Goal: Task Accomplishment & Management: Manage account settings

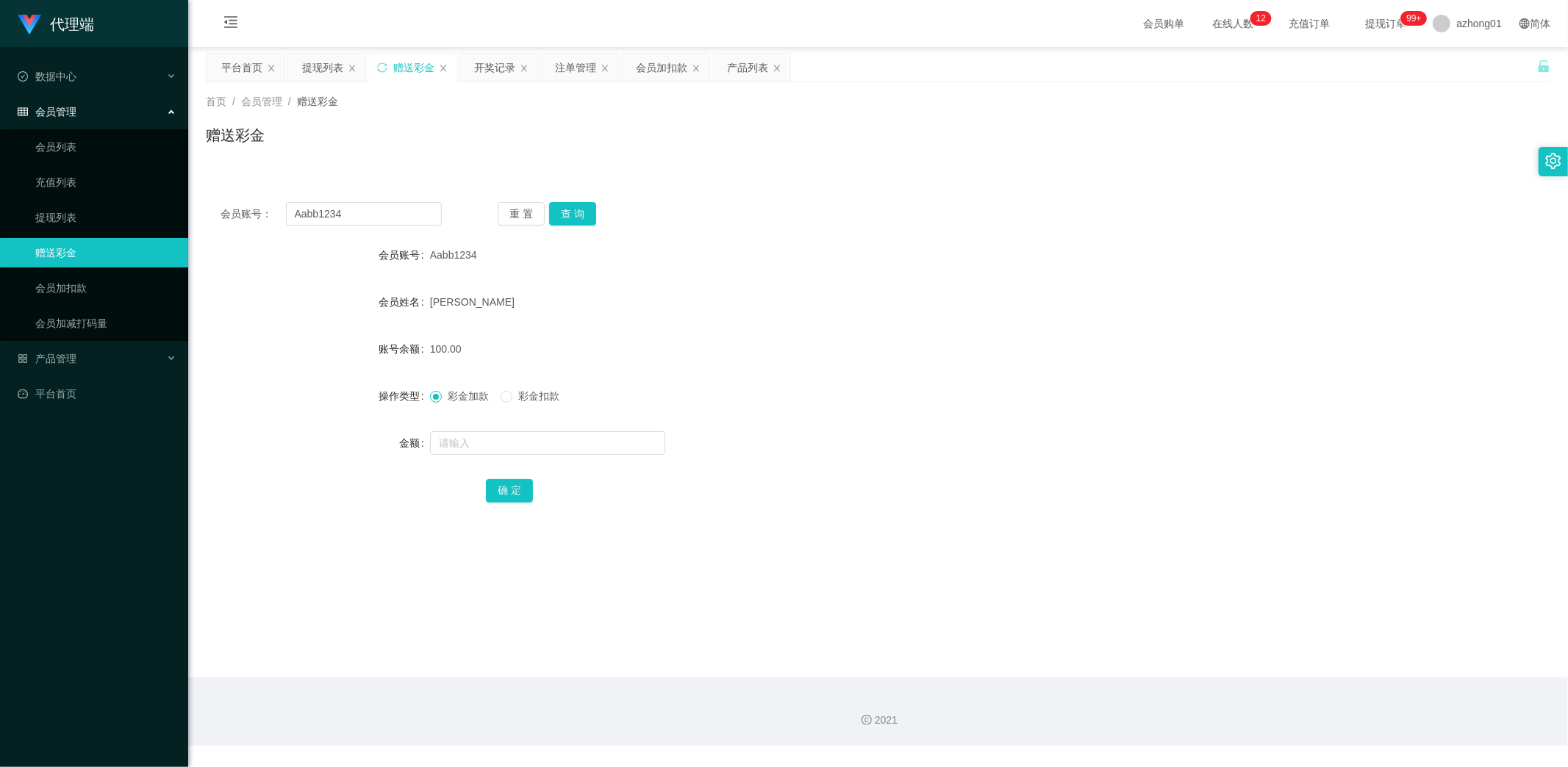
click at [206, 203] on div "会员账号： Aabb1234 重 置 查 询" at bounding box center [878, 214] width 1345 height 24
type input "www"
click at [585, 214] on button "查 询" at bounding box center [573, 214] width 47 height 24
click at [58, 211] on link "提现列表" at bounding box center [106, 217] width 141 height 29
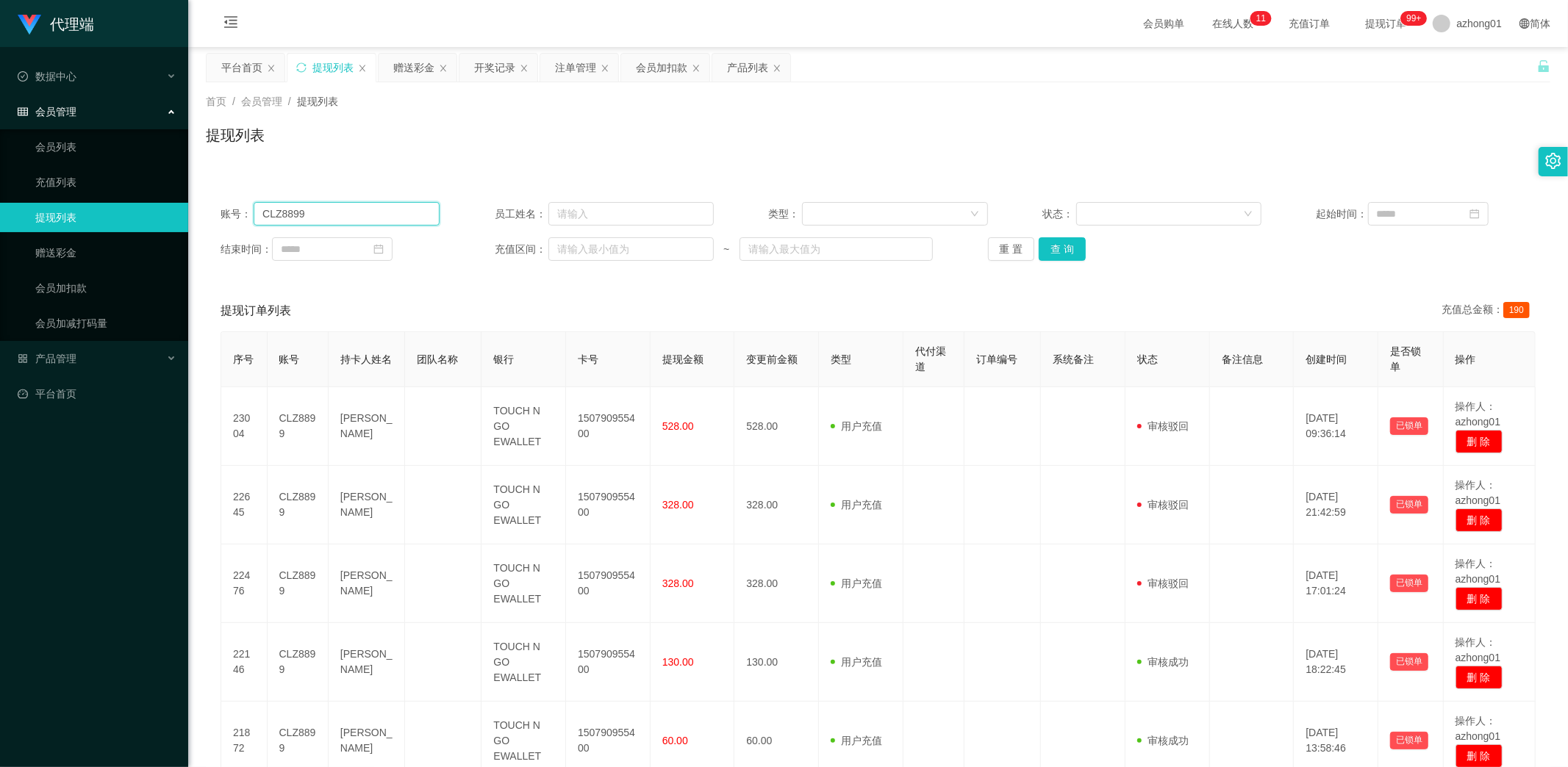
drag, startPoint x: 327, startPoint y: 222, endPoint x: 167, endPoint y: 231, distance: 160.3
click at [158, 226] on section "代理端 数据中心 会员管理 会员列表 充值列表 提现列表 赠送彩金 会员加扣款 会员加减打码量 产品管理 开奖记录 注单管理 产品列表 即时注单 产品预设置 …" at bounding box center [784, 447] width 1568 height 896
paste input "www"
type input "www"
click at [1056, 243] on button "查 询" at bounding box center [1062, 249] width 47 height 24
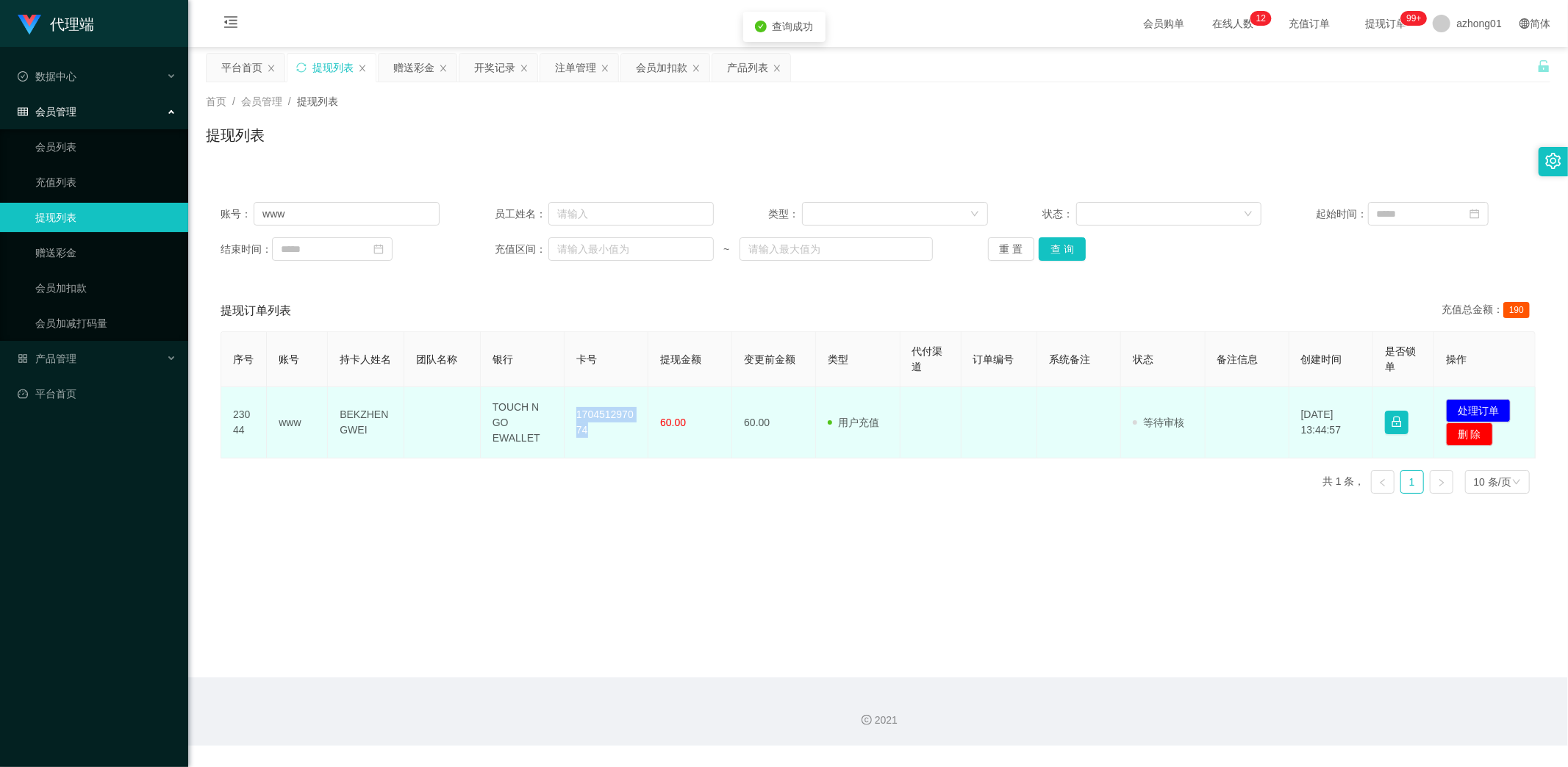
drag, startPoint x: 575, startPoint y: 414, endPoint x: 614, endPoint y: 444, distance: 49.2
click at [614, 444] on td "170451297074" at bounding box center [606, 423] width 84 height 71
copy td "170451297074"
click at [1458, 413] on button "处理订单" at bounding box center [1478, 411] width 65 height 24
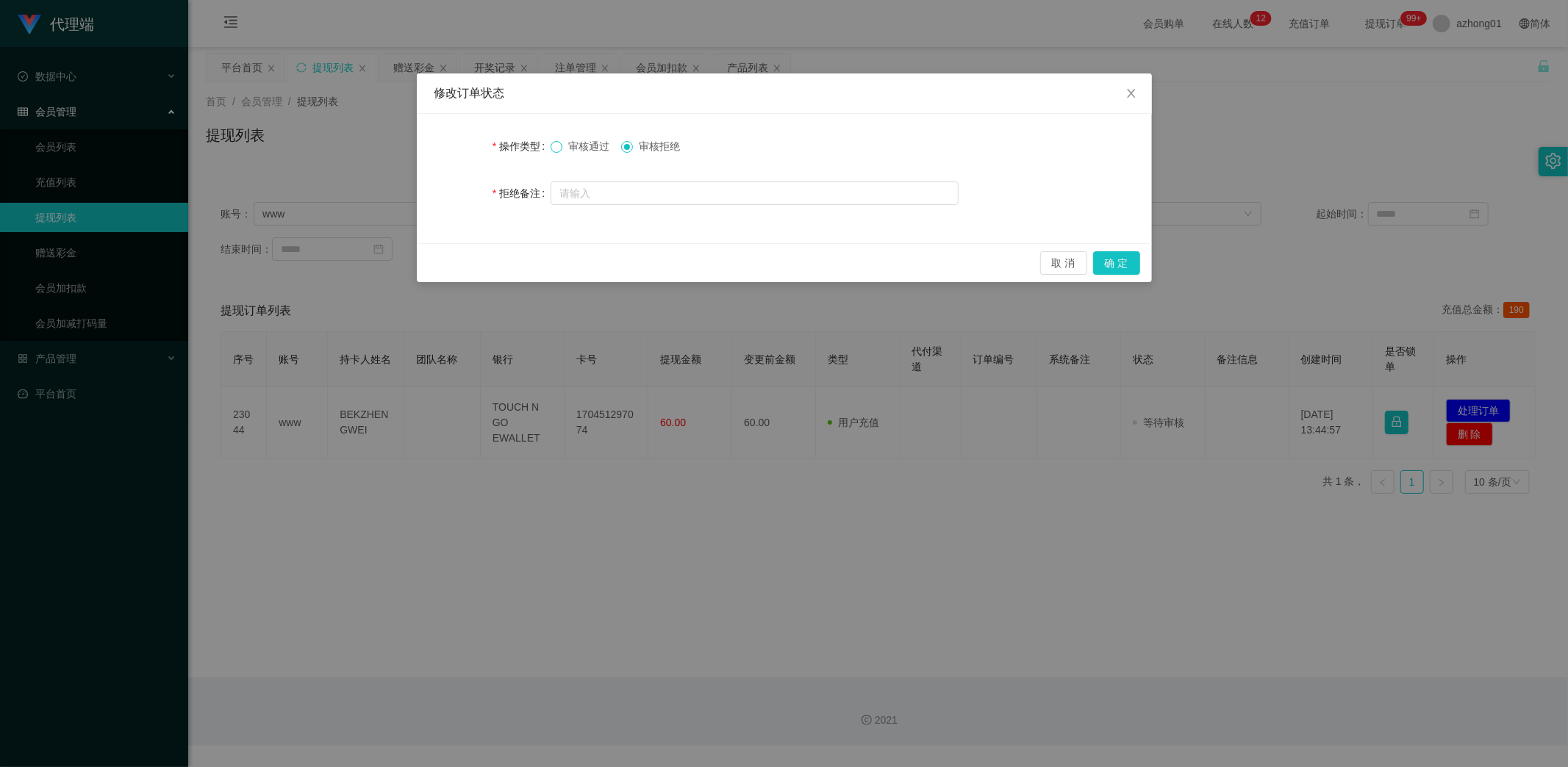
click at [561, 148] on span at bounding box center [556, 147] width 12 height 12
click at [1121, 263] on button "确 定" at bounding box center [1117, 264] width 47 height 24
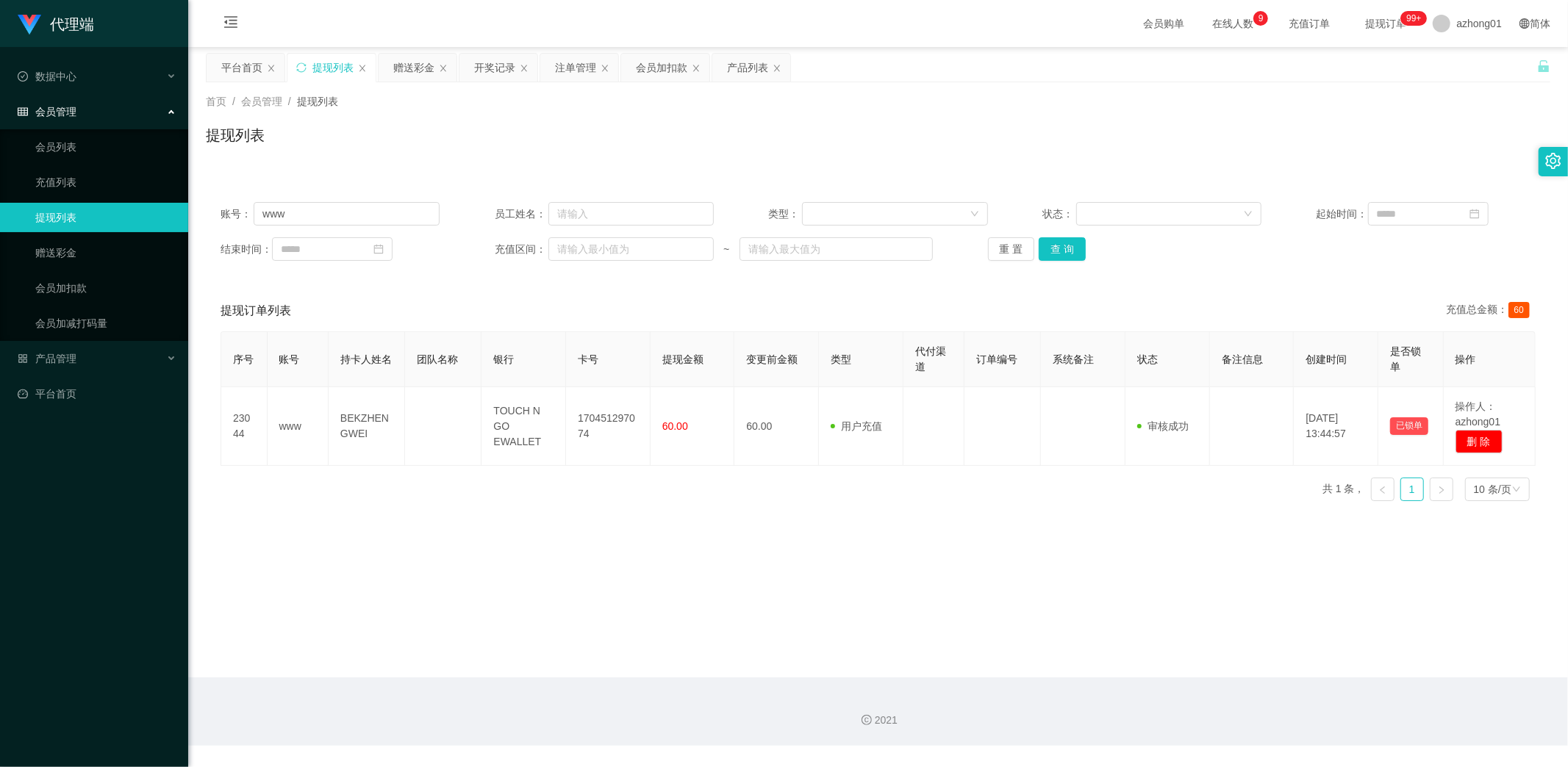
click at [645, 627] on main "关闭左侧 关闭右侧 关闭其它 刷新页面 平台首页 提现列表 赠送彩金 开奖记录 注单管理 会员加扣款 产品列表 首页 / 会员管理 / 提现列表 / 提现列表…" at bounding box center [878, 362] width 1379 height 630
click at [414, 711] on div "2021" at bounding box center [878, 712] width 1379 height 69
drag, startPoint x: 309, startPoint y: 213, endPoint x: 170, endPoint y: 245, distance: 142.6
click at [134, 220] on section "代理端 数据中心 会员管理 会员列表 充值列表 提现列表 赠送彩金 会员加扣款 会员加减打码量 产品管理 开奖记录 注单管理 产品列表 即时注单 产品预设置 …" at bounding box center [784, 372] width 1568 height 746
click at [1053, 242] on button "查 询" at bounding box center [1062, 249] width 47 height 24
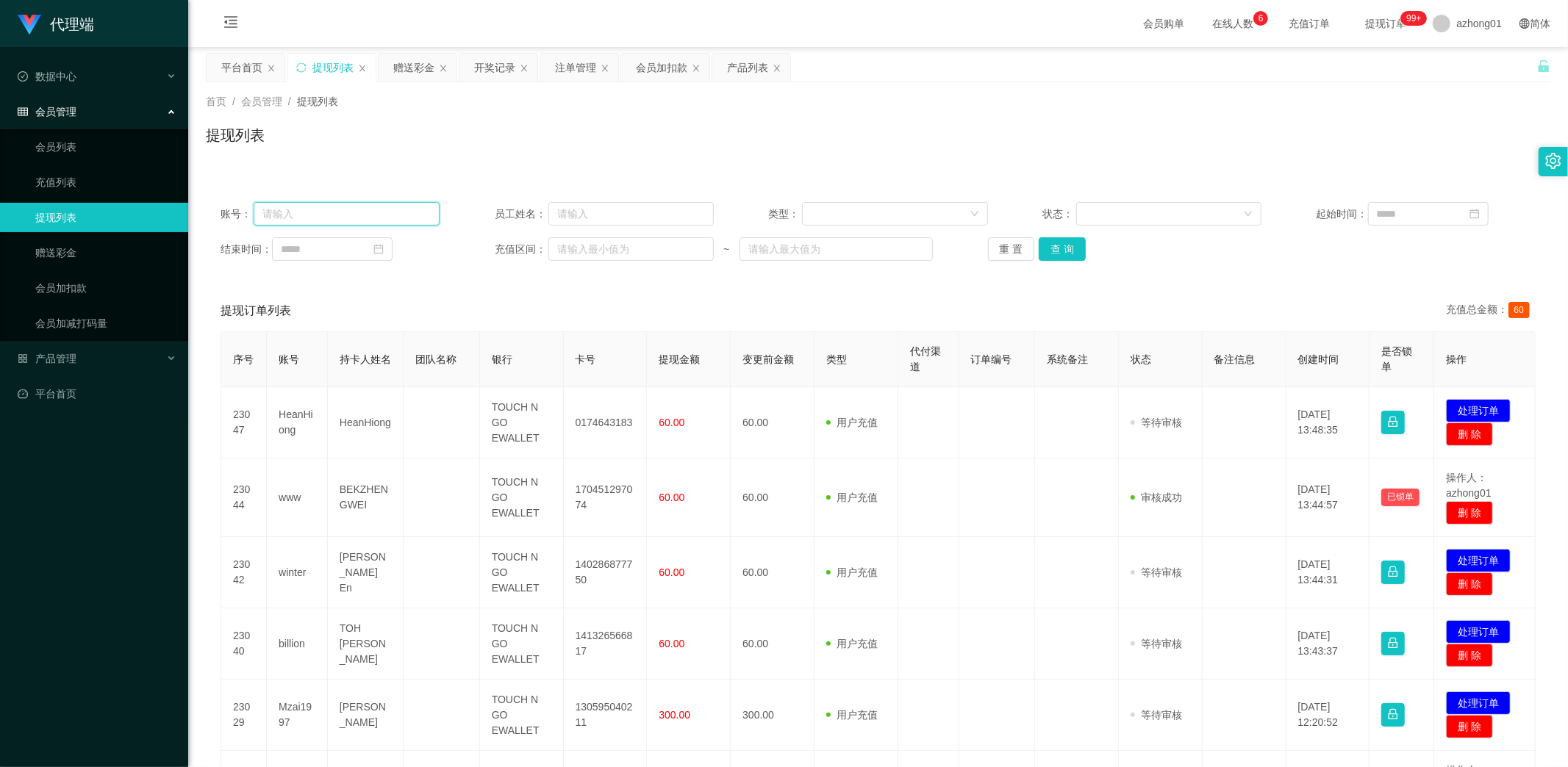
click at [320, 213] on input "text" at bounding box center [346, 214] width 186 height 24
paste input "billion"
click at [1062, 255] on button "查 询" at bounding box center [1062, 249] width 47 height 24
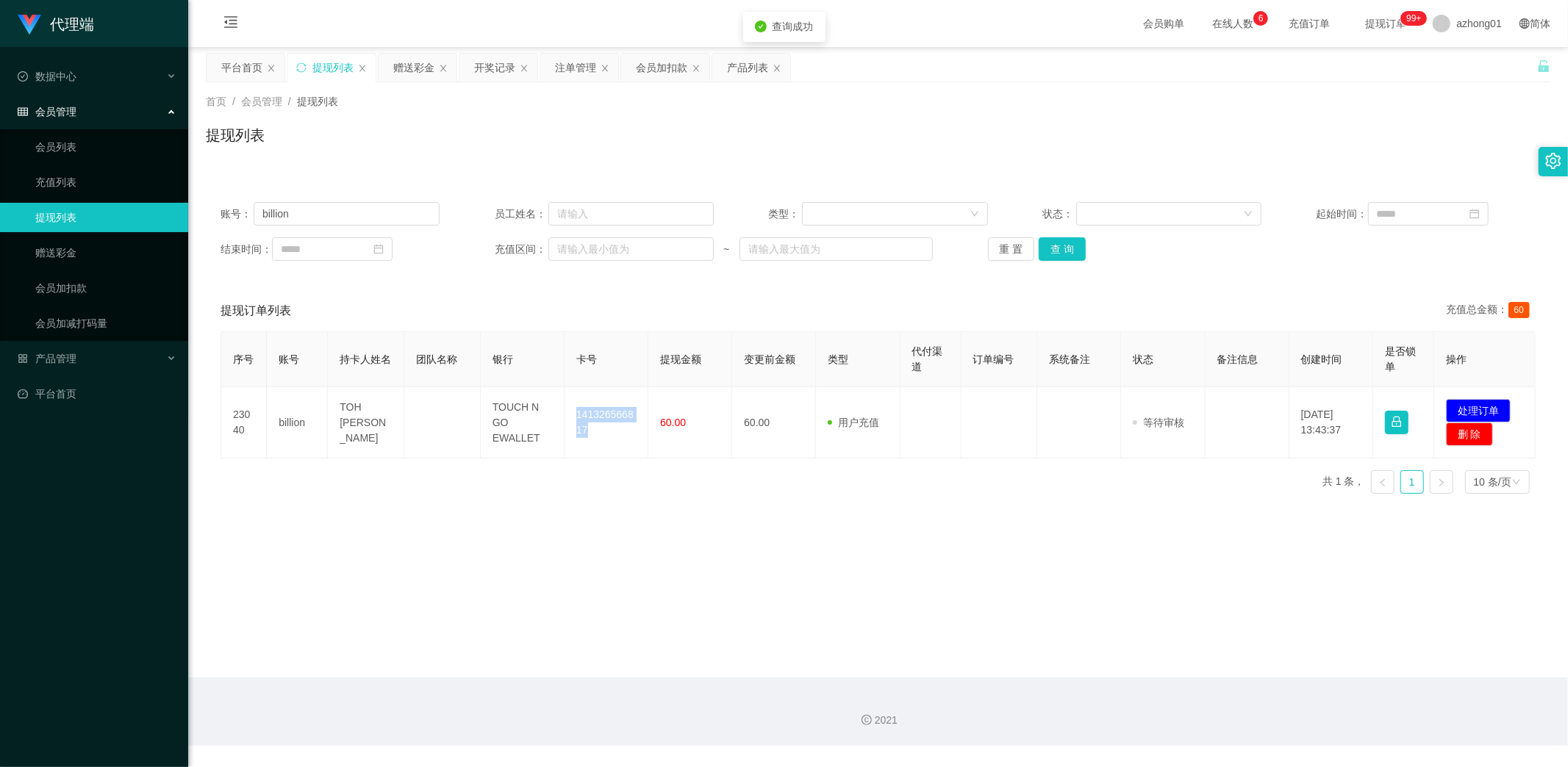
drag, startPoint x: 571, startPoint y: 413, endPoint x: 642, endPoint y: 466, distance: 88.6
click at [612, 436] on td "141326566817" at bounding box center [606, 423] width 84 height 71
copy td "141326566817"
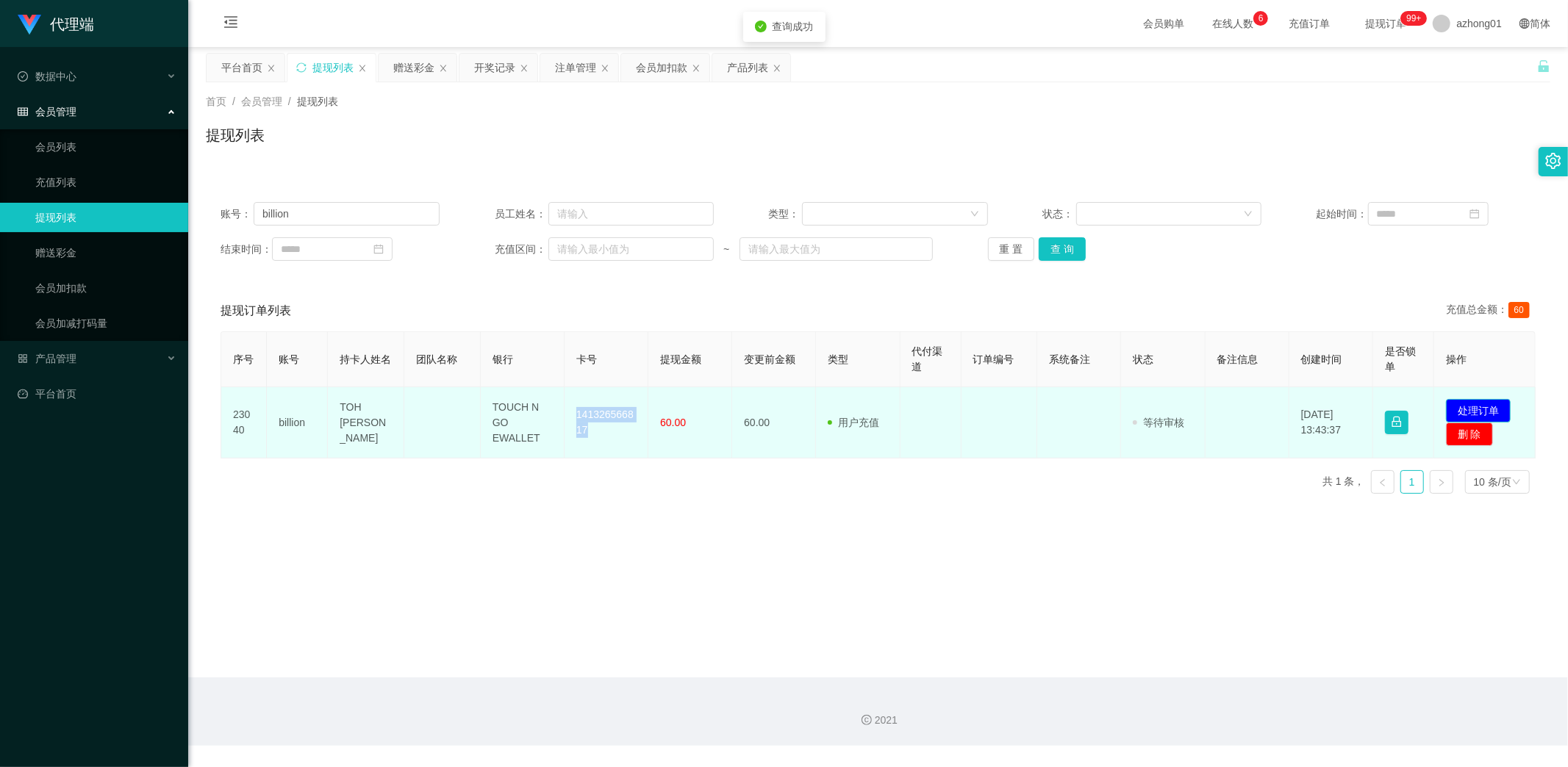
click at [1488, 402] on button "处理订单" at bounding box center [1478, 411] width 65 height 24
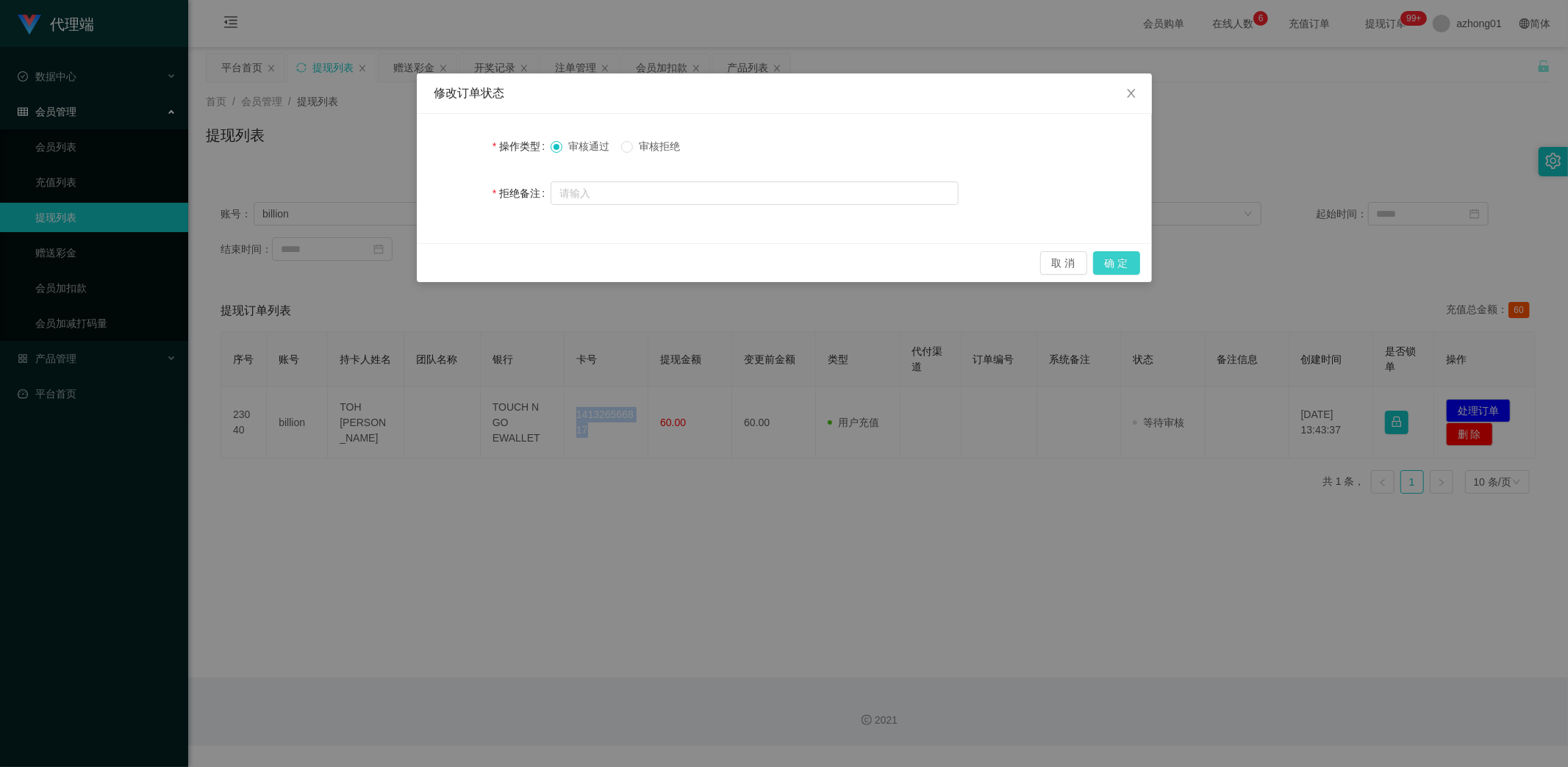
click at [1118, 257] on button "确 定" at bounding box center [1117, 264] width 47 height 24
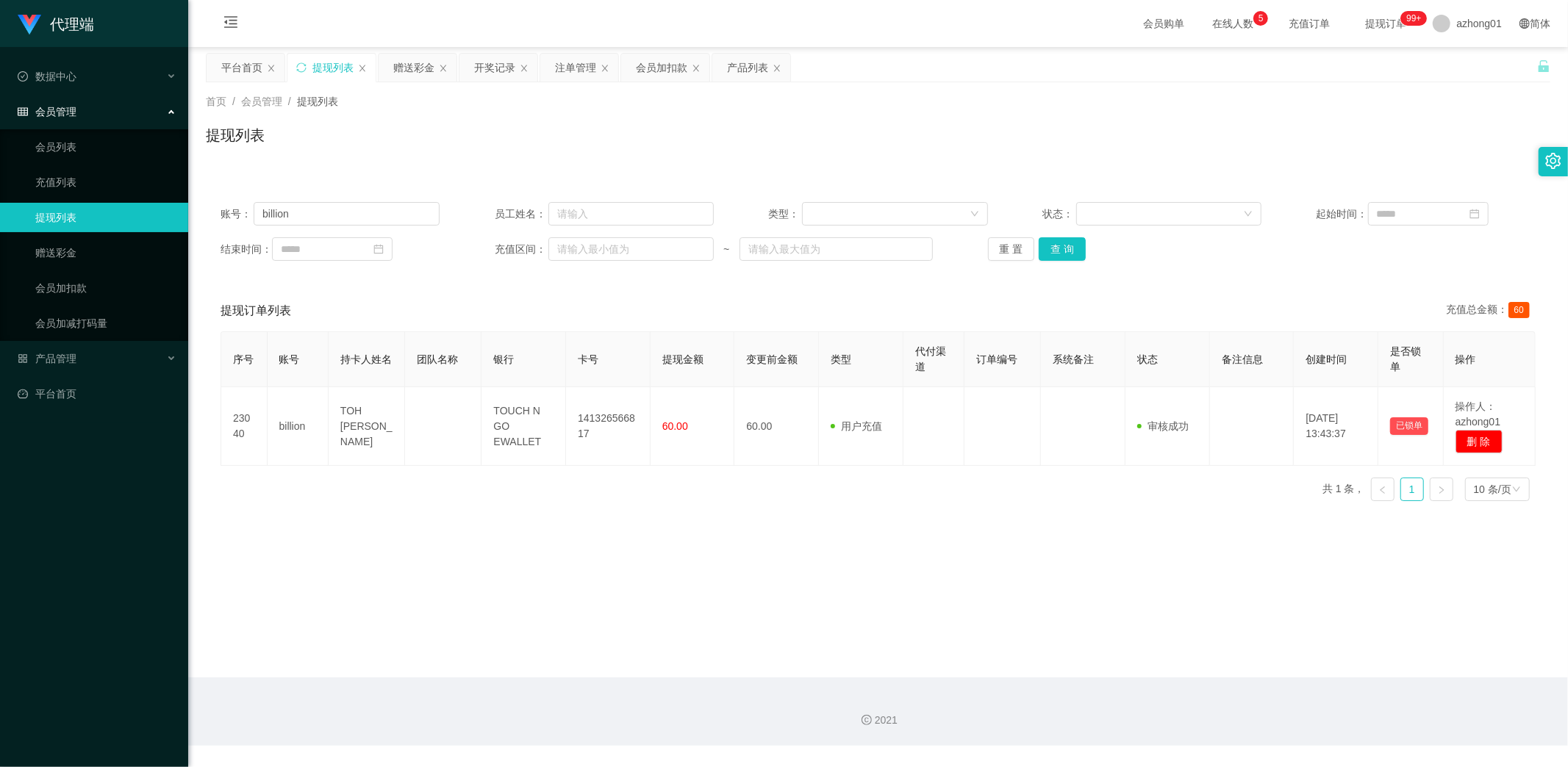
click at [365, 608] on main "关闭左侧 关闭右侧 关闭其它 刷新页面 平台首页 提现列表 赠送彩金 开奖记录 注单管理 会员加扣款 产品列表 首页 / 会员管理 / 提现列表 / 提现列表…" at bounding box center [878, 362] width 1379 height 630
drag, startPoint x: 317, startPoint y: 219, endPoint x: 206, endPoint y: 206, distance: 111.8
click at [206, 203] on div "账号： billion 员工姓名： 类型： 状态： 起始时间： 结束时间： 充值区间： ~ 重 置 查 询" at bounding box center [878, 232] width 1345 height 88
paste input "HeanHiong"
click at [1056, 252] on button "查 询" at bounding box center [1062, 249] width 47 height 24
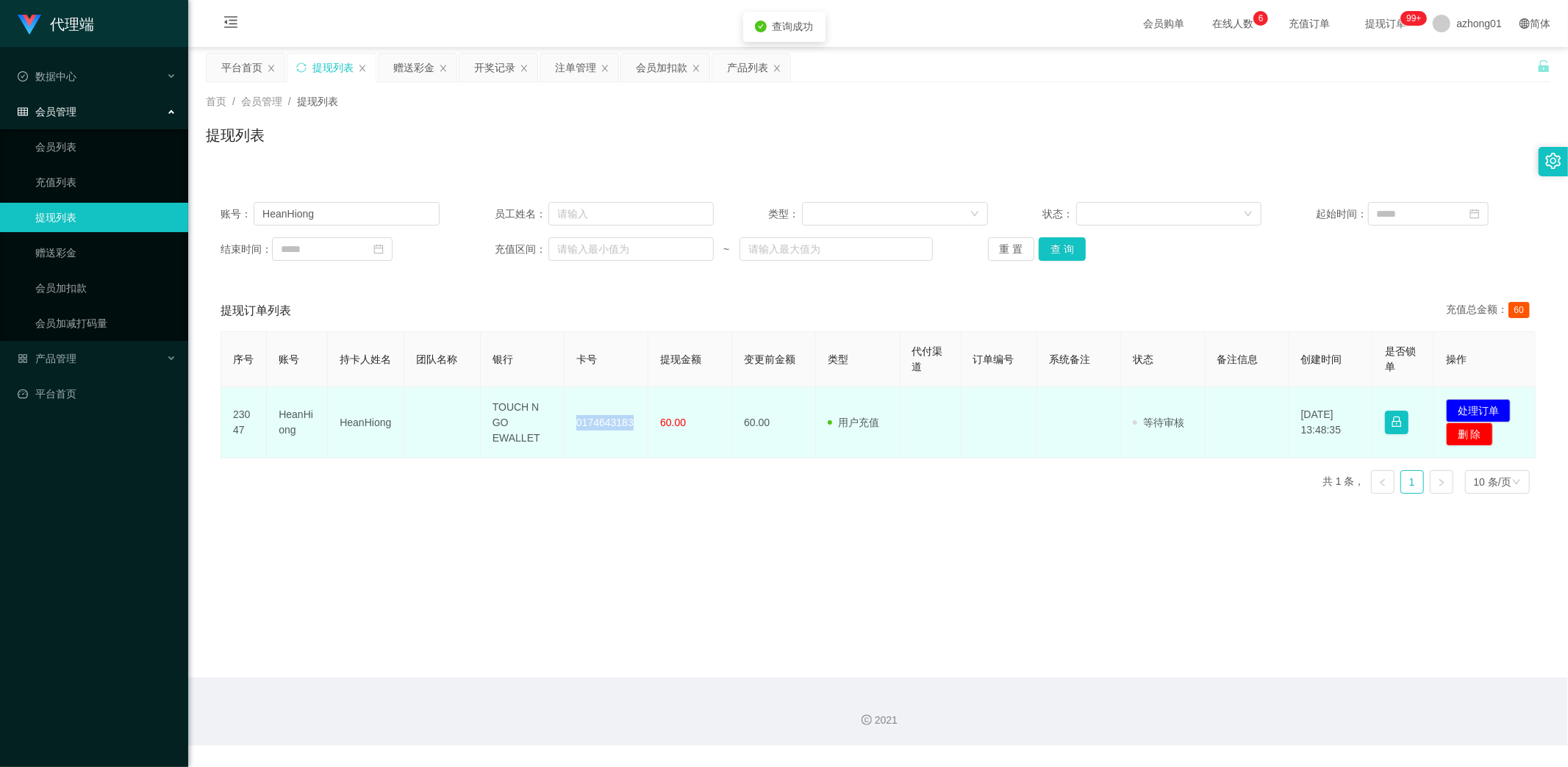
drag, startPoint x: 568, startPoint y: 423, endPoint x: 634, endPoint y: 434, distance: 66.9
click at [634, 434] on td "0174643183" at bounding box center [606, 423] width 84 height 71
copy td "0174643183"
click at [1458, 406] on button "处理订单" at bounding box center [1478, 411] width 65 height 24
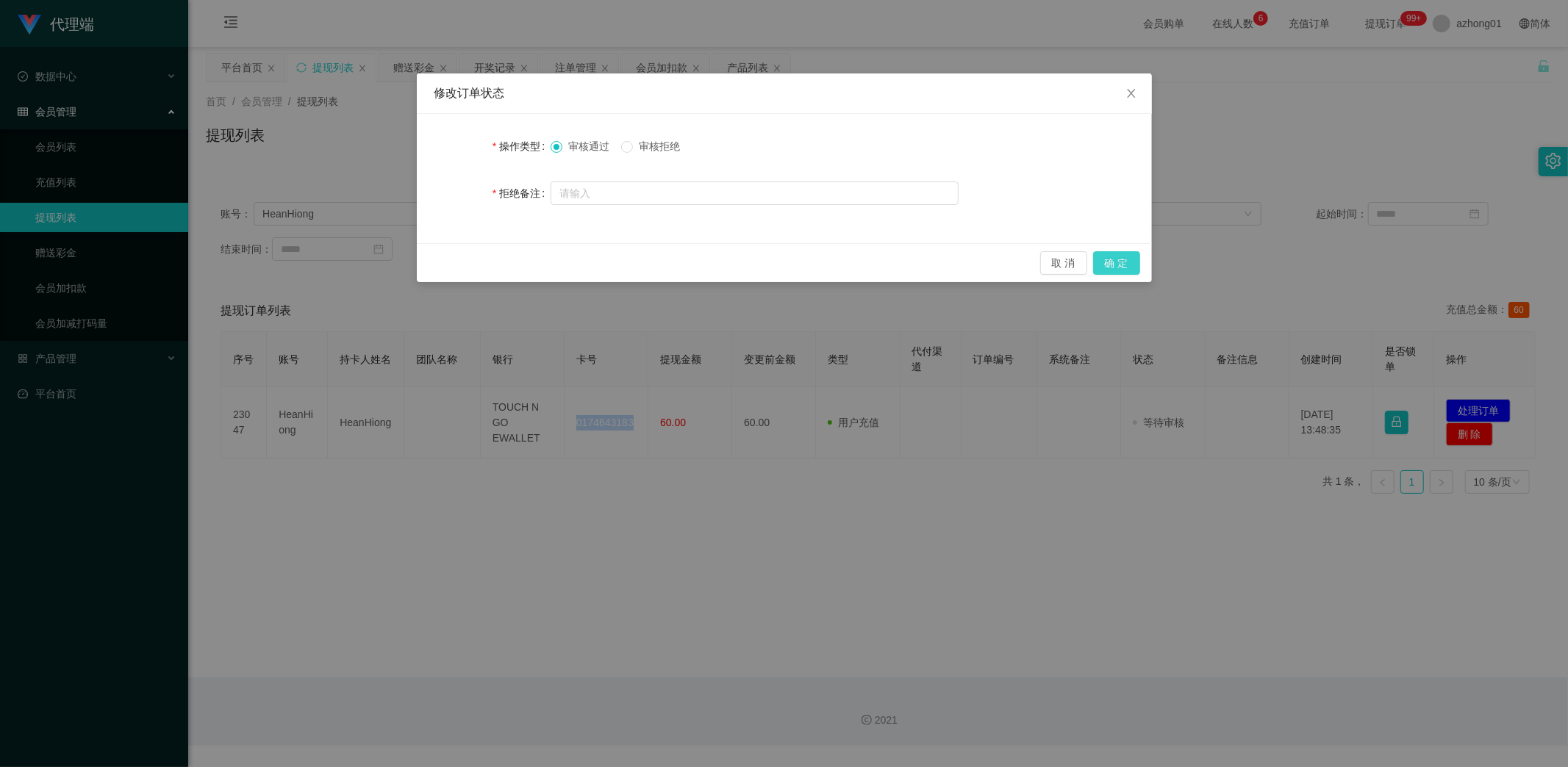
click at [1120, 266] on button "确 定" at bounding box center [1117, 264] width 47 height 24
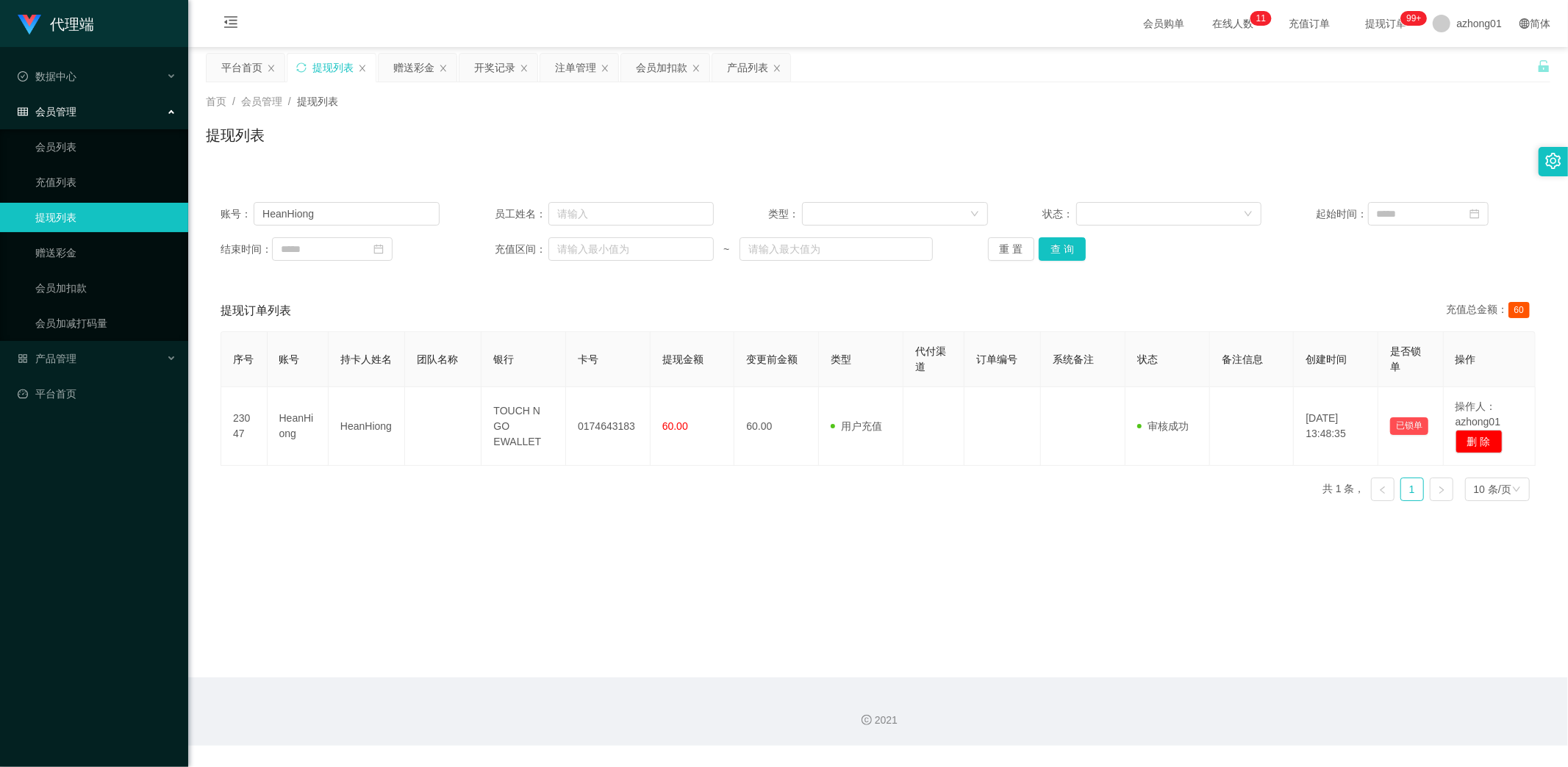
drag, startPoint x: 362, startPoint y: 592, endPoint x: 365, endPoint y: 511, distance: 81.1
click at [342, 553] on main "关闭左侧 关闭右侧 关闭其它 刷新页面 平台首页 提现列表 赠送彩金 开奖记录 注单管理 会员加扣款 产品列表 首页 / 会员管理 / 提现列表 / 提现列表…" at bounding box center [878, 362] width 1379 height 630
drag, startPoint x: 333, startPoint y: 220, endPoint x: 196, endPoint y: 233, distance: 137.6
click at [122, 214] on section "代理端 数据中心 会员管理 会员列表 充值列表 提现列表 赠送彩金 会员加扣款 会员加减打码量 产品管理 开奖记录 注单管理 产品列表 即时注单 产品预设置 …" at bounding box center [784, 372] width 1568 height 746
paste input "winter"
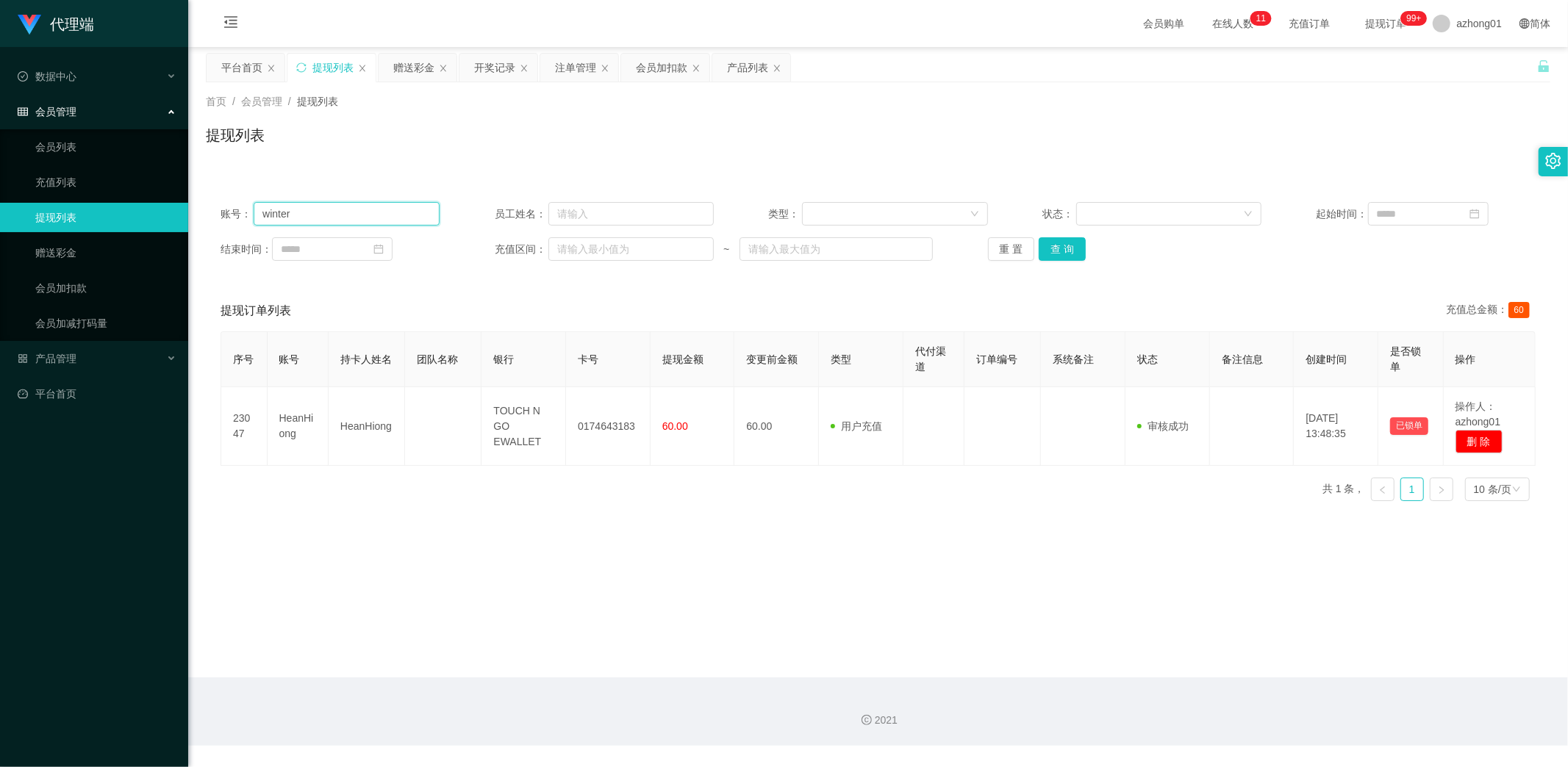
type input "winter"
click at [1049, 246] on button "查 询" at bounding box center [1062, 249] width 47 height 24
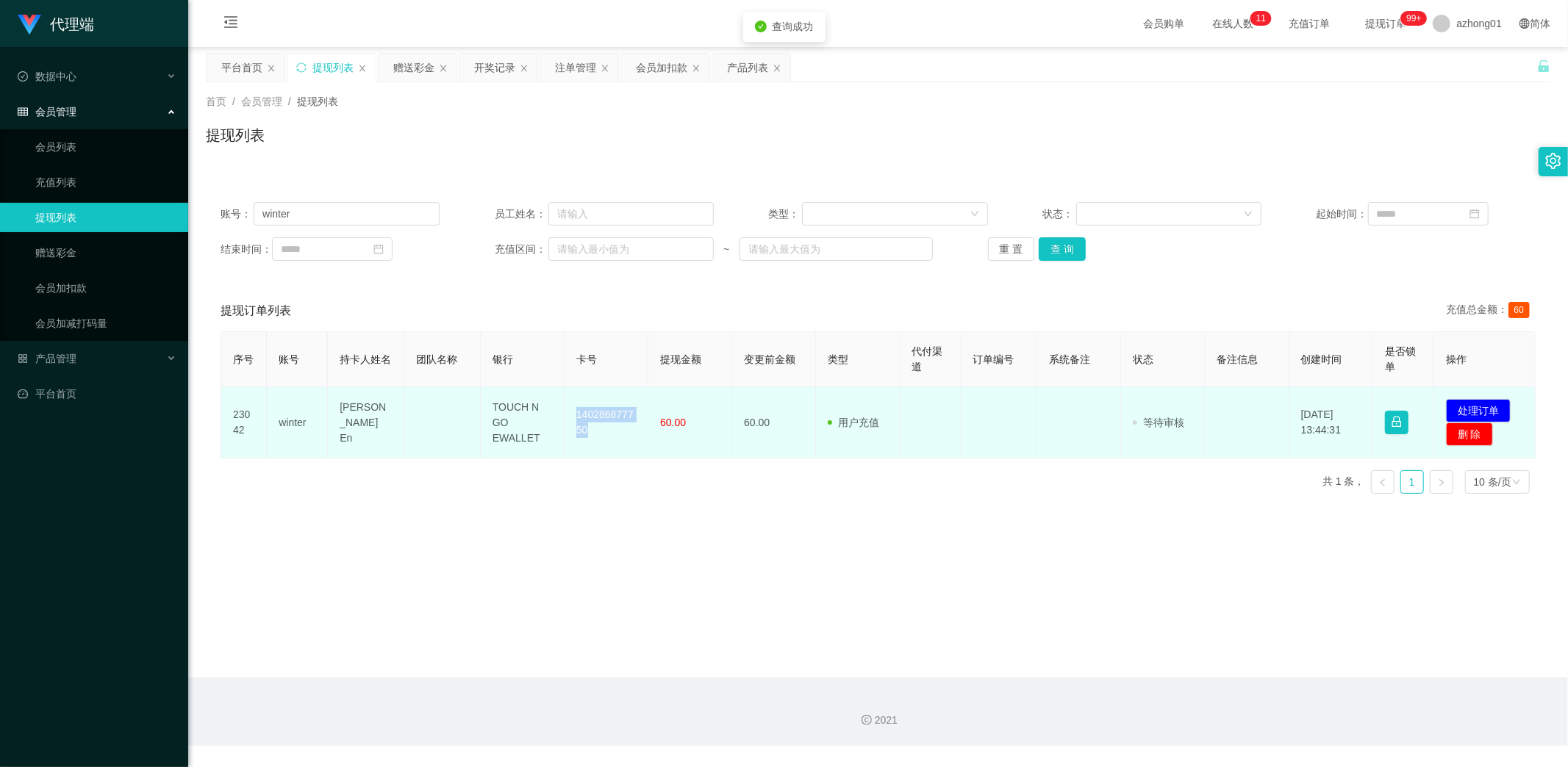
copy td "140286877750"
drag, startPoint x: 570, startPoint y: 407, endPoint x: 619, endPoint y: 439, distance: 58.5
click at [619, 439] on td "140286877750" at bounding box center [606, 423] width 84 height 71
click at [1457, 404] on button "处理订单" at bounding box center [1478, 411] width 65 height 24
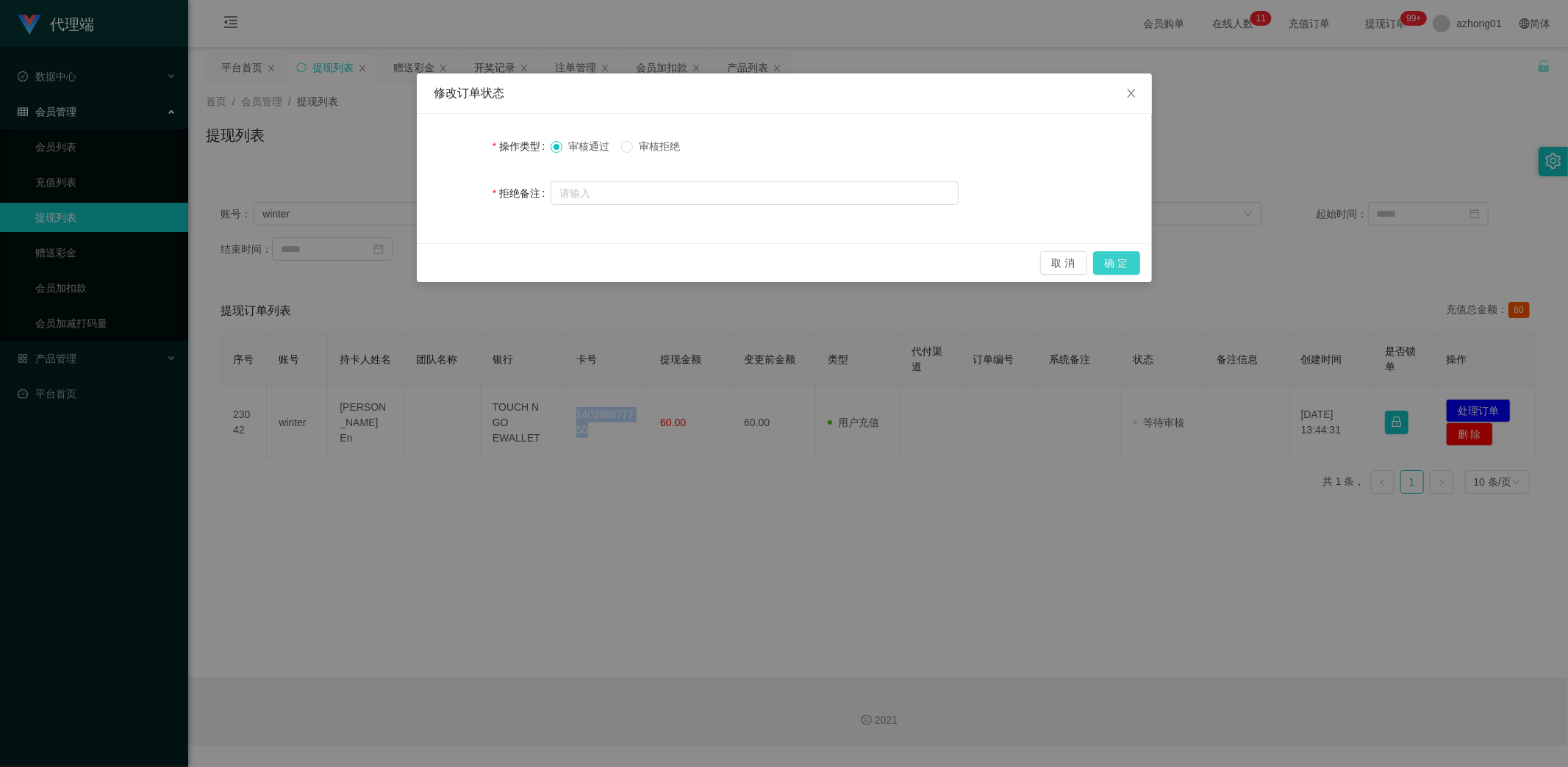
click at [1120, 259] on button "确 定" at bounding box center [1117, 264] width 47 height 24
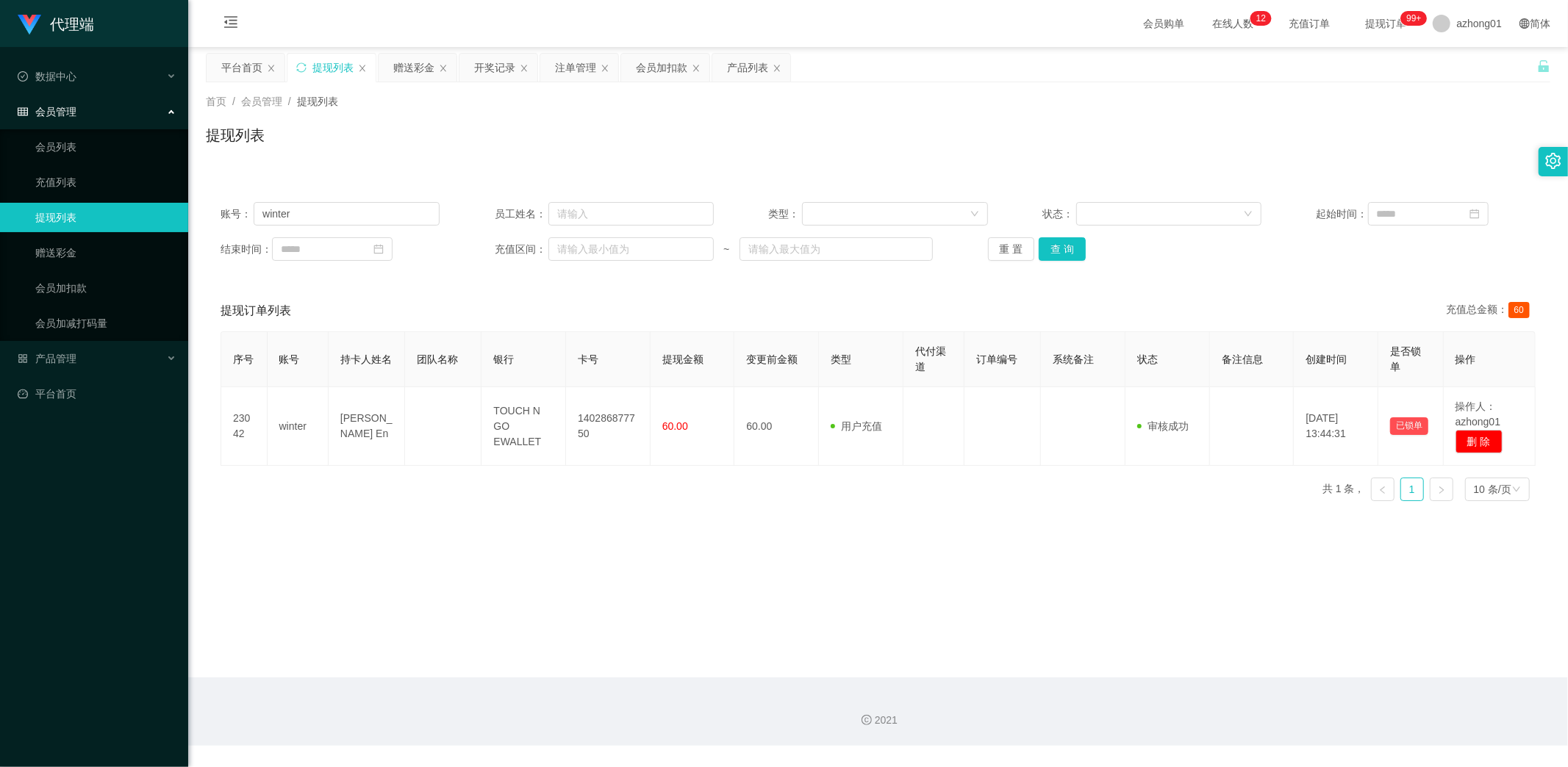
click at [436, 275] on div "账号： winter 员工姓名： 类型： 状态： 起始时间： 结束时间： 充值区间： ~ 重 置 查 询" at bounding box center [878, 232] width 1345 height 88
drag, startPoint x: 382, startPoint y: 217, endPoint x: 179, endPoint y: 229, distance: 203.4
click at [165, 219] on section "代理端 数据中心 会员管理 会员列表 充值列表 提现列表 赠送彩金 会员加扣款 会员加减打码量 产品管理 开奖记录 注单管理 产品列表 即时注单 产品预设置 …" at bounding box center [784, 372] width 1568 height 746
click at [1068, 241] on button "查 询" at bounding box center [1062, 249] width 47 height 24
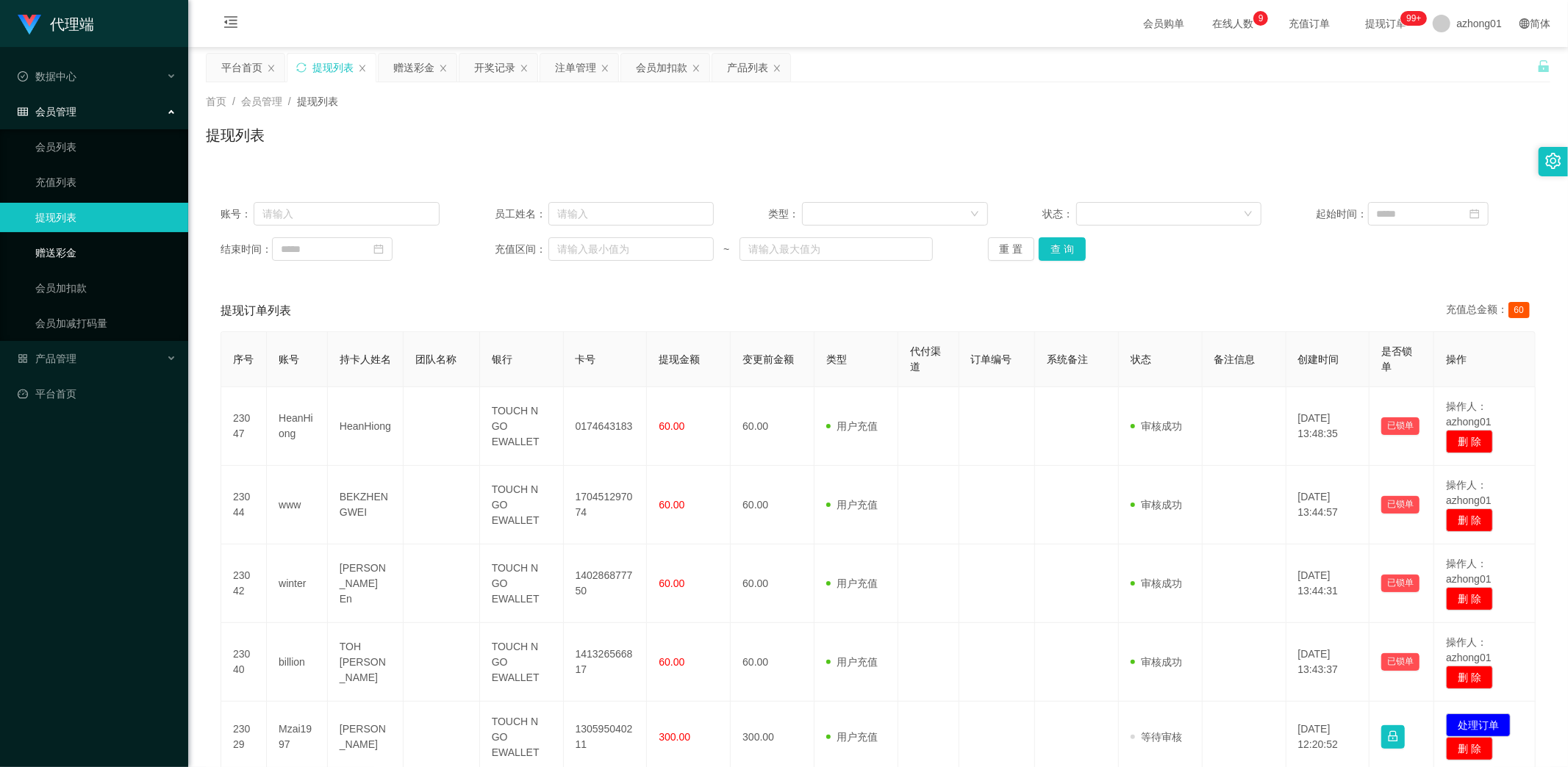
click at [51, 242] on link "赠送彩金" at bounding box center [106, 253] width 141 height 29
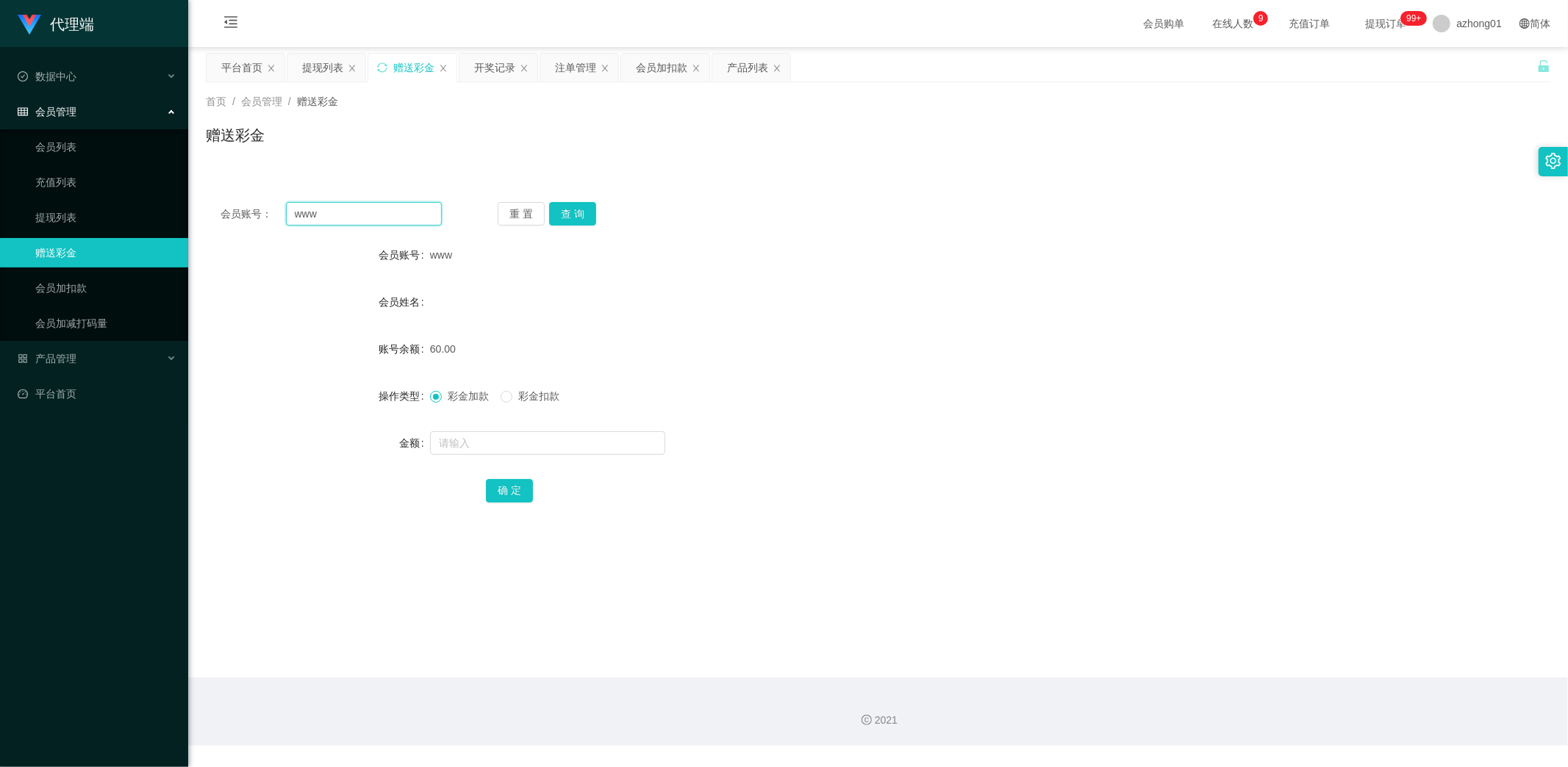
drag, startPoint x: 328, startPoint y: 208, endPoint x: 199, endPoint y: 210, distance: 129.0
click at [185, 206] on section "代理端 数据中心 会员管理 会员列表 充值列表 提现列表 赠送彩金 会员加扣款 会员加减打码量 产品管理 开奖记录 注单管理 产品列表 即时注单 产品预设置 …" at bounding box center [784, 372] width 1568 height 746
paste input "ArhYin"
type input "ArhYin"
click at [585, 208] on button "查 询" at bounding box center [573, 214] width 47 height 24
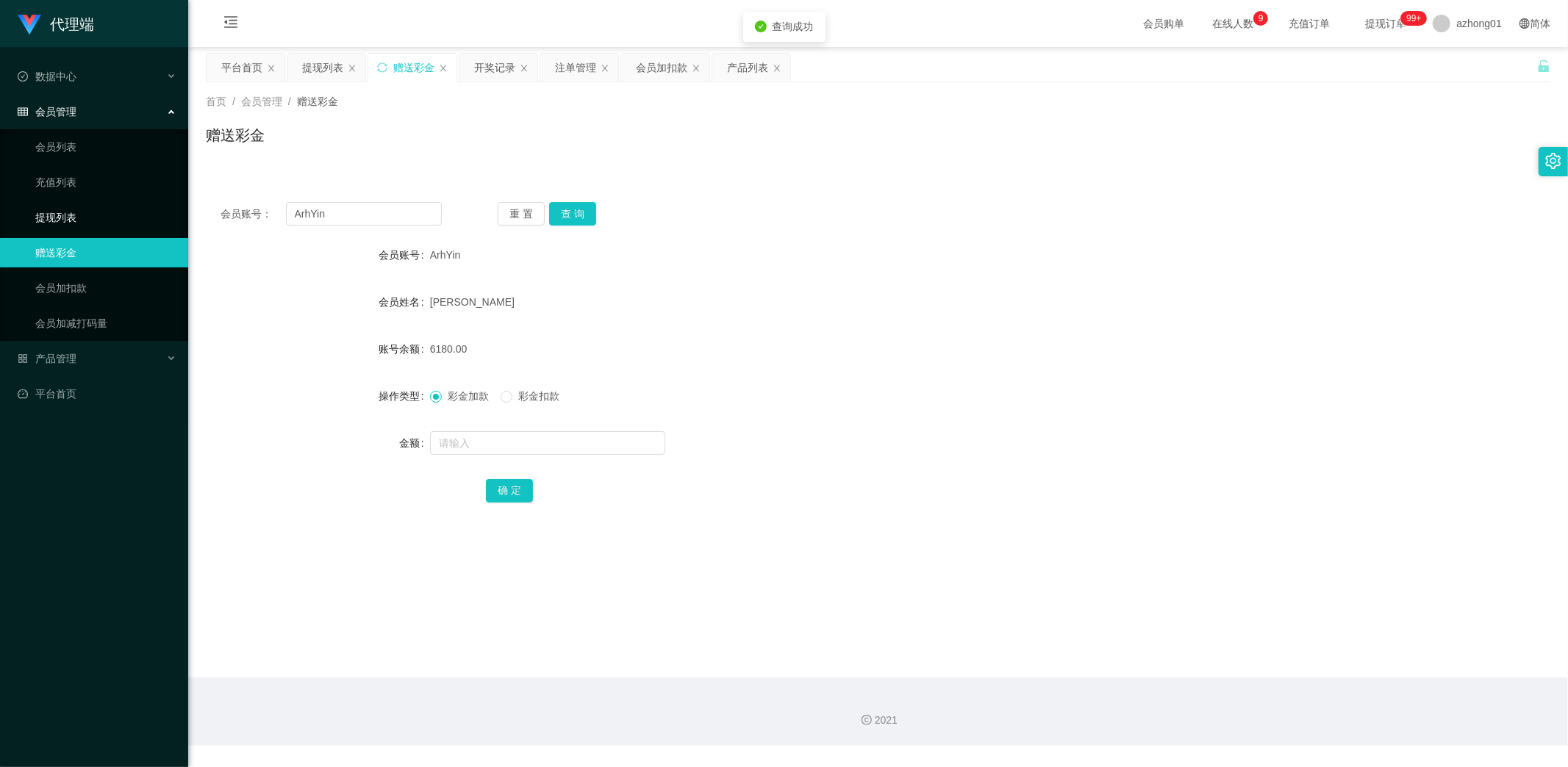
drag, startPoint x: 60, startPoint y: 218, endPoint x: 142, endPoint y: 251, distance: 88.4
click at [62, 218] on link "提现列表" at bounding box center [106, 217] width 141 height 29
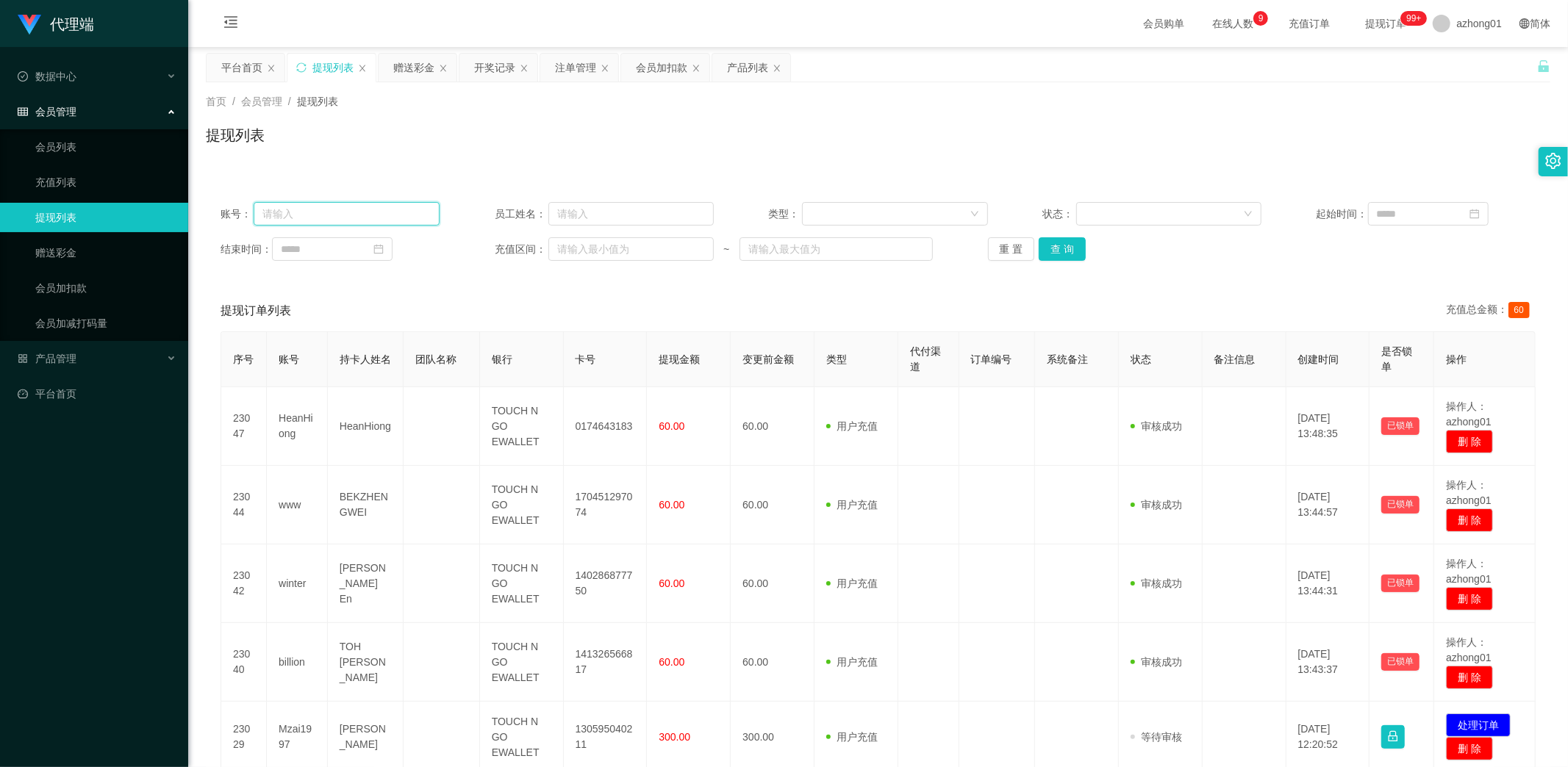
drag, startPoint x: 339, startPoint y: 220, endPoint x: 210, endPoint y: 209, distance: 129.5
click at [210, 209] on div "账号： 员工姓名： 类型： 状态： 起始时间： 结束时间： 充值区间： ~ 重 置 查 询" at bounding box center [878, 232] width 1345 height 88
paste input "ArhYin"
type input "ArhYin"
drag, startPoint x: 1061, startPoint y: 248, endPoint x: 1050, endPoint y: 250, distance: 11.2
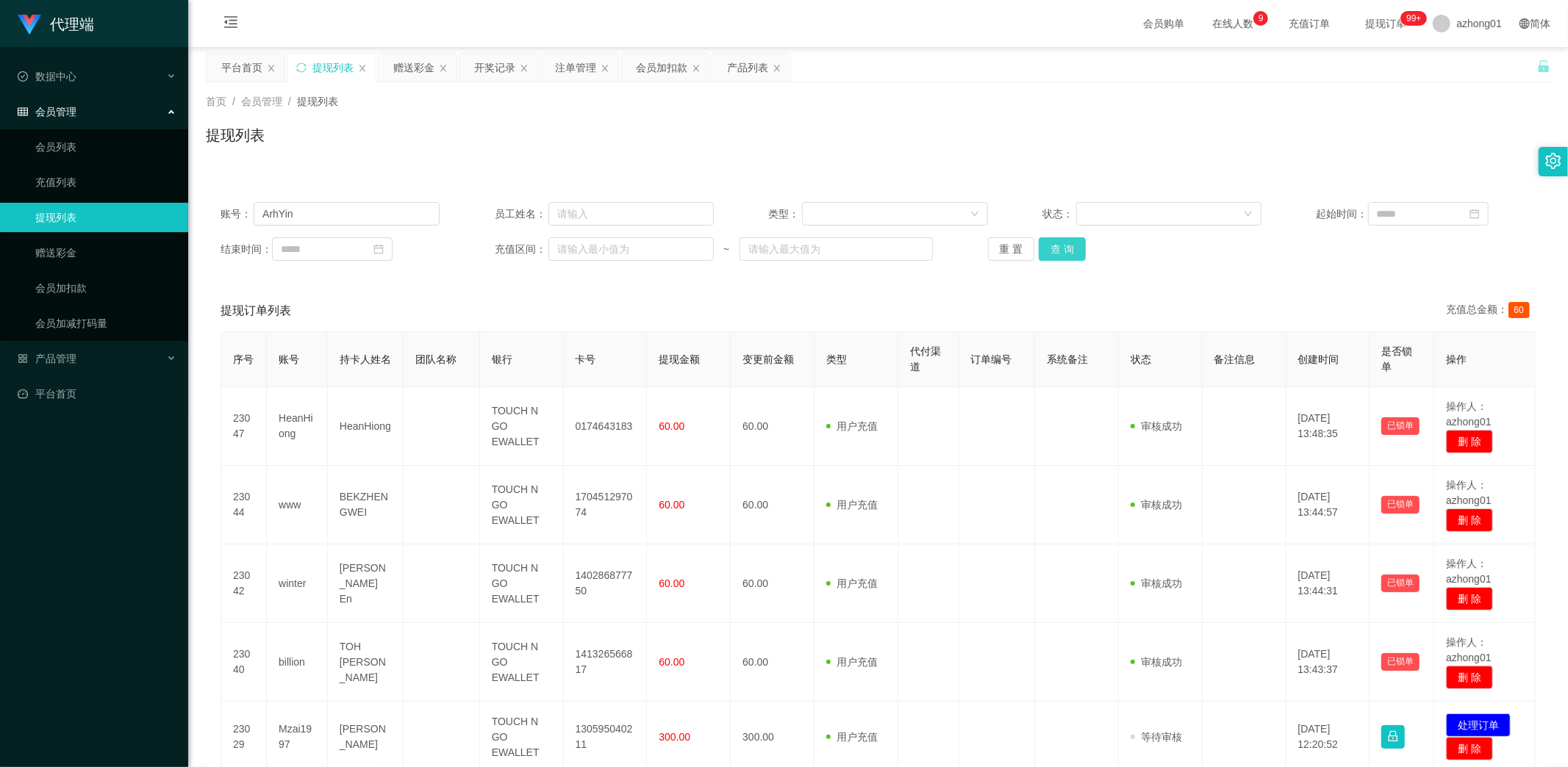
click at [1061, 248] on button "查 询" at bounding box center [1062, 249] width 47 height 24
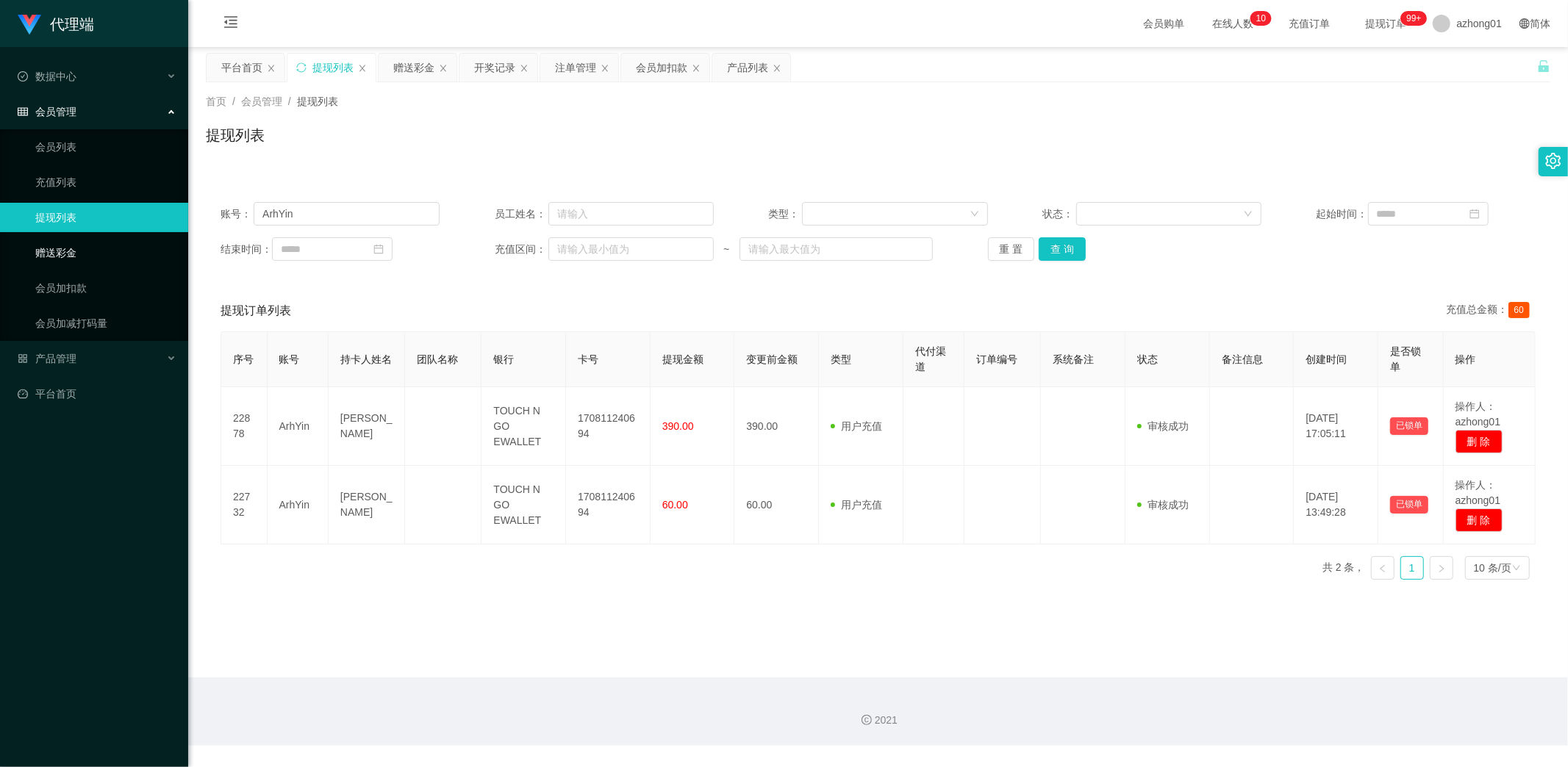
click at [50, 246] on link "赠送彩金" at bounding box center [106, 253] width 141 height 29
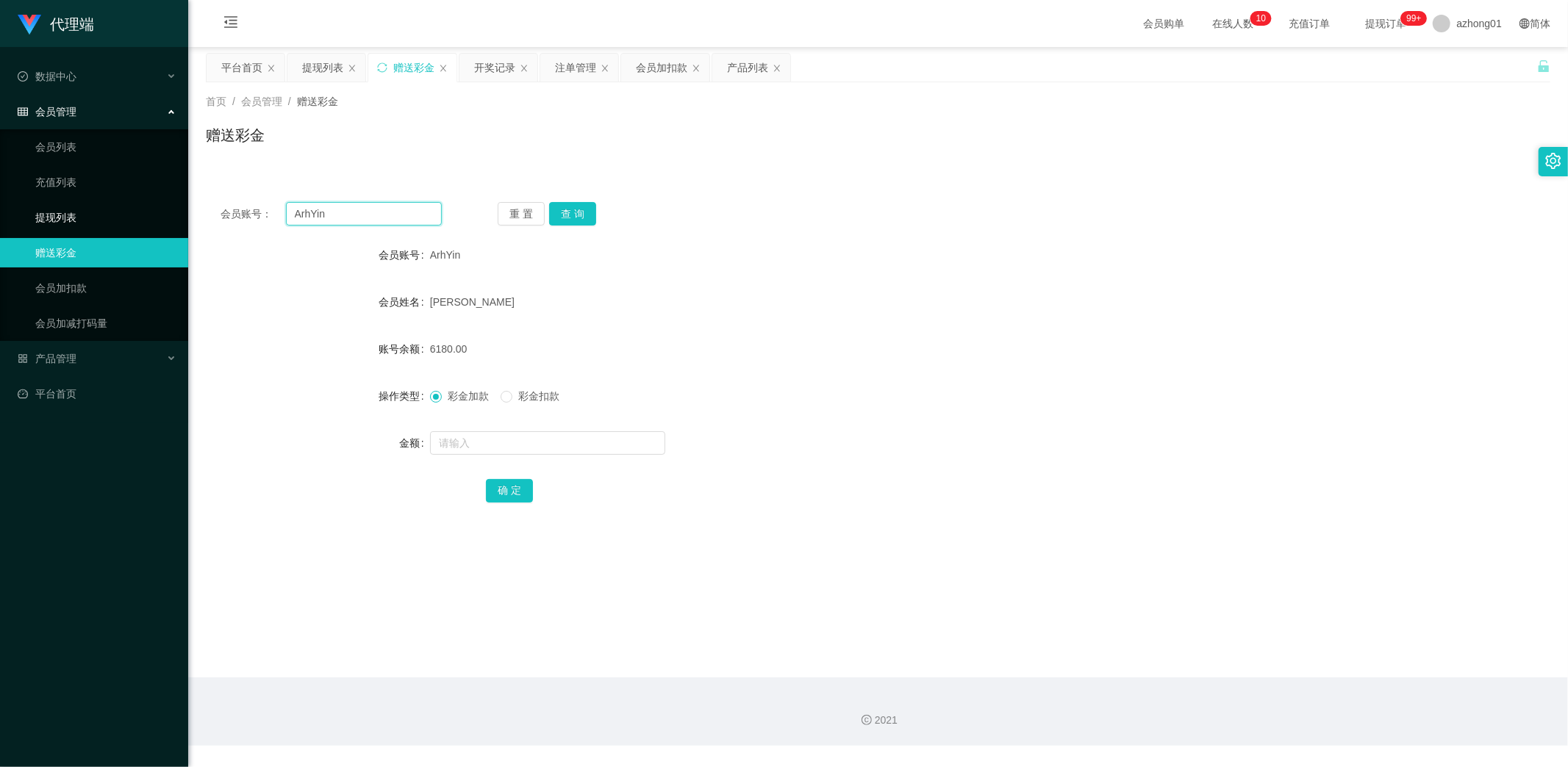
drag, startPoint x: 344, startPoint y: 213, endPoint x: 188, endPoint y: 210, distance: 156.0
click at [188, 210] on section "代理端 数据中心 会员管理 会员列表 充值列表 提现列表 赠送彩金 会员加扣款 会员加减打码量 产品管理 开奖记录 注单管理 产品列表 即时注单 产品预设置 …" at bounding box center [784, 372] width 1568 height 746
paste input "Eee110"
click at [581, 215] on button "查 询" at bounding box center [573, 214] width 47 height 24
drag, startPoint x: 362, startPoint y: 215, endPoint x: 188, endPoint y: 214, distance: 174.0
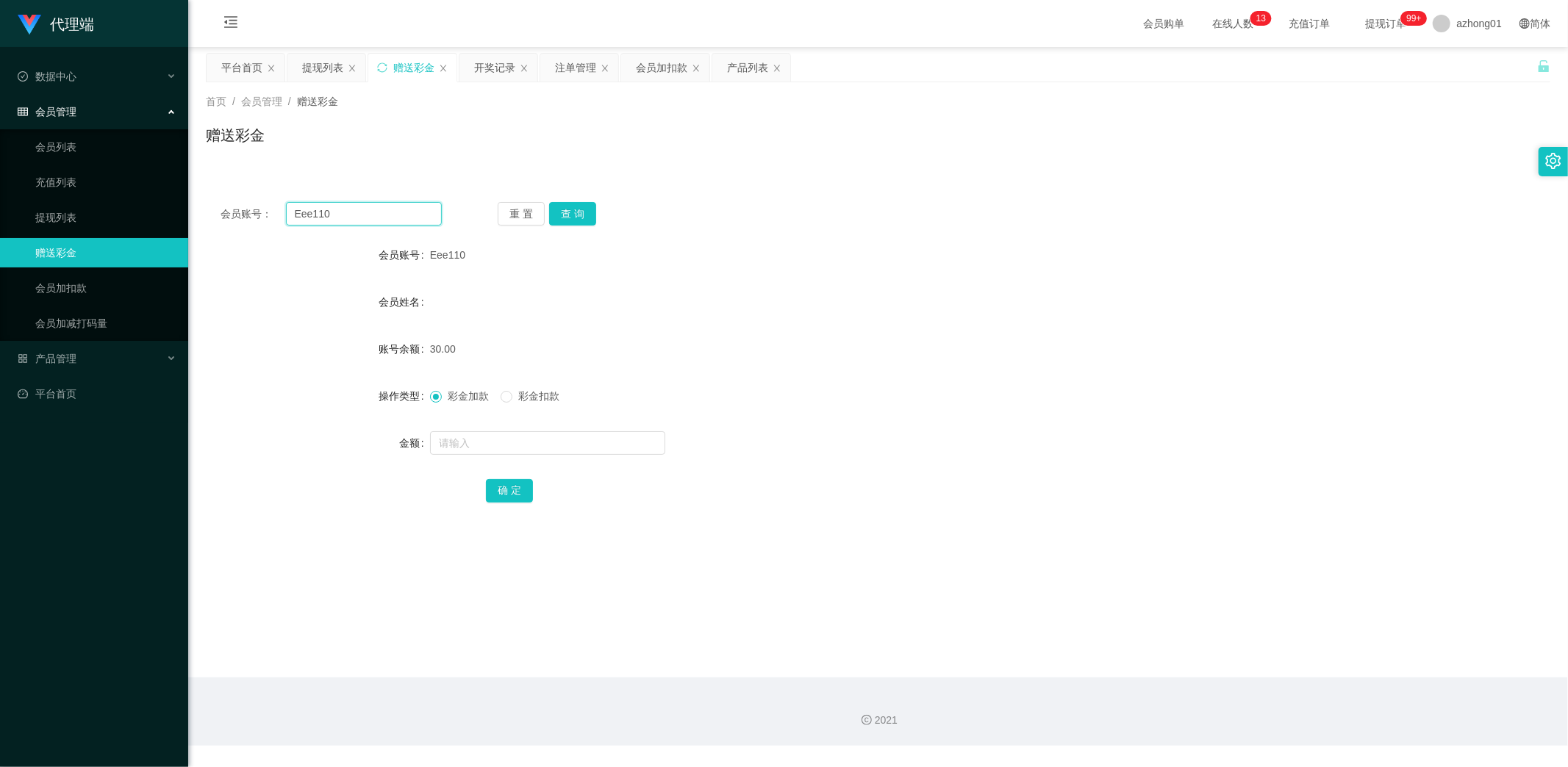
click at [188, 214] on main "关闭左侧 关闭右侧 关闭其它 刷新页面 平台首页 提现列表 赠送彩金 开奖记录 注单管理 会员加扣款 产品列表 首页 / 会员管理 / 赠送彩金 / 赠送彩金…" at bounding box center [878, 362] width 1379 height 630
paste input "[PERSON_NAME]"
type input "[PERSON_NAME]"
click at [574, 209] on button "查 询" at bounding box center [573, 214] width 47 height 24
click at [488, 444] on input "text" at bounding box center [548, 443] width 235 height 24
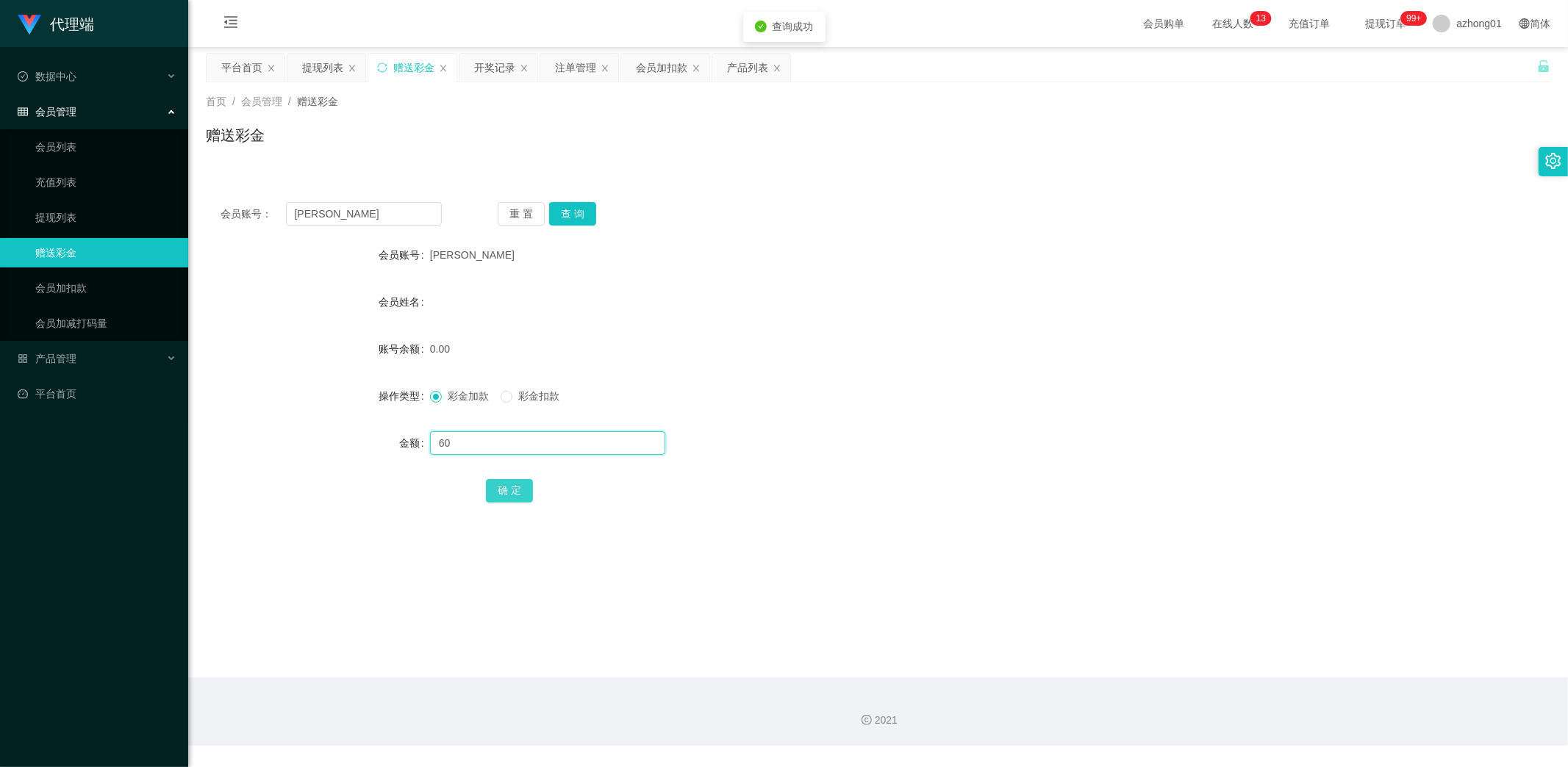
type input "60"
click at [508, 495] on button "确 定" at bounding box center [510, 491] width 47 height 24
click at [581, 211] on button "查 询" at bounding box center [573, 214] width 47 height 24
drag, startPoint x: 350, startPoint y: 222, endPoint x: 239, endPoint y: 233, distance: 111.5
click at [239, 233] on div "会员账号： Leokok 重 置 查 询 会员账号 Leokok 会员姓名 账号余额 60.00 操作类型 彩金加款 彩金扣款 金额 确 定" at bounding box center [878, 362] width 1345 height 350
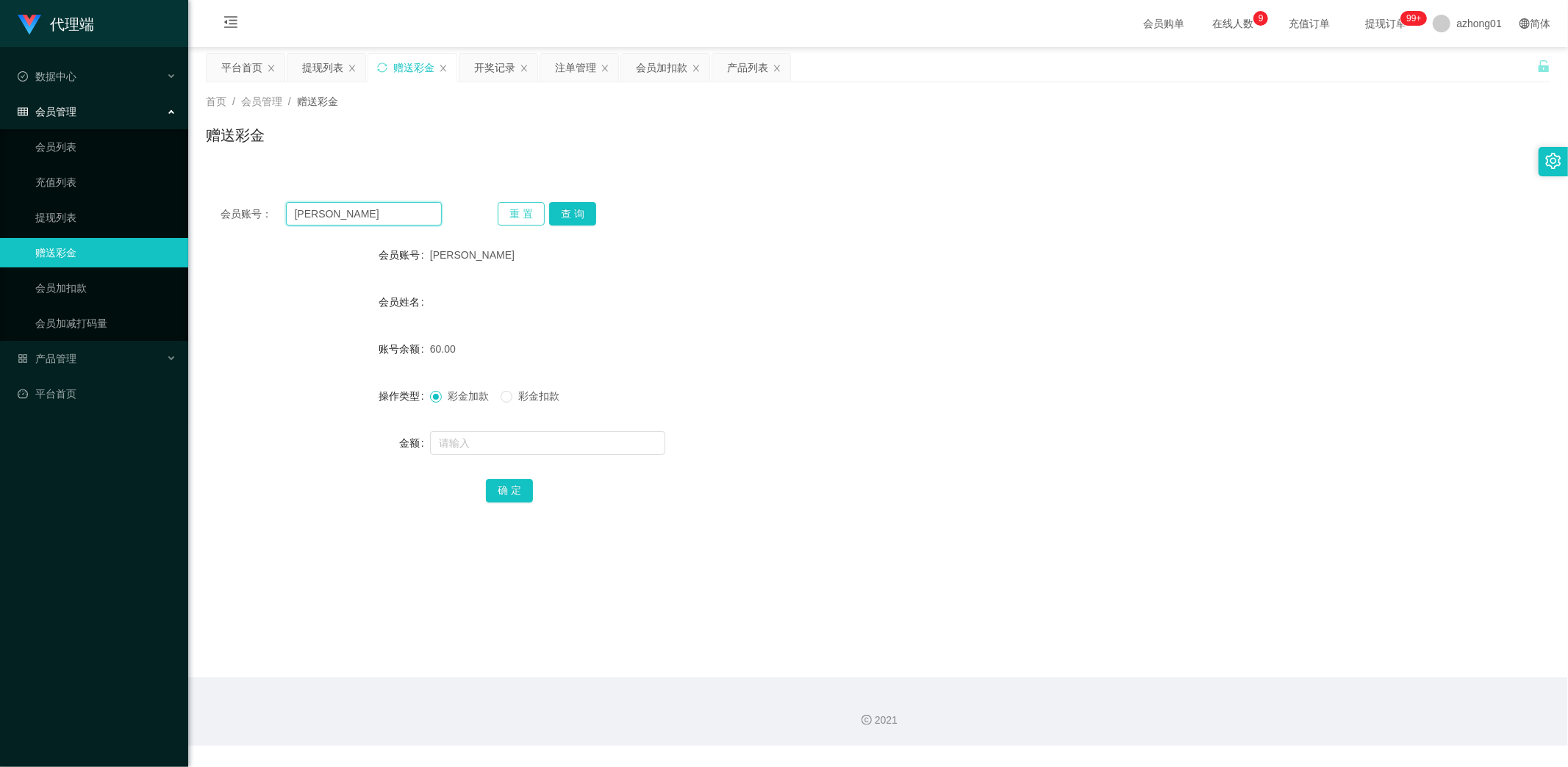
paste input "Eee110"
type input "Eee110"
click at [571, 207] on button "查 询" at bounding box center [573, 214] width 47 height 24
drag, startPoint x: 586, startPoint y: 214, endPoint x: 590, endPoint y: 223, distance: 9.8
click at [586, 211] on button "查 询" at bounding box center [573, 214] width 47 height 24
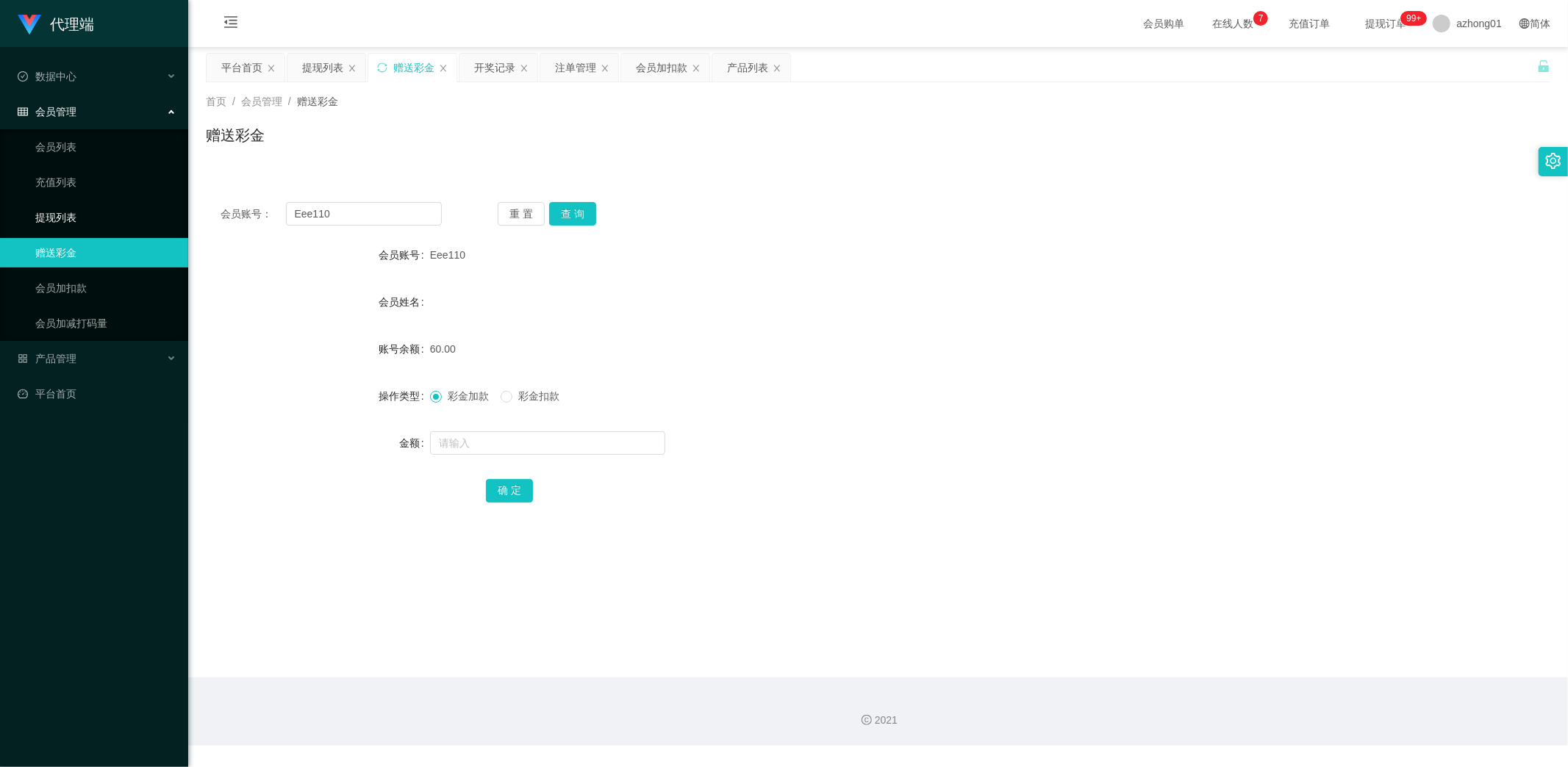
click at [52, 218] on link "提现列表" at bounding box center [106, 217] width 141 height 29
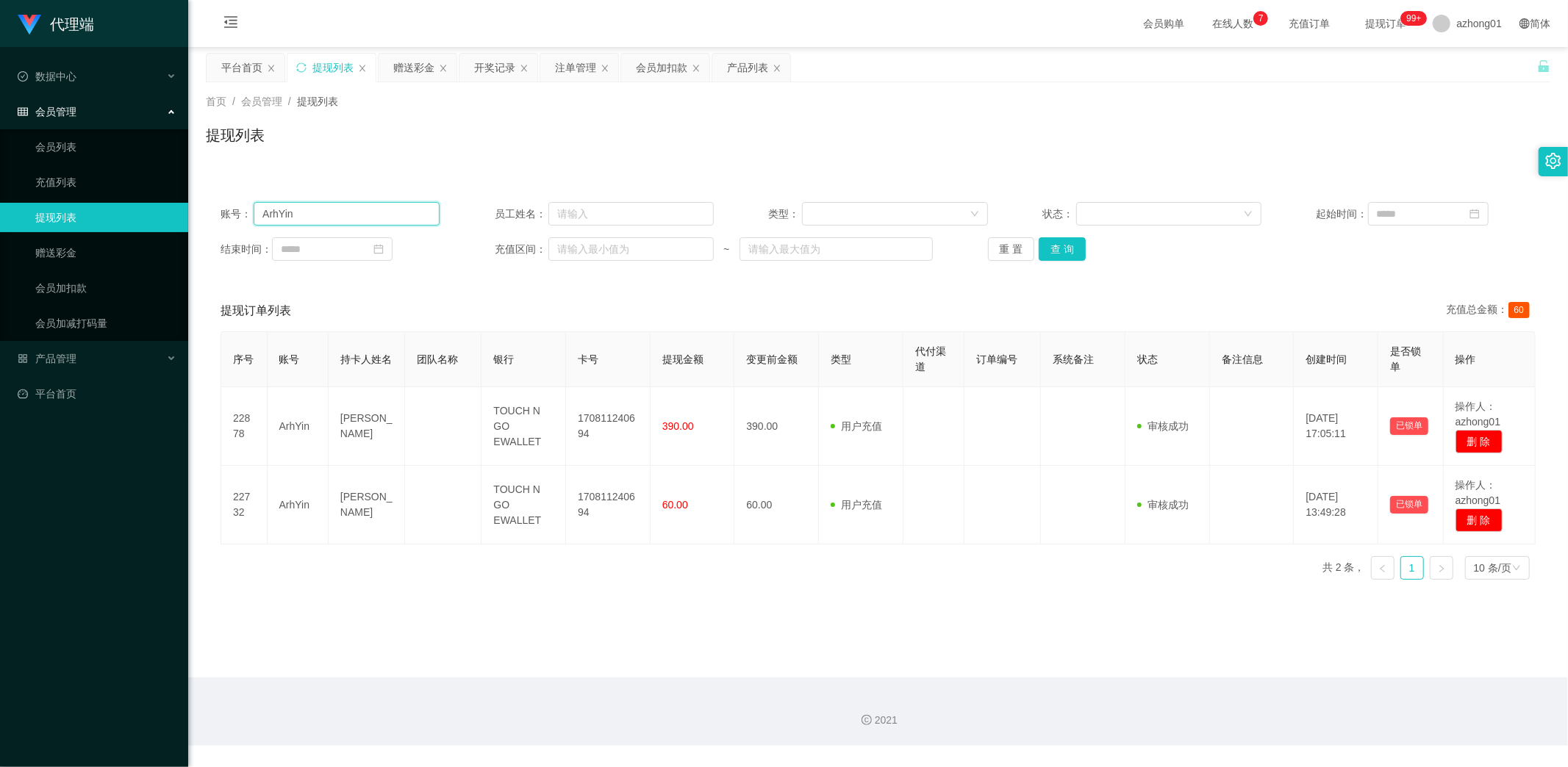
drag, startPoint x: 310, startPoint y: 214, endPoint x: 185, endPoint y: 226, distance: 125.6
click at [178, 222] on section "代理端 数据中心 会员管理 会员列表 充值列表 提现列表 赠送彩金 会员加扣款 会员加减打码量 产品管理 开奖记录 注单管理 产品列表 即时注单 产品预设置 …" at bounding box center [784, 372] width 1568 height 746
paste input "[PERSON_NAME]"
type input "[PERSON_NAME]"
drag, startPoint x: 1056, startPoint y: 246, endPoint x: 969, endPoint y: 276, distance: 92.0
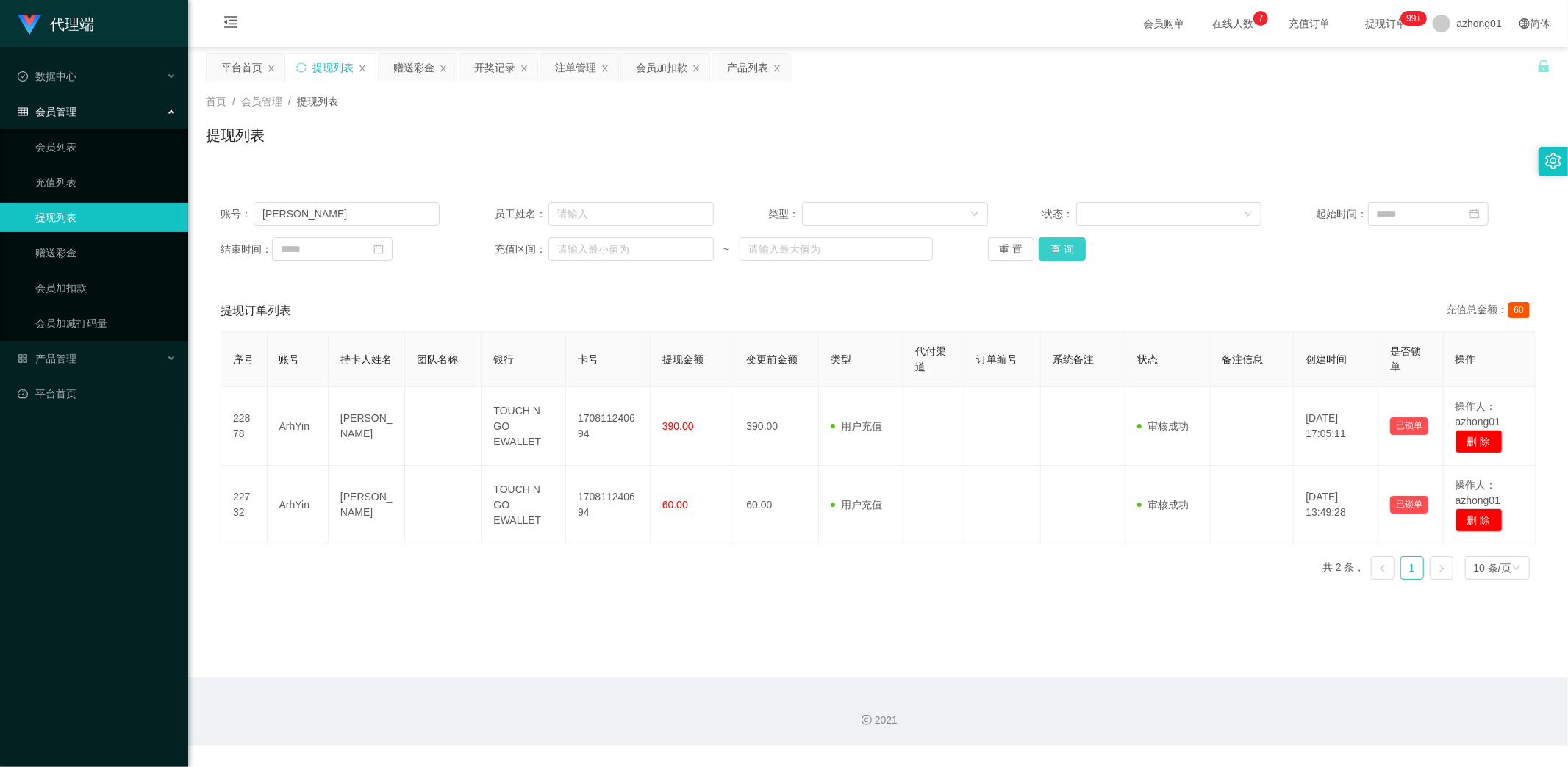
click at [1056, 248] on button "查 询" at bounding box center [1062, 249] width 47 height 24
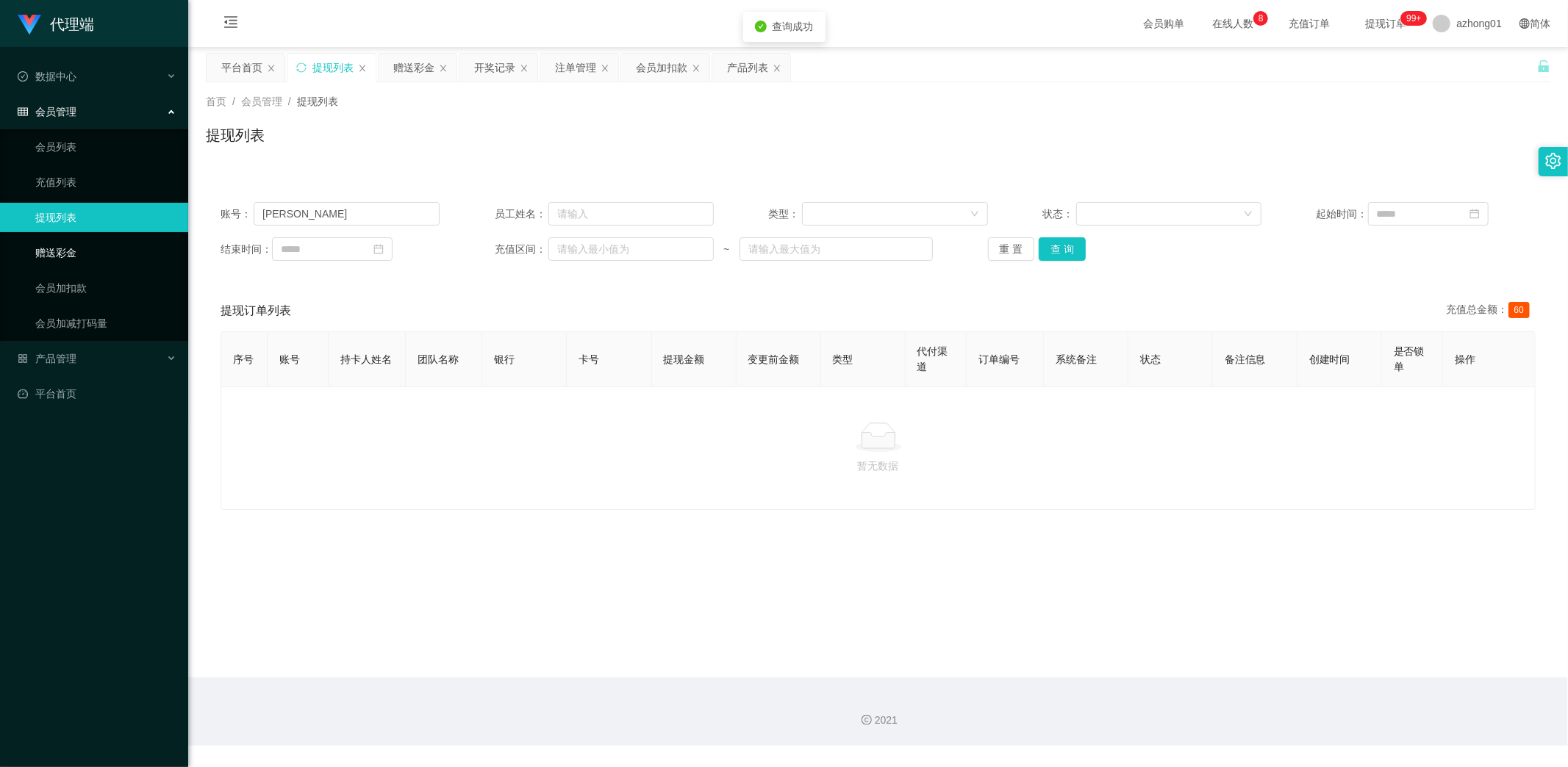
click at [57, 246] on link "赠送彩金" at bounding box center [106, 253] width 141 height 29
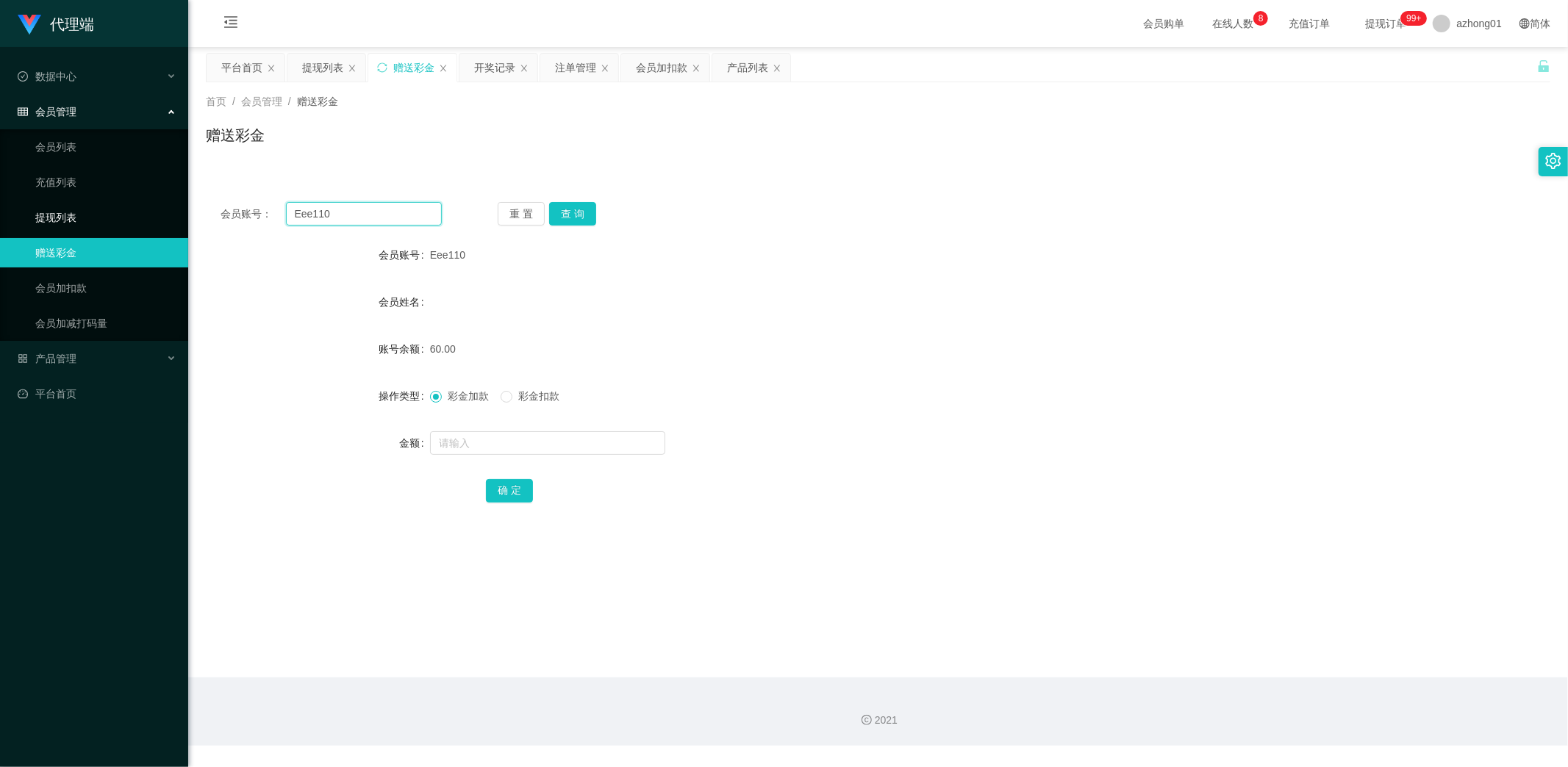
drag, startPoint x: 348, startPoint y: 211, endPoint x: 170, endPoint y: 208, distance: 178.0
click at [170, 208] on section "代理端 数据中心 会员管理 会员列表 充值列表 提现列表 赠送彩金 会员加扣款 会员加减打码量 产品管理 开奖记录 注单管理 产品列表 即时注单 产品预设置 …" at bounding box center [784, 372] width 1568 height 746
paste input "[PERSON_NAME]"
click at [588, 211] on button "查 询" at bounding box center [573, 214] width 47 height 24
click at [248, 576] on main "关闭左侧 关闭右侧 关闭其它 刷新页面 平台首页 提现列表 赠送彩金 开奖记录 注单管理 会员加扣款 产品列表 首页 / 会员管理 / 赠送彩金 / 赠送彩金…" at bounding box center [878, 362] width 1379 height 630
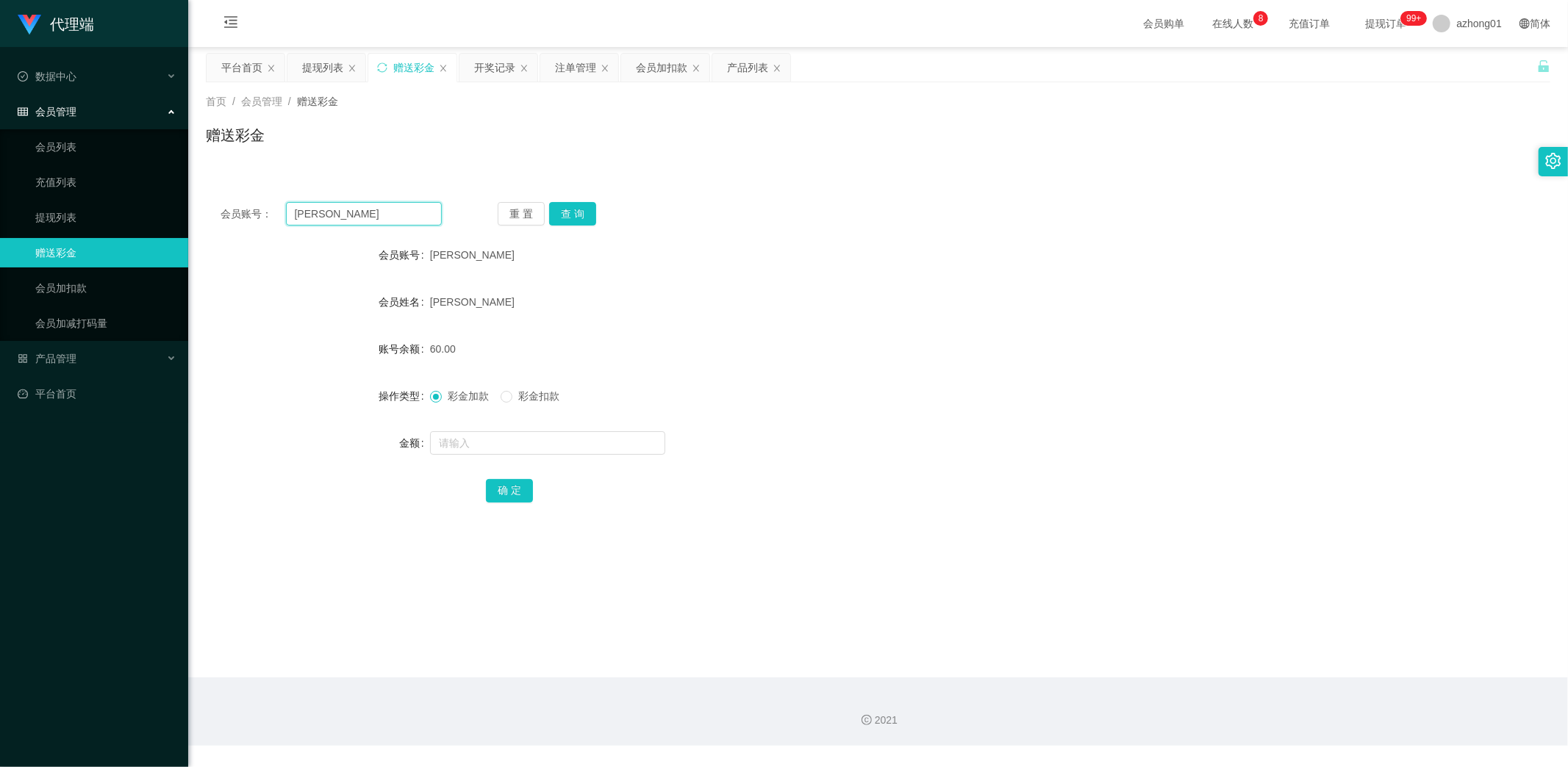
drag, startPoint x: 320, startPoint y: 211, endPoint x: 213, endPoint y: 216, distance: 107.1
click at [213, 216] on div "会员账号： Leokok 重 置 查 询" at bounding box center [878, 214] width 1345 height 24
paste input "Eee110"
type input "Eee110"
click at [582, 215] on button "查 询" at bounding box center [573, 214] width 47 height 24
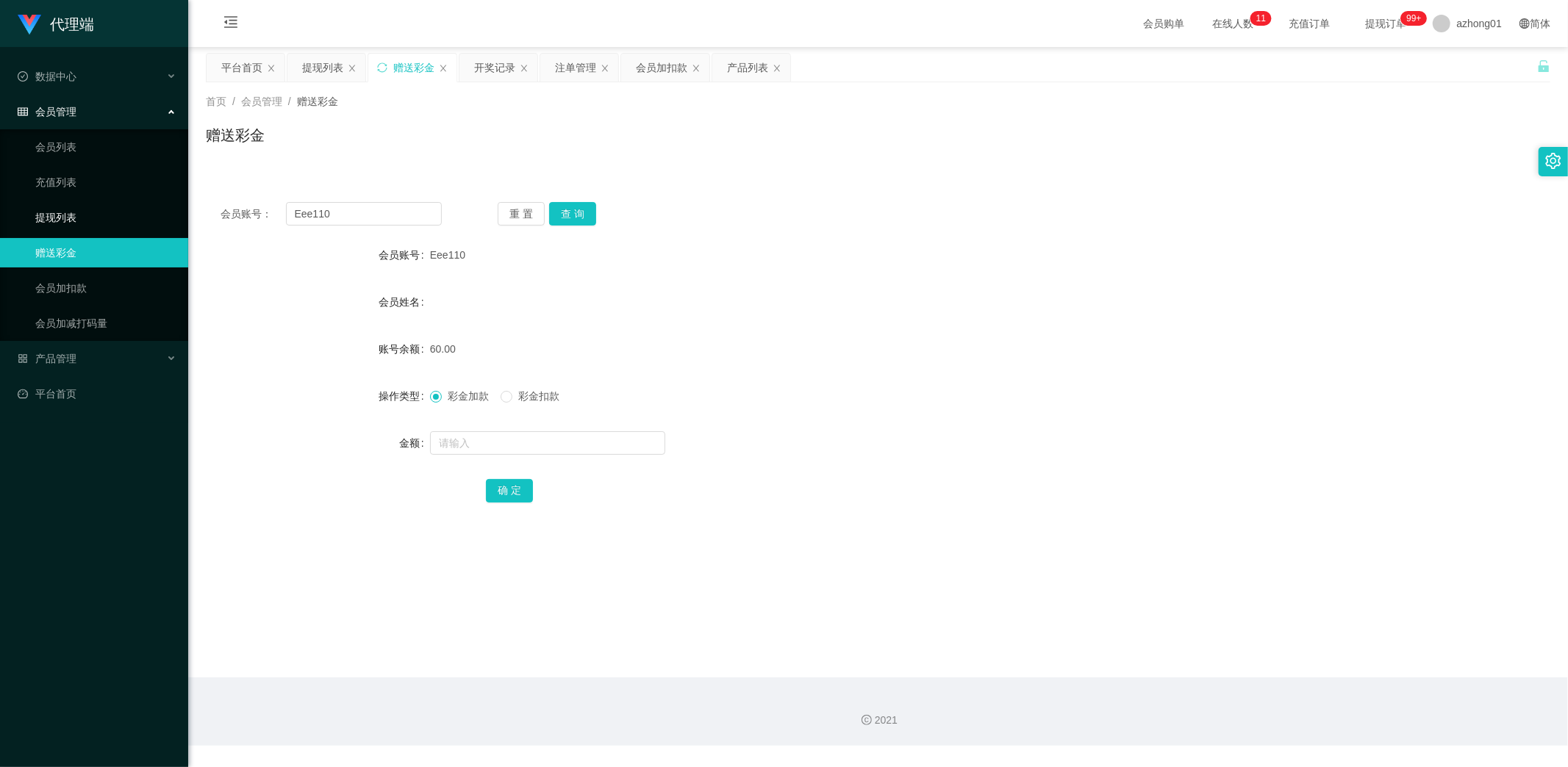
click at [69, 213] on link "提现列表" at bounding box center [106, 217] width 141 height 29
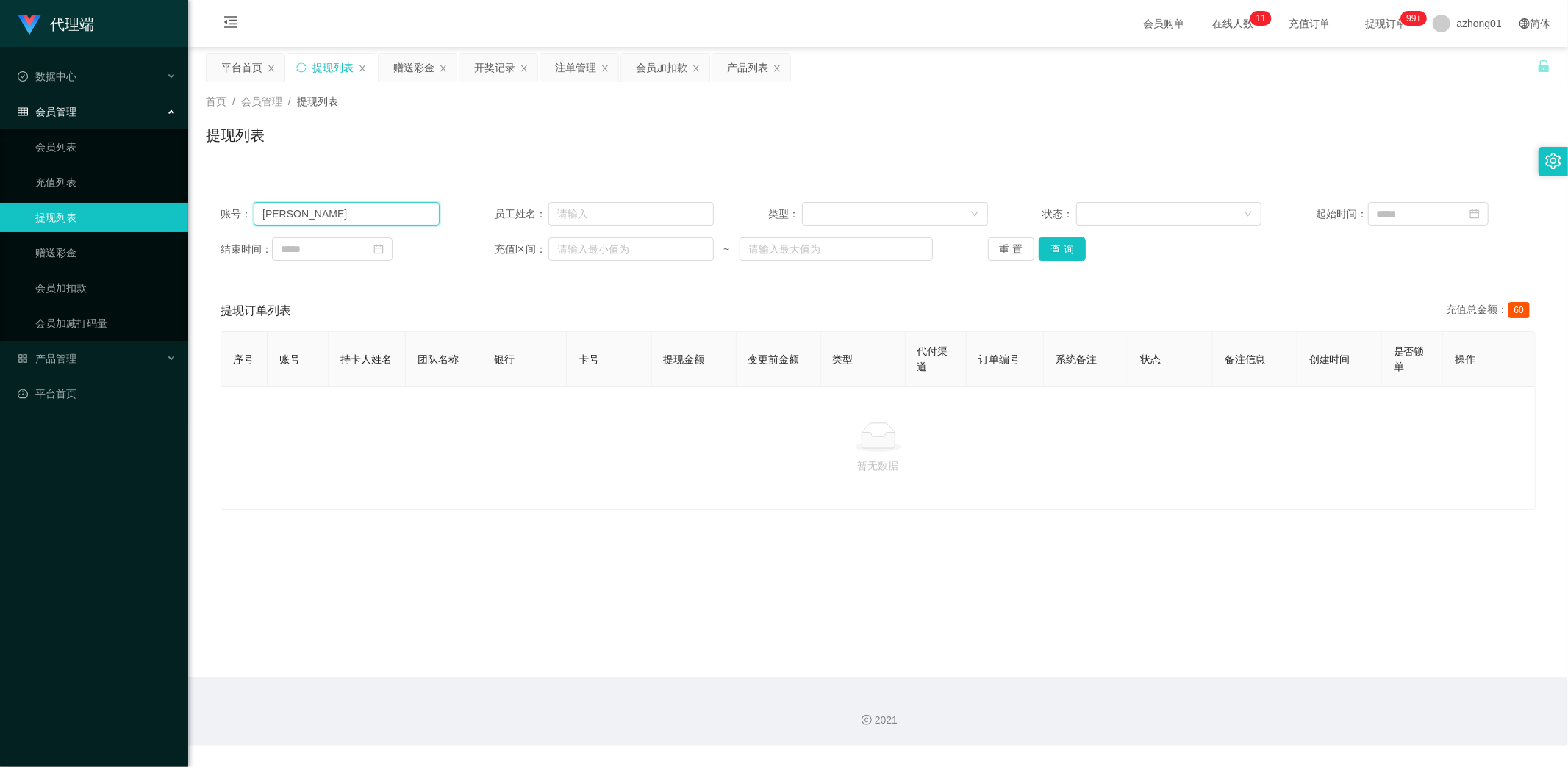
drag, startPoint x: 340, startPoint y: 214, endPoint x: 171, endPoint y: 204, distance: 169.3
click at [172, 204] on section "代理端 数据中心 会员管理 会员列表 充值列表 提现列表 赠送彩金 会员加扣款 会员加减打码量 产品管理 开奖记录 注单管理 产品列表 即时注单 产品预设置 …" at bounding box center [784, 372] width 1568 height 746
paste input "text"
click at [1042, 247] on button "查 询" at bounding box center [1062, 249] width 47 height 24
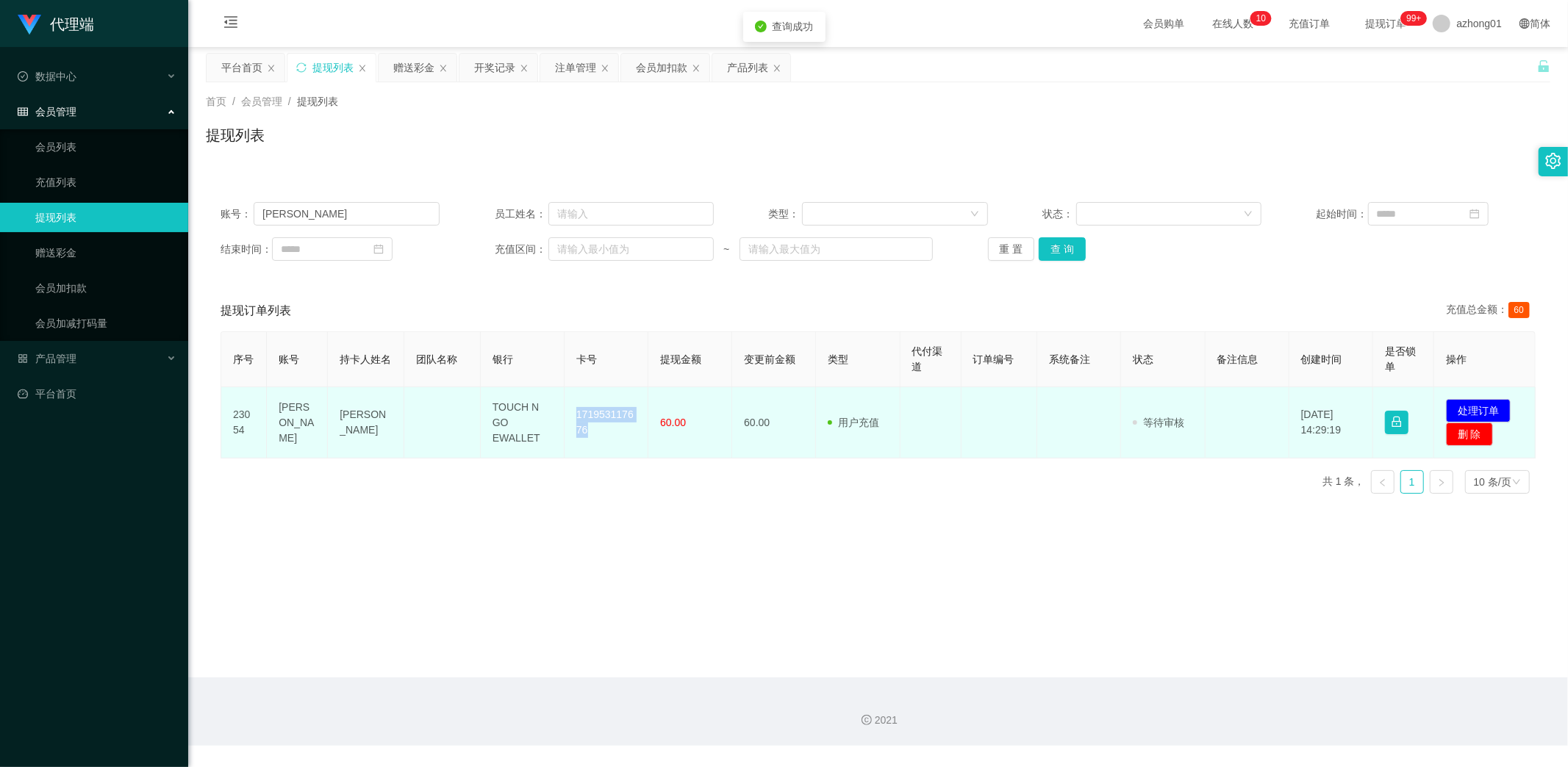
drag, startPoint x: 570, startPoint y: 407, endPoint x: 620, endPoint y: 451, distance: 66.6
click at [620, 451] on td "171953117676" at bounding box center [606, 423] width 84 height 71
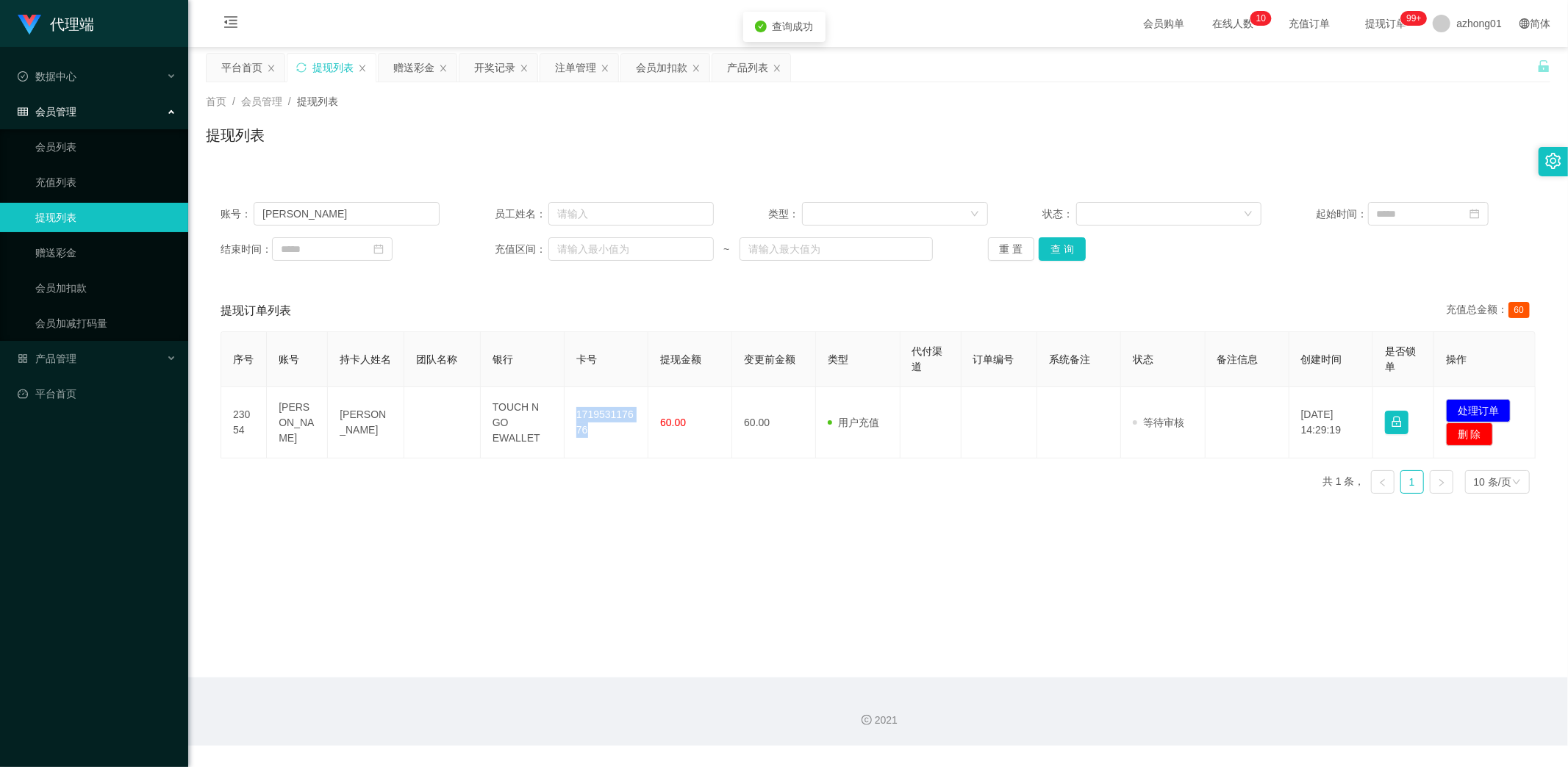
copy td "171953117676"
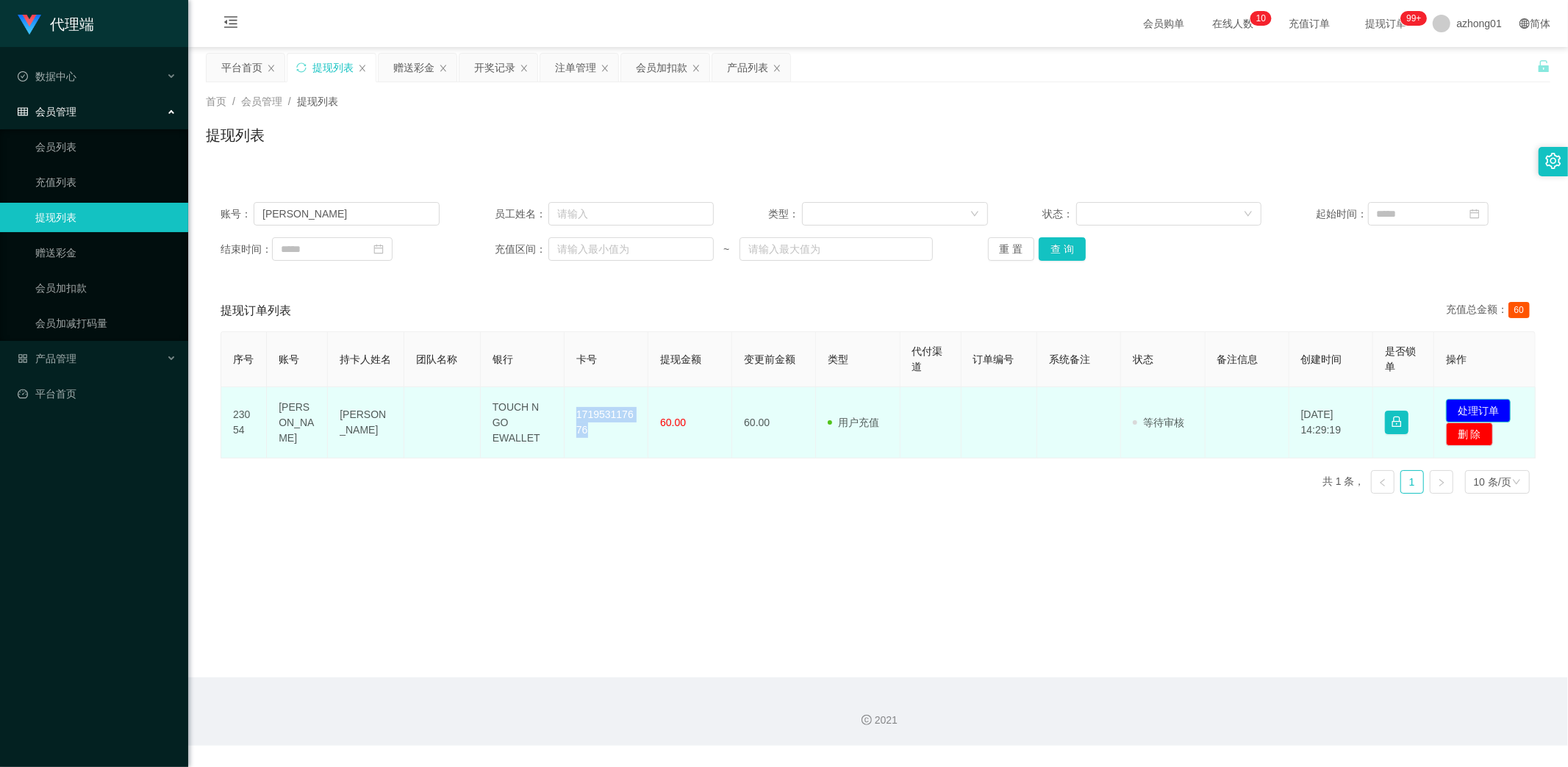
click at [1479, 407] on button "处理订单" at bounding box center [1478, 411] width 65 height 24
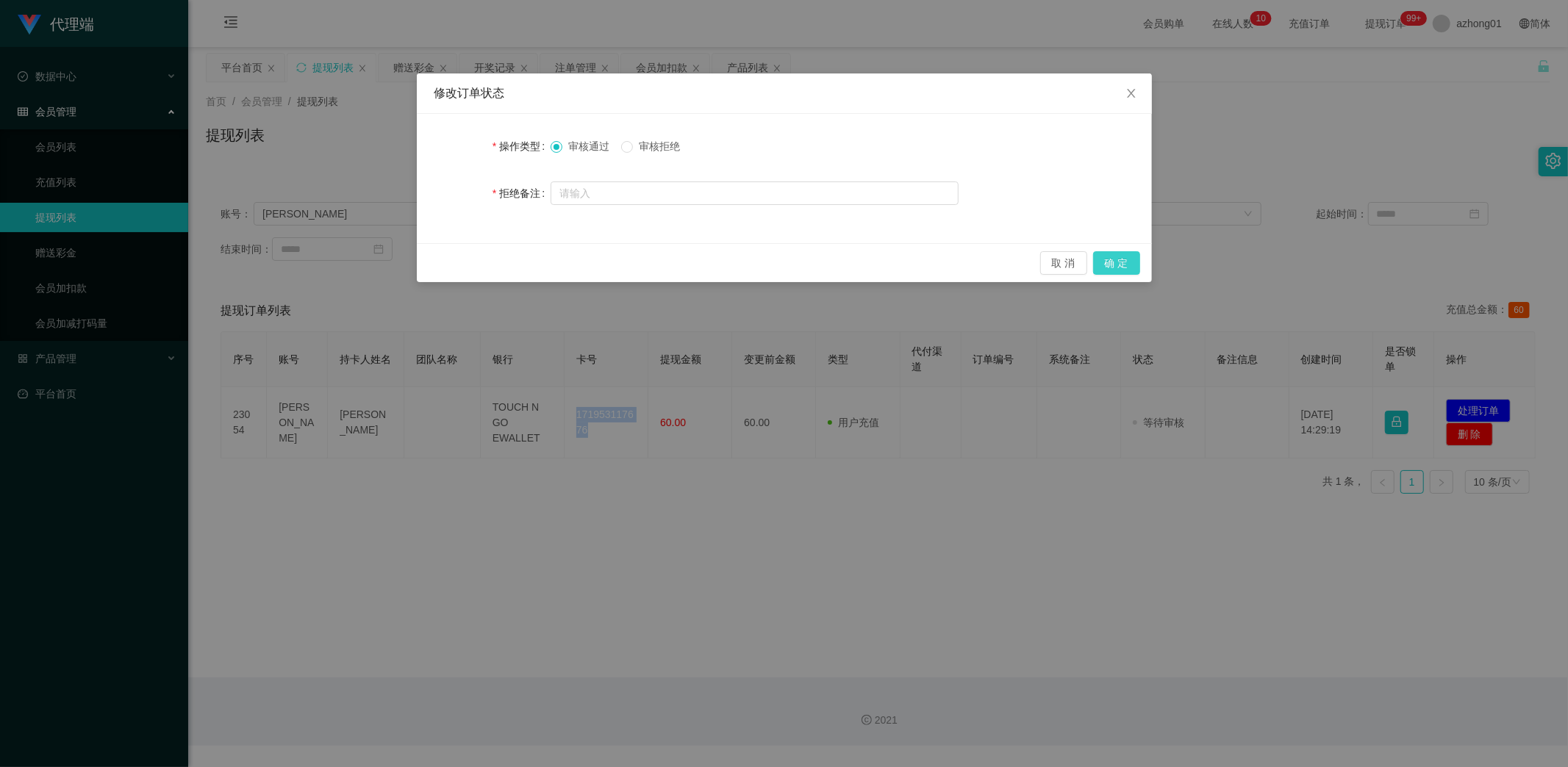
click at [1122, 262] on button "确 定" at bounding box center [1117, 264] width 47 height 24
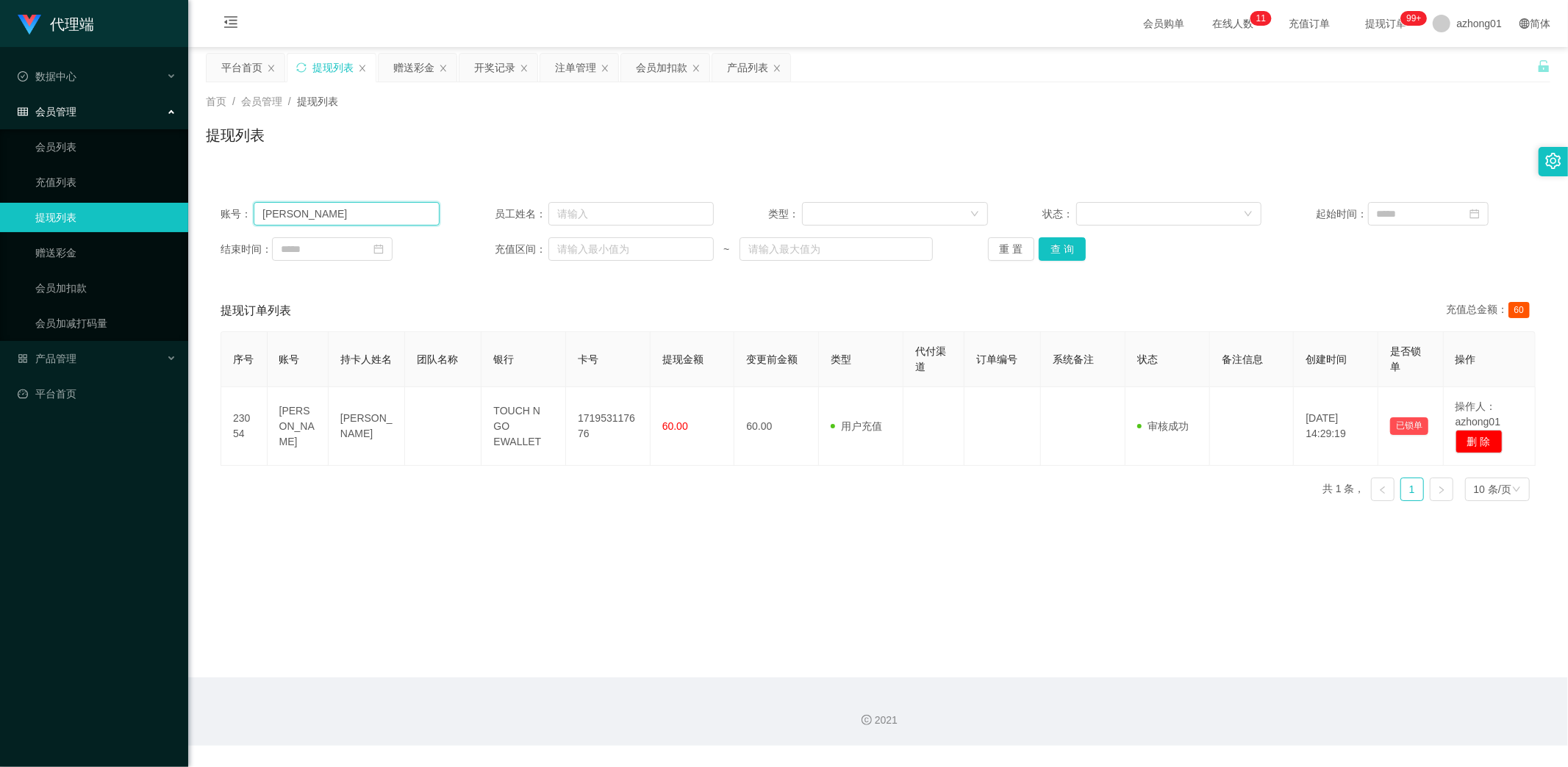
drag, startPoint x: 321, startPoint y: 216, endPoint x: 216, endPoint y: 219, distance: 105.0
click at [174, 203] on section "代理端 数据中心 会员管理 会员列表 充值列表 提现列表 赠送彩金 会员加扣款 会员加减打码量 产品管理 开奖记录 注单管理 产品列表 即时注单 产品预设置 …" at bounding box center [784, 372] width 1568 height 746
paste input "Eee110"
click at [1066, 253] on button "查 询" at bounding box center [1062, 249] width 47 height 24
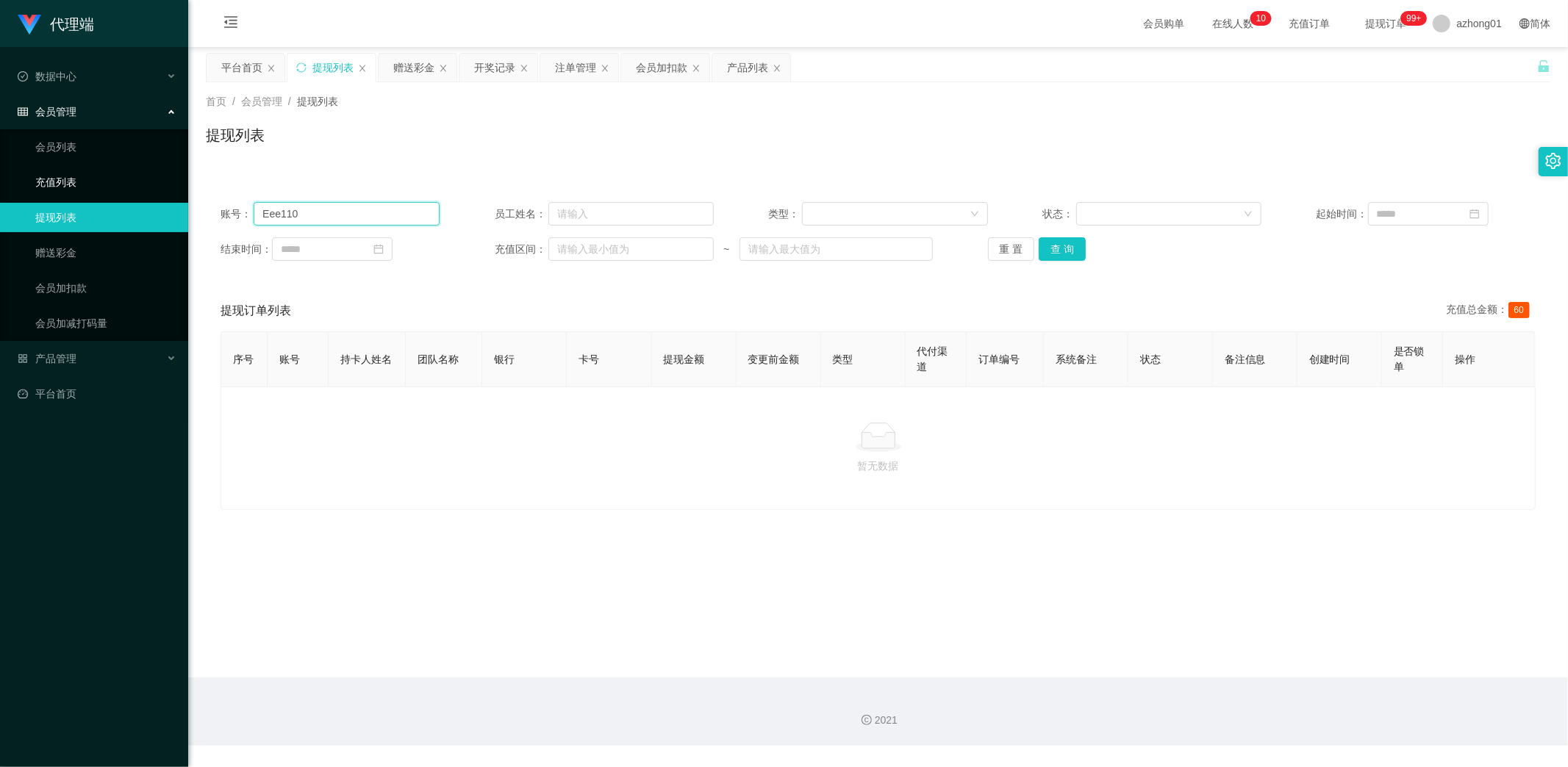
drag, startPoint x: 342, startPoint y: 210, endPoint x: 114, endPoint y: 195, distance: 228.5
click at [143, 195] on section "代理端 数据中心 会员管理 会员列表 充值列表 提现列表 赠送彩金 会员加扣款 会员加减打码量 产品管理 开奖记录 注单管理 产品列表 即时注单 产品预设置 …" at bounding box center [784, 372] width 1568 height 746
paste input "lalalulu1122"
type input "lalalulu1122"
click at [1056, 252] on button "查 询" at bounding box center [1062, 249] width 47 height 24
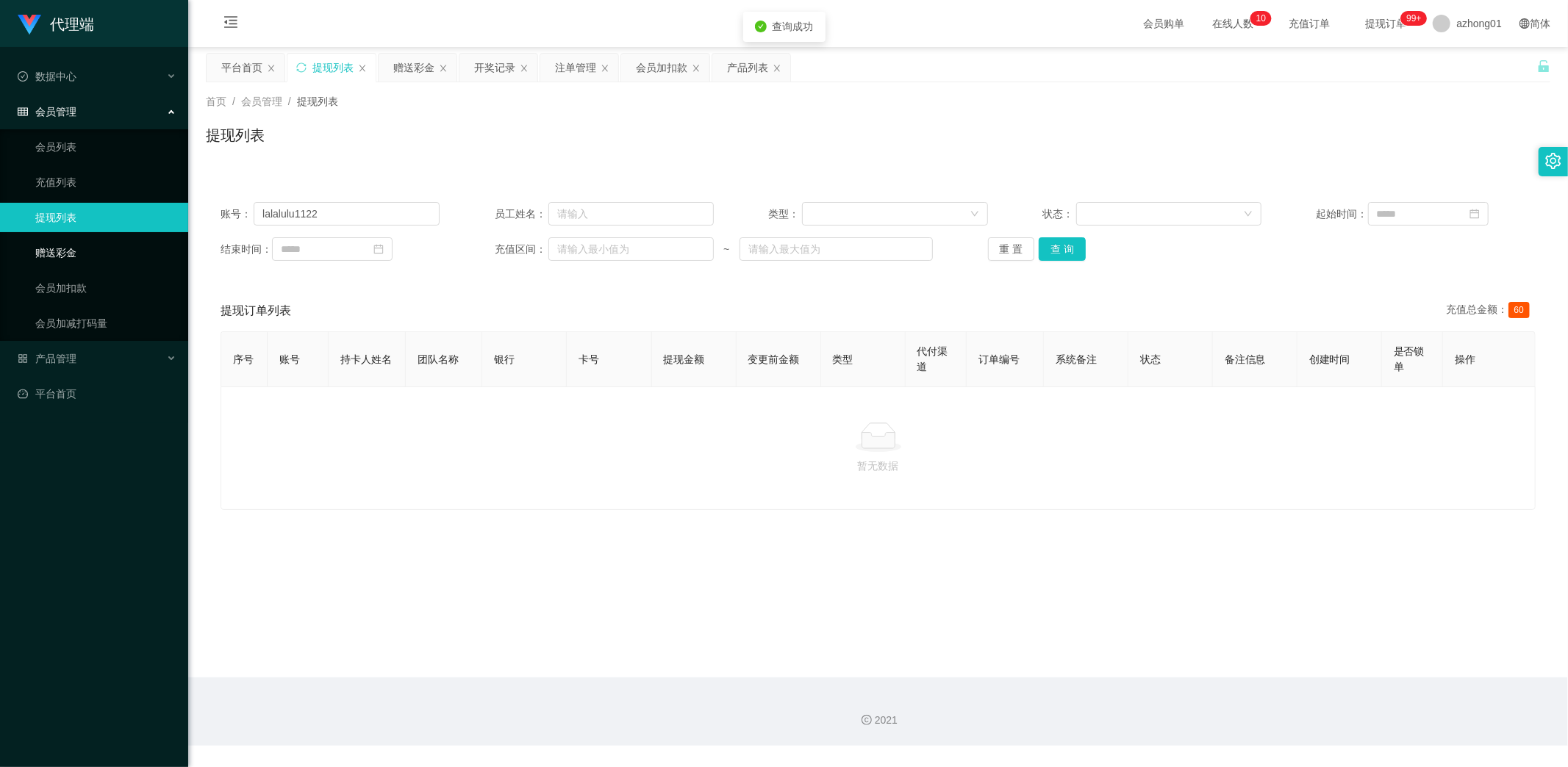
click at [80, 251] on link "赠送彩金" at bounding box center [106, 253] width 141 height 29
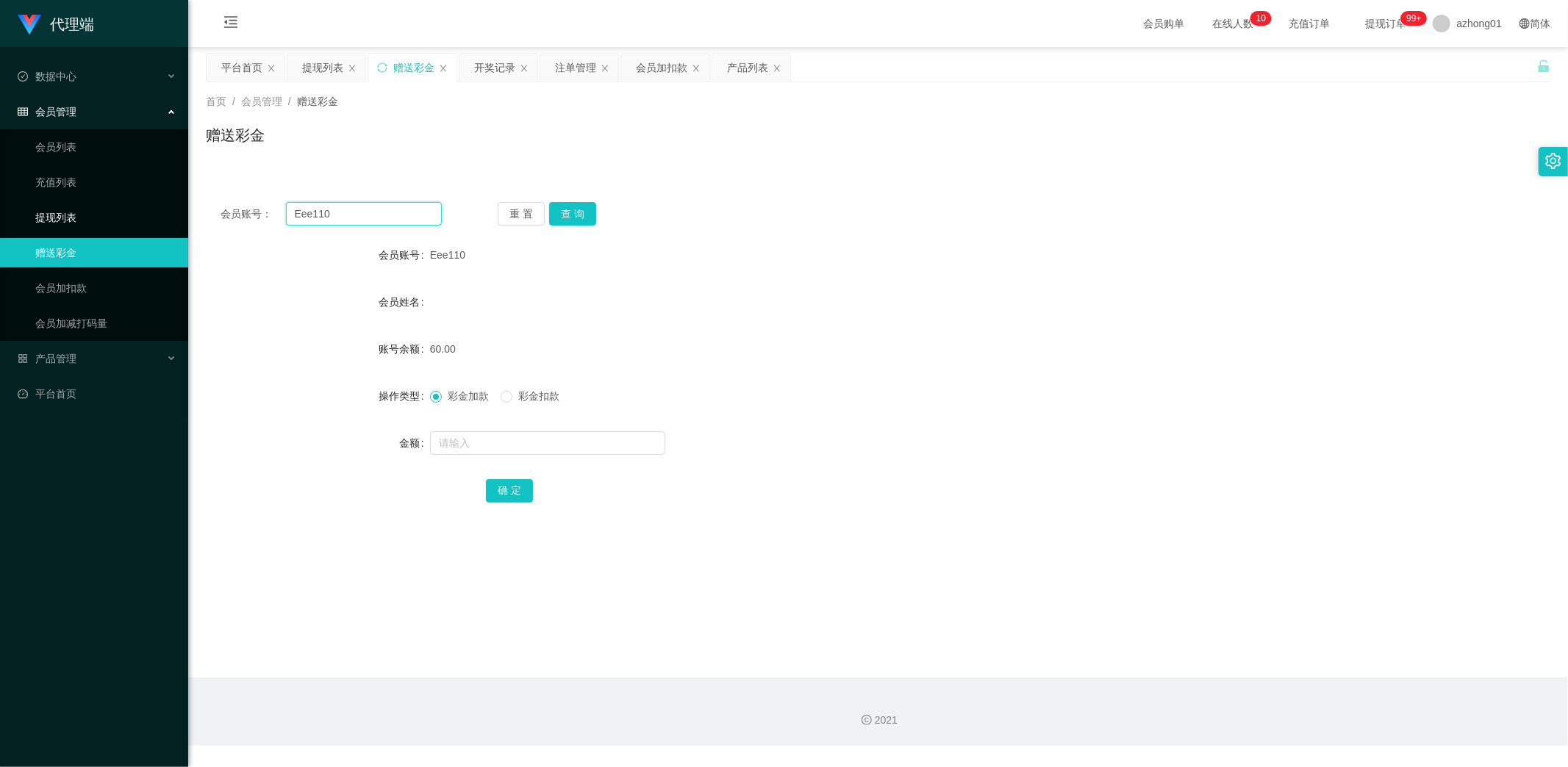
drag, startPoint x: 357, startPoint y: 217, endPoint x: 120, endPoint y: 214, distance: 237.0
click at [129, 211] on section "代理端 数据中心 会员管理 会员列表 充值列表 提现列表 赠送彩金 会员加扣款 会员加减打码量 产品管理 开奖记录 注单管理 产品列表 即时注单 产品预设置 …" at bounding box center [784, 372] width 1568 height 746
paste input "lalalulu1122"
type input "lalalulu1122"
click at [576, 214] on button "查 询" at bounding box center [573, 214] width 47 height 24
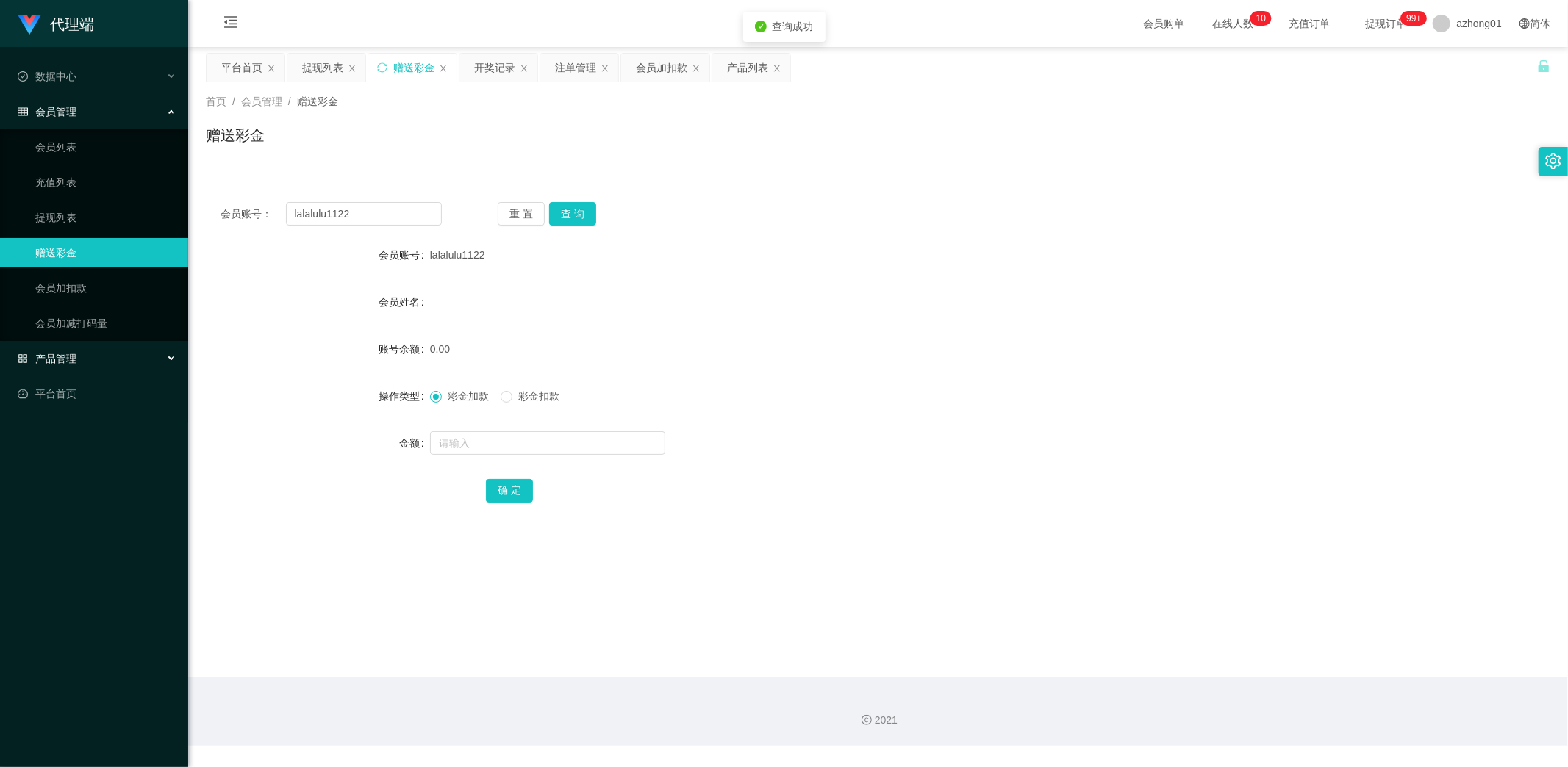
click at [76, 359] on span "产品管理" at bounding box center [47, 358] width 59 height 12
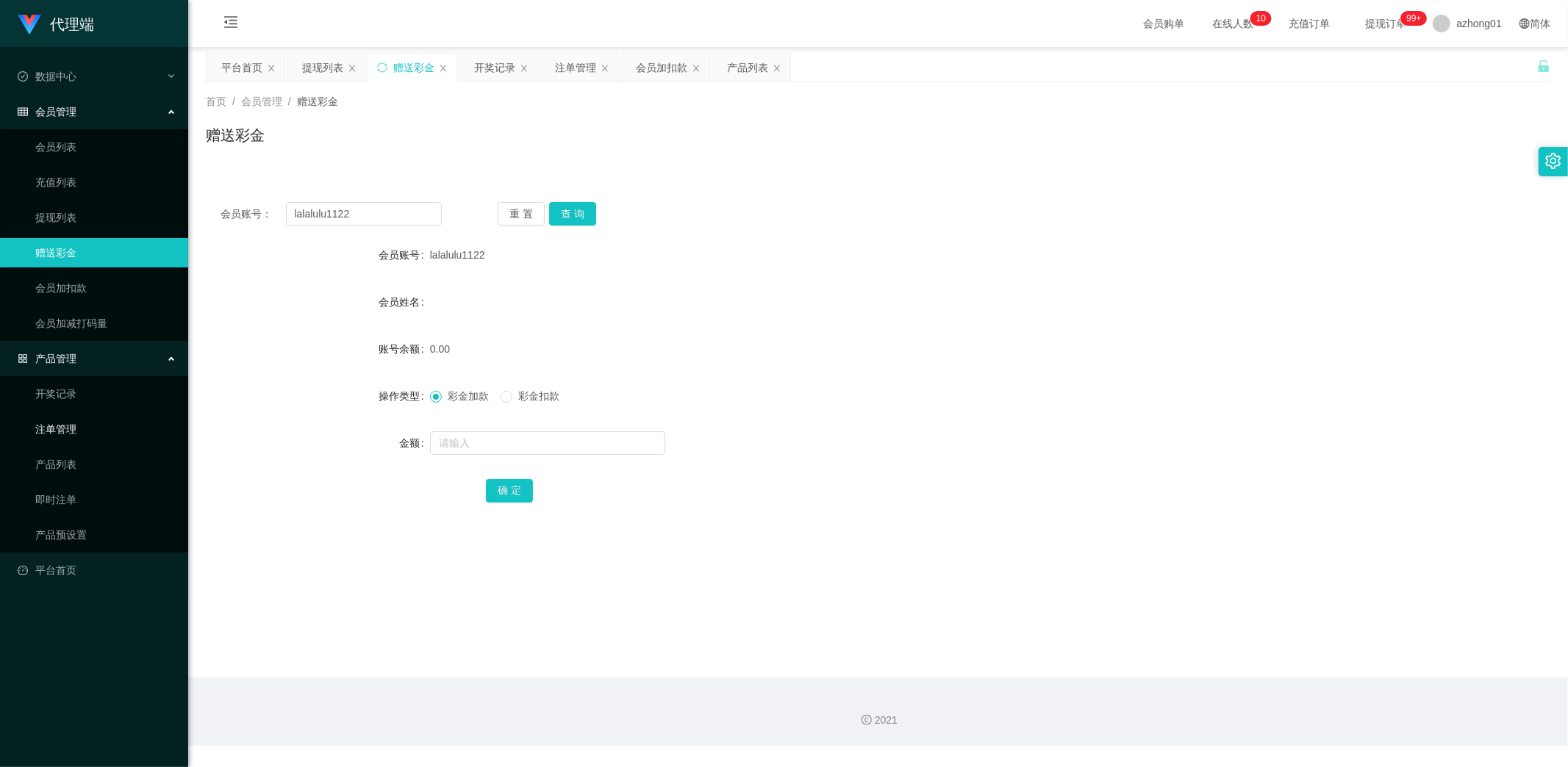
click at [76, 427] on link "注单管理" at bounding box center [106, 428] width 141 height 29
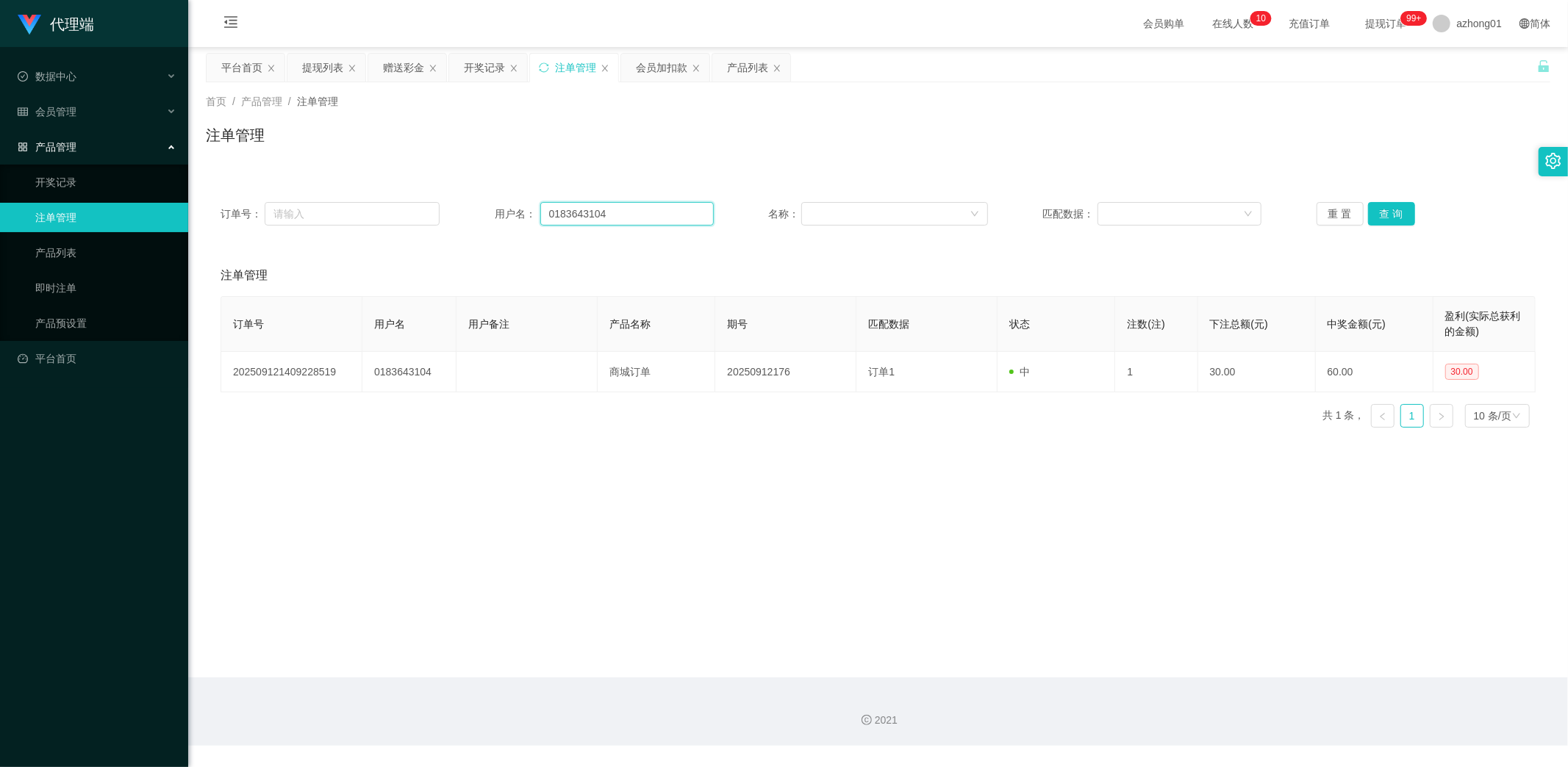
drag, startPoint x: 636, startPoint y: 218, endPoint x: 460, endPoint y: 211, distance: 176.1
click at [460, 211] on div "订单号： 用户名： 0183643104 名称： 匹配数据： 重 置 查 询" at bounding box center [878, 214] width 1315 height 24
paste input "lalalulu1122"
click at [1394, 214] on button "查 询" at bounding box center [1391, 214] width 47 height 24
click at [1387, 219] on button "查 询" at bounding box center [1391, 214] width 47 height 24
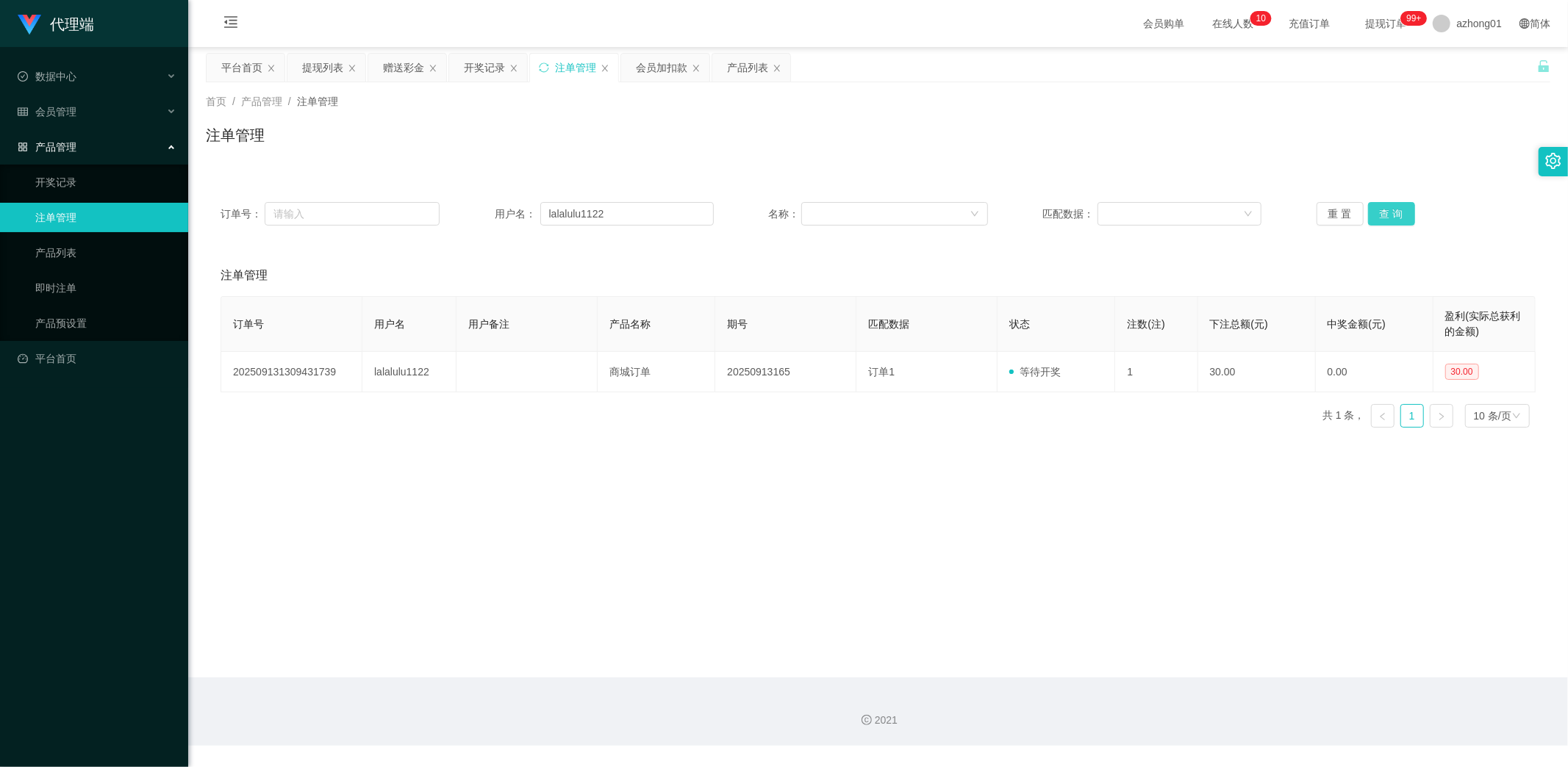
click at [1387, 219] on button "查 询" at bounding box center [1391, 214] width 47 height 24
click at [1387, 219] on div "重 置 查 询" at bounding box center [1426, 214] width 219 height 24
click at [1387, 219] on button "查 询" at bounding box center [1391, 214] width 47 height 24
click at [1387, 219] on div "重 置 查 询" at bounding box center [1426, 214] width 219 height 24
drag, startPoint x: 608, startPoint y: 211, endPoint x: 495, endPoint y: 215, distance: 113.1
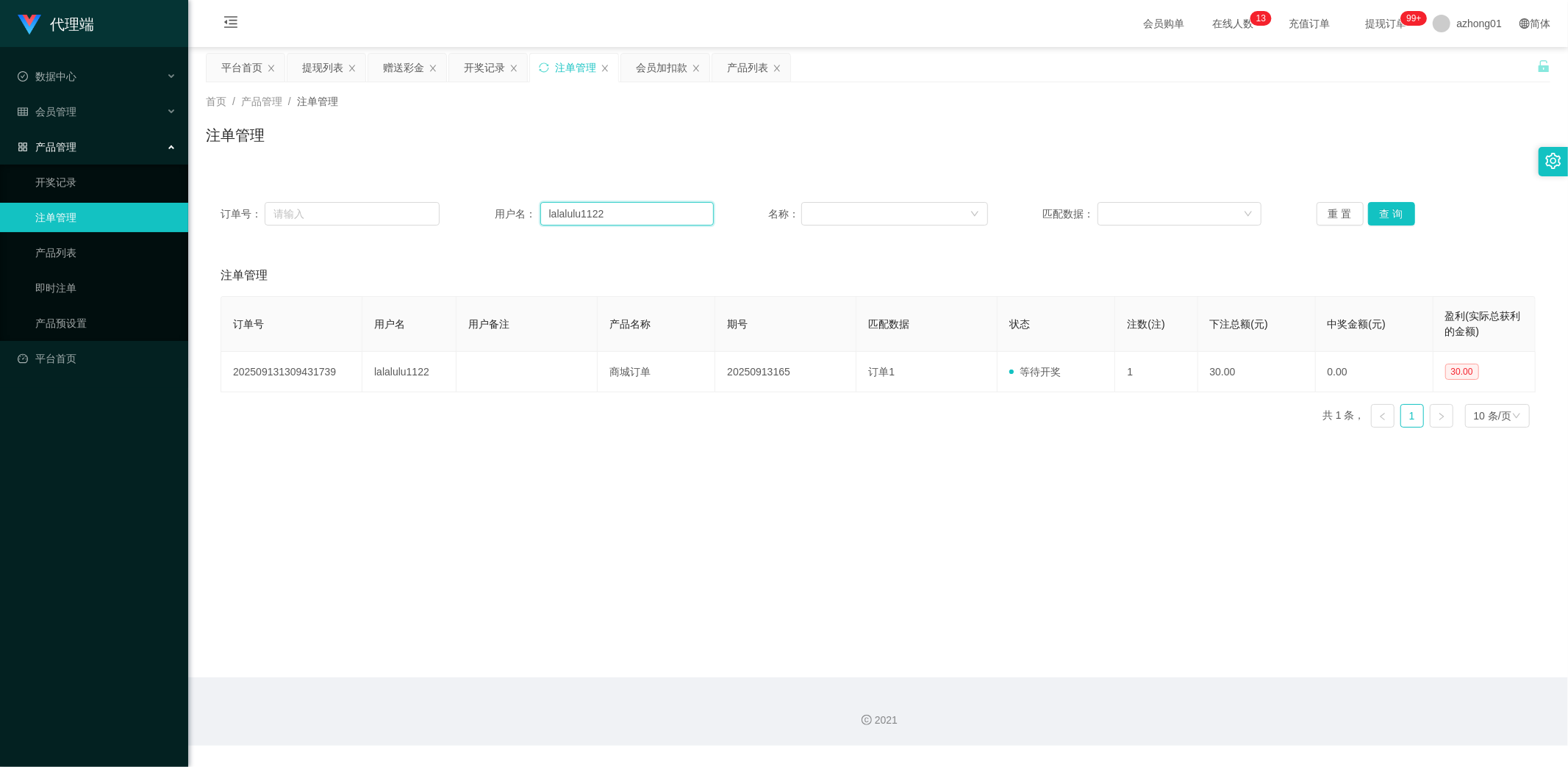
click at [488, 214] on div "订单号： 用户名： lalalulu1122 名称： 匹配数据： 重 置 查 询" at bounding box center [878, 214] width 1315 height 24
paste input "text"
click at [1377, 219] on button "查 询" at bounding box center [1391, 214] width 47 height 24
type input "lalalulu1122"
click at [1375, 219] on button "查 询" at bounding box center [1391, 214] width 47 height 24
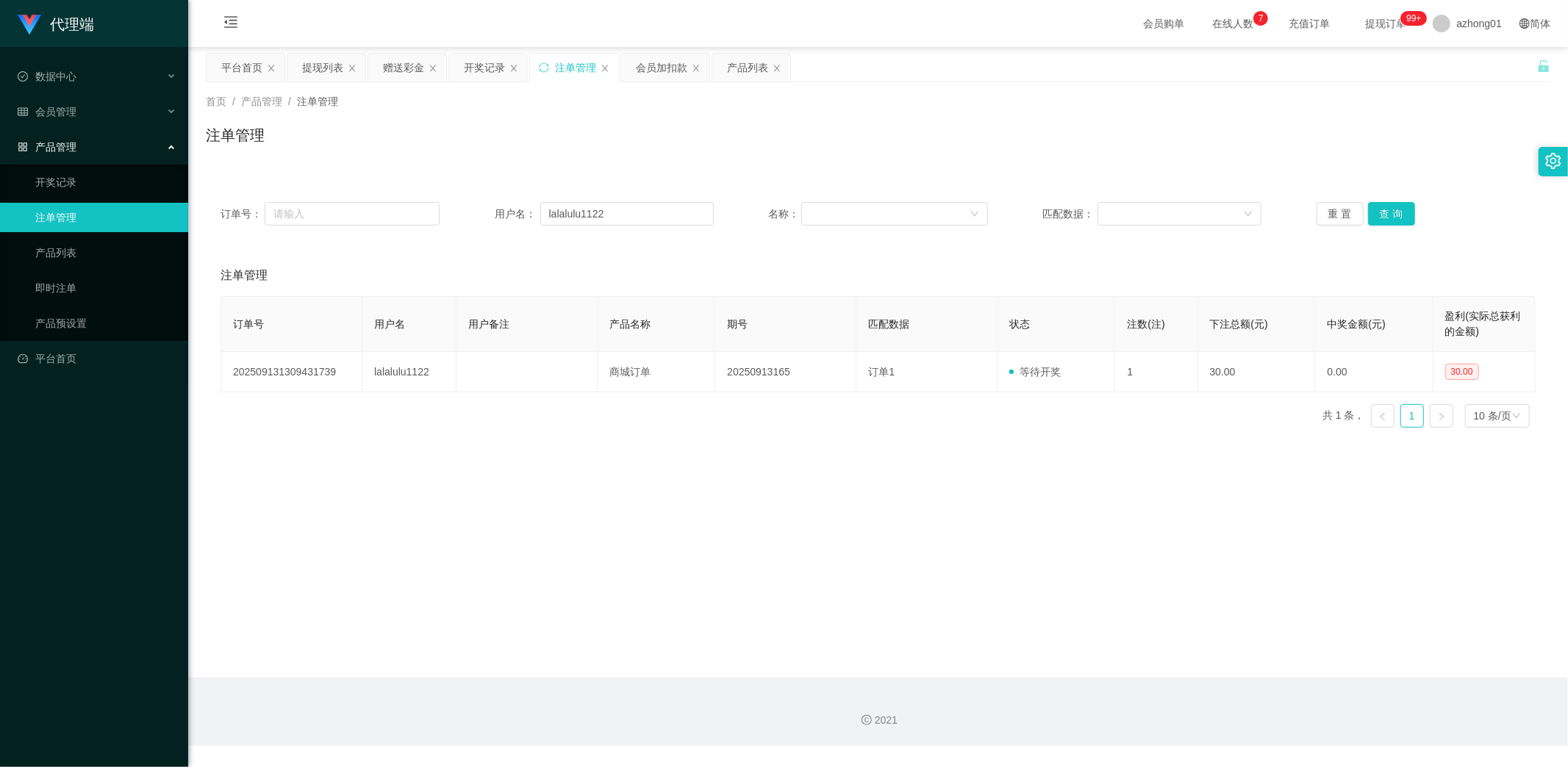
click at [671, 453] on main "关闭左侧 关闭右侧 关闭其它 刷新页面 平台首页 提现列表 赠送彩金 开奖记录 注单管理 会员加扣款 产品列表 首页 / 产品管理 / 注单管理 / 注单管理…" at bounding box center [878, 362] width 1379 height 630
click at [1390, 208] on button "查 询" at bounding box center [1391, 214] width 47 height 24
click at [70, 103] on div "会员管理" at bounding box center [94, 111] width 188 height 29
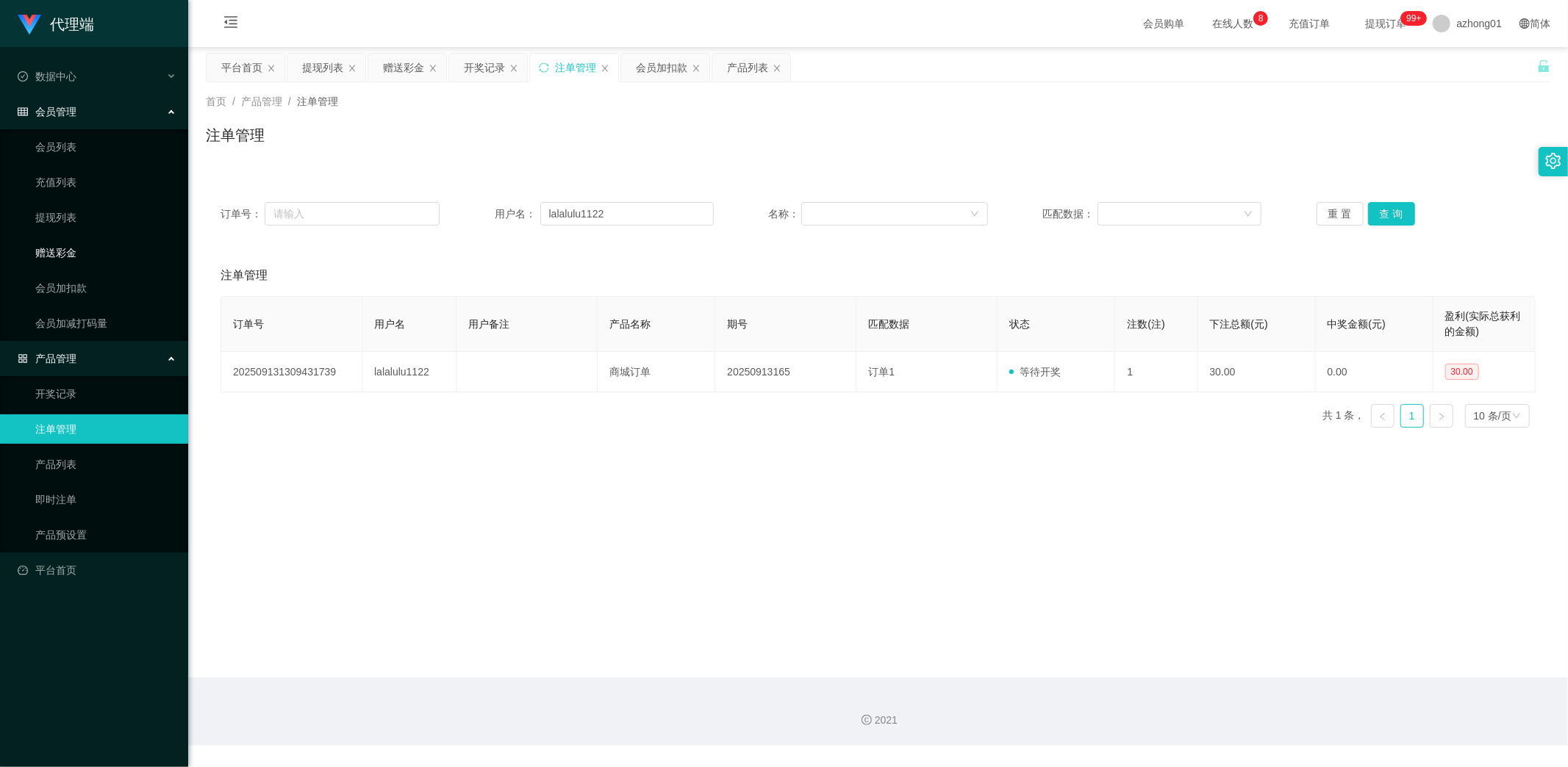
click at [60, 253] on link "赠送彩金" at bounding box center [106, 253] width 141 height 29
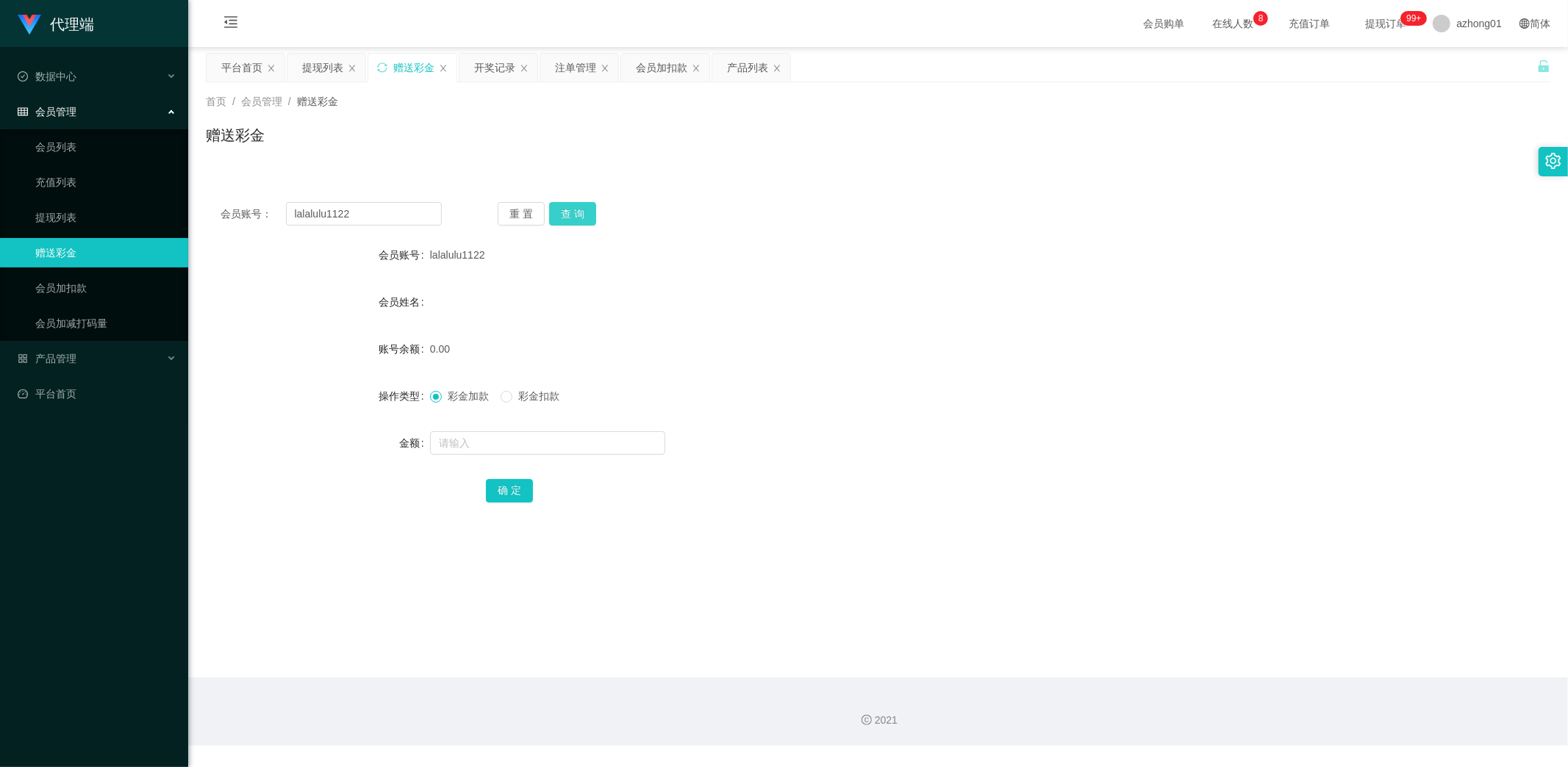
click at [567, 219] on button "查 询" at bounding box center [573, 214] width 47 height 24
click at [50, 211] on link "提现列表" at bounding box center [106, 217] width 141 height 29
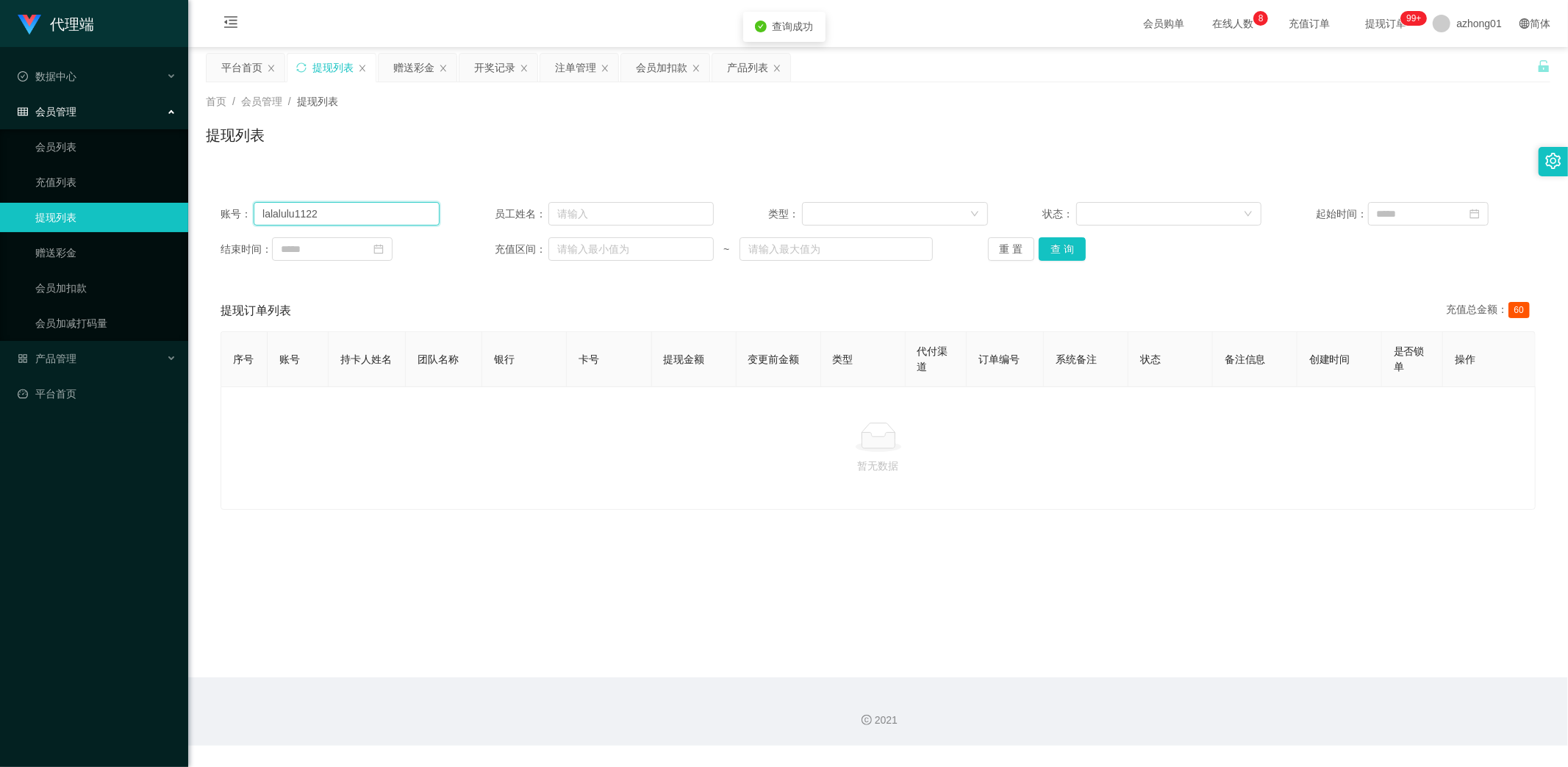
drag, startPoint x: 311, startPoint y: 202, endPoint x: 196, endPoint y: 195, distance: 115.2
click at [196, 195] on main "关闭左侧 关闭右侧 关闭其它 刷新页面 平台首页 提现列表 赠送彩金 开奖记录 注单管理 会员加扣款 产品列表 首页 / 会员管理 / 提现列表 / 提现列表…" at bounding box center [878, 362] width 1379 height 630
paste input "text"
drag, startPoint x: 1062, startPoint y: 249, endPoint x: 840, endPoint y: 284, distance: 224.7
click at [1051, 252] on button "查 询" at bounding box center [1062, 249] width 47 height 24
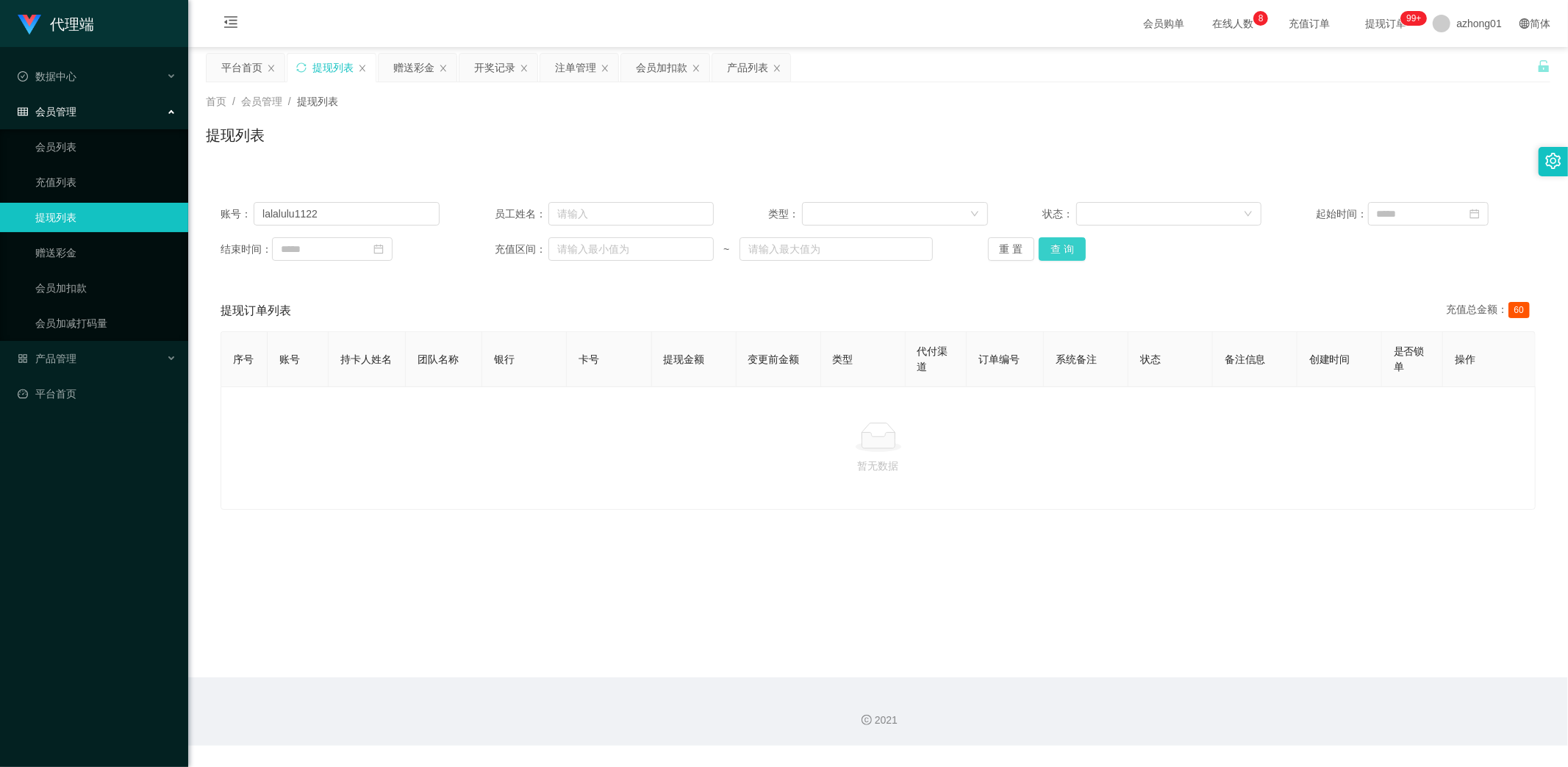
type input "lalalulu1122"
click at [39, 243] on link "赠送彩金" at bounding box center [106, 253] width 141 height 29
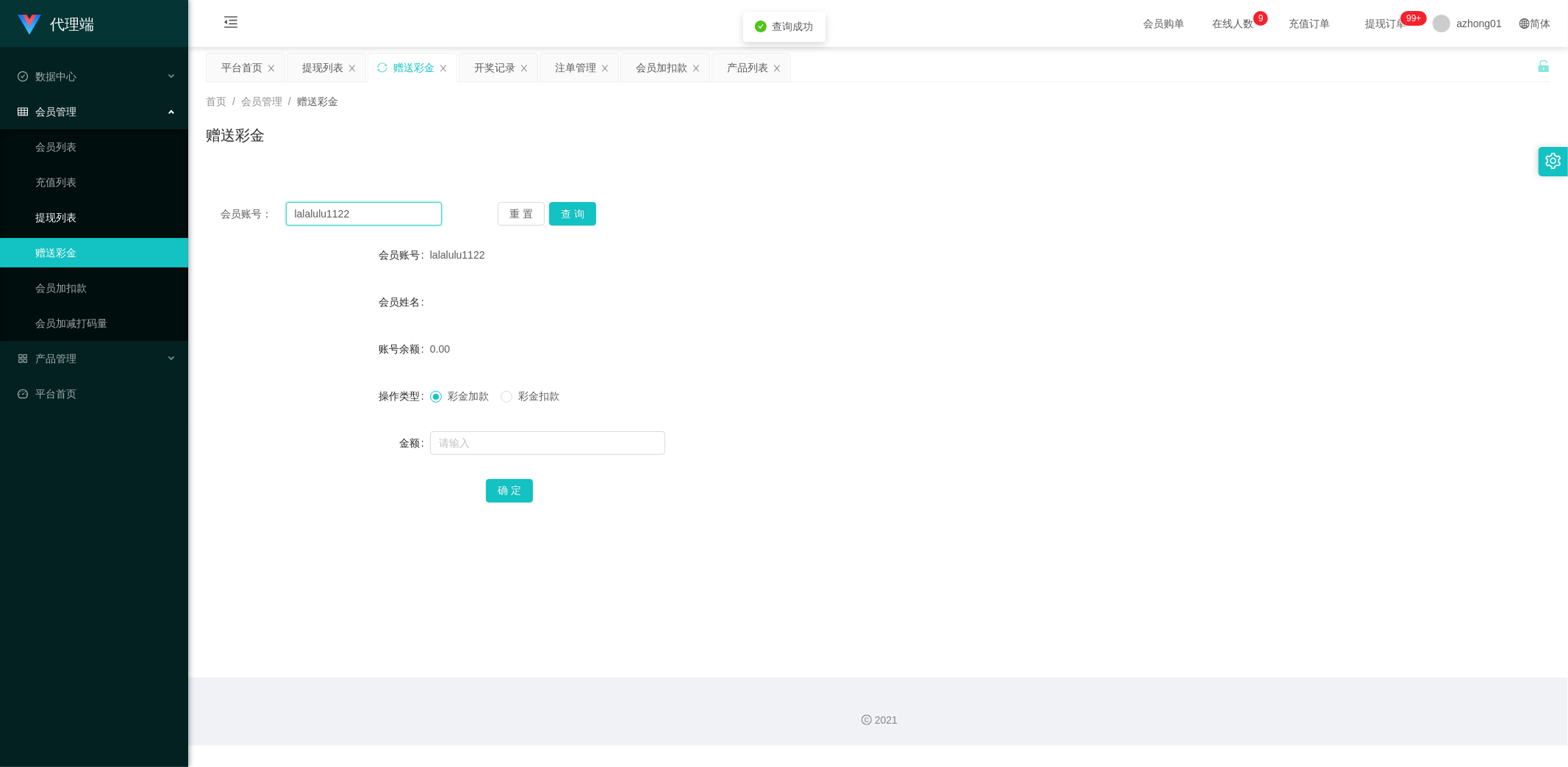
drag, startPoint x: 363, startPoint y: 213, endPoint x: 128, endPoint y: 216, distance: 235.0
click at [128, 216] on section "代理端 数据中心 会员管理 会员列表 充值列表 提现列表 赠送彩金 会员加扣款 会员加减打码量 产品管理 开奖记录 注单管理 产品列表 即时注单 产品预设置 …" at bounding box center [784, 372] width 1568 height 746
click at [567, 222] on button "查 询" at bounding box center [573, 214] width 47 height 24
click at [62, 363] on span "产品管理" at bounding box center [47, 358] width 59 height 12
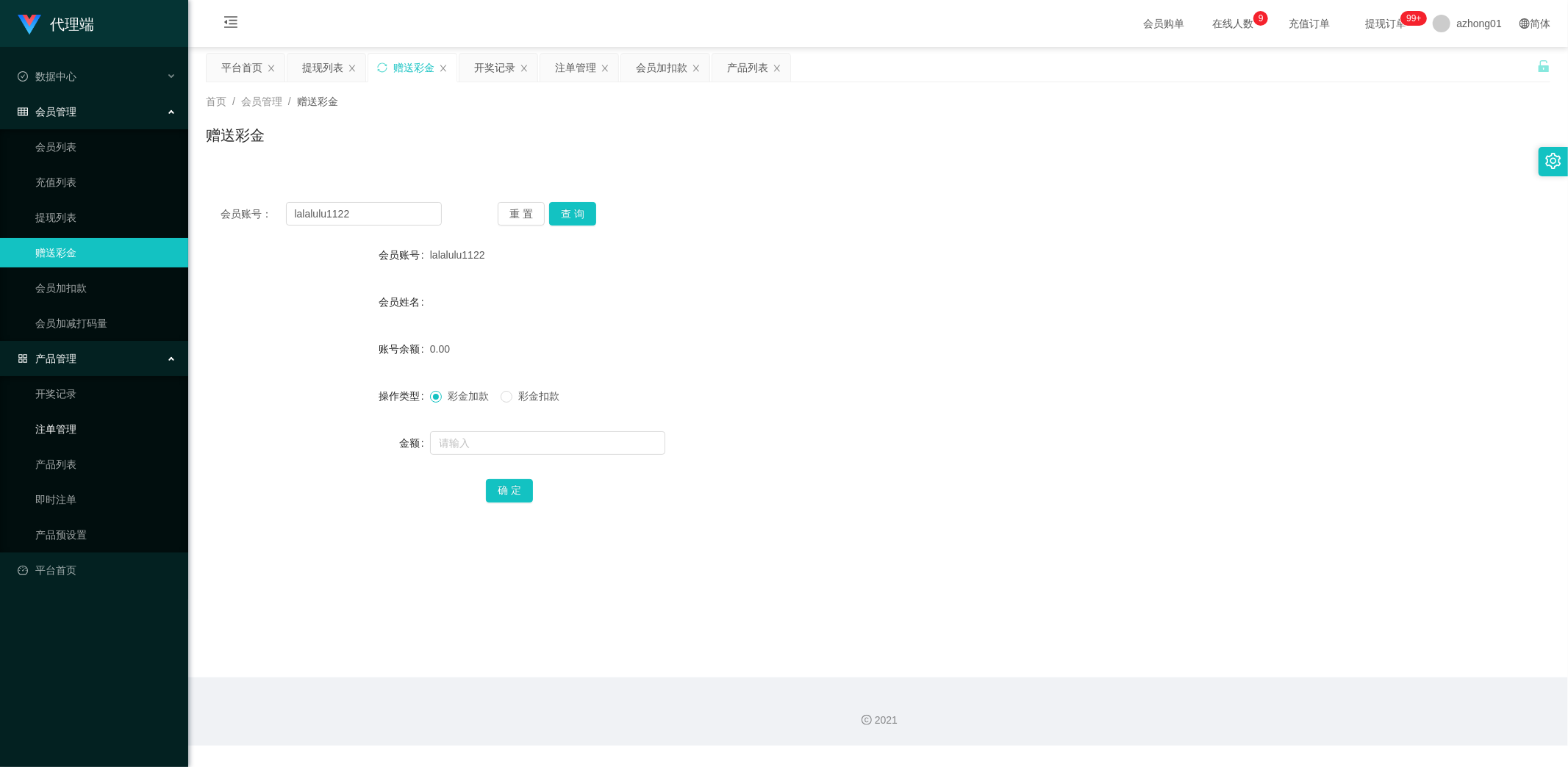
click at [54, 427] on link "注单管理" at bounding box center [106, 428] width 141 height 29
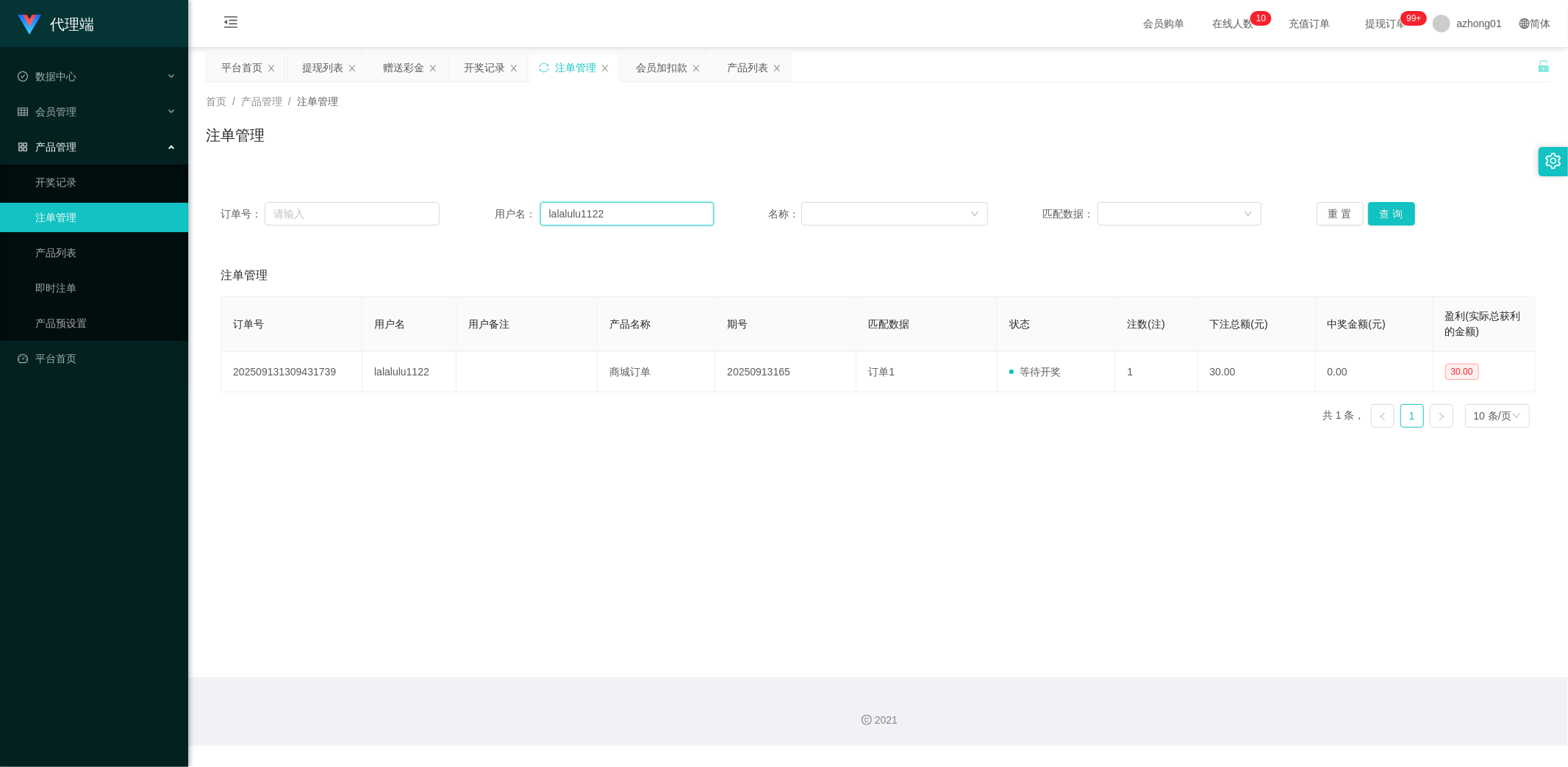
drag, startPoint x: 616, startPoint y: 208, endPoint x: 327, endPoint y: 198, distance: 289.2
click at [340, 198] on div "订单号： 用户名： lalalulu1122 名称： 匹配数据： 重 置 查 询" at bounding box center [878, 214] width 1345 height 53
paste input "text"
click at [1385, 210] on button "查 询" at bounding box center [1391, 214] width 47 height 24
type input "lalalulu1122"
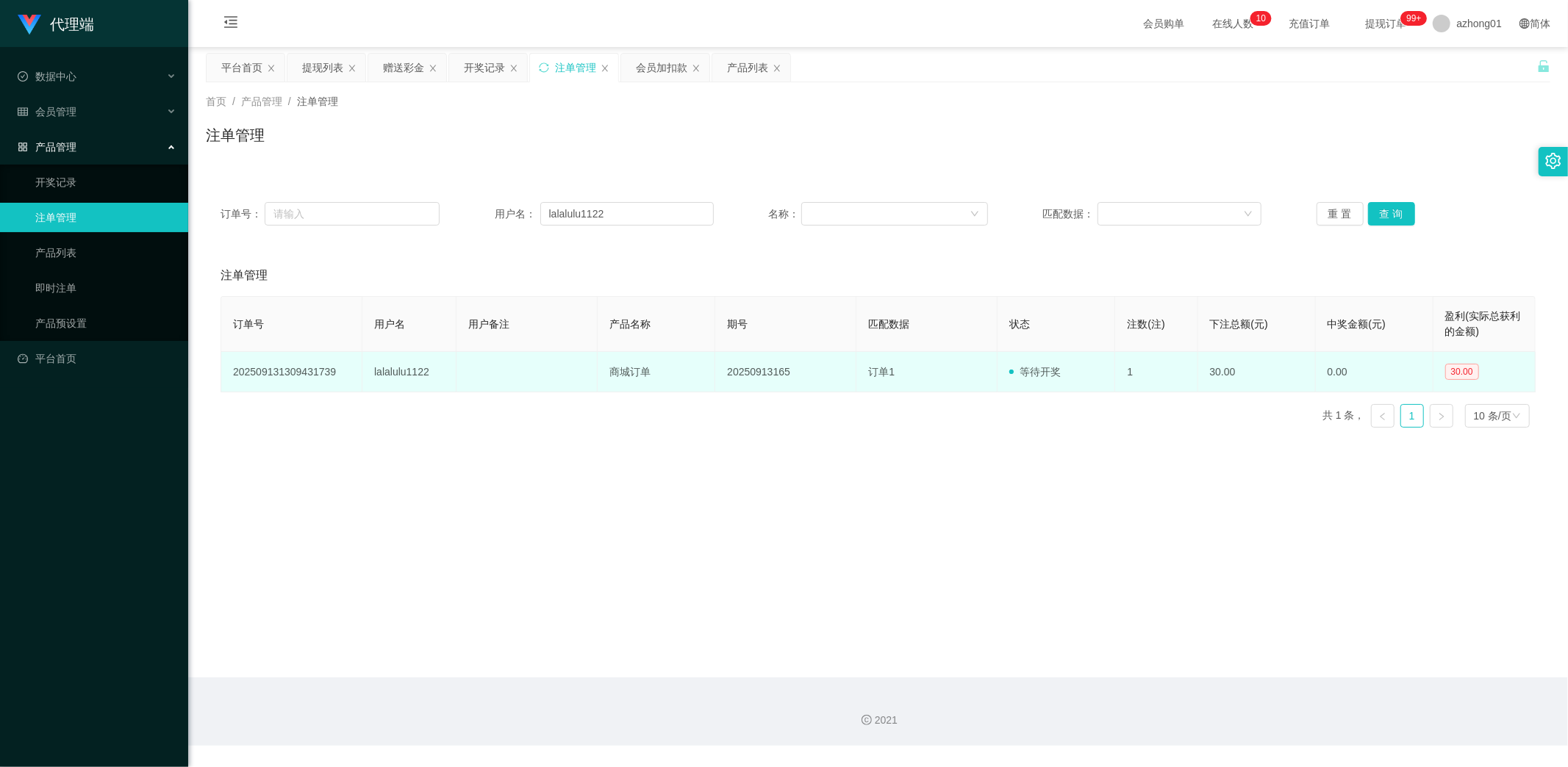
drag, startPoint x: 1033, startPoint y: 370, endPoint x: 1024, endPoint y: 371, distance: 9.1
click at [1033, 371] on span "等待开奖" at bounding box center [1035, 372] width 51 height 12
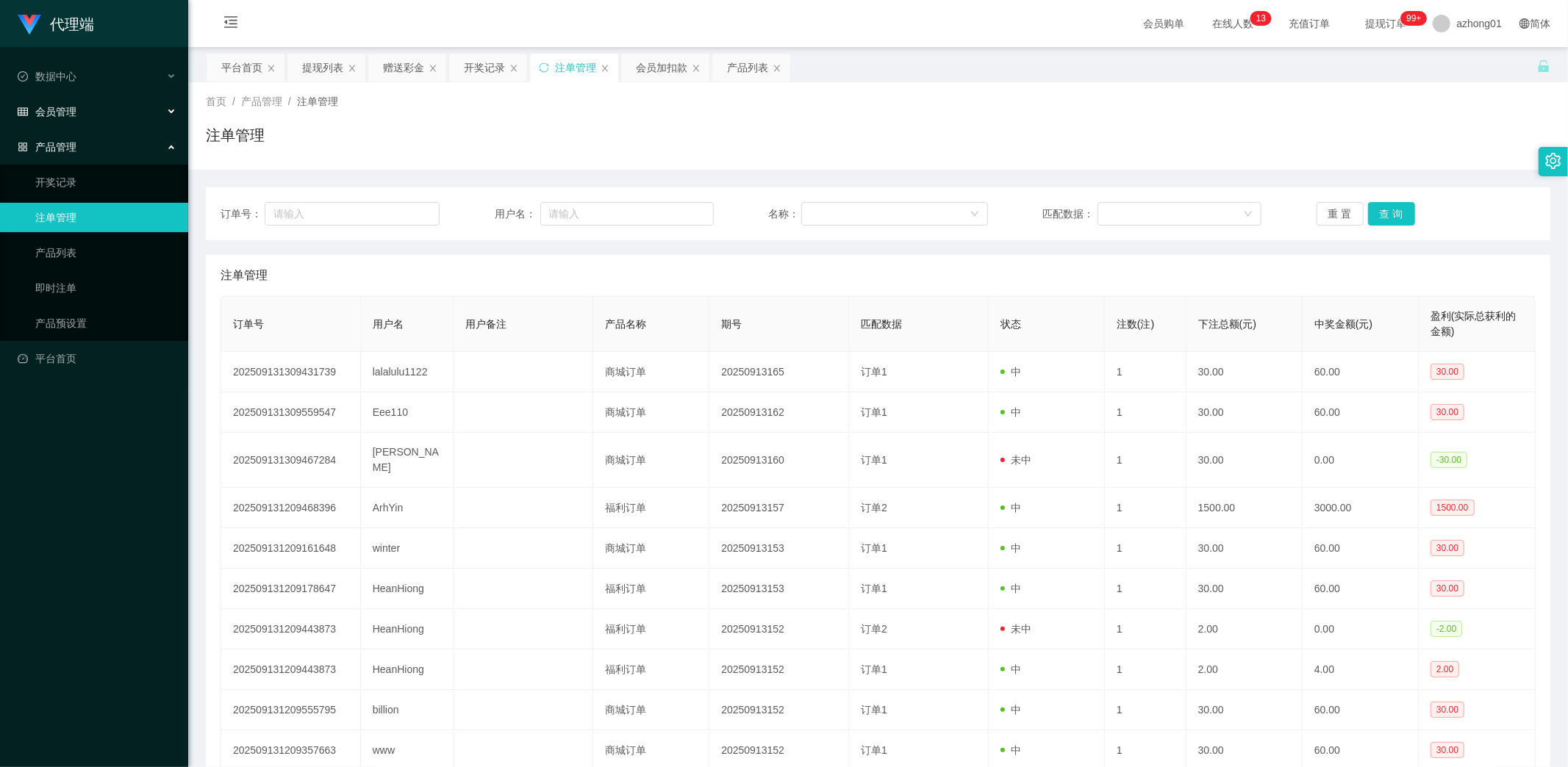
click at [66, 110] on span "会员管理" at bounding box center [47, 111] width 59 height 12
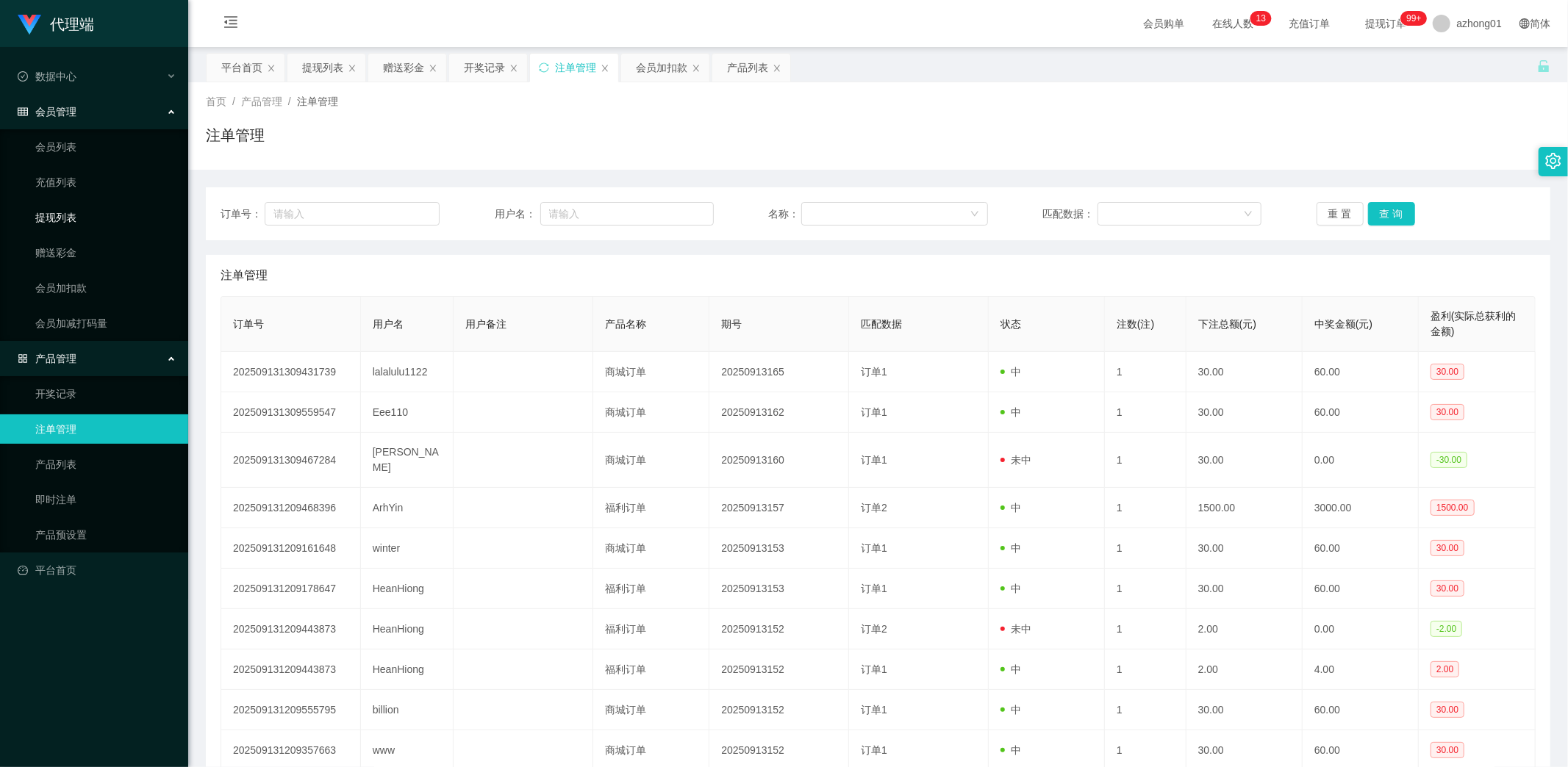
click at [71, 221] on link "提现列表" at bounding box center [106, 217] width 141 height 29
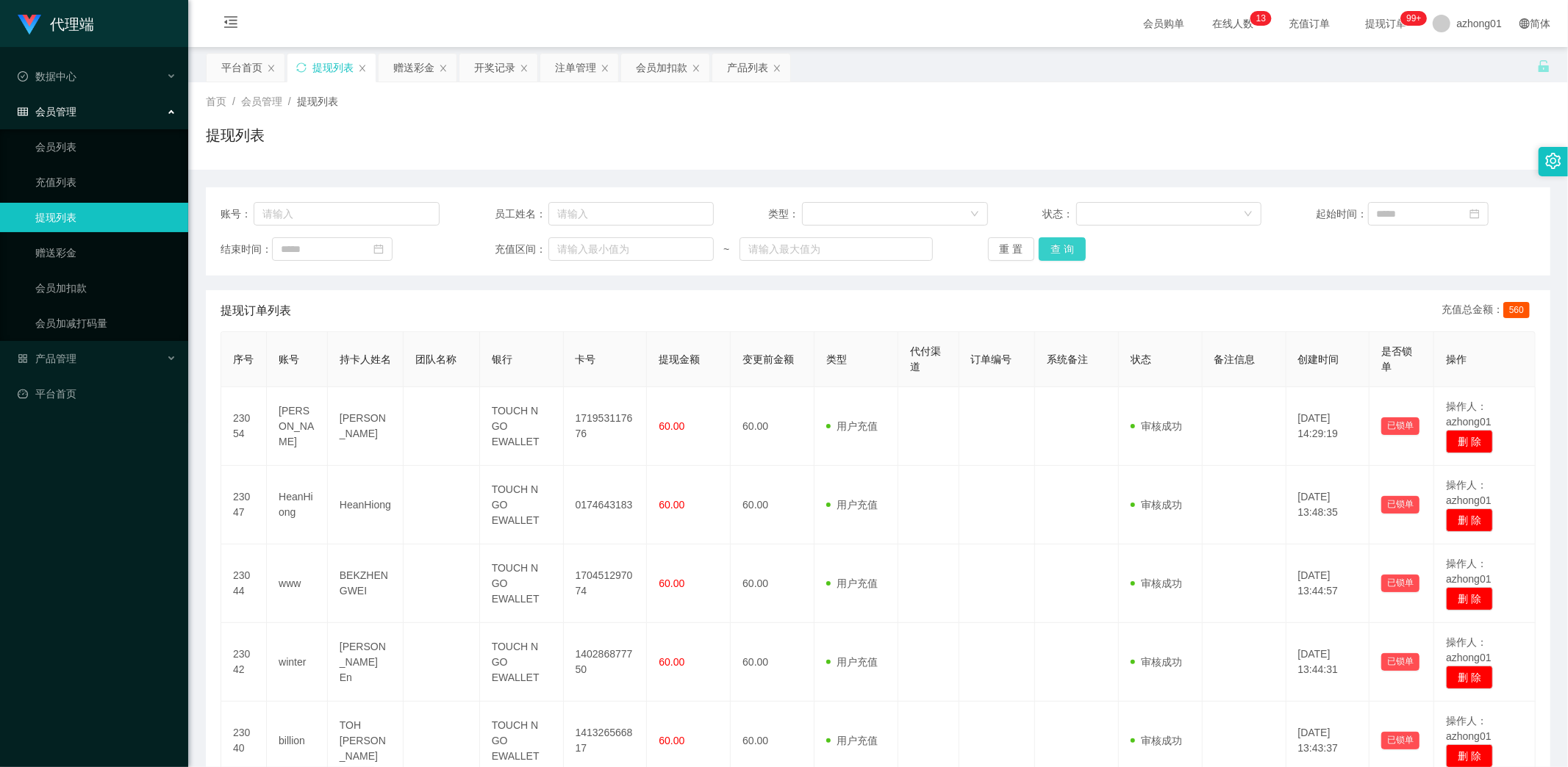
click at [1066, 249] on button "查 询" at bounding box center [1062, 249] width 47 height 24
click at [62, 246] on link "赠送彩金" at bounding box center [106, 253] width 141 height 29
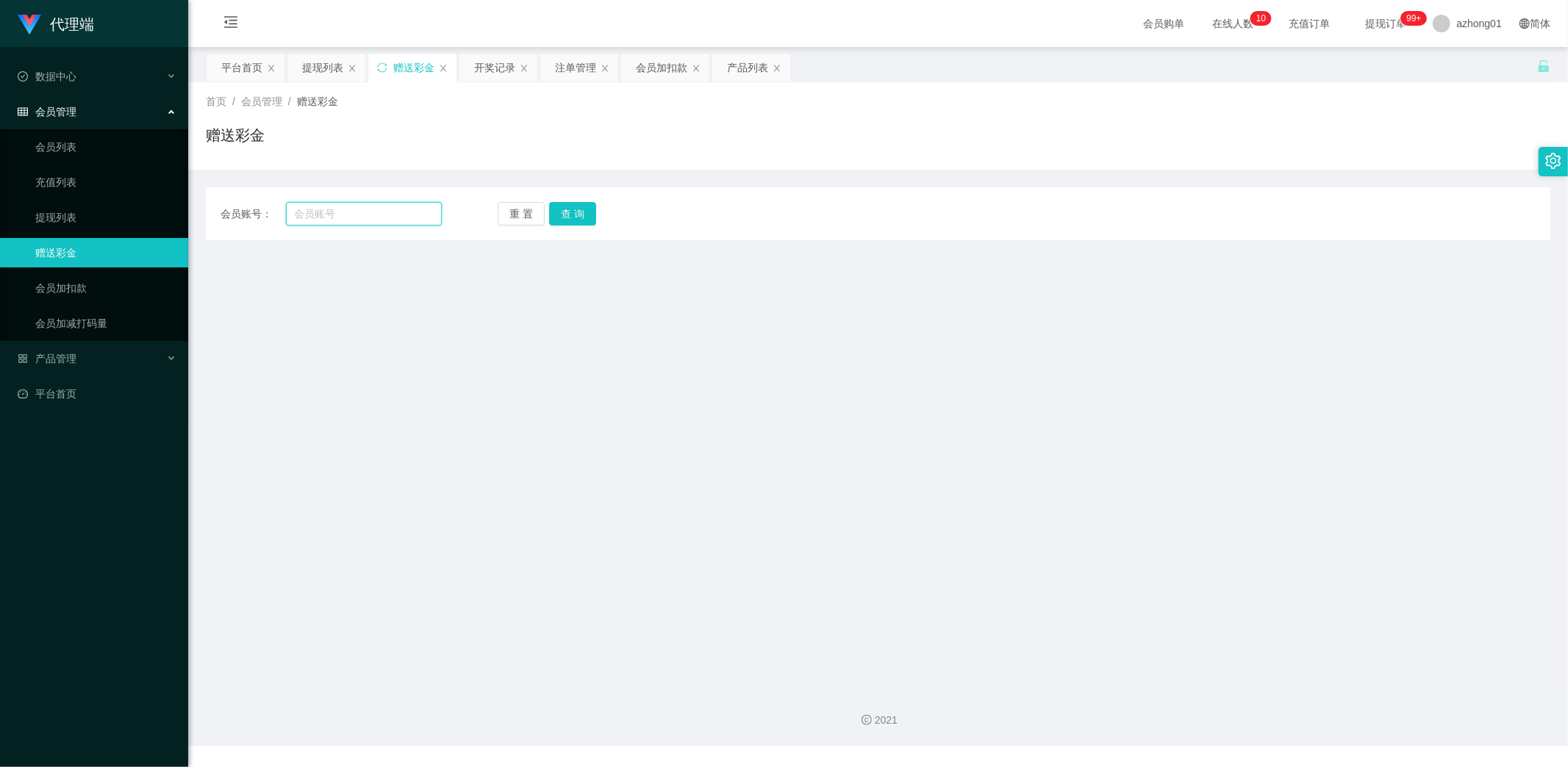
click at [370, 208] on input "text" at bounding box center [364, 214] width 156 height 24
paste input "lalalulu1122"
type input "lalalulu1122"
click at [562, 204] on button "查 询" at bounding box center [573, 214] width 47 height 24
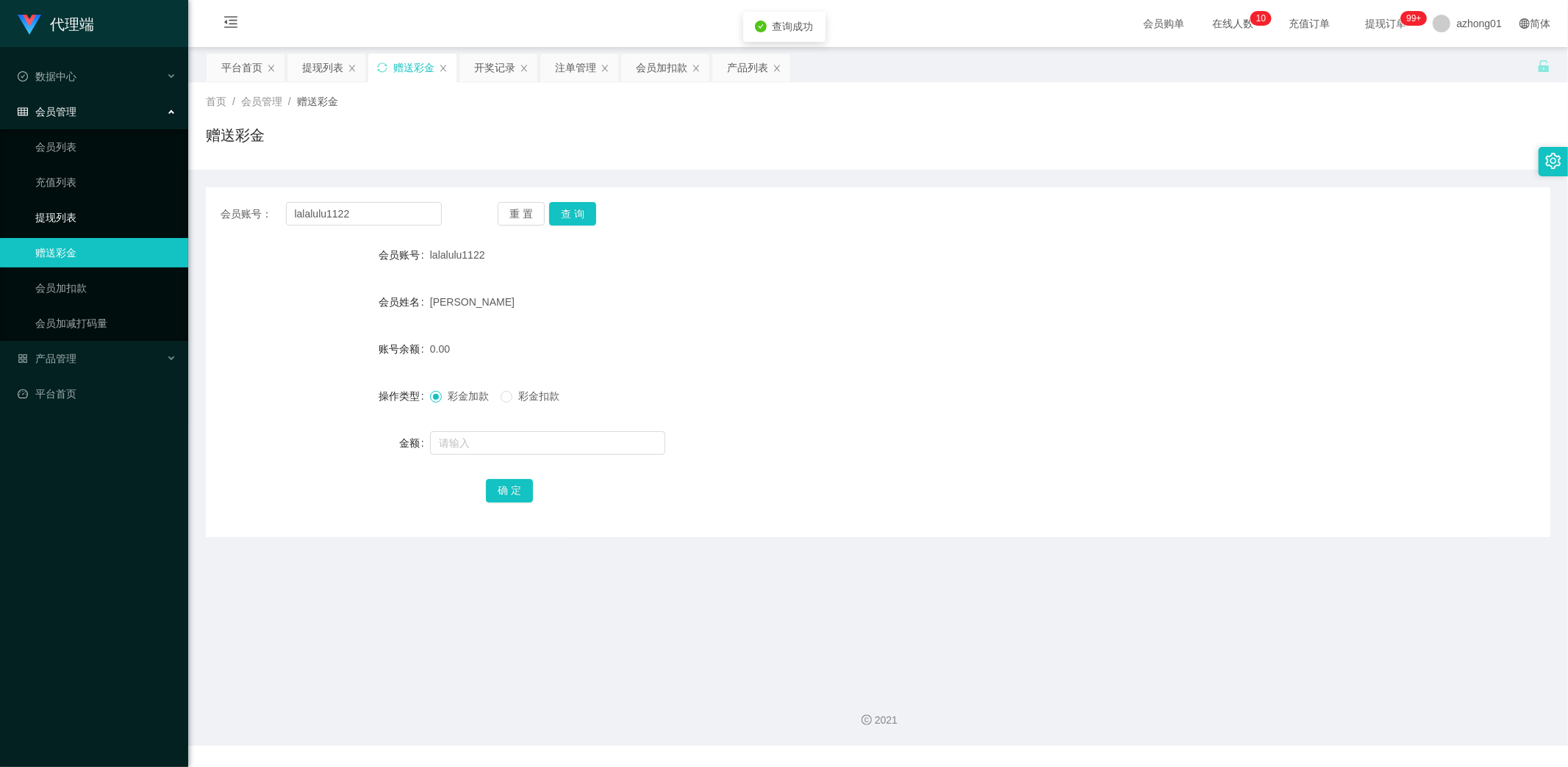
click at [62, 211] on link "提现列表" at bounding box center [106, 217] width 141 height 29
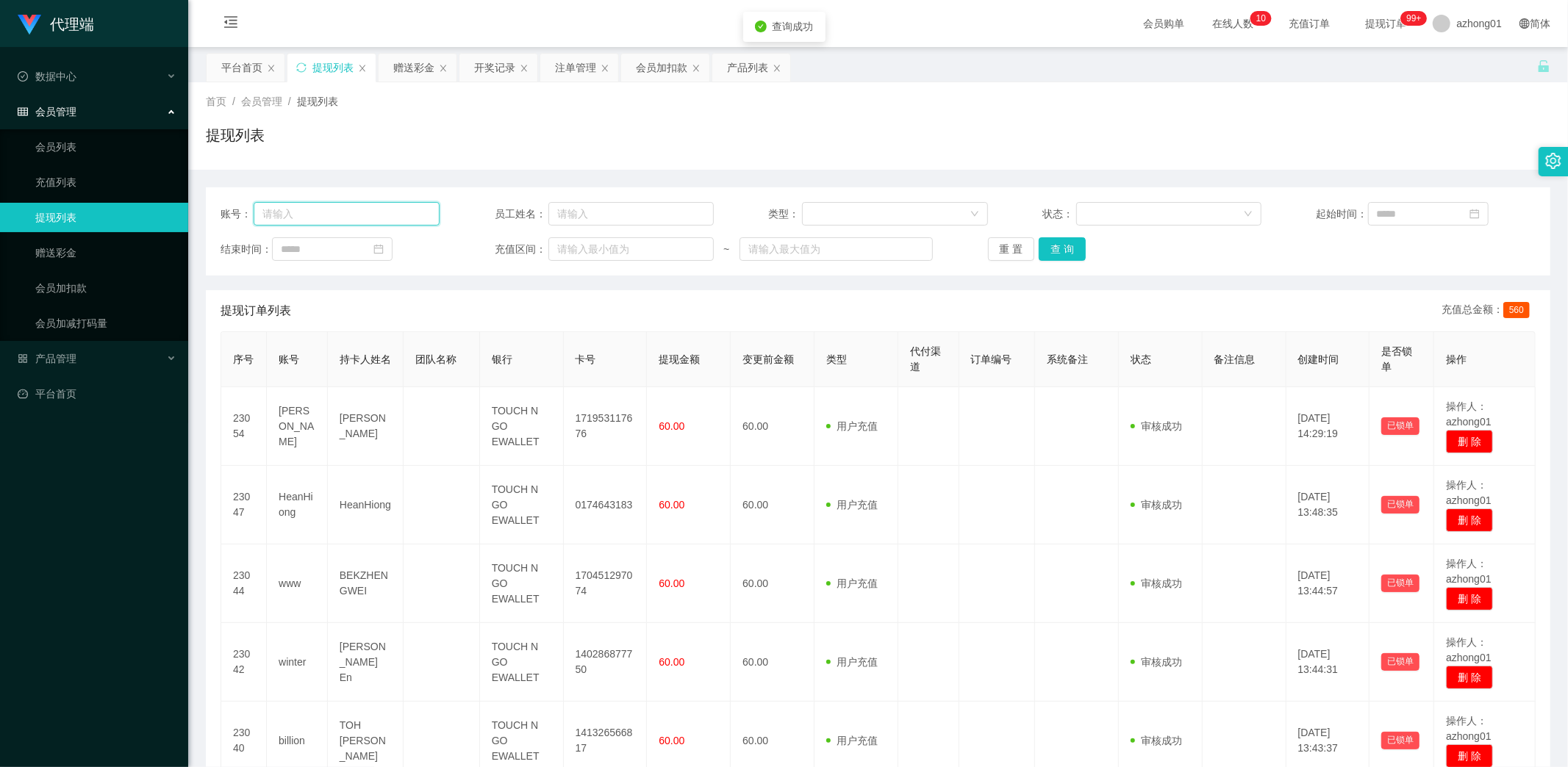
click at [350, 211] on input "text" at bounding box center [346, 214] width 186 height 24
paste input "lalalulu1122"
click at [1060, 252] on button "查 询" at bounding box center [1062, 249] width 47 height 24
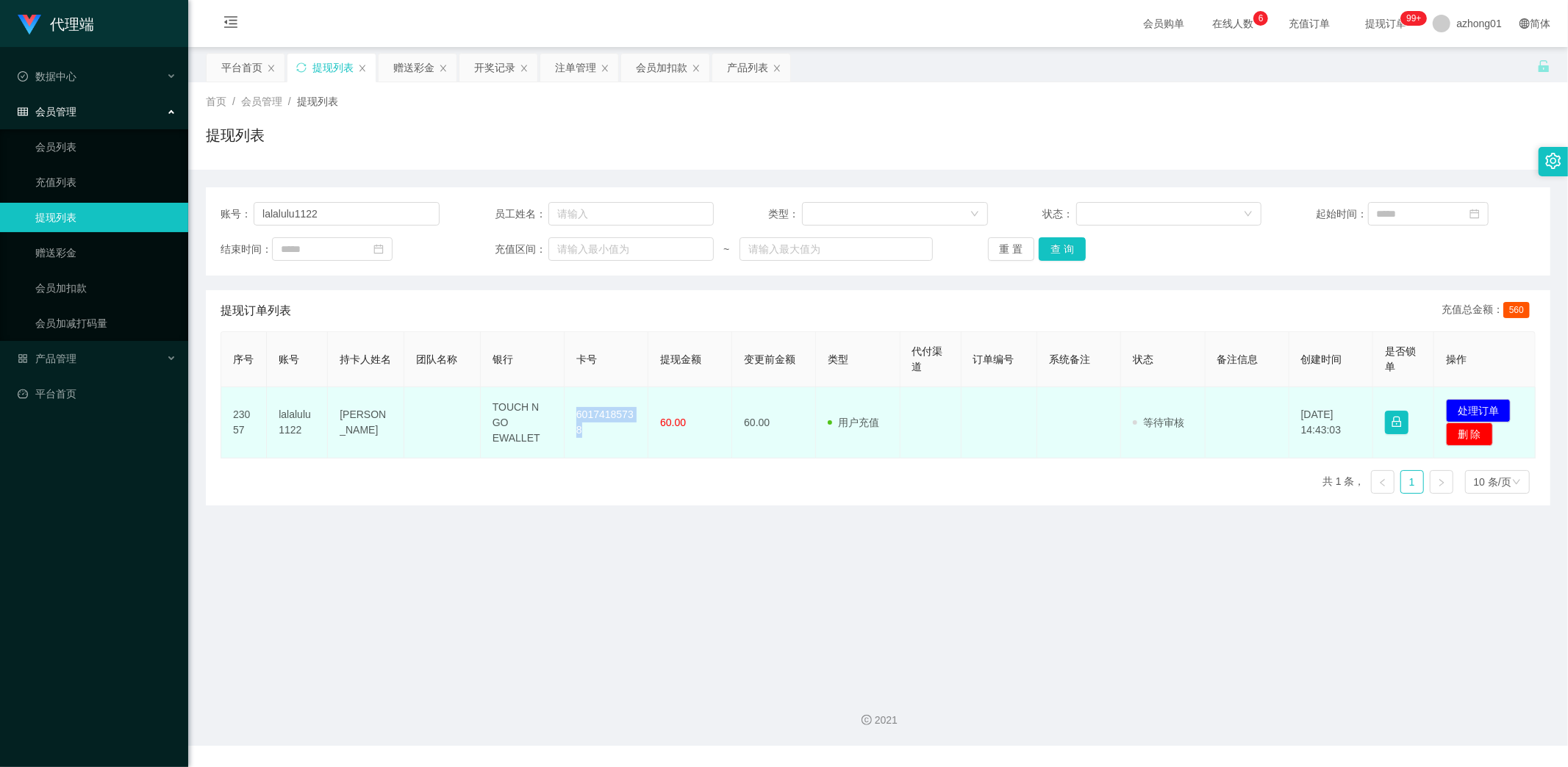
drag, startPoint x: 570, startPoint y: 405, endPoint x: 612, endPoint y: 446, distance: 58.7
click at [608, 444] on td "60174185738" at bounding box center [606, 423] width 84 height 71
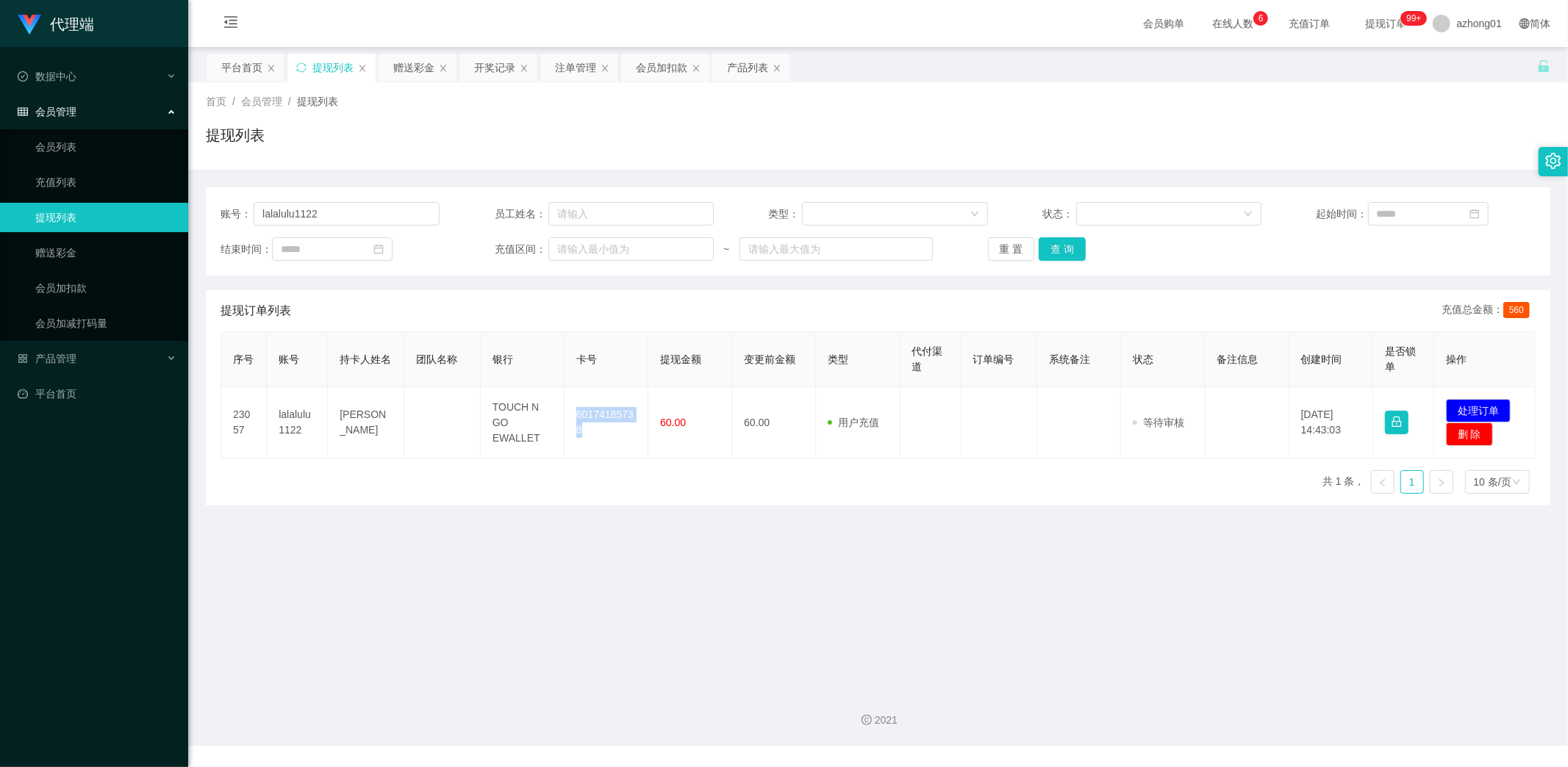
copy td "60174185738"
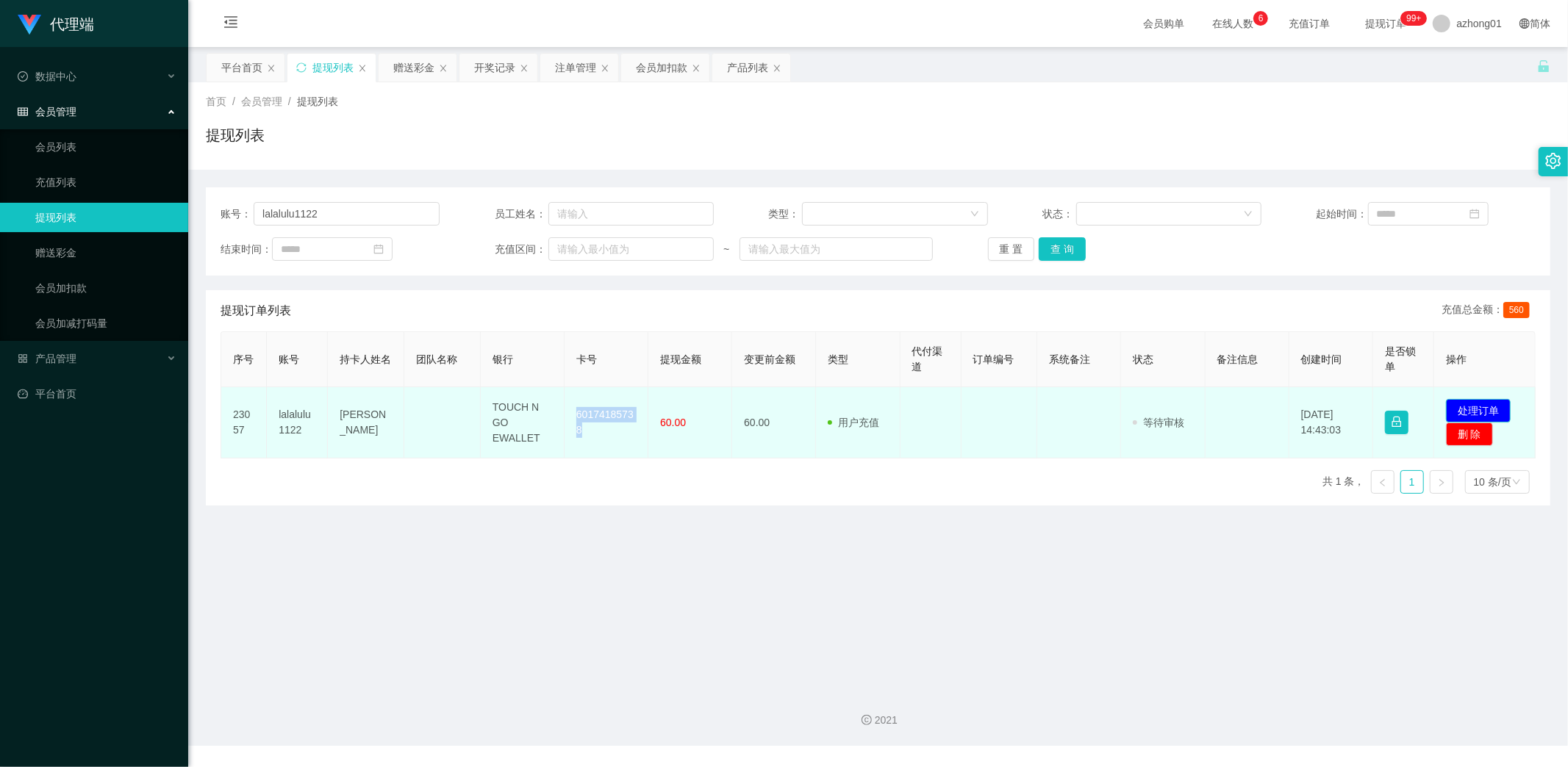
click at [1461, 407] on button "处理订单" at bounding box center [1478, 411] width 65 height 24
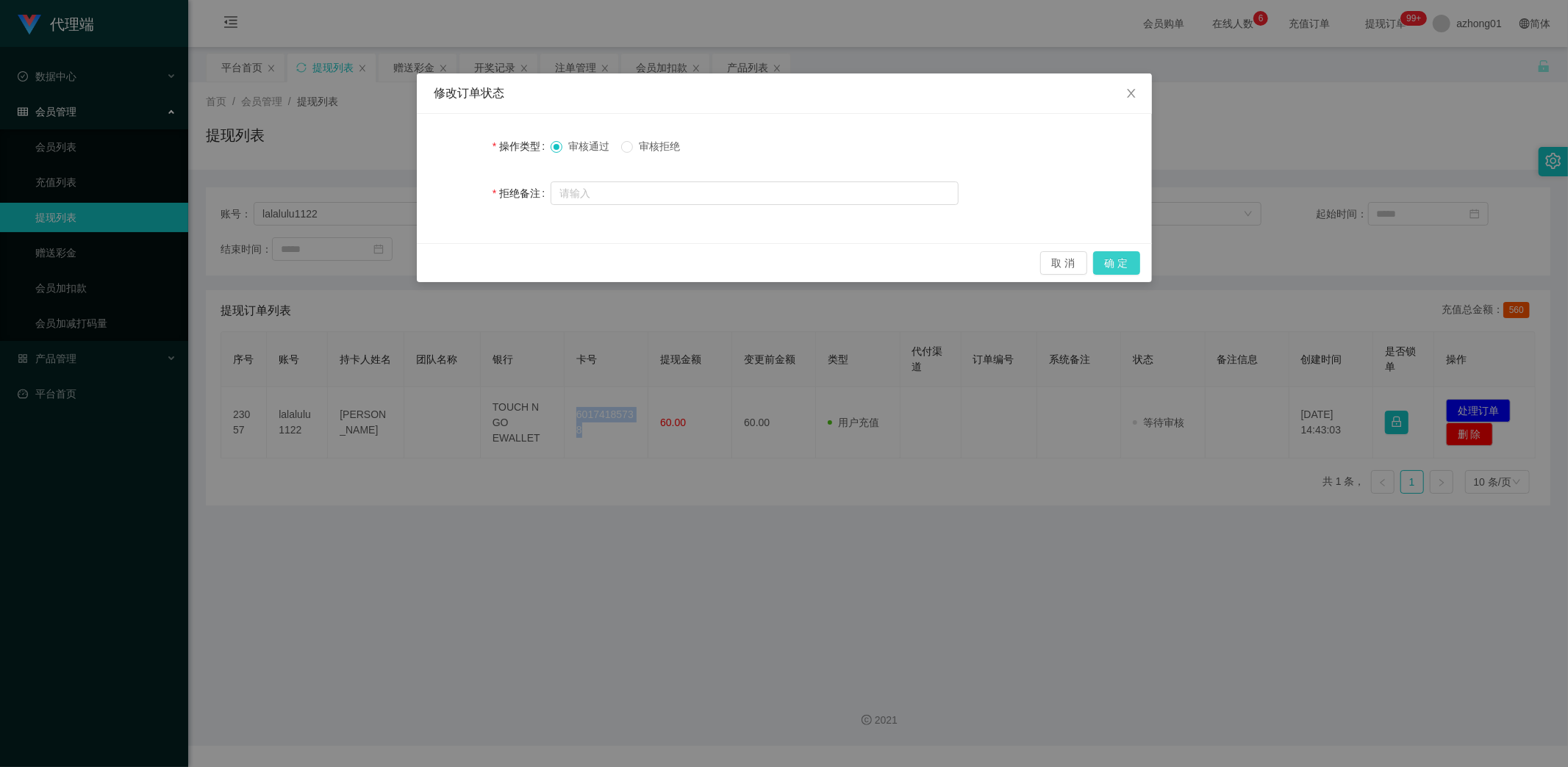
click at [1102, 269] on button "确 定" at bounding box center [1117, 264] width 47 height 24
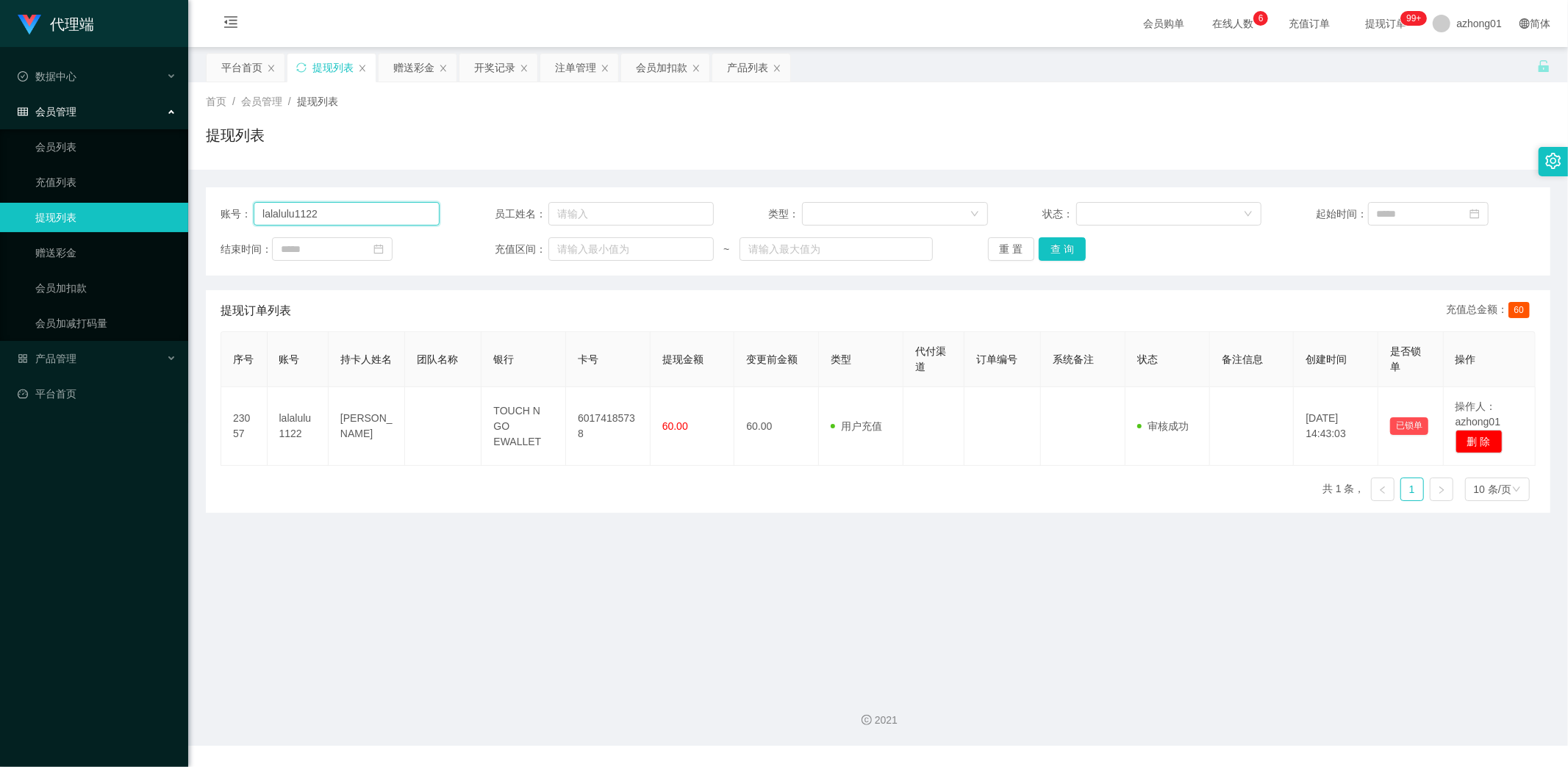
drag, startPoint x: 358, startPoint y: 218, endPoint x: 174, endPoint y: 206, distance: 184.4
click at [174, 206] on section "代理端 数据中心 会员管理 会员列表 充值列表 提现列表 赠送彩金 会员加扣款 会员加减打码量 产品管理 开奖记录 注单管理 产品列表 即时注单 产品预设置 …" at bounding box center [784, 372] width 1568 height 746
paste input "Eee110"
type input "Eee110"
click at [1055, 249] on button "查 询" at bounding box center [1062, 249] width 47 height 24
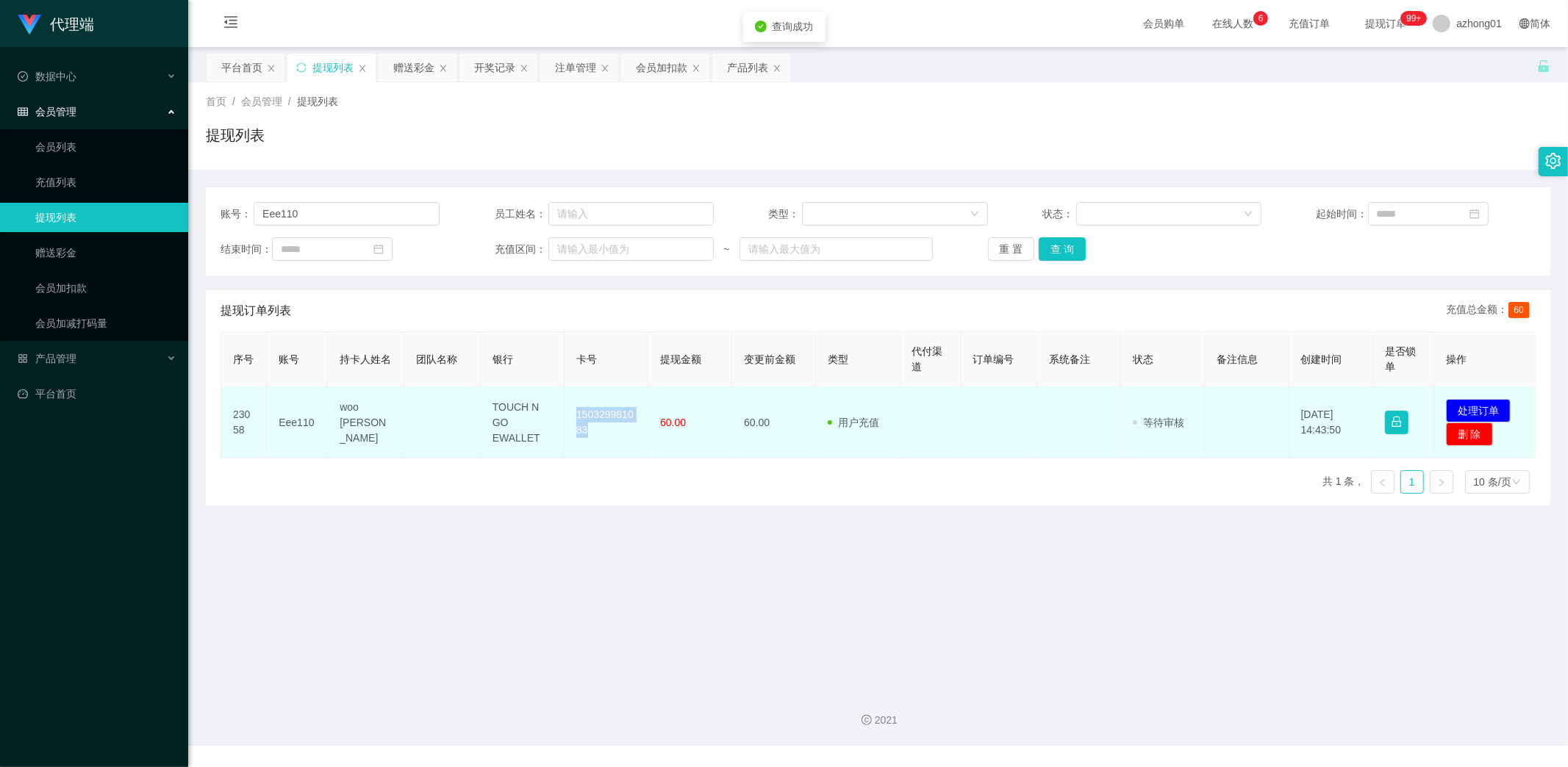
drag, startPoint x: 571, startPoint y: 409, endPoint x: 649, endPoint y: 454, distance: 90.0
click at [622, 448] on td "150329981083" at bounding box center [606, 423] width 84 height 71
copy td "150329981083"
click at [1459, 402] on button "处理订单" at bounding box center [1478, 411] width 65 height 24
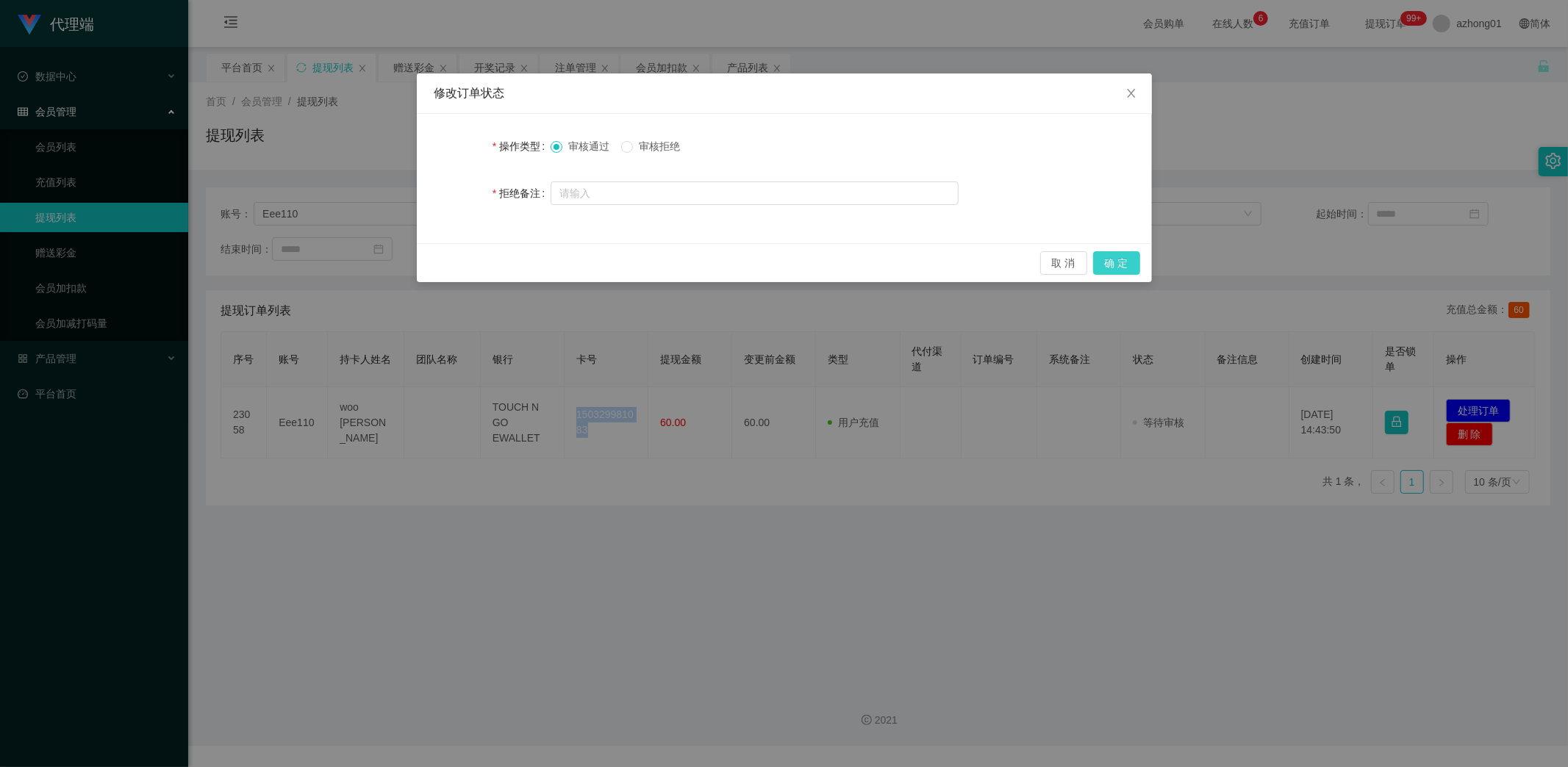
click at [1119, 258] on button "确 定" at bounding box center [1117, 264] width 47 height 24
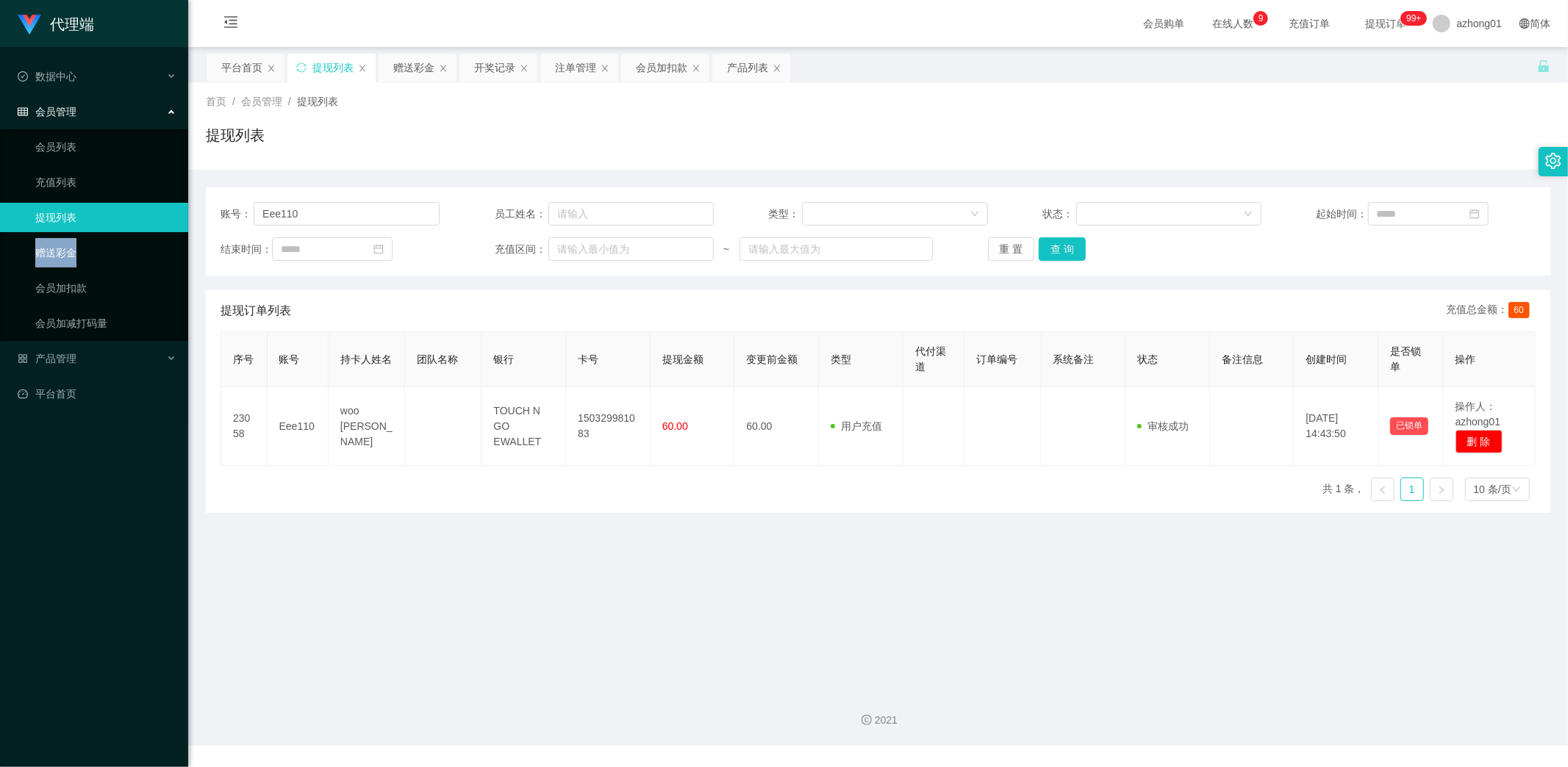
drag, startPoint x: 84, startPoint y: 232, endPoint x: 44, endPoint y: 252, distance: 44.7
click at [46, 251] on ul "会员列表 充值列表 提现列表 赠送彩金 会员加扣款 会员加减打码量" at bounding box center [94, 235] width 188 height 211
copy link "赠送彩金"
drag, startPoint x: 43, startPoint y: 252, endPoint x: 59, endPoint y: 255, distance: 16.3
click at [44, 253] on link "赠送彩金" at bounding box center [106, 253] width 141 height 29
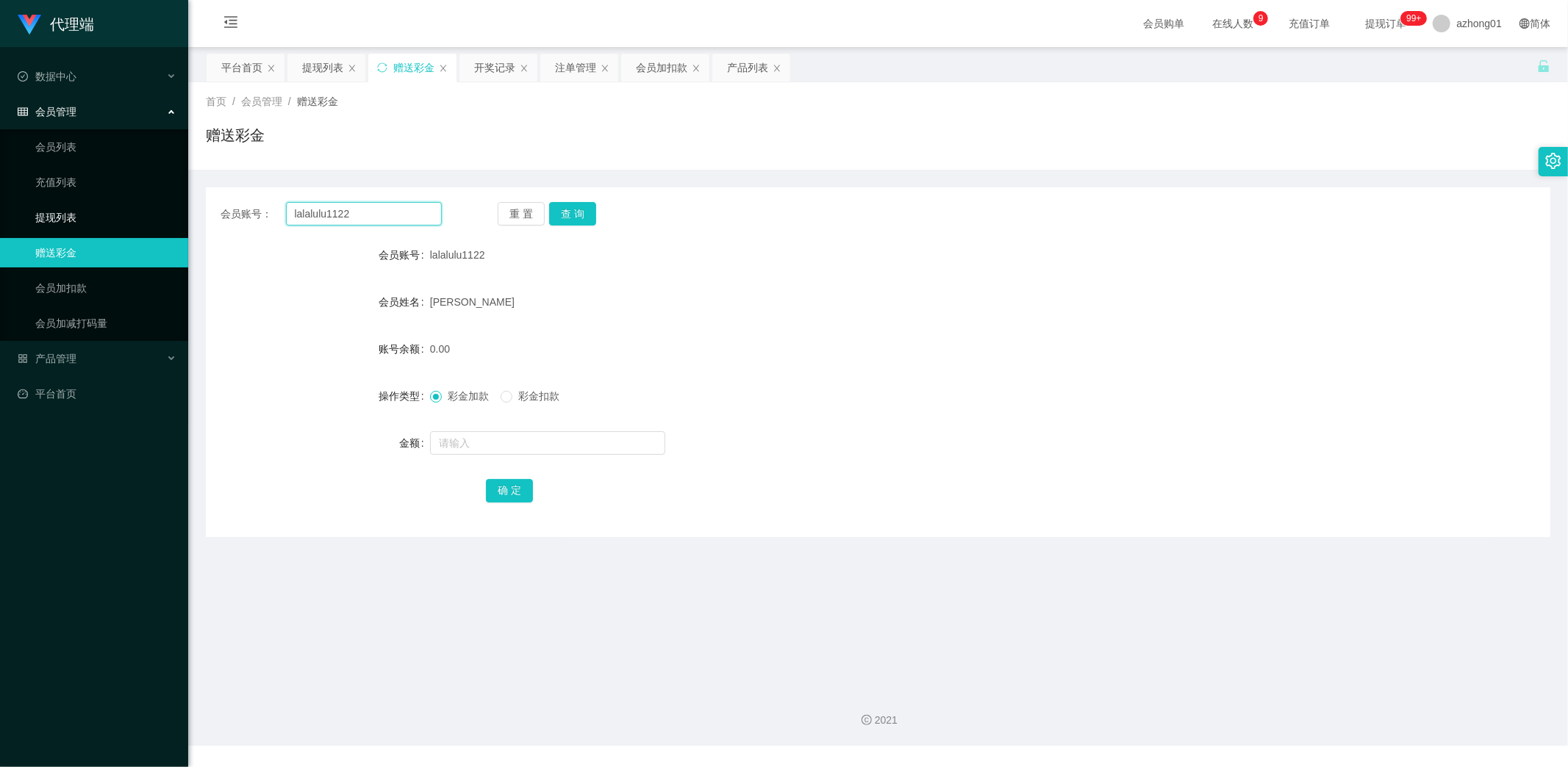
drag, startPoint x: 370, startPoint y: 213, endPoint x: 180, endPoint y: 215, distance: 190.0
click at [159, 203] on section "代理端 数据中心 会员管理 会员列表 充值列表 提现列表 赠送彩金 会员加扣款 会员加减打码量 产品管理 开奖记录 注单管理 产品列表 即时注单 产品预设置 …" at bounding box center [784, 372] width 1568 height 746
paste input "01155531150"
type input "01155531150"
click at [577, 211] on button "查 询" at bounding box center [573, 214] width 47 height 24
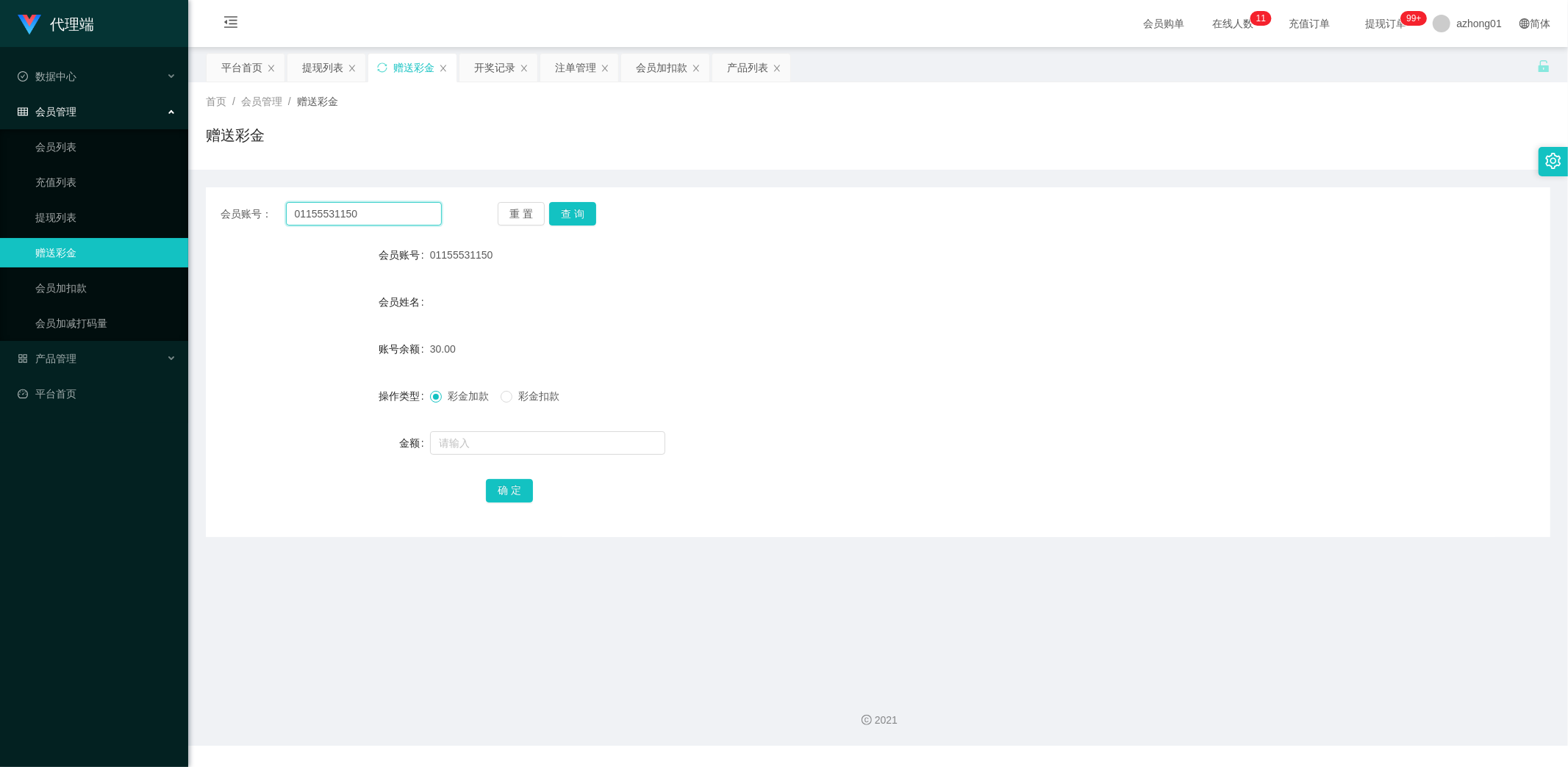
drag, startPoint x: 373, startPoint y: 204, endPoint x: 211, endPoint y: 200, distance: 162.0
click at [213, 200] on div "会员账号： 01155531150 重 置 查 询 会员账号 01155531150 会员姓名 账号余额 30.00 操作类型 彩金加款 彩金扣款 金额 确 定" at bounding box center [878, 362] width 1345 height 350
click at [574, 214] on button "查 询" at bounding box center [573, 214] width 47 height 24
click at [70, 353] on span "产品管理" at bounding box center [47, 358] width 59 height 12
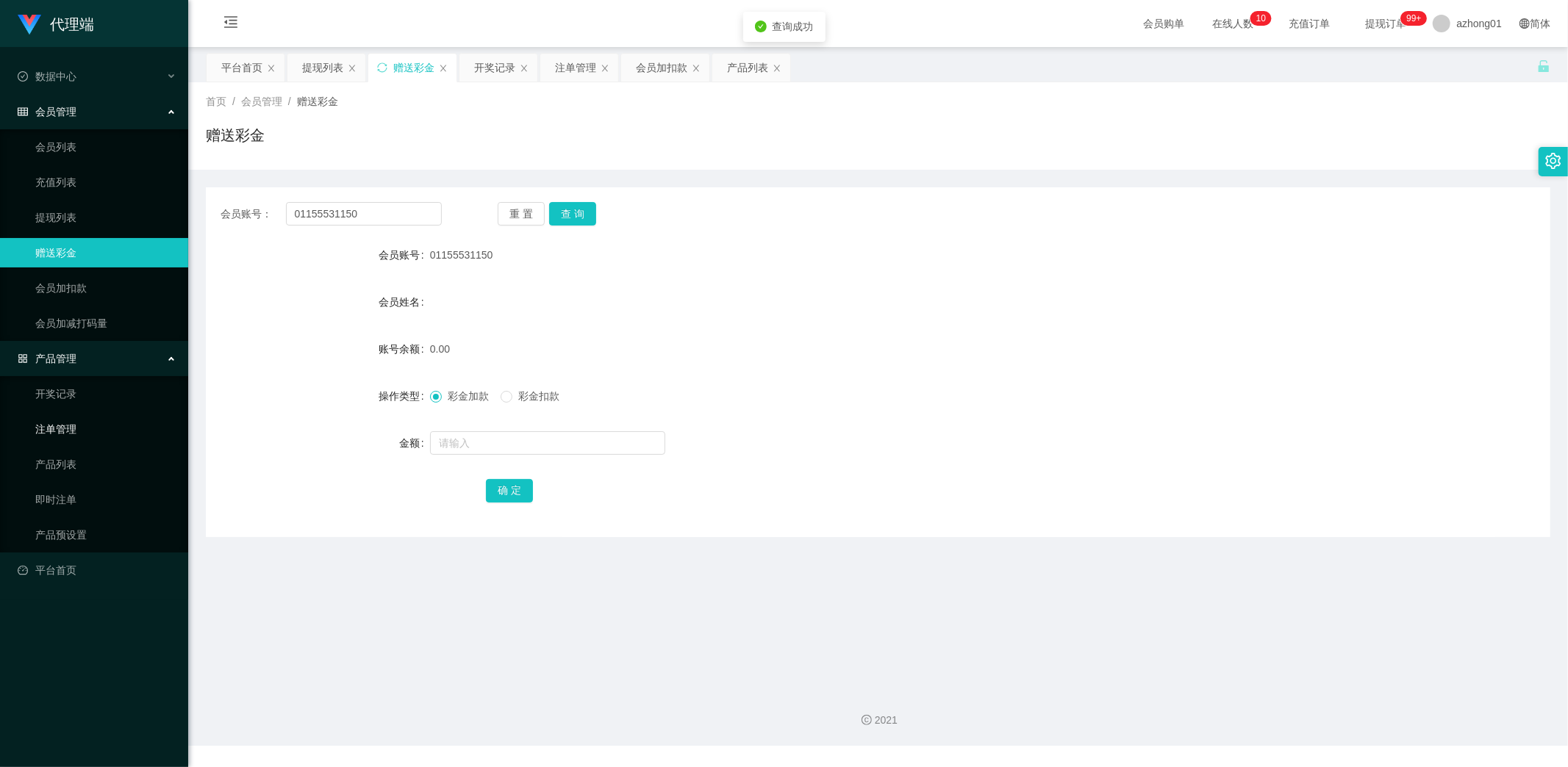
click at [70, 425] on link "注单管理" at bounding box center [106, 428] width 141 height 29
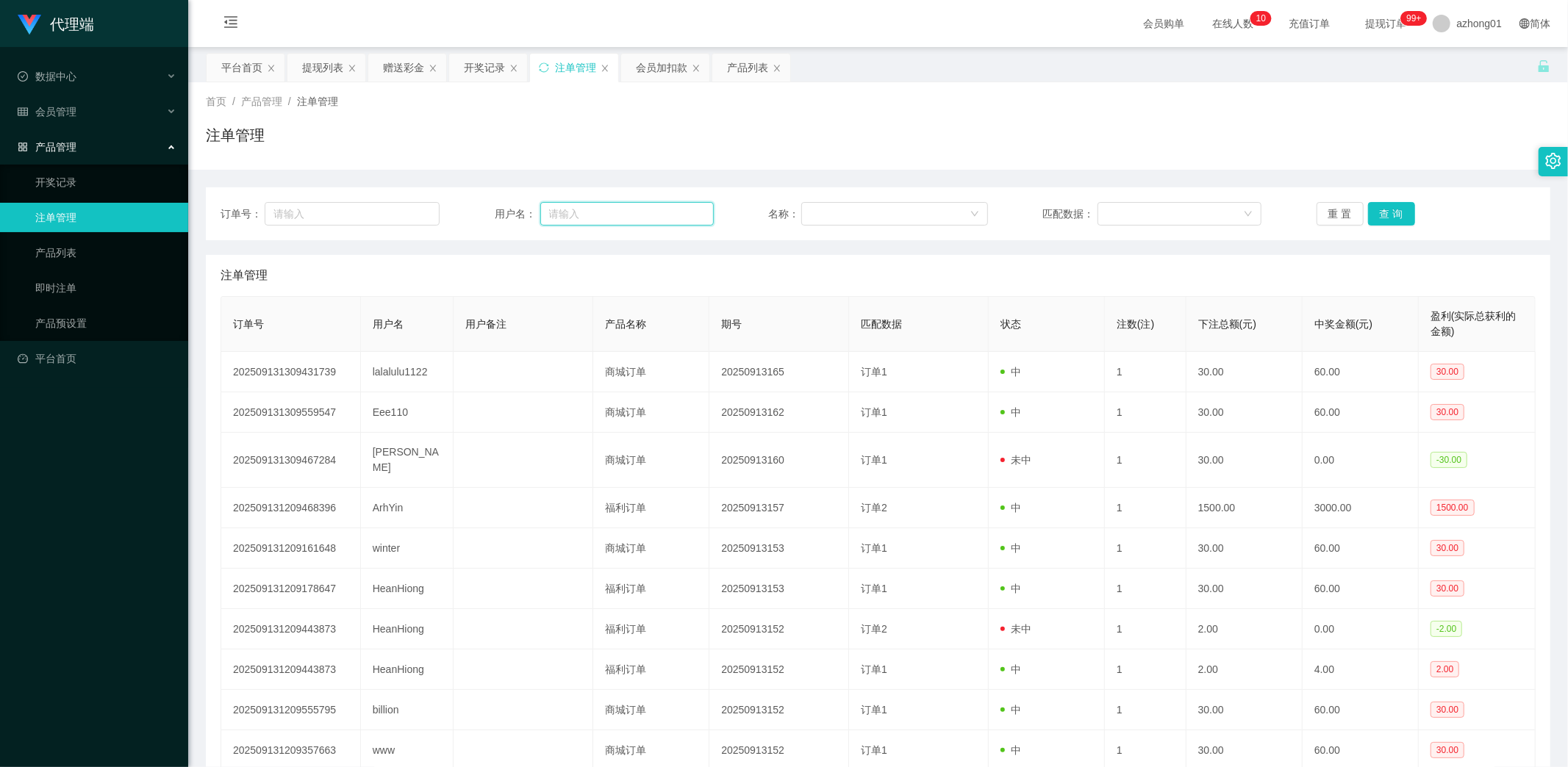
click at [601, 219] on input "text" at bounding box center [627, 214] width 174 height 24
paste input "01155531150"
type input "01155531150"
click at [1390, 209] on button "查 询" at bounding box center [1391, 214] width 47 height 24
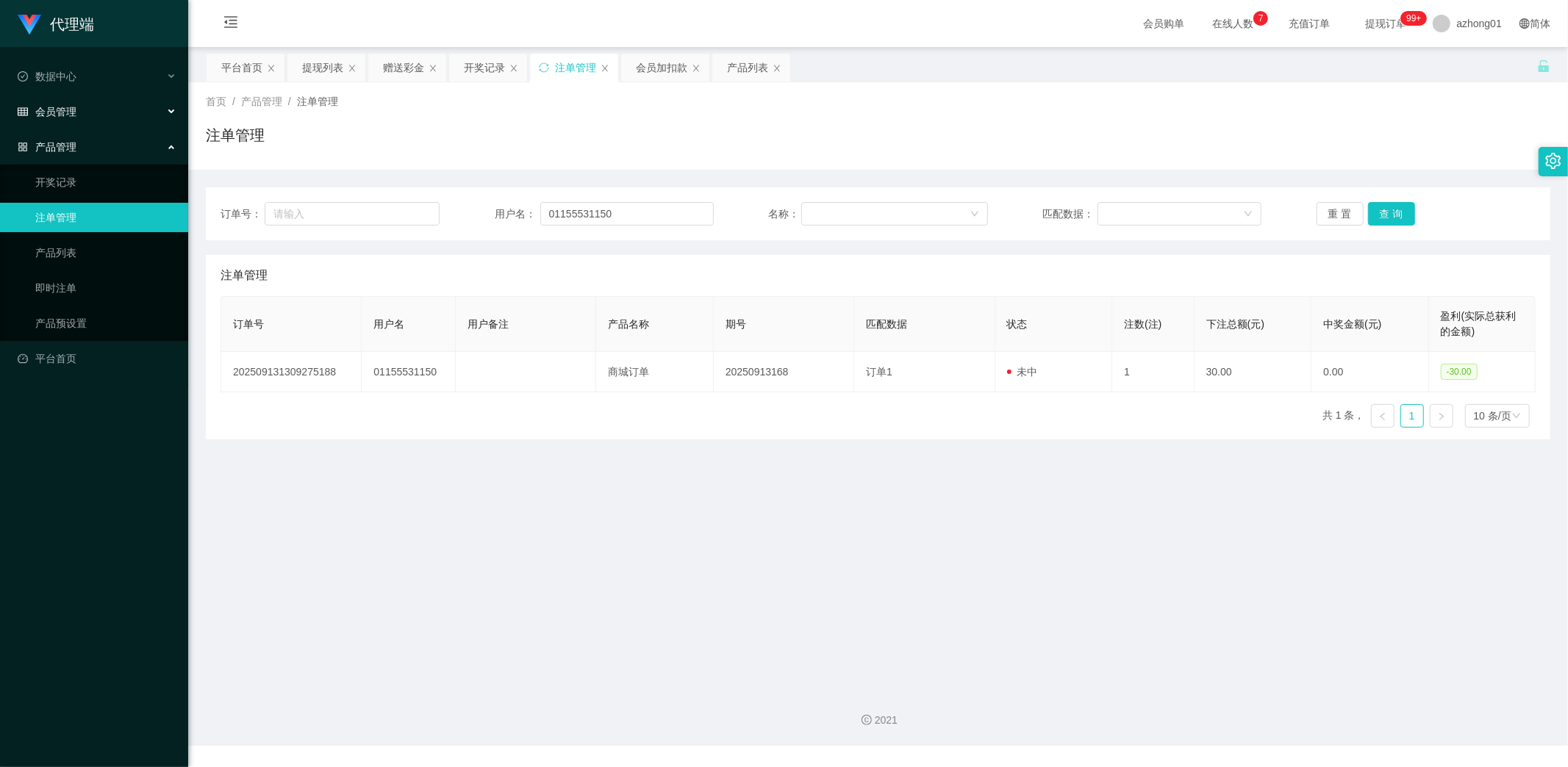
click at [66, 103] on div "会员管理" at bounding box center [94, 111] width 188 height 29
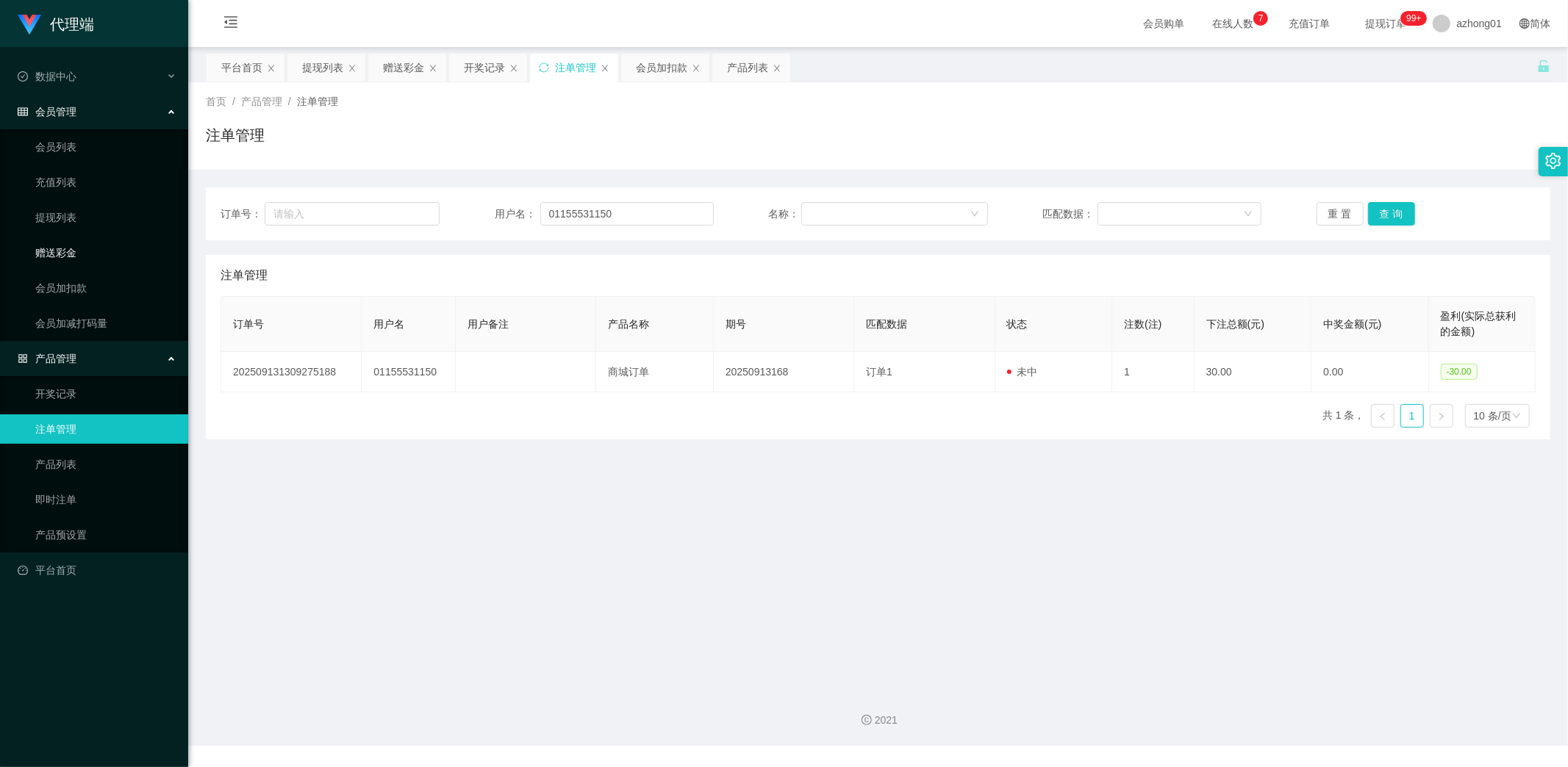
click at [62, 254] on link "赠送彩金" at bounding box center [106, 253] width 141 height 29
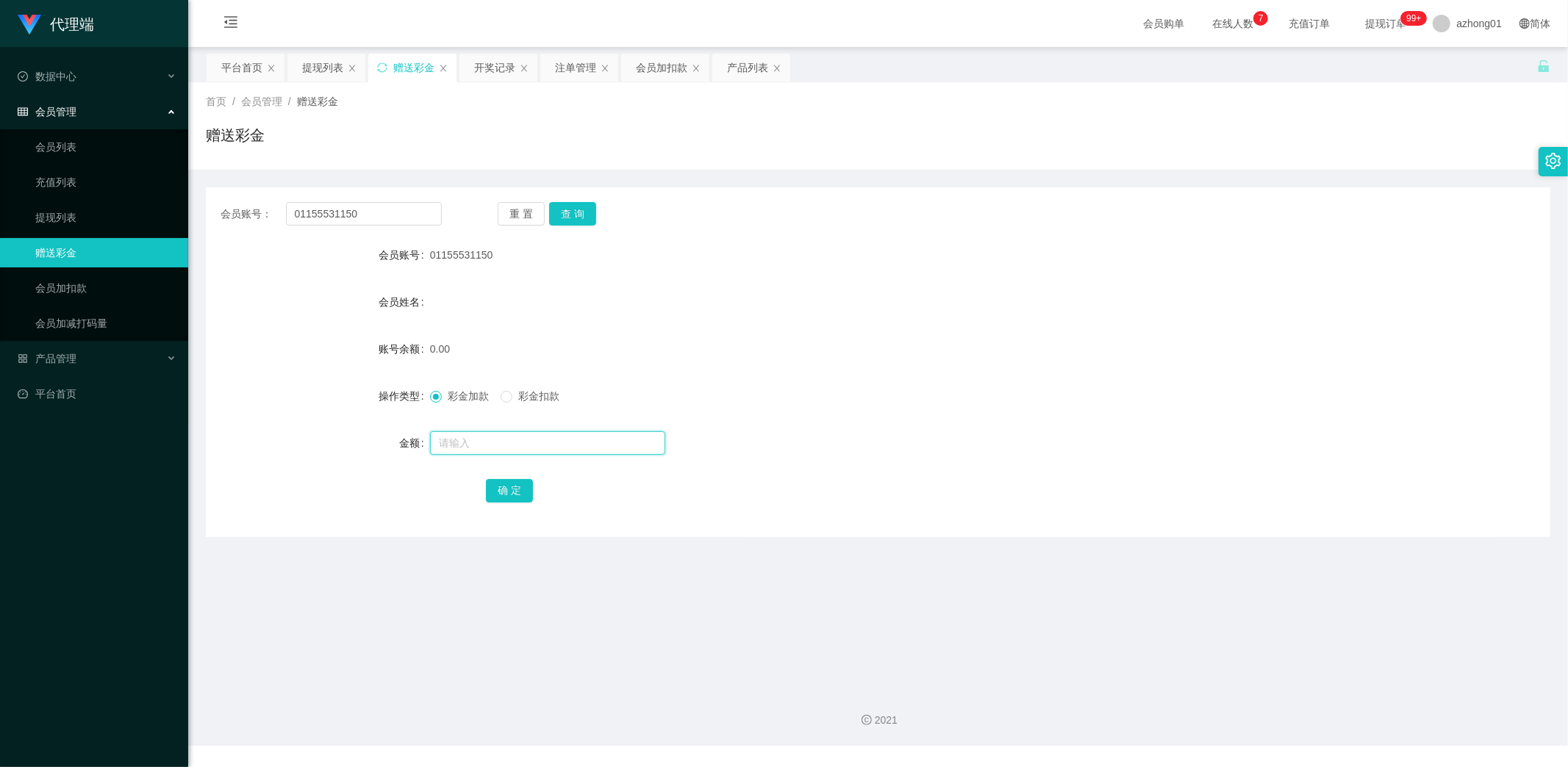
click at [511, 441] on input "text" at bounding box center [548, 443] width 235 height 24
type input "60"
click at [500, 489] on button "确 定" at bounding box center [510, 491] width 47 height 24
click at [79, 219] on link "提现列表" at bounding box center [106, 217] width 141 height 29
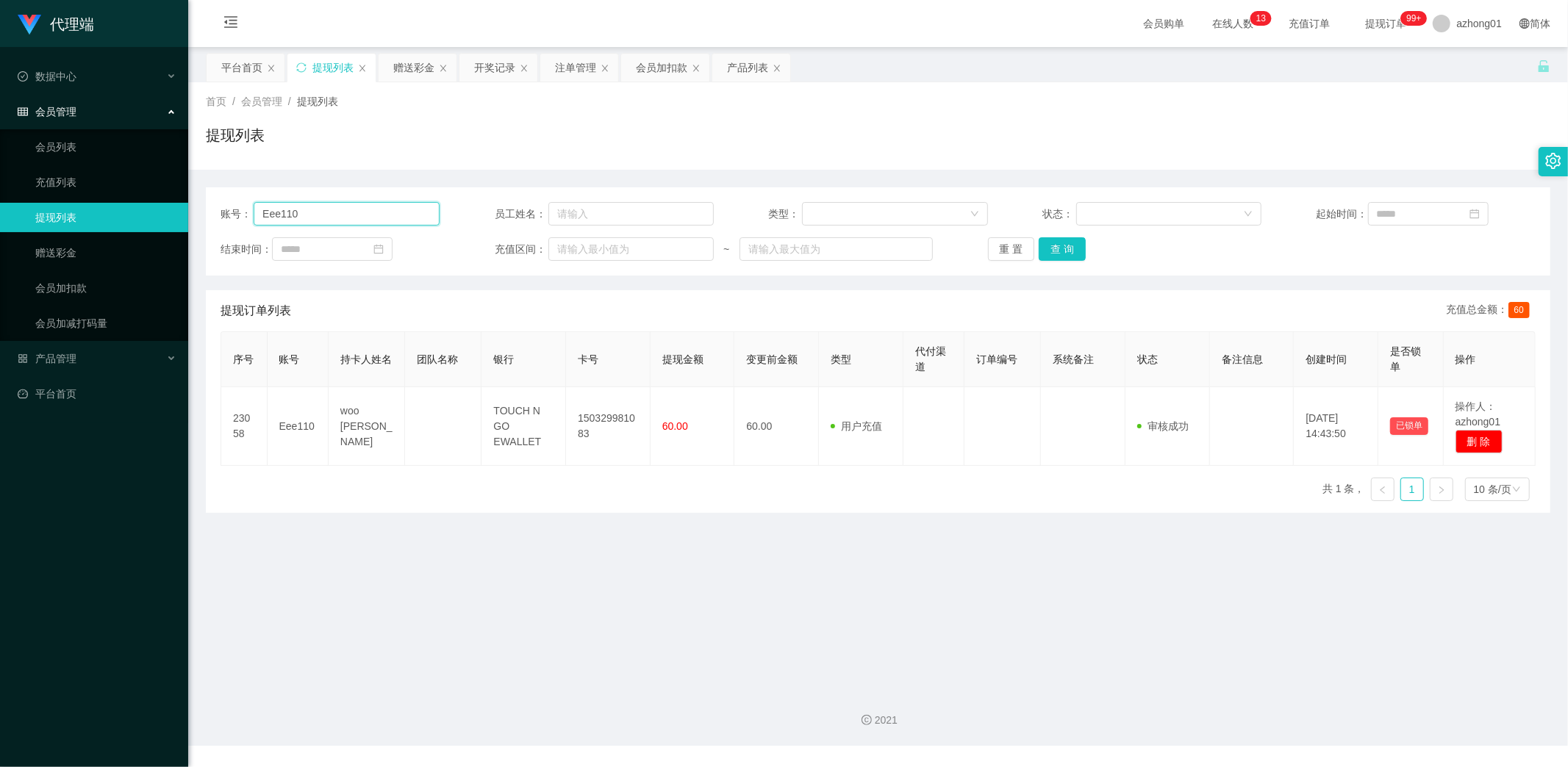
drag, startPoint x: 361, startPoint y: 207, endPoint x: 182, endPoint y: 204, distance: 179.0
click at [182, 204] on section "代理端 数据中心 会员管理 会员列表 充值列表 提现列表 赠送彩金 会员加扣款 会员加减打码量 产品管理 开奖记录 注单管理 产品列表 即时注单 产品预设置 …" at bounding box center [784, 372] width 1568 height 746
paste input "0115553115"
type input "01155531150"
click at [1072, 243] on button "查 询" at bounding box center [1062, 249] width 47 height 24
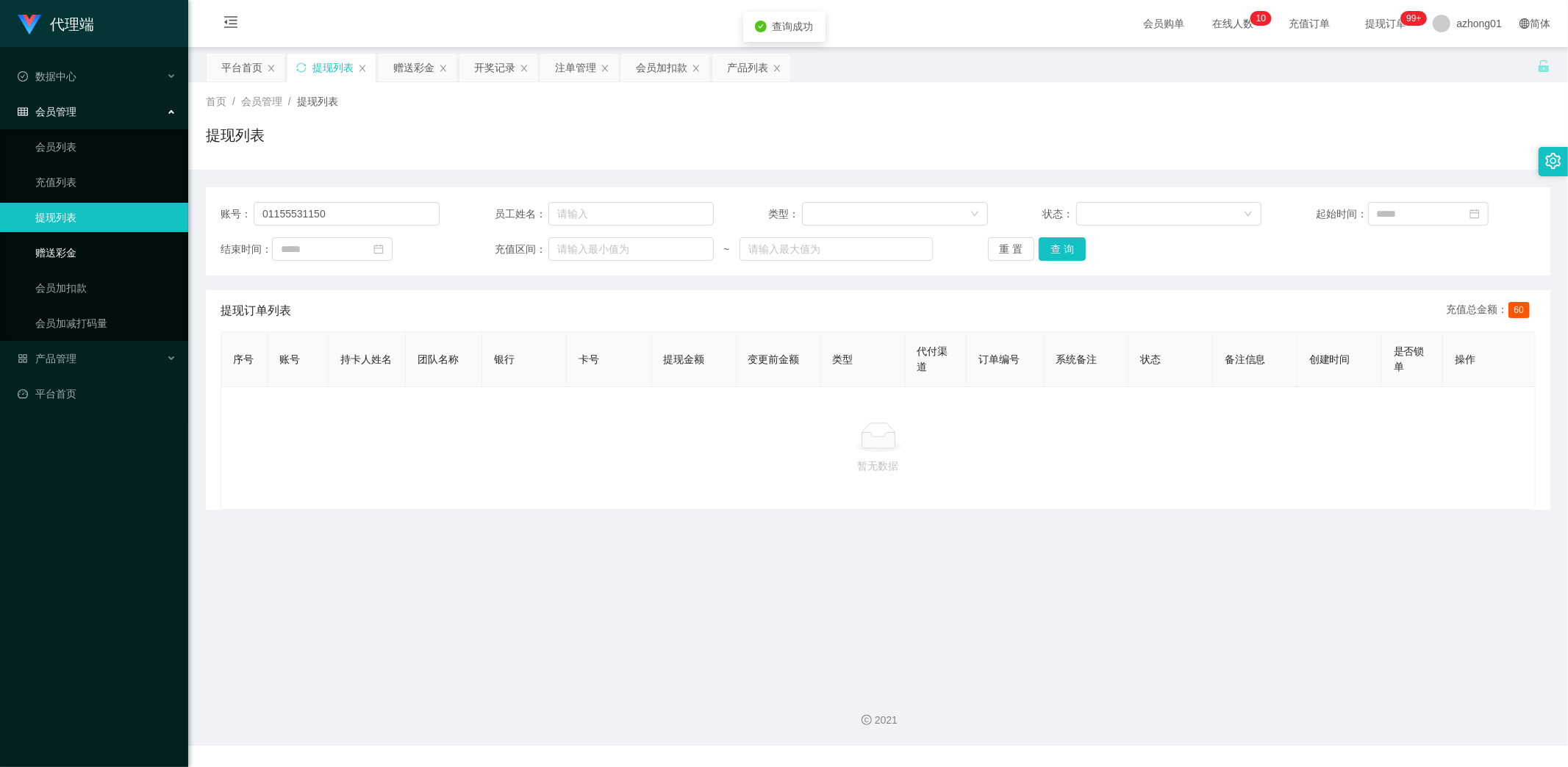
click at [52, 256] on link "赠送彩金" at bounding box center [106, 253] width 141 height 29
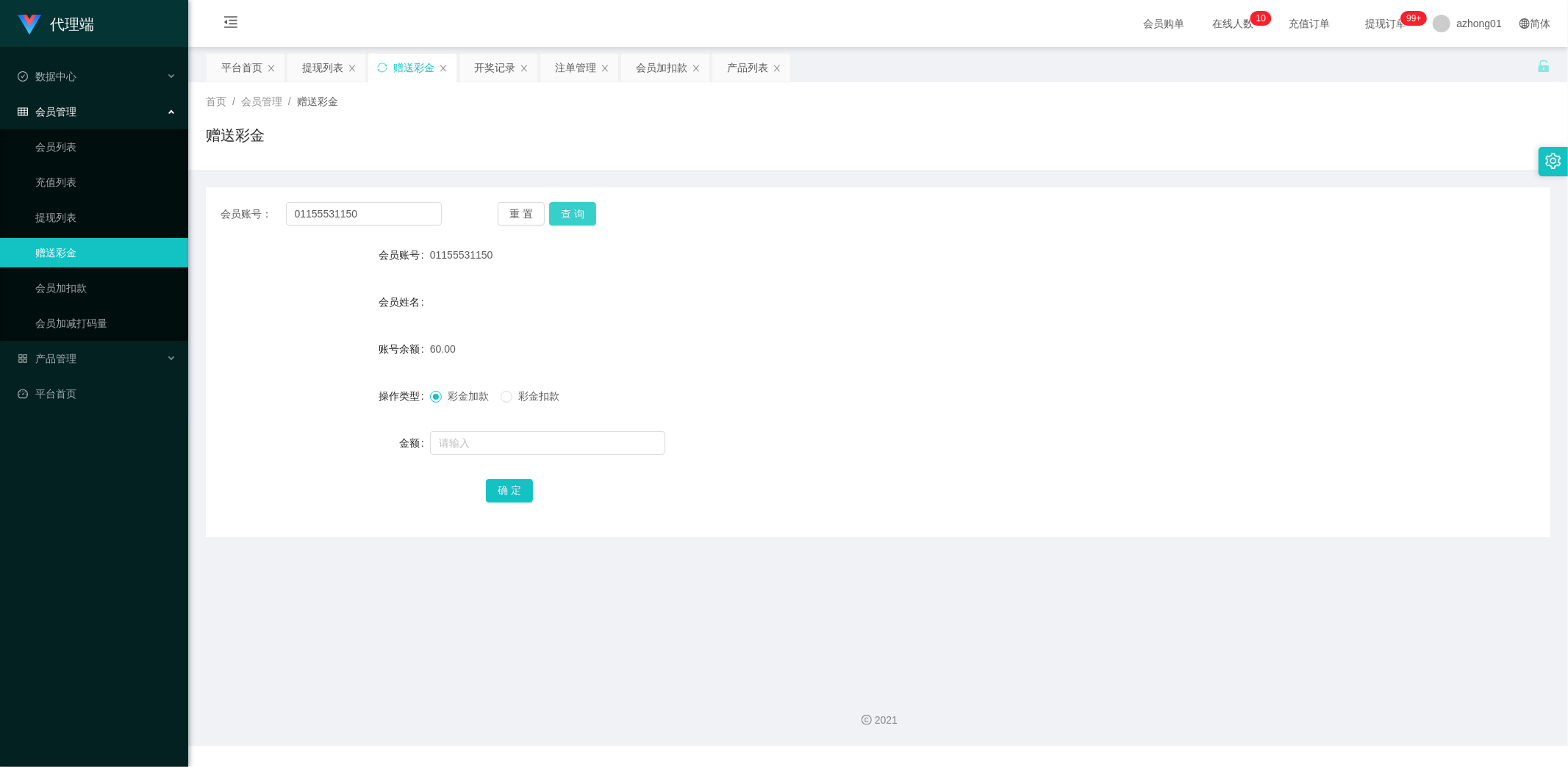
click at [567, 216] on button "查 询" at bounding box center [573, 214] width 47 height 24
drag, startPoint x: 377, startPoint y: 215, endPoint x: 213, endPoint y: 226, distance: 164.4
click at [204, 219] on main "关闭左侧 关闭右侧 关闭其它 刷新页面 平台首页 提现列表 赠送彩金 开奖记录 注单管理 会员加扣款 产品列表 首页 / 会员管理 / 赠送彩金 / 赠送彩金…" at bounding box center [878, 362] width 1379 height 630
click at [593, 213] on button "查 询" at bounding box center [573, 214] width 47 height 24
click at [576, 211] on button "查 询" at bounding box center [573, 214] width 47 height 24
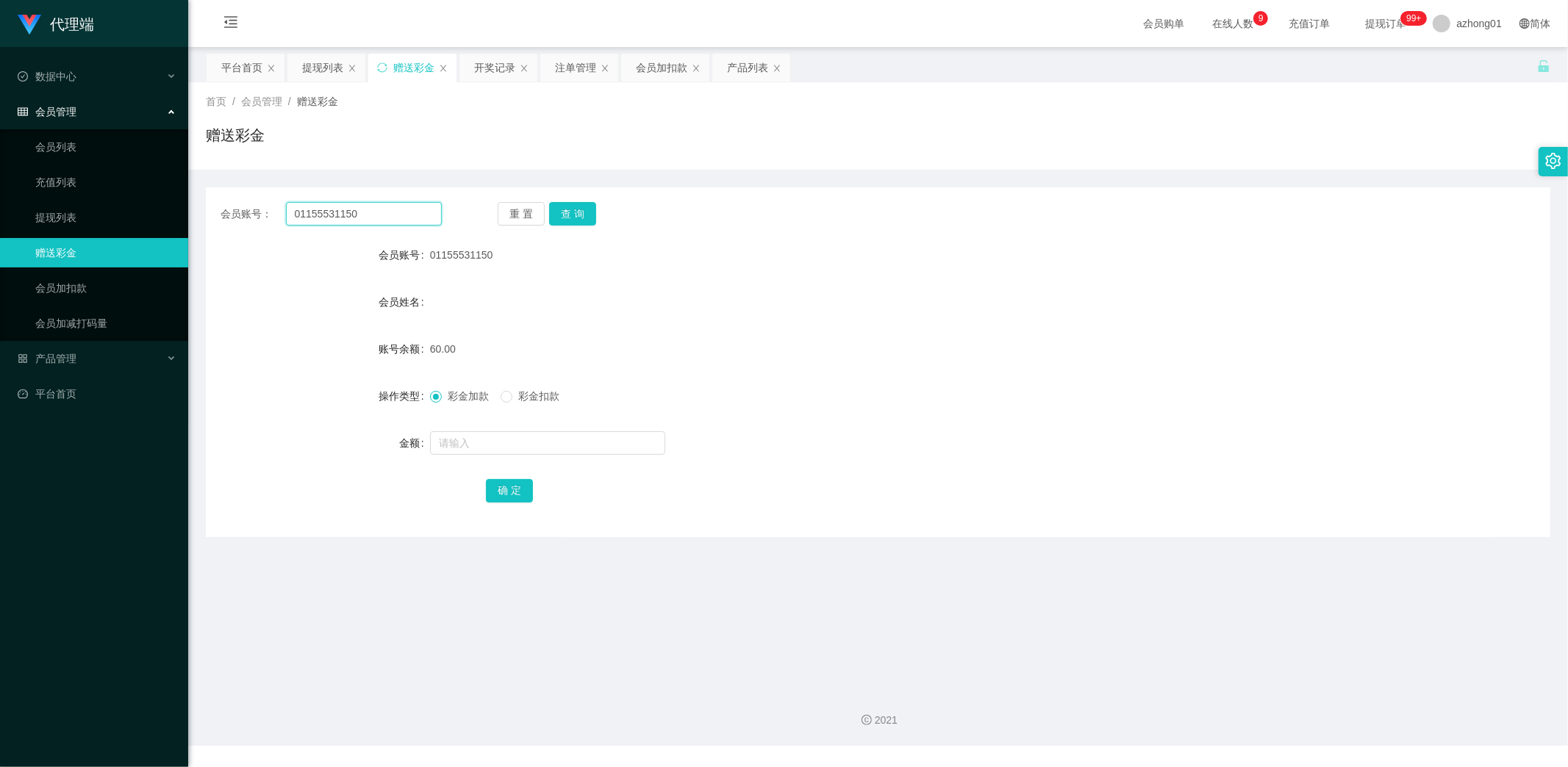
drag, startPoint x: 383, startPoint y: 215, endPoint x: 233, endPoint y: 215, distance: 150.0
click at [196, 211] on main "关闭左侧 关闭右侧 关闭其它 刷新页面 平台首页 提现列表 赠送彩金 开奖记录 注单管理 会员加扣款 产品列表 首页 / 会员管理 / 赠送彩金 / 赠送彩金…" at bounding box center [878, 362] width 1379 height 630
paste input "text"
type input "01155531150"
click at [582, 209] on button "查 询" at bounding box center [573, 214] width 47 height 24
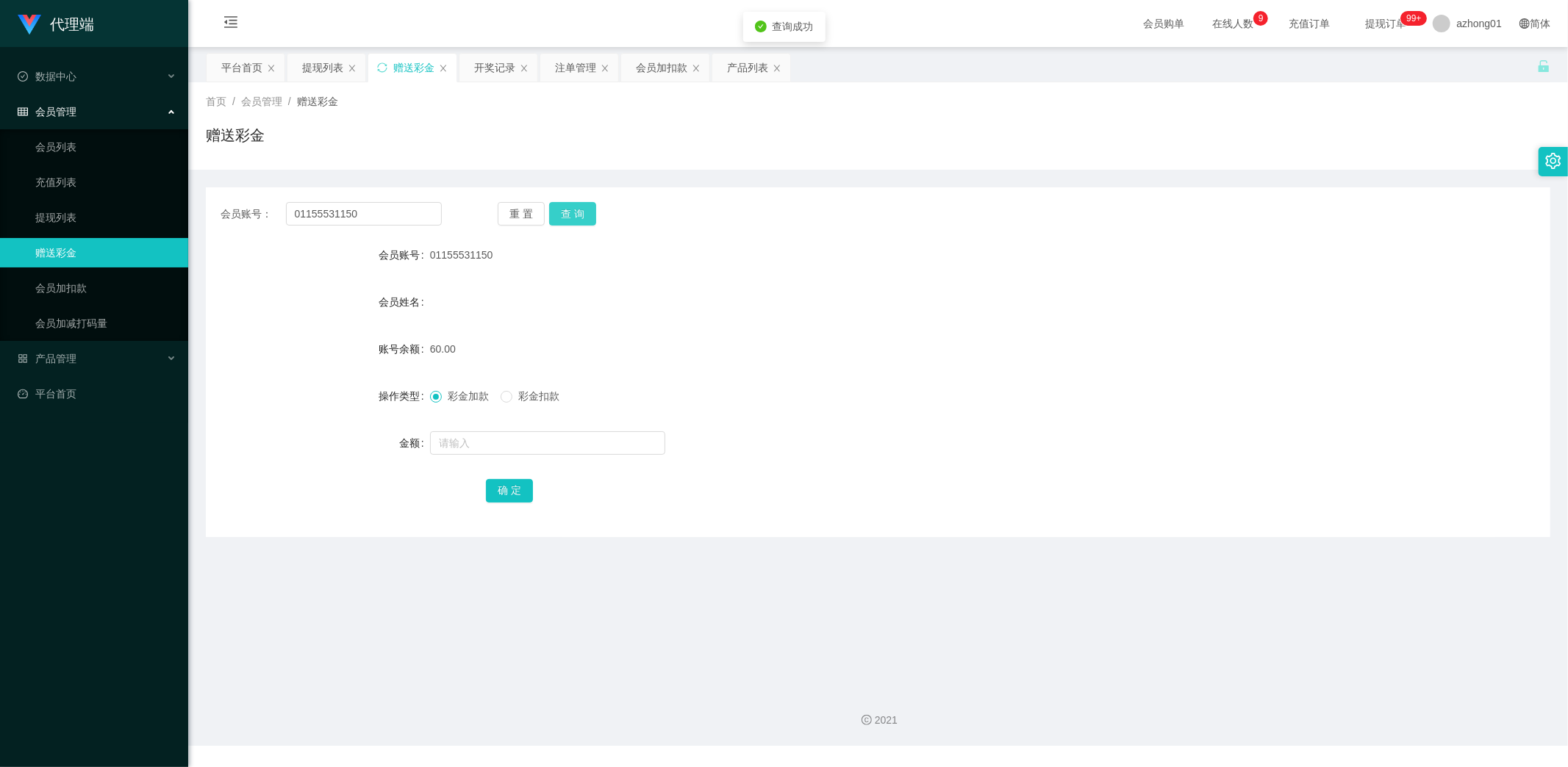
click at [585, 208] on button "查 询" at bounding box center [573, 214] width 47 height 24
click at [69, 210] on link "提现列表" at bounding box center [106, 217] width 141 height 29
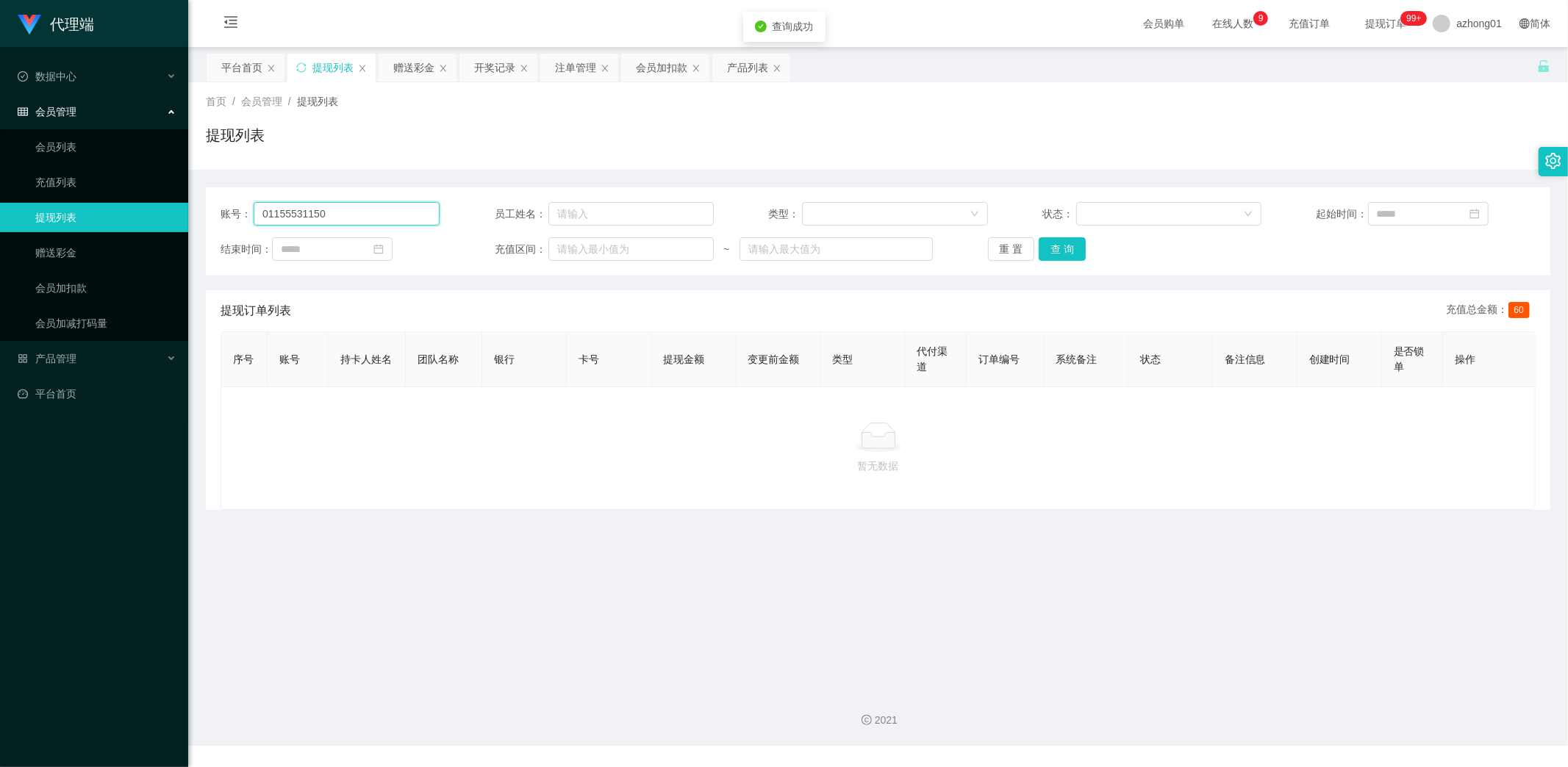
drag, startPoint x: 369, startPoint y: 214, endPoint x: 219, endPoint y: 217, distance: 150.0
click at [184, 214] on section "代理端 数据中心 会员管理 会员列表 充值列表 提现列表 赠送彩金 会员加扣款 会员加减打码量 产品管理 开奖记录 注单管理 产品列表 即时注单 产品预设置 …" at bounding box center [784, 372] width 1568 height 746
paste input "text"
click at [1056, 251] on button "查 询" at bounding box center [1062, 249] width 47 height 24
type input "01155531150"
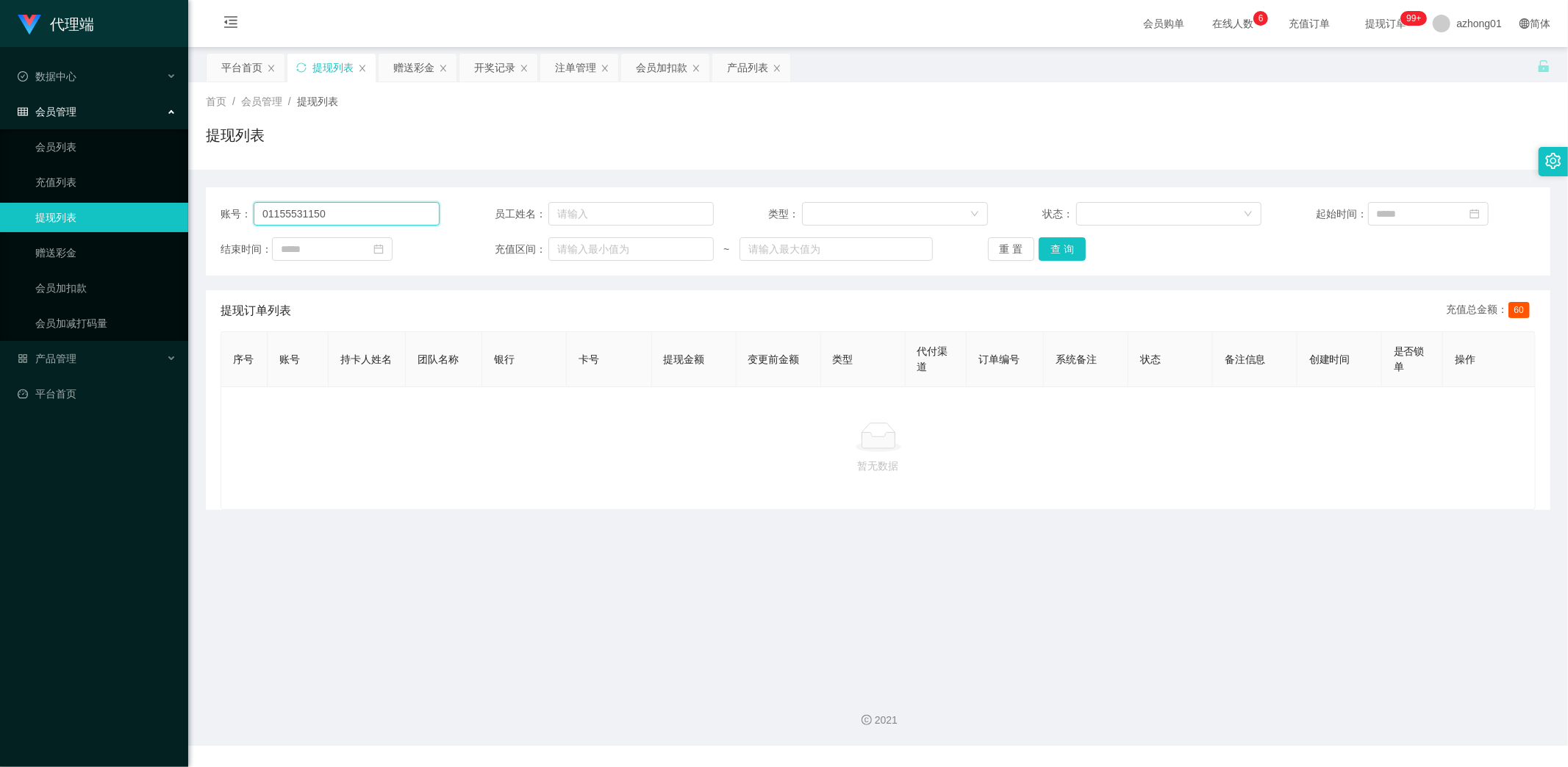
drag, startPoint x: 382, startPoint y: 211, endPoint x: 68, endPoint y: 237, distance: 315.1
click at [19, 224] on section "代理端 数据中心 会员管理 会员列表 充值列表 提现列表 赠送彩金 会员加扣款 会员加减打码量 产品管理 开奖记录 注单管理 产品列表 即时注单 产品预设置 …" at bounding box center [784, 372] width 1568 height 746
click at [1067, 249] on button "查 询" at bounding box center [1062, 249] width 47 height 24
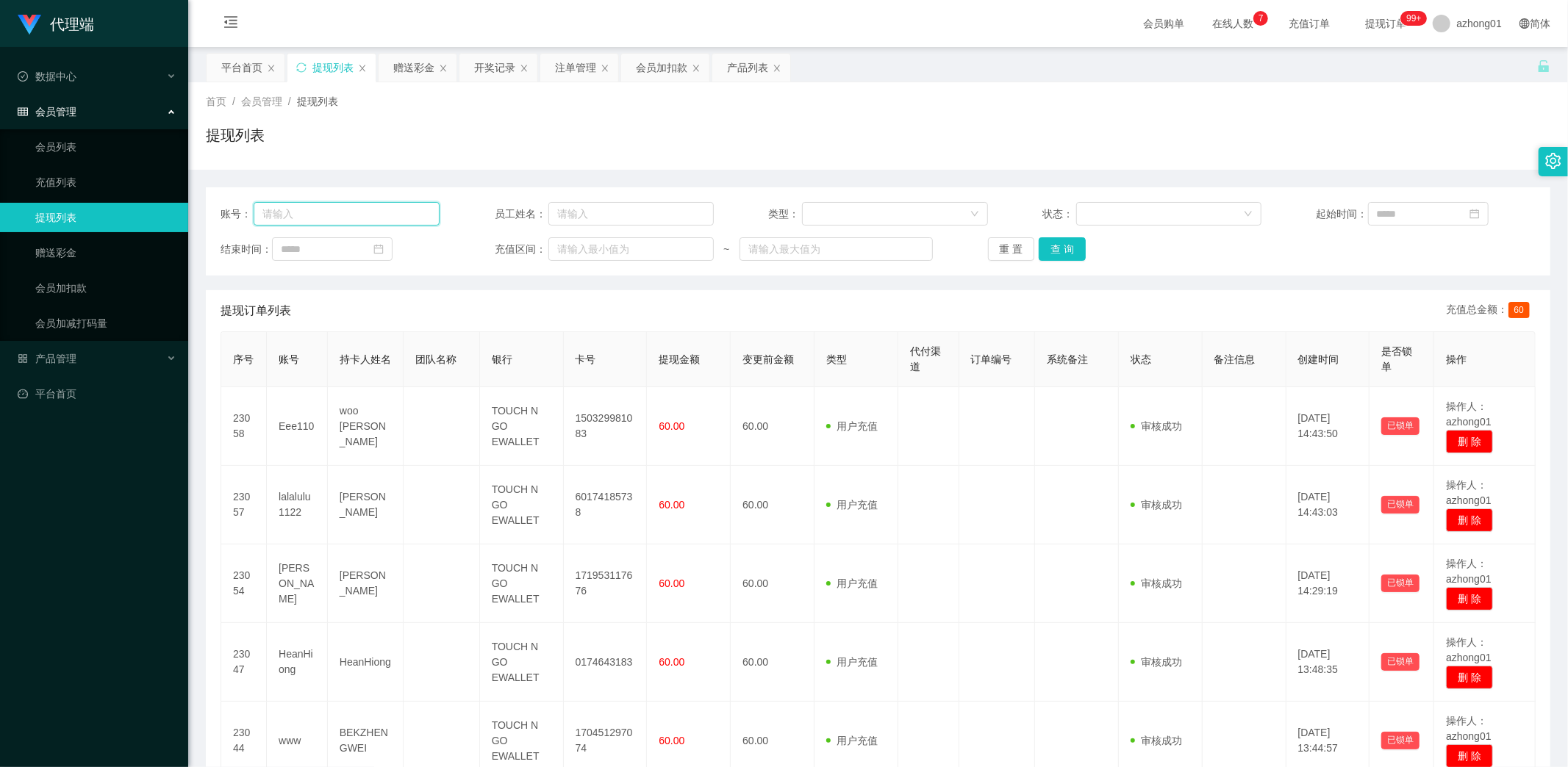
drag, startPoint x: 324, startPoint y: 209, endPoint x: 336, endPoint y: 221, distance: 17.0
click at [322, 209] on input "text" at bounding box center [346, 214] width 186 height 24
paste input "Mzai1997"
type input "Mzai1997"
drag, startPoint x: 1062, startPoint y: 246, endPoint x: 1049, endPoint y: 276, distance: 32.7
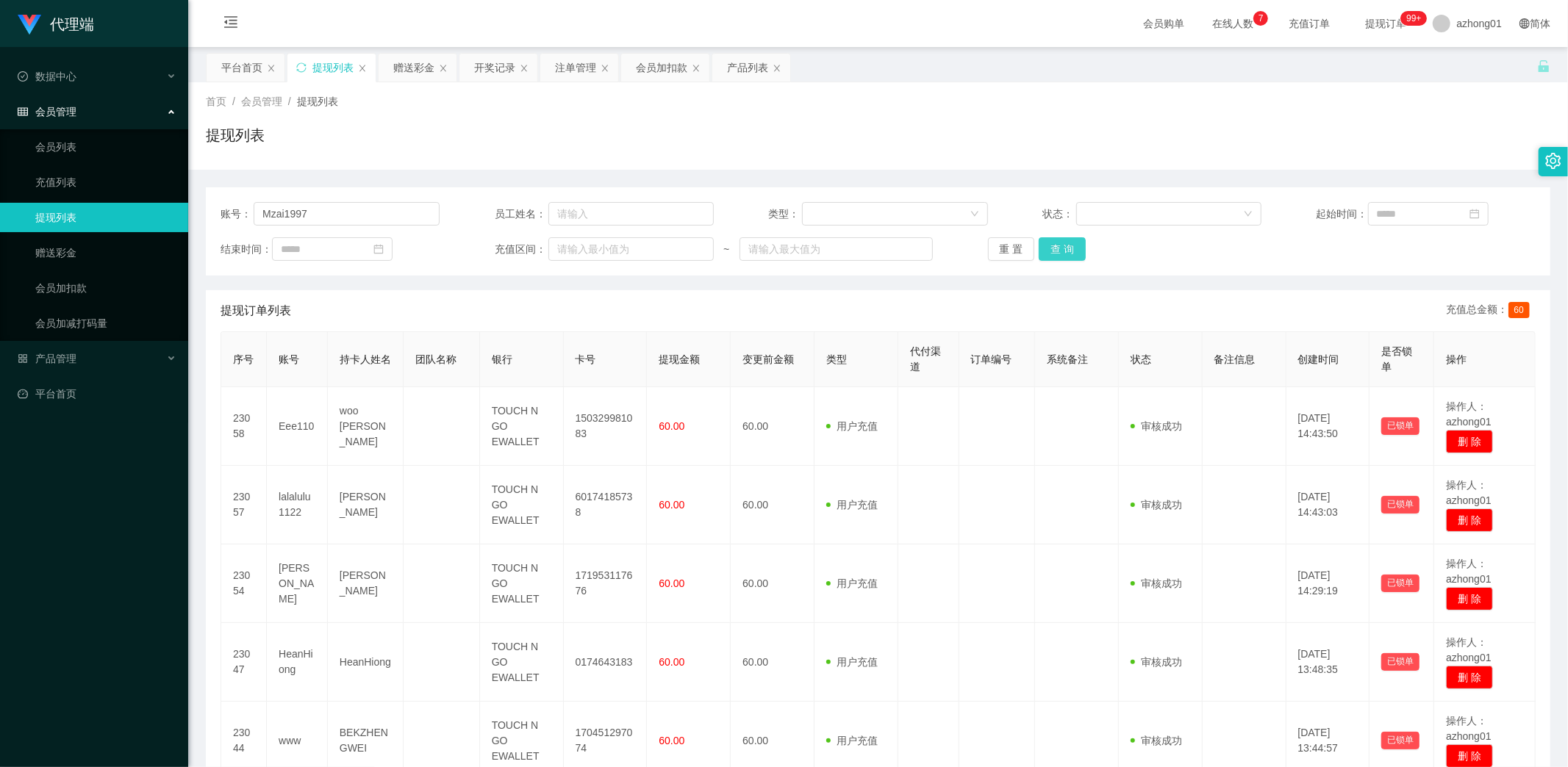
click at [1062, 247] on button "查 询" at bounding box center [1062, 249] width 47 height 24
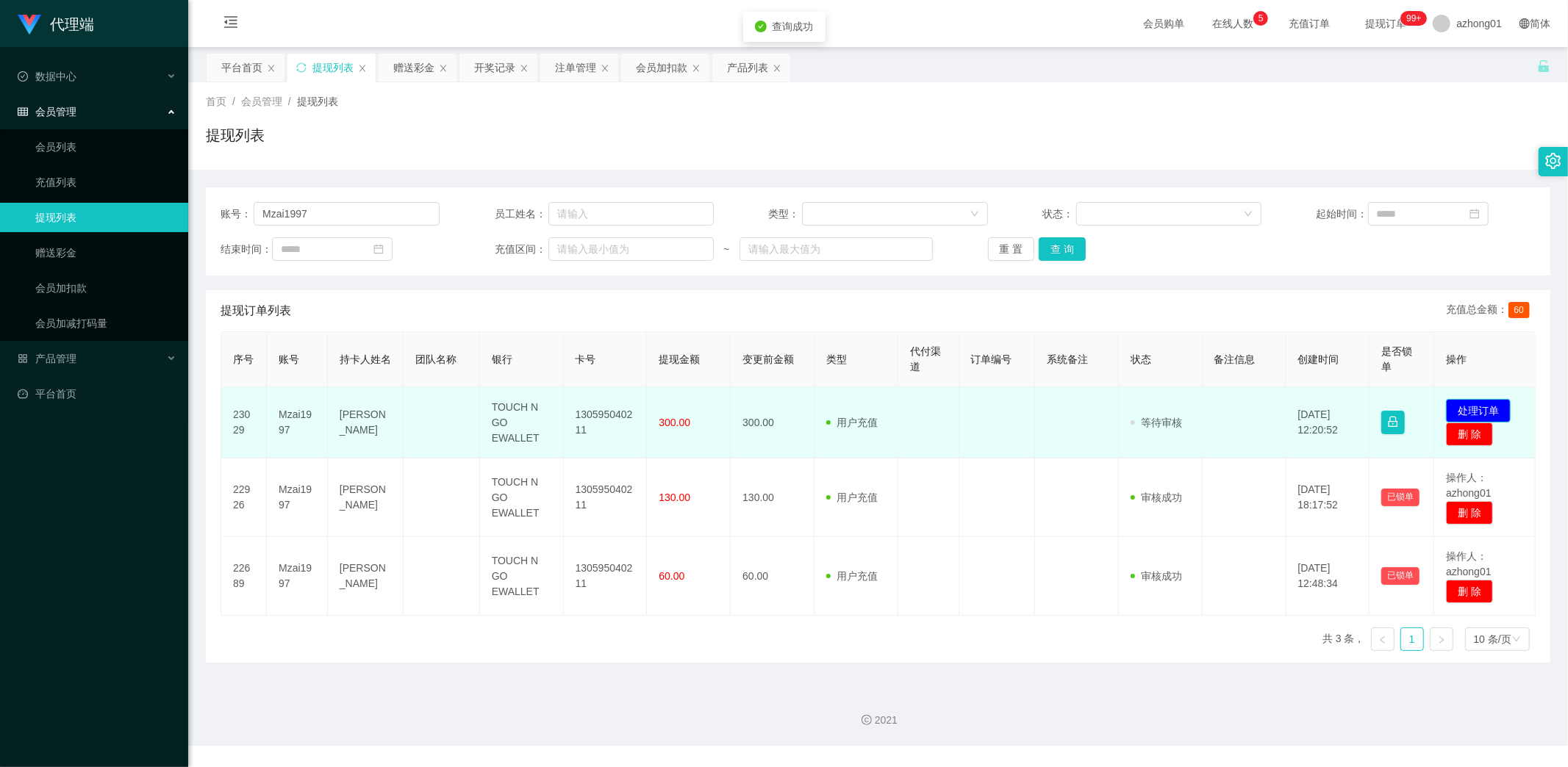
click at [1477, 409] on button "处理订单" at bounding box center [1478, 411] width 65 height 24
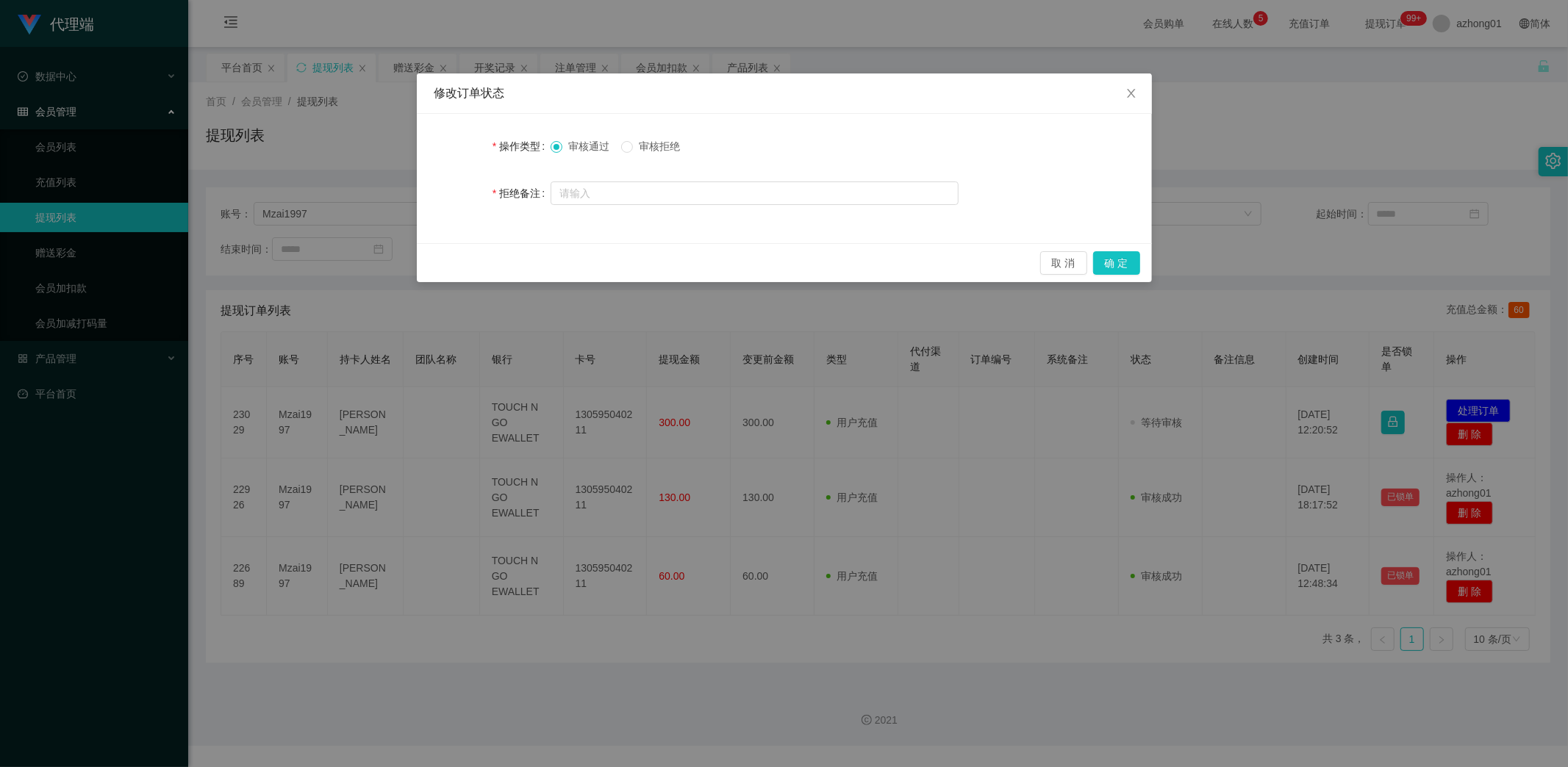
drag, startPoint x: 652, startPoint y: 141, endPoint x: 735, endPoint y: 155, distance: 84.2
click at [653, 141] on span "审核拒绝" at bounding box center [659, 146] width 53 height 12
click at [1112, 268] on button "确 定" at bounding box center [1117, 264] width 47 height 24
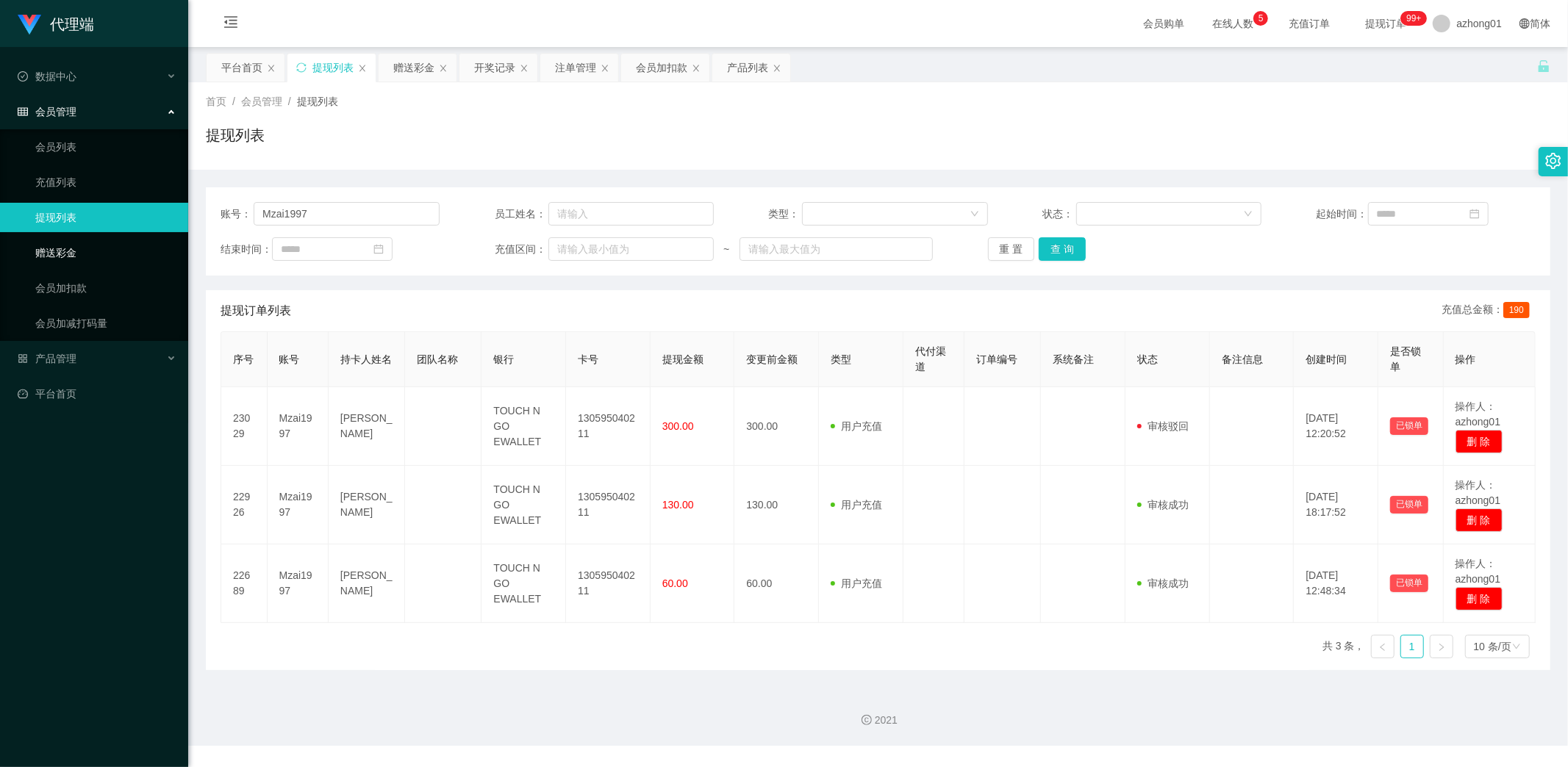
click at [58, 253] on link "赠送彩金" at bounding box center [106, 253] width 141 height 29
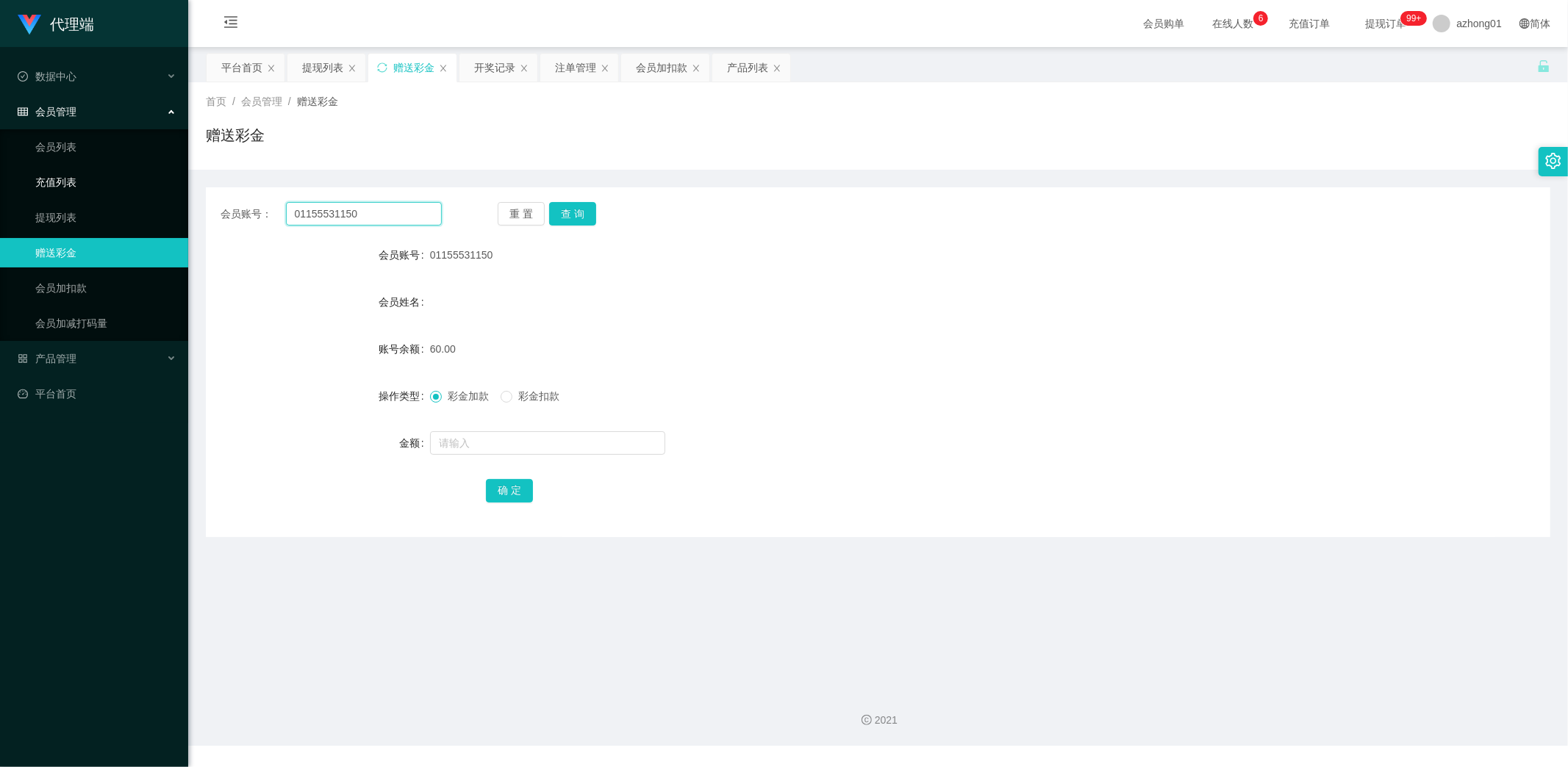
drag, startPoint x: 373, startPoint y: 209, endPoint x: 129, endPoint y: 188, distance: 244.9
click at [127, 188] on section "代理端 数据中心 会员管理 会员列表 充值列表 提现列表 赠送彩金 会员加扣款 会员加减打码量 产品管理 开奖记录 注单管理 产品列表 即时注单 产品预设置 …" at bounding box center [784, 372] width 1568 height 746
paste input "Mzai1997"
type input "Mzai1997"
click at [582, 216] on button "查 询" at bounding box center [573, 214] width 47 height 24
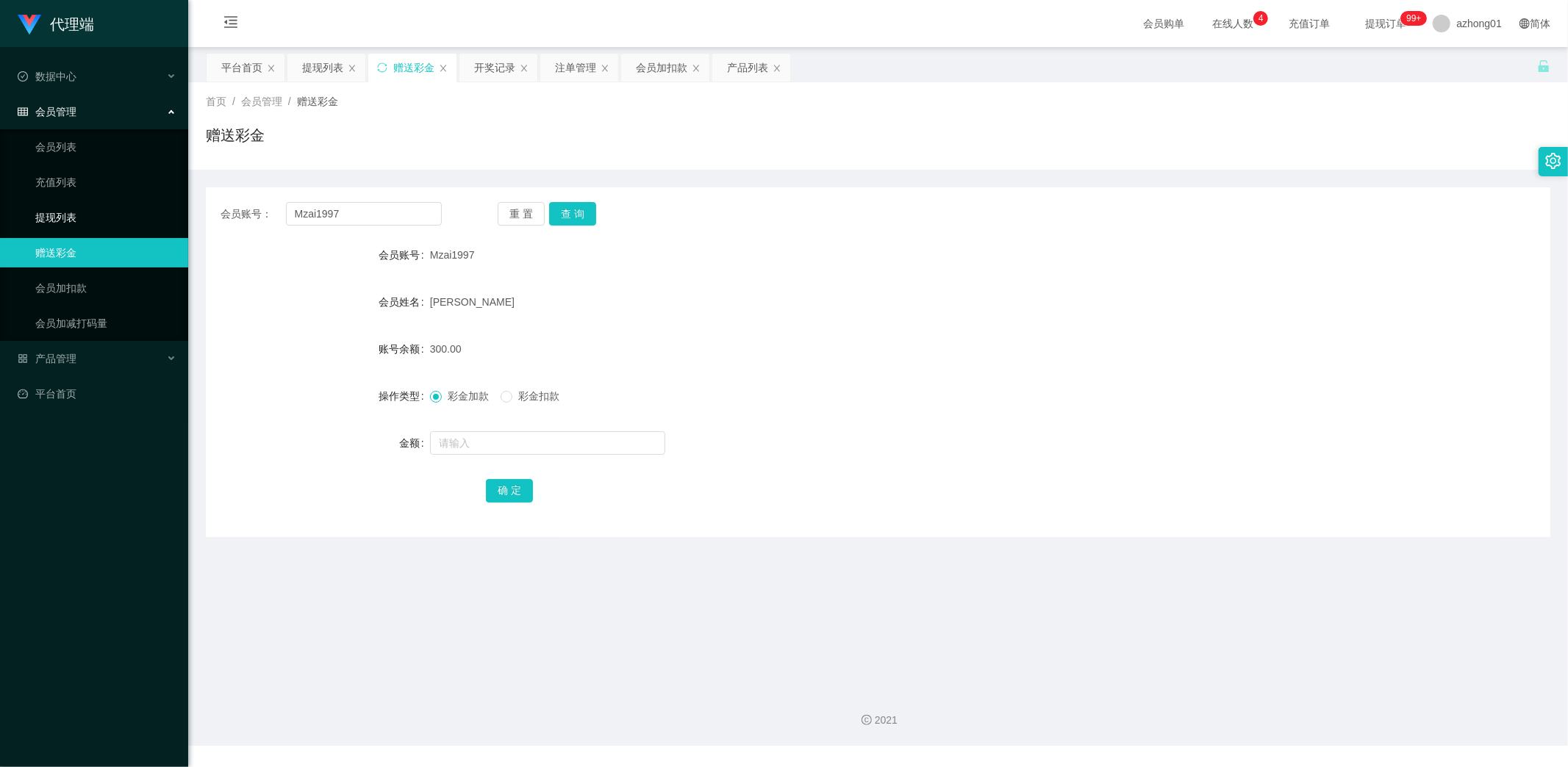
click at [63, 208] on link "提现列表" at bounding box center [106, 217] width 141 height 29
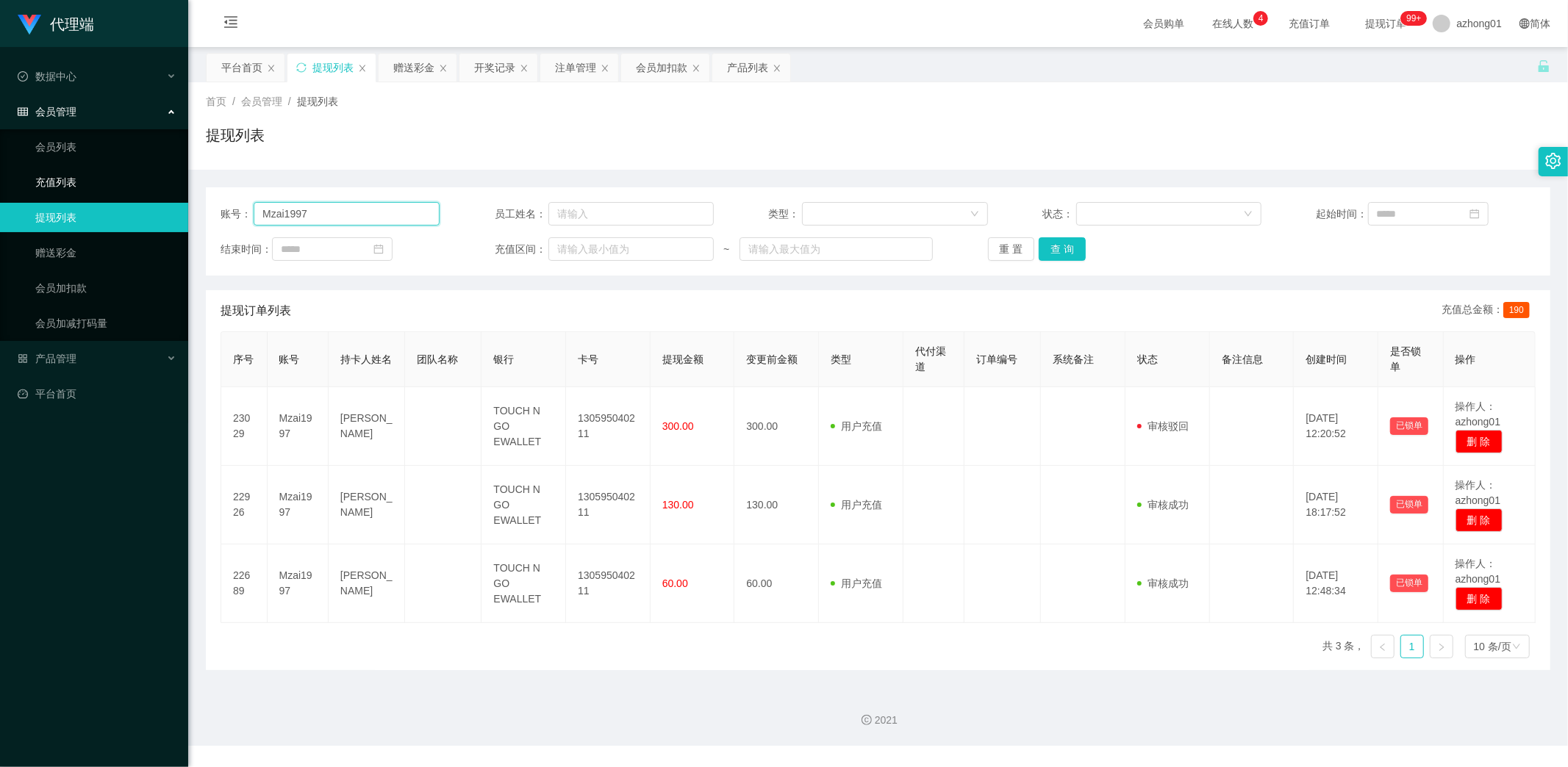
drag, startPoint x: 344, startPoint y: 219, endPoint x: 149, endPoint y: 195, distance: 196.5
click at [148, 193] on section "代理端 数据中心 会员管理 会员列表 充值列表 提现列表 赠送彩金 会员加扣款 会员加减打码量 产品管理 开奖记录 注单管理 产品列表 即时注单 产品预设置 …" at bounding box center [784, 372] width 1568 height 746
paste input "01155531150"
type input "01155531150"
click at [1054, 248] on button "查 询" at bounding box center [1062, 249] width 47 height 24
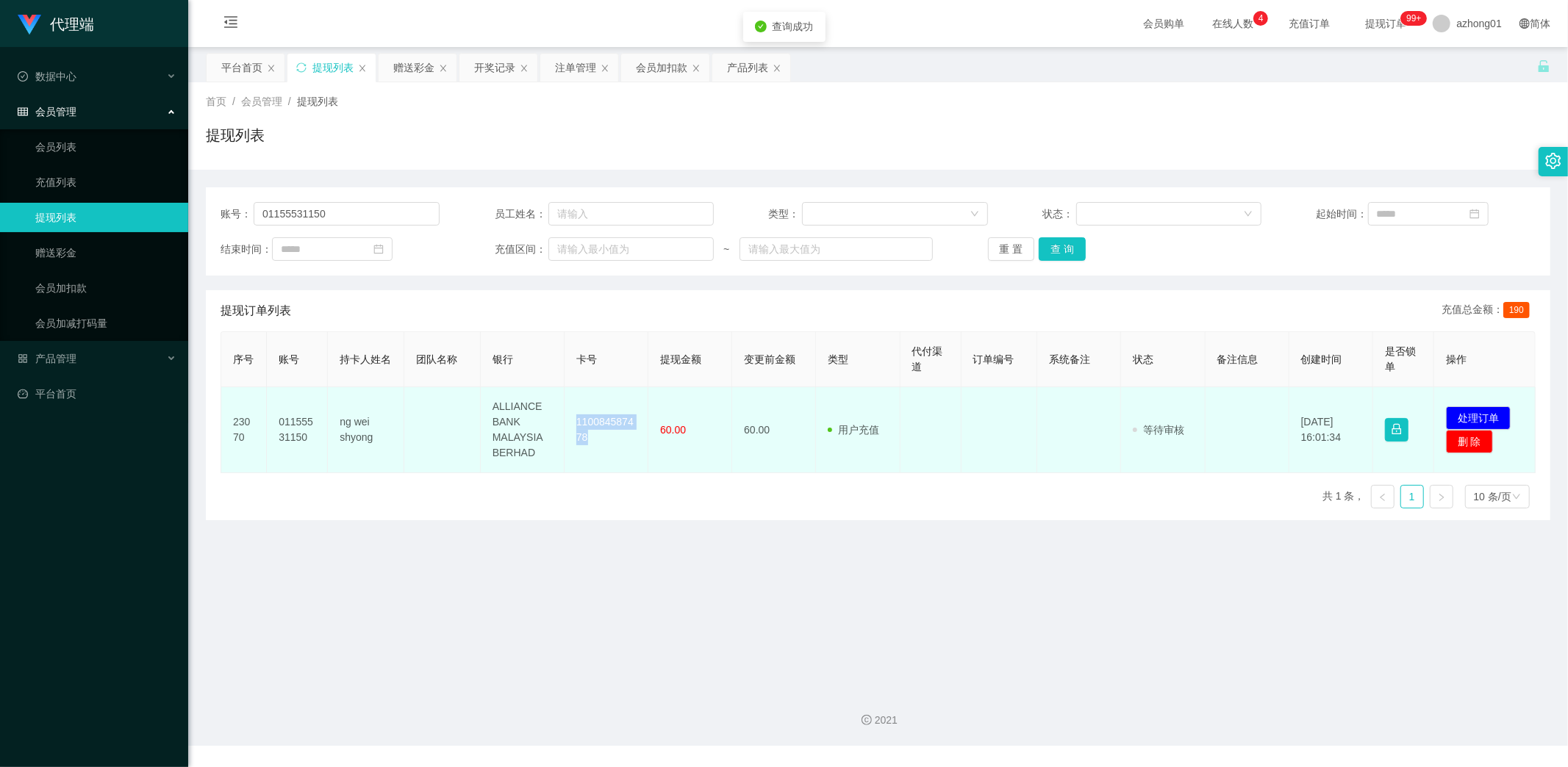
drag, startPoint x: 563, startPoint y: 417, endPoint x: 626, endPoint y: 460, distance: 76.3
click at [617, 458] on td "110084587478" at bounding box center [606, 430] width 84 height 86
copy td "110084587478"
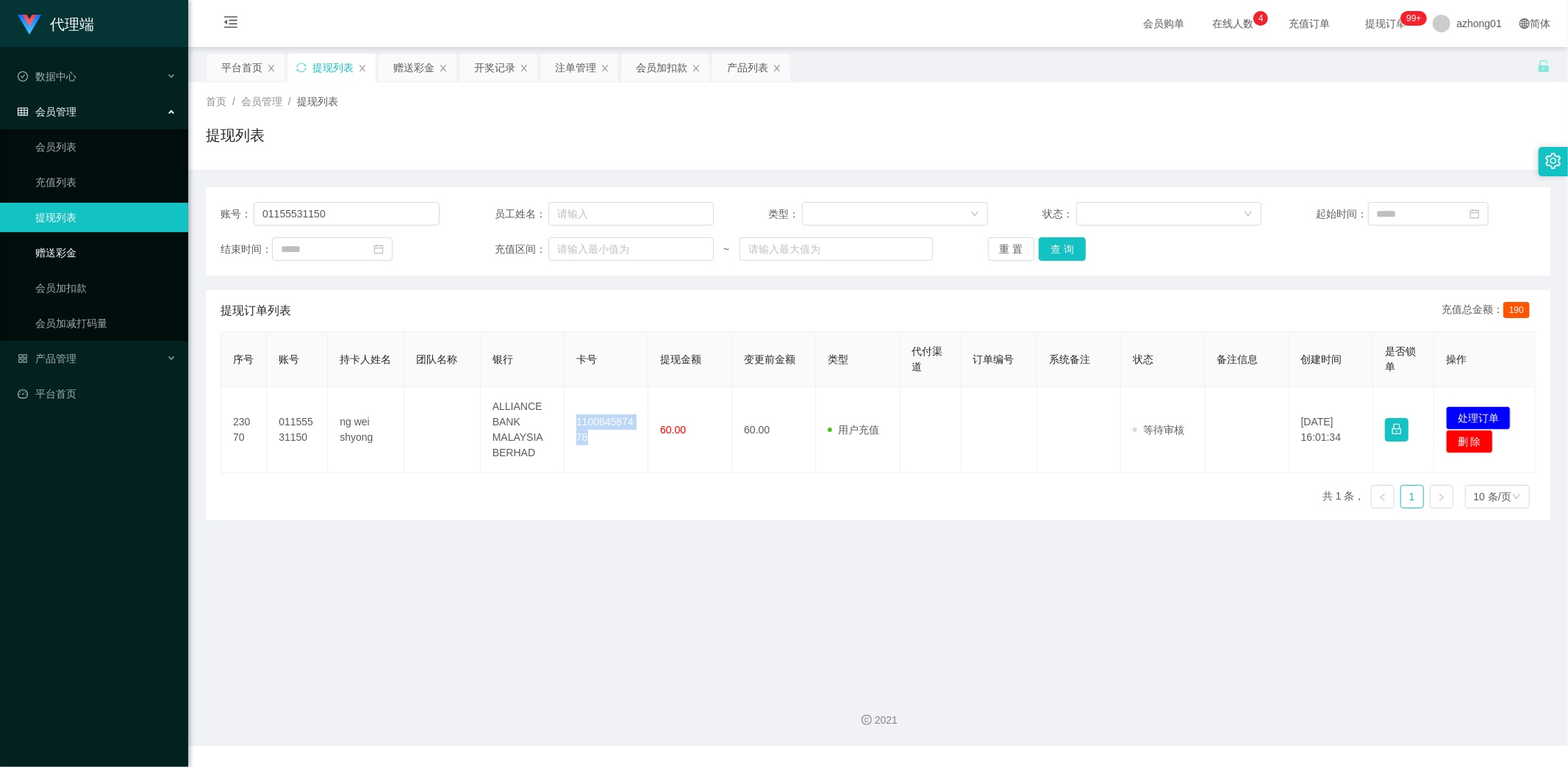
click at [50, 252] on link "赠送彩金" at bounding box center [106, 253] width 141 height 29
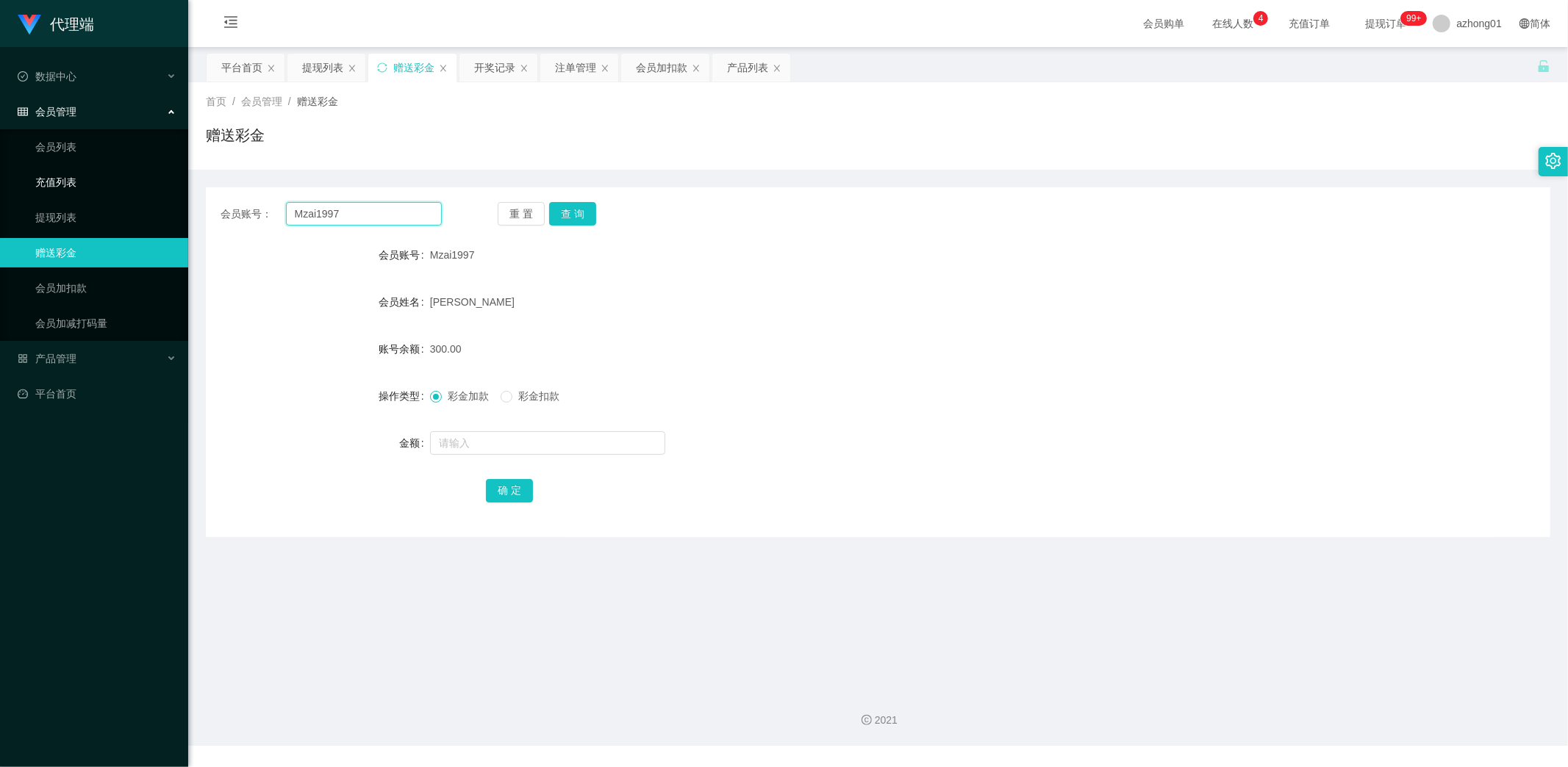
drag, startPoint x: 372, startPoint y: 211, endPoint x: 155, endPoint y: 185, distance: 218.6
click at [155, 181] on section "代理端 数据中心 会员管理 会员列表 充值列表 提现列表 赠送彩金 会员加扣款 会员加减打码量 产品管理 开奖记录 注单管理 产品列表 即时注单 产品预设置 …" at bounding box center [784, 372] width 1568 height 746
paste input "110084587478"
type input "110084587478"
click at [574, 204] on button "查 询" at bounding box center [573, 214] width 47 height 24
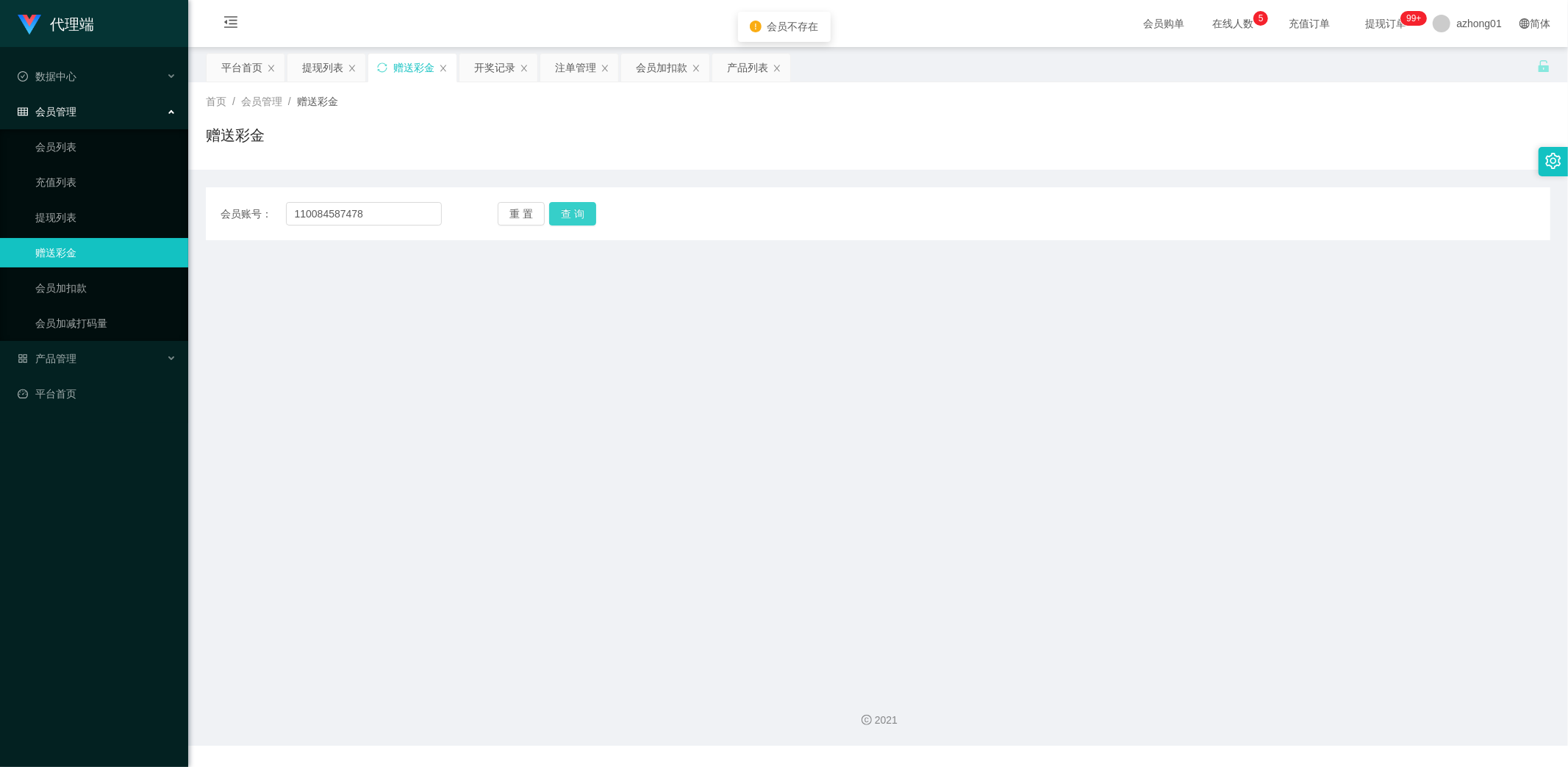
drag, startPoint x: 590, startPoint y: 213, endPoint x: 545, endPoint y: 219, distance: 45.4
click at [590, 211] on button "查 询" at bounding box center [573, 214] width 47 height 24
drag, startPoint x: 378, startPoint y: 213, endPoint x: 158, endPoint y: 211, distance: 220.0
click at [159, 211] on section "代理端 数据中心 会员管理 会员列表 充值列表 提现列表 赠送彩金 会员加扣款 会员加减打码量 产品管理 开奖记录 注单管理 产品列表 即时注单 产品预设置 …" at bounding box center [784, 372] width 1568 height 746
drag, startPoint x: 601, startPoint y: 213, endPoint x: 574, endPoint y: 213, distance: 27.0
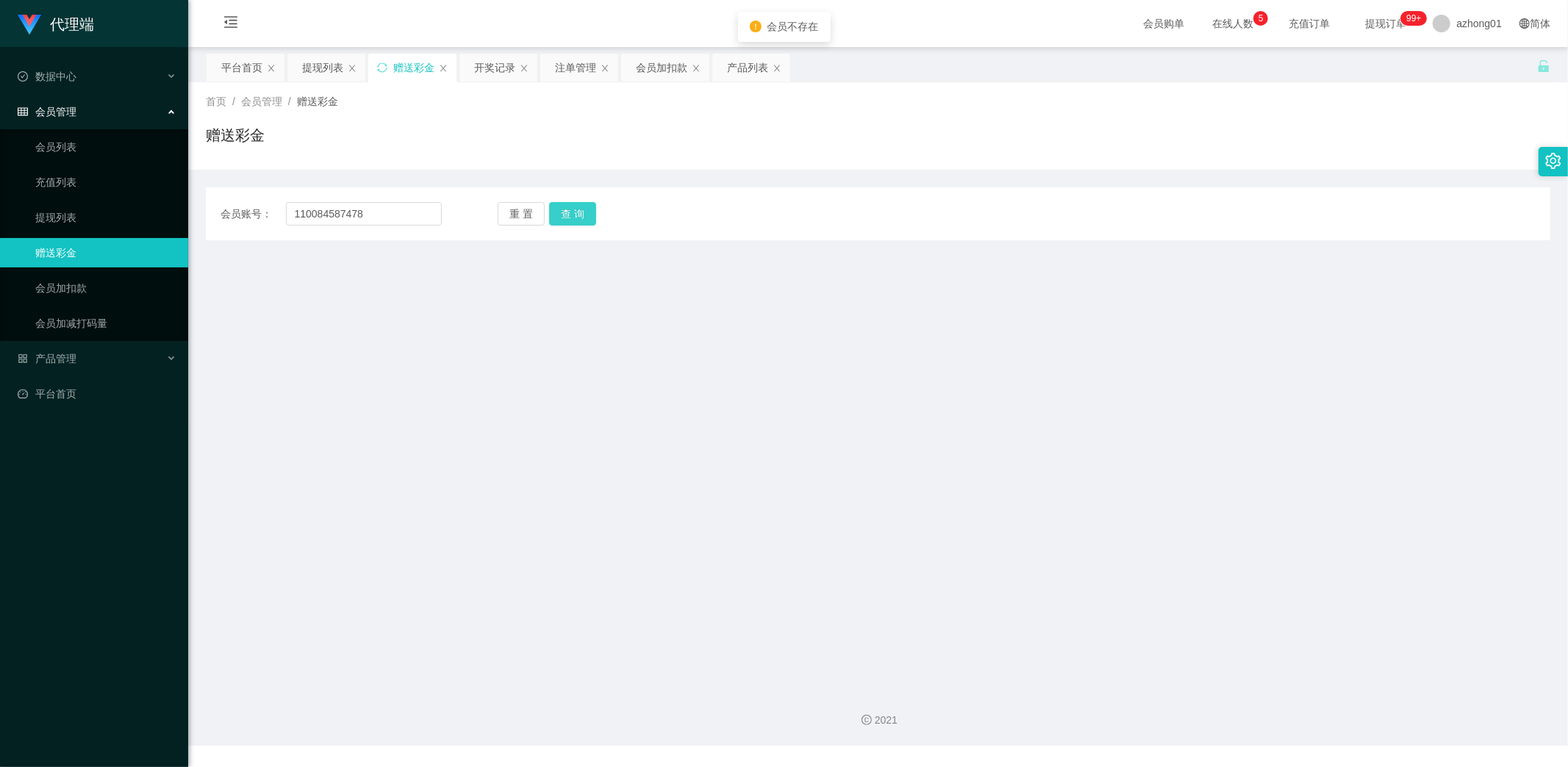
click at [601, 213] on div "重 置 查 询" at bounding box center [608, 214] width 221 height 24
click at [569, 211] on button "查 询" at bounding box center [573, 214] width 47 height 24
click at [36, 215] on link "提现列表" at bounding box center [106, 217] width 141 height 29
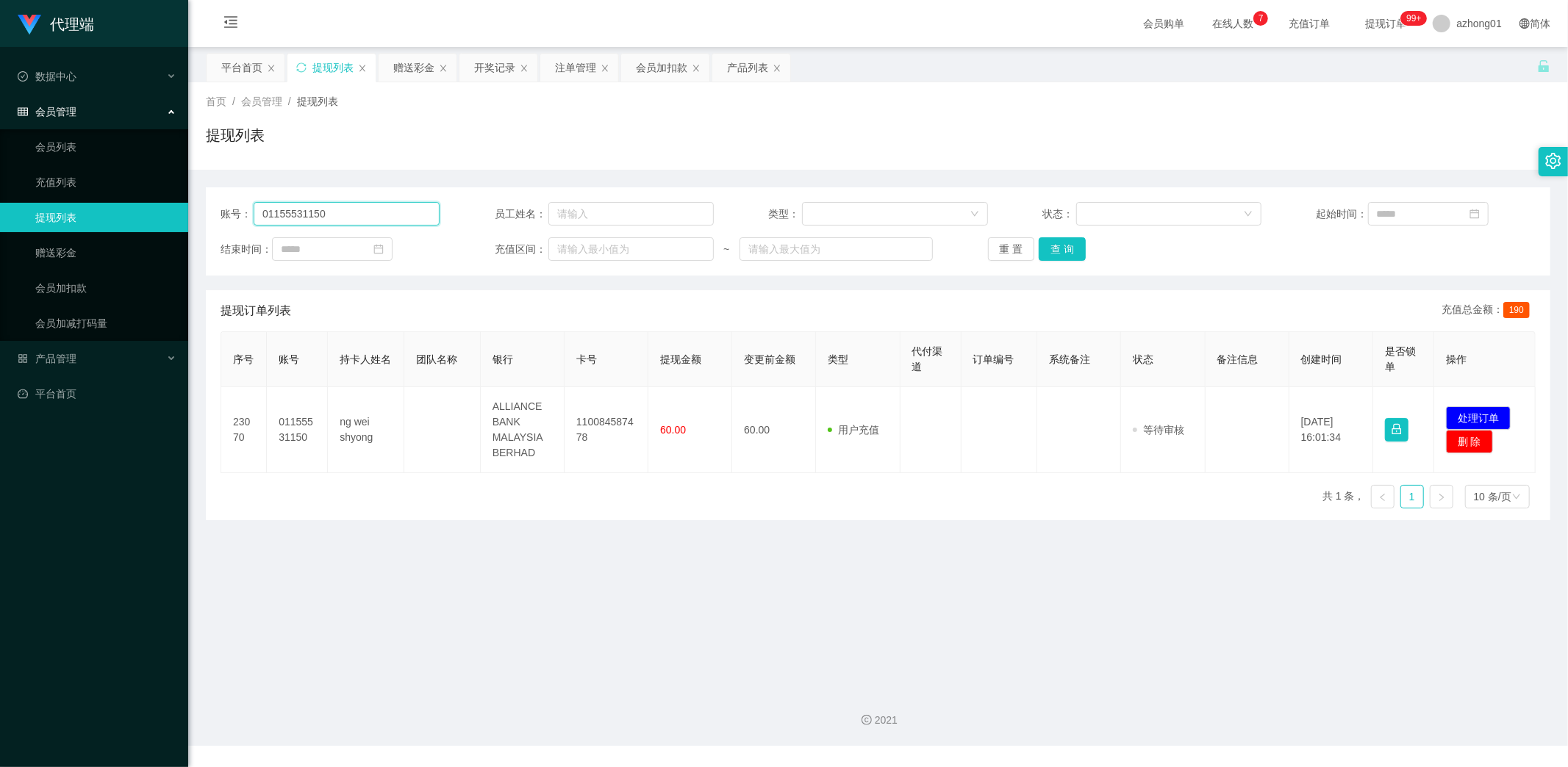
drag, startPoint x: 324, startPoint y: 216, endPoint x: 163, endPoint y: 211, distance: 161.1
click at [166, 211] on section "代理端 数据中心 会员管理 会员列表 充值列表 提现列表 赠送彩金 会员加扣款 会员加减打码量 产品管理 开奖记录 注单管理 产品列表 即时注单 产品预设置 …" at bounding box center [784, 372] width 1568 height 746
click at [36, 254] on link "赠送彩金" at bounding box center [106, 253] width 141 height 29
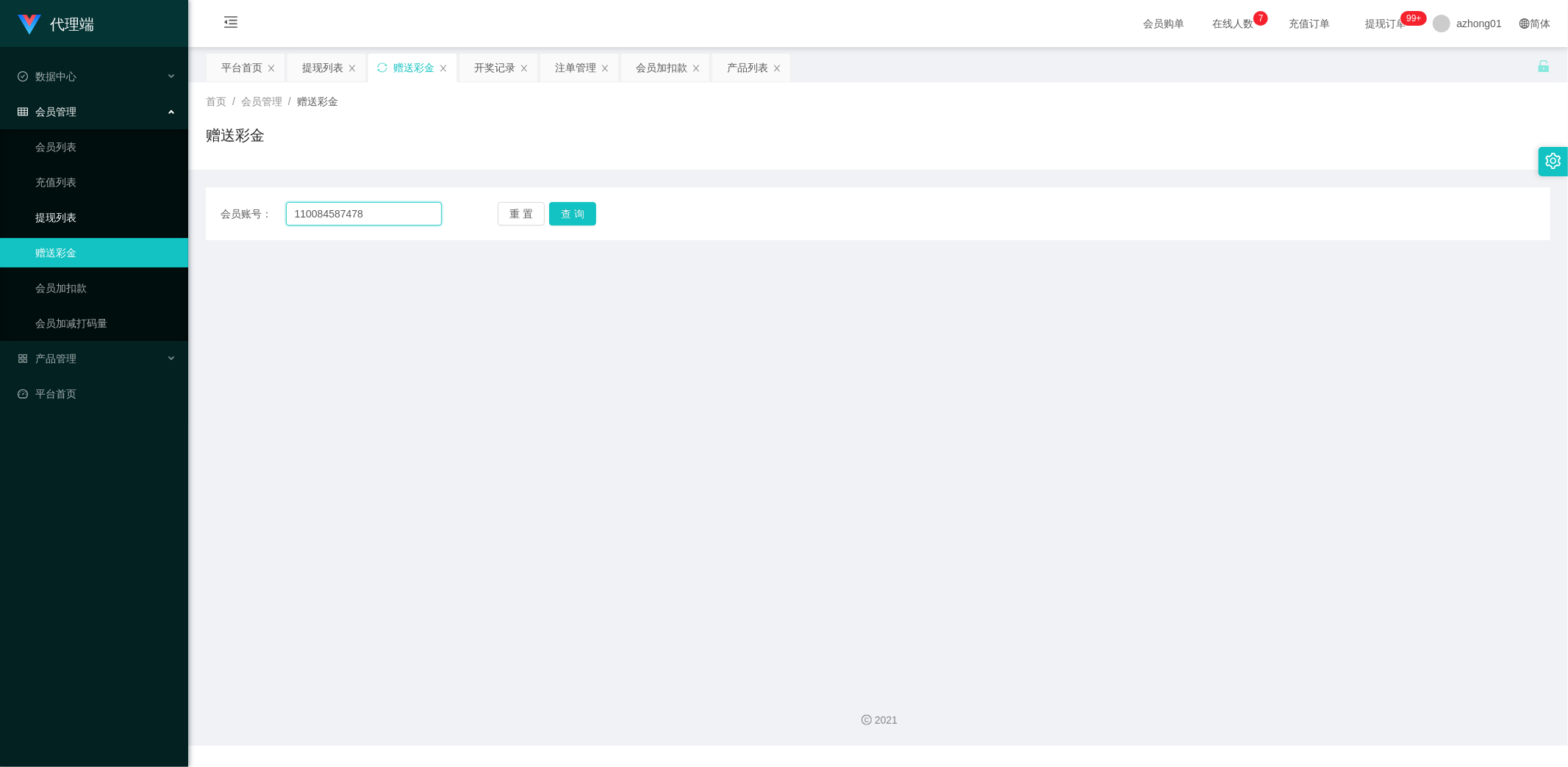
drag, startPoint x: 283, startPoint y: 215, endPoint x: 113, endPoint y: 213, distance: 170.0
click at [127, 211] on section "代理端 数据中心 会员管理 会员列表 充值列表 提现列表 赠送彩金 会员加扣款 会员加减打码量 产品管理 开奖记录 注单管理 产品列表 即时注单 产品预设置 …" at bounding box center [784, 372] width 1568 height 746
paste input "01155531150"
type input "01155531150"
click at [571, 217] on button "查 询" at bounding box center [573, 214] width 47 height 24
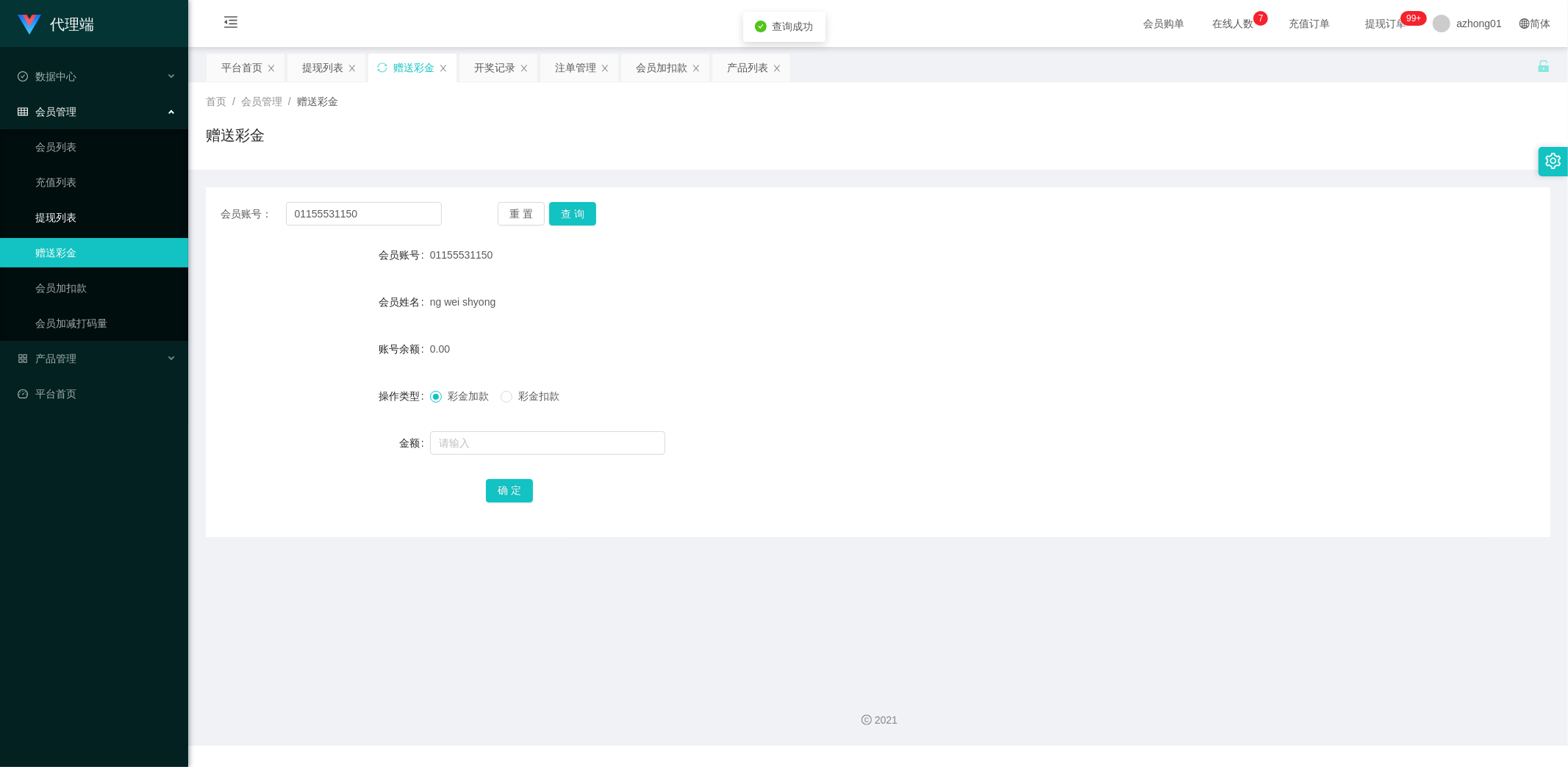
click at [68, 222] on link "提现列表" at bounding box center [106, 217] width 141 height 29
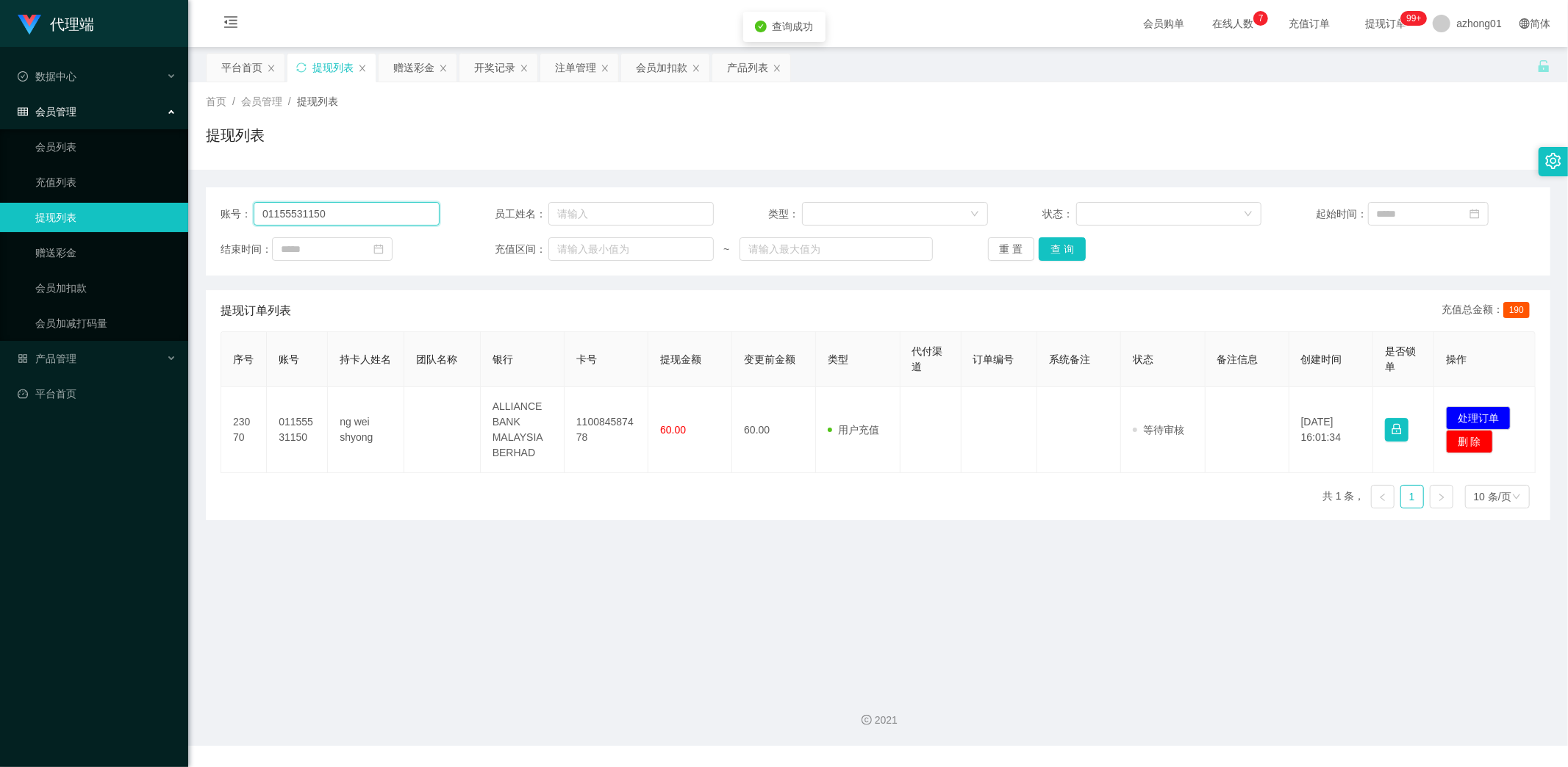
drag, startPoint x: 360, startPoint y: 218, endPoint x: 92, endPoint y: 208, distance: 268.2
click at [92, 208] on section "代理端 数据中心 会员管理 会员列表 充值列表 提现列表 赠送彩金 会员加扣款 会员加减打码量 产品管理 开奖记录 注单管理 产品列表 即时注单 产品预设置 …" at bounding box center [784, 372] width 1568 height 746
click at [1077, 243] on button "查 询" at bounding box center [1062, 249] width 47 height 24
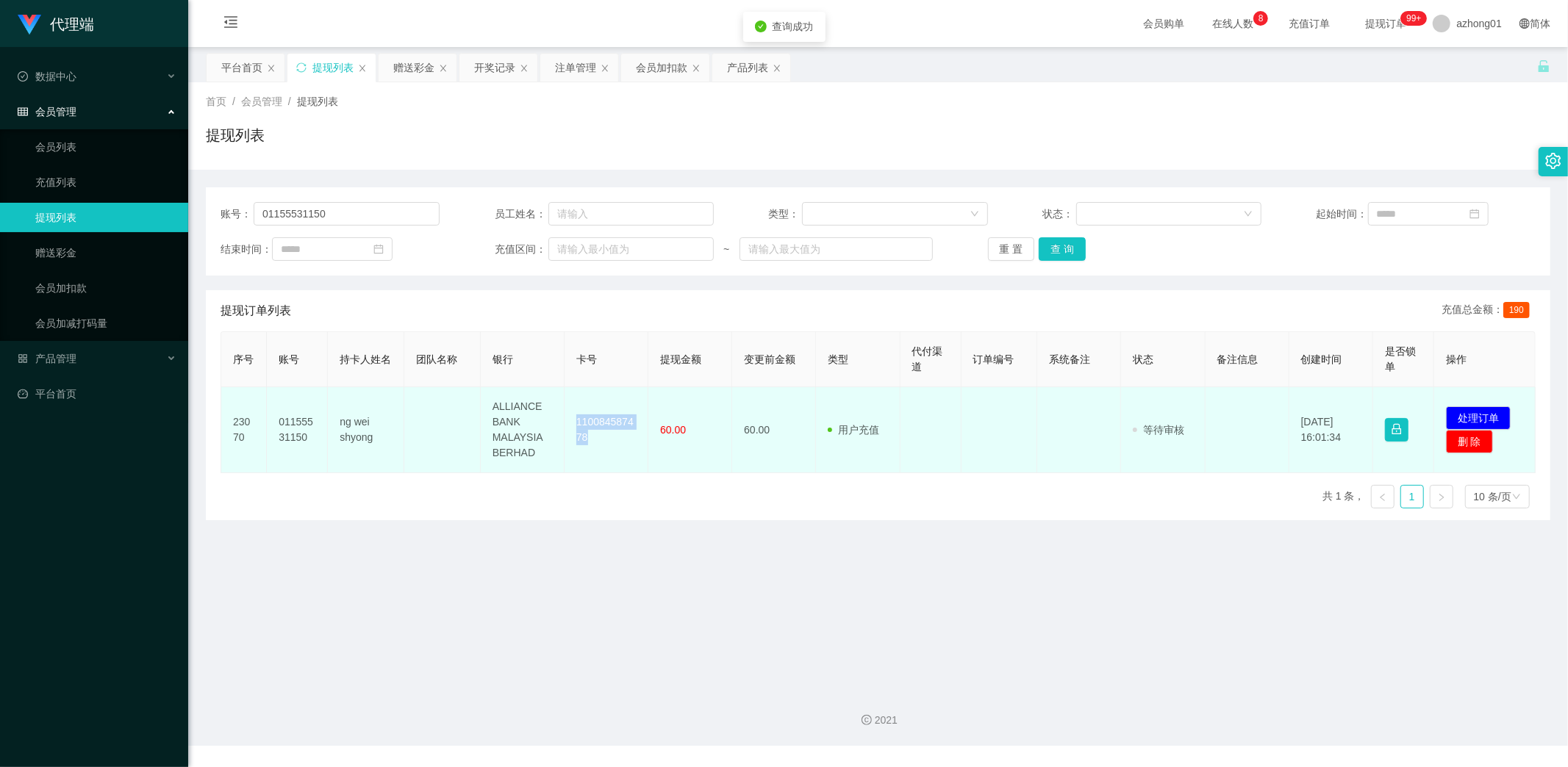
drag, startPoint x: 566, startPoint y: 413, endPoint x: 627, endPoint y: 453, distance: 72.9
click at [627, 453] on td "110084587478" at bounding box center [606, 430] width 84 height 86
copy td "110084587478"
click at [1472, 407] on button "处理订单" at bounding box center [1478, 418] width 65 height 24
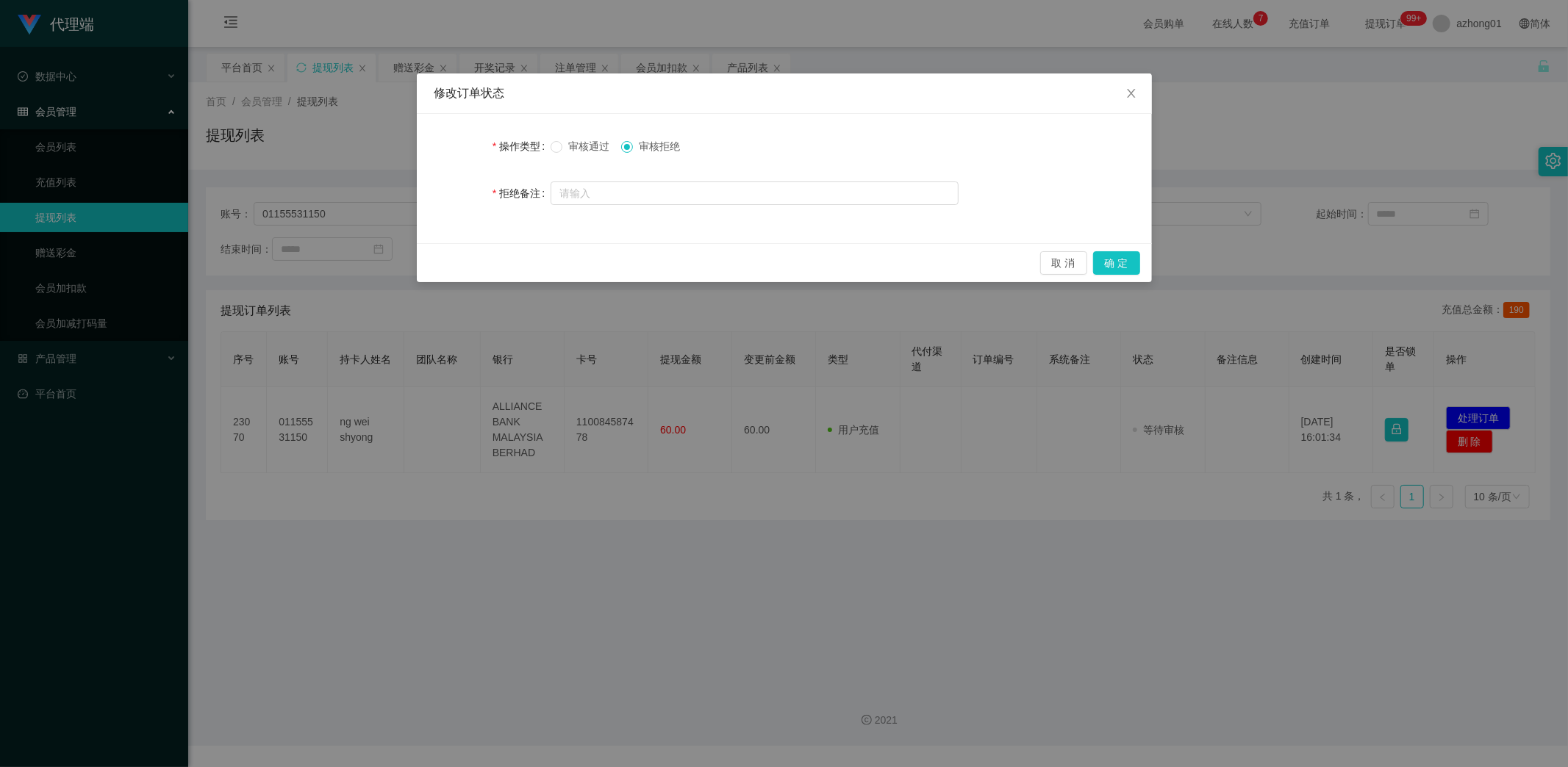
drag, startPoint x: 560, startPoint y: 140, endPoint x: 578, endPoint y: 163, distance: 29.2
click at [559, 140] on label "审核通过" at bounding box center [583, 147] width 65 height 16
click at [563, 144] on span "审核通过" at bounding box center [589, 146] width 53 height 12
click at [1126, 257] on button "确 定" at bounding box center [1117, 264] width 47 height 24
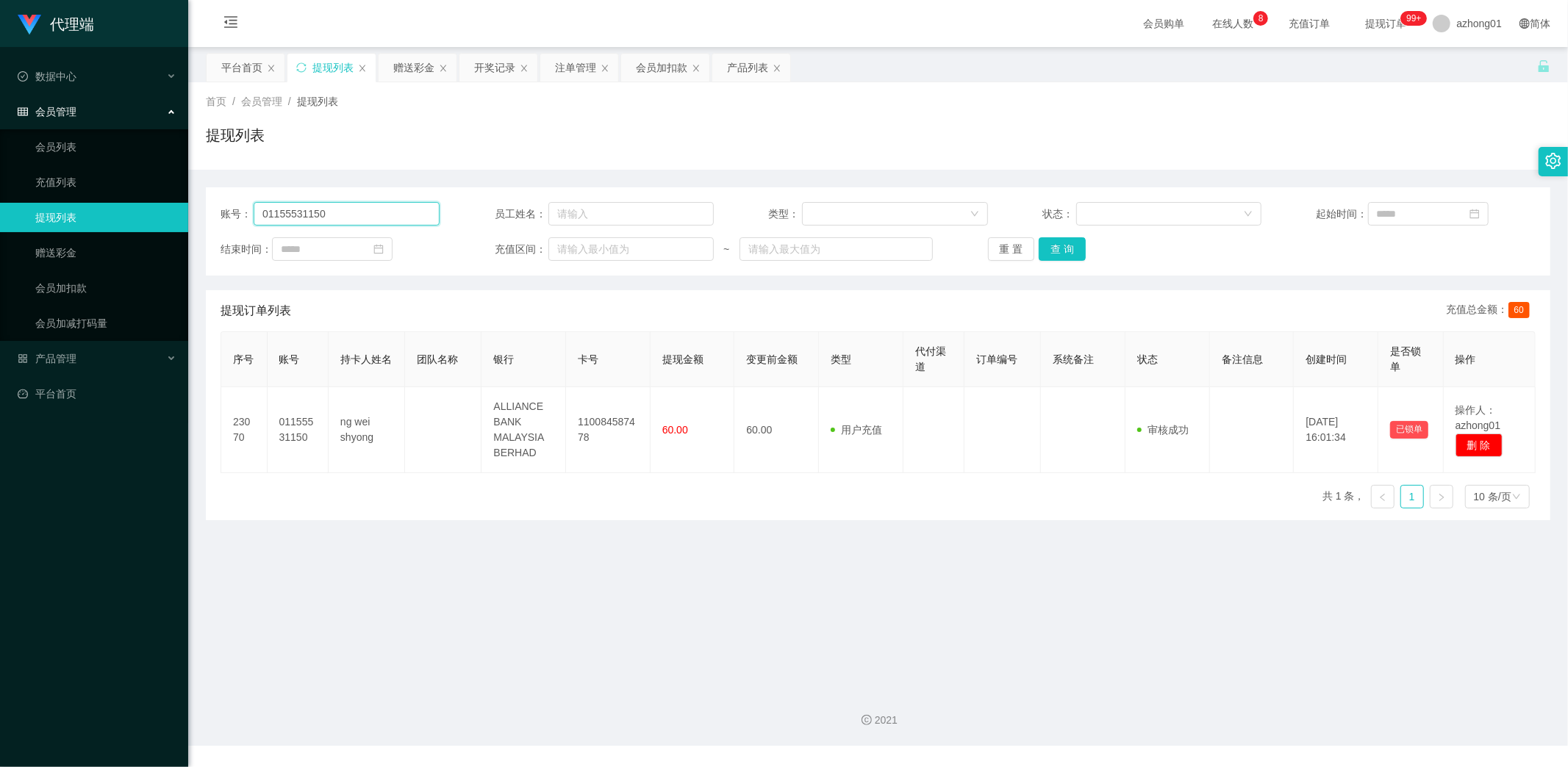
drag, startPoint x: 341, startPoint y: 216, endPoint x: 152, endPoint y: 219, distance: 189.0
click at [138, 216] on section "代理端 数据中心 会员管理 会员列表 充值列表 提现列表 赠送彩金 会员加扣款 会员加减打码量 产品管理 开奖记录 注单管理 产品列表 即时注单 产品预设置 …" at bounding box center [784, 372] width 1568 height 746
paste input "Yap1234"
type input "Yap1234"
click at [1061, 239] on button "查 询" at bounding box center [1062, 249] width 47 height 24
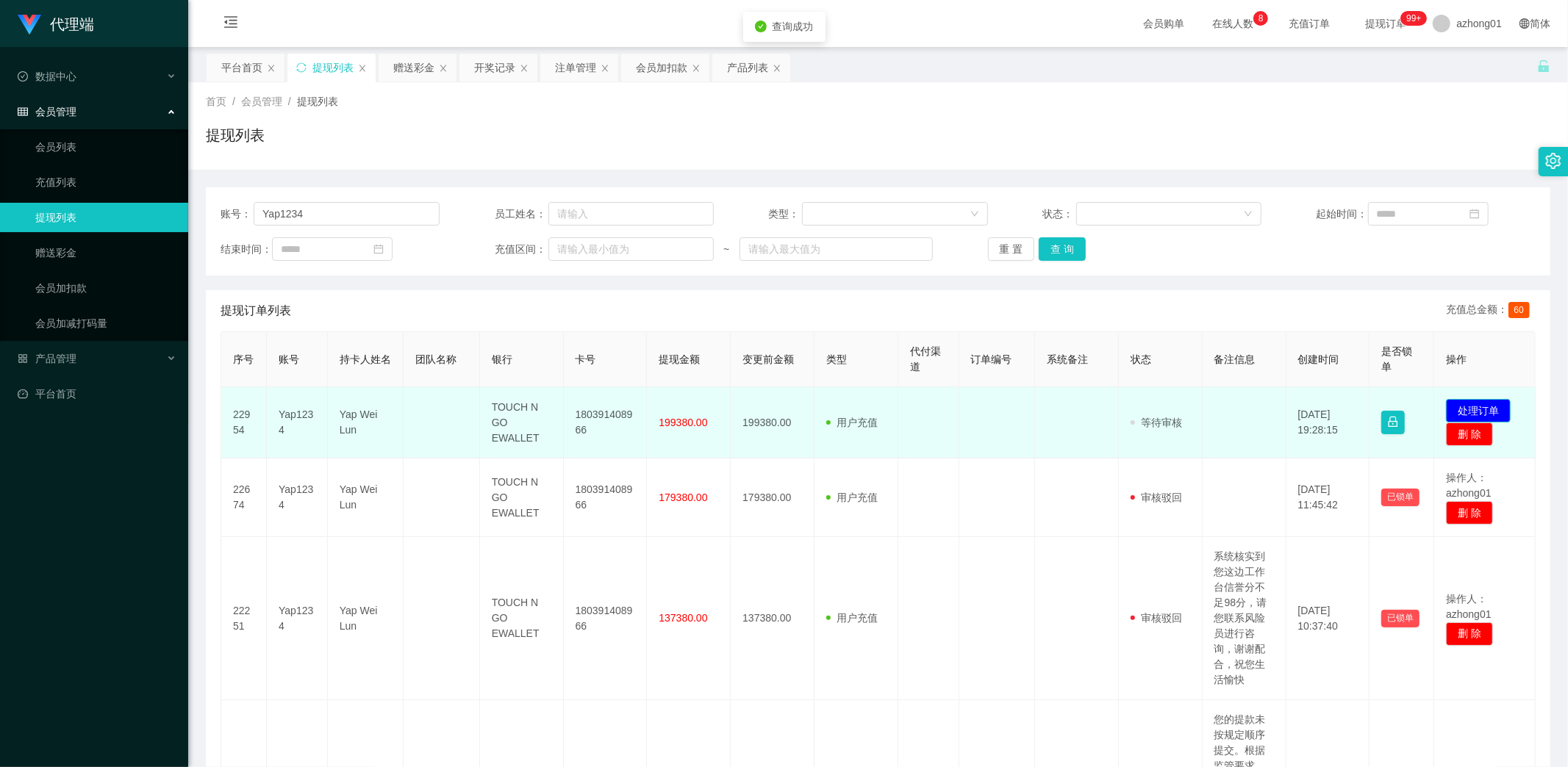
click at [1485, 406] on button "处理订单" at bounding box center [1478, 411] width 65 height 24
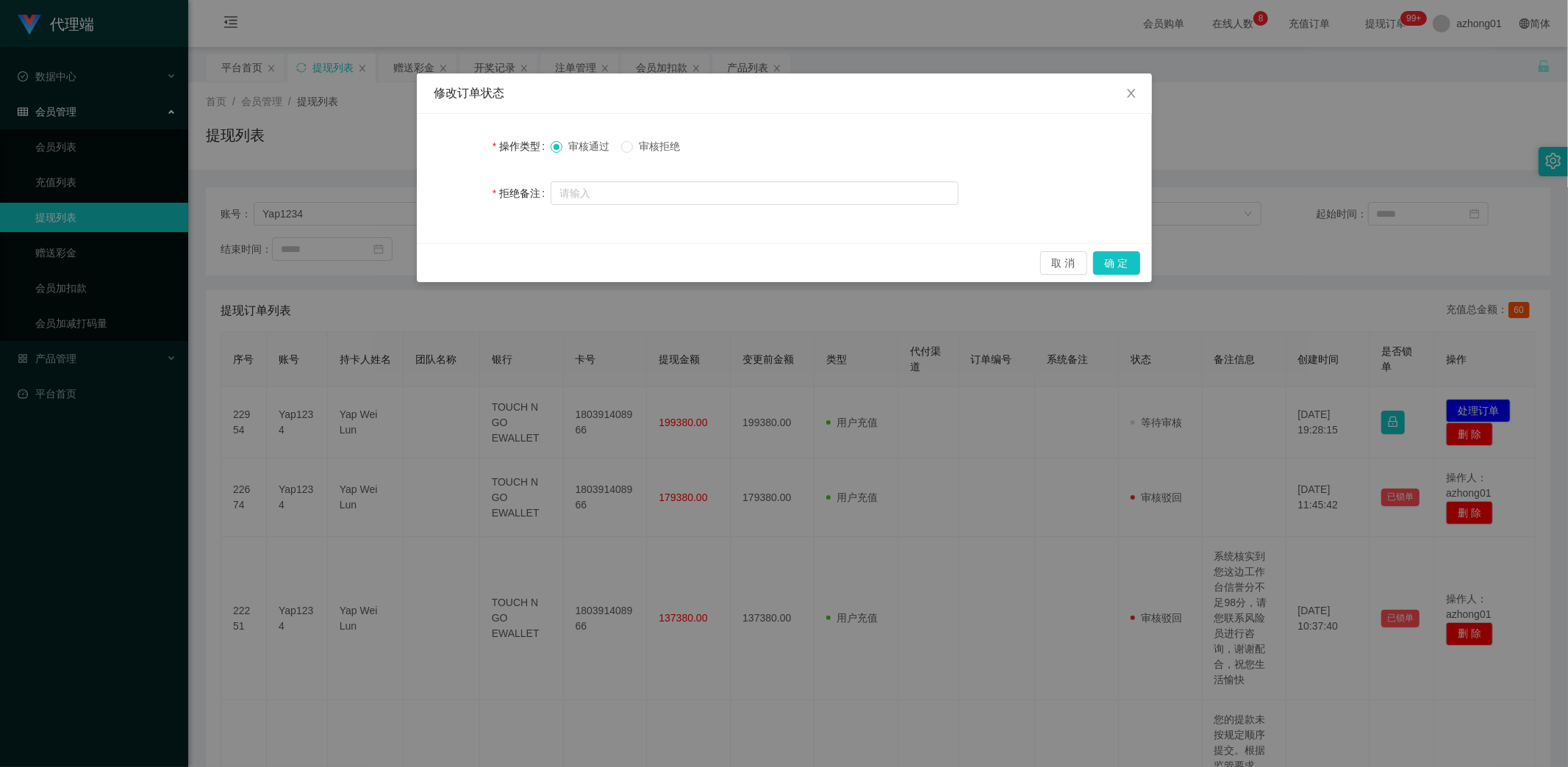
click at [651, 150] on span "审核拒绝" at bounding box center [659, 146] width 53 height 12
click at [1119, 258] on button "确 定" at bounding box center [1117, 264] width 47 height 24
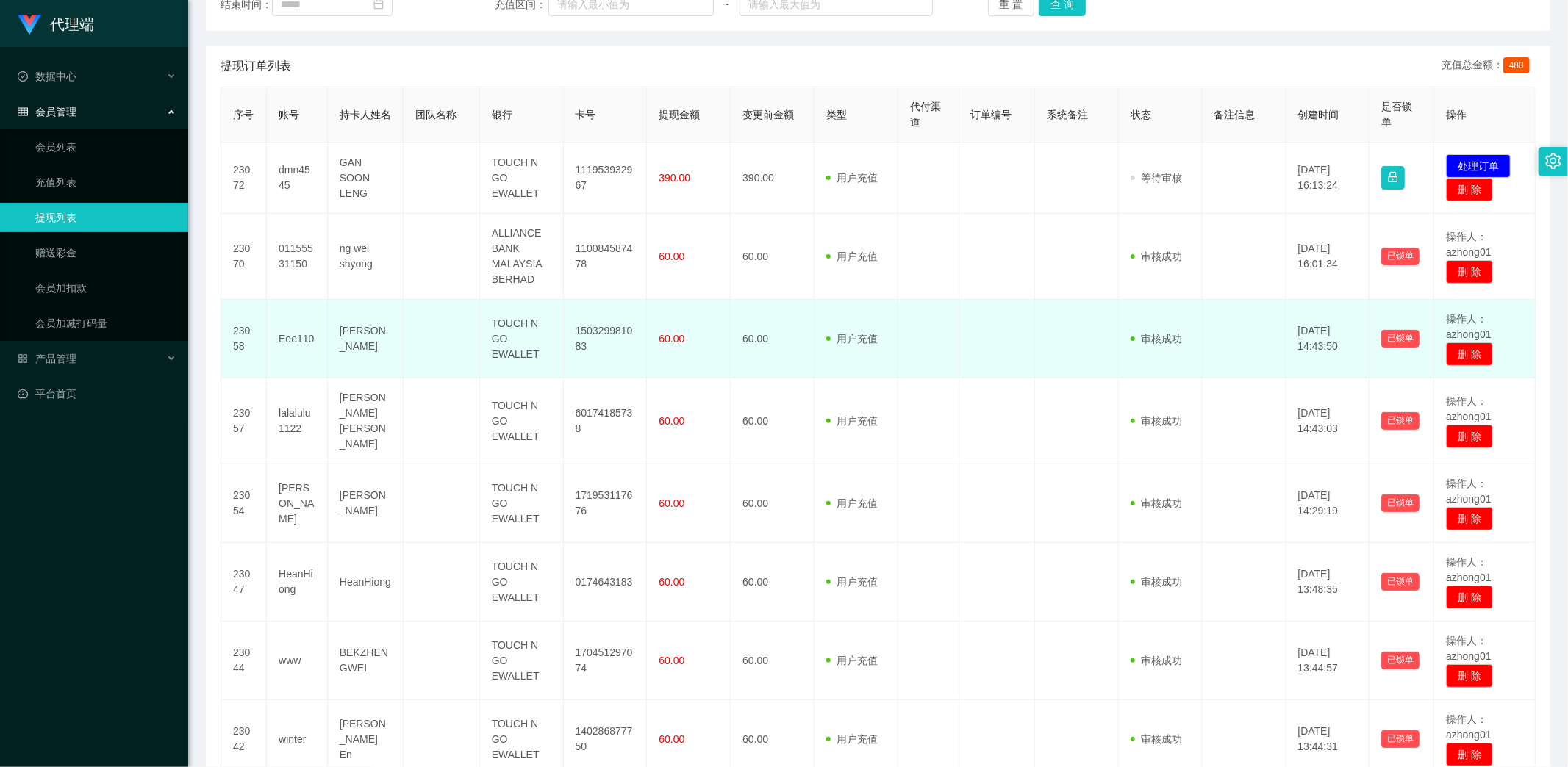
scroll to position [163, 0]
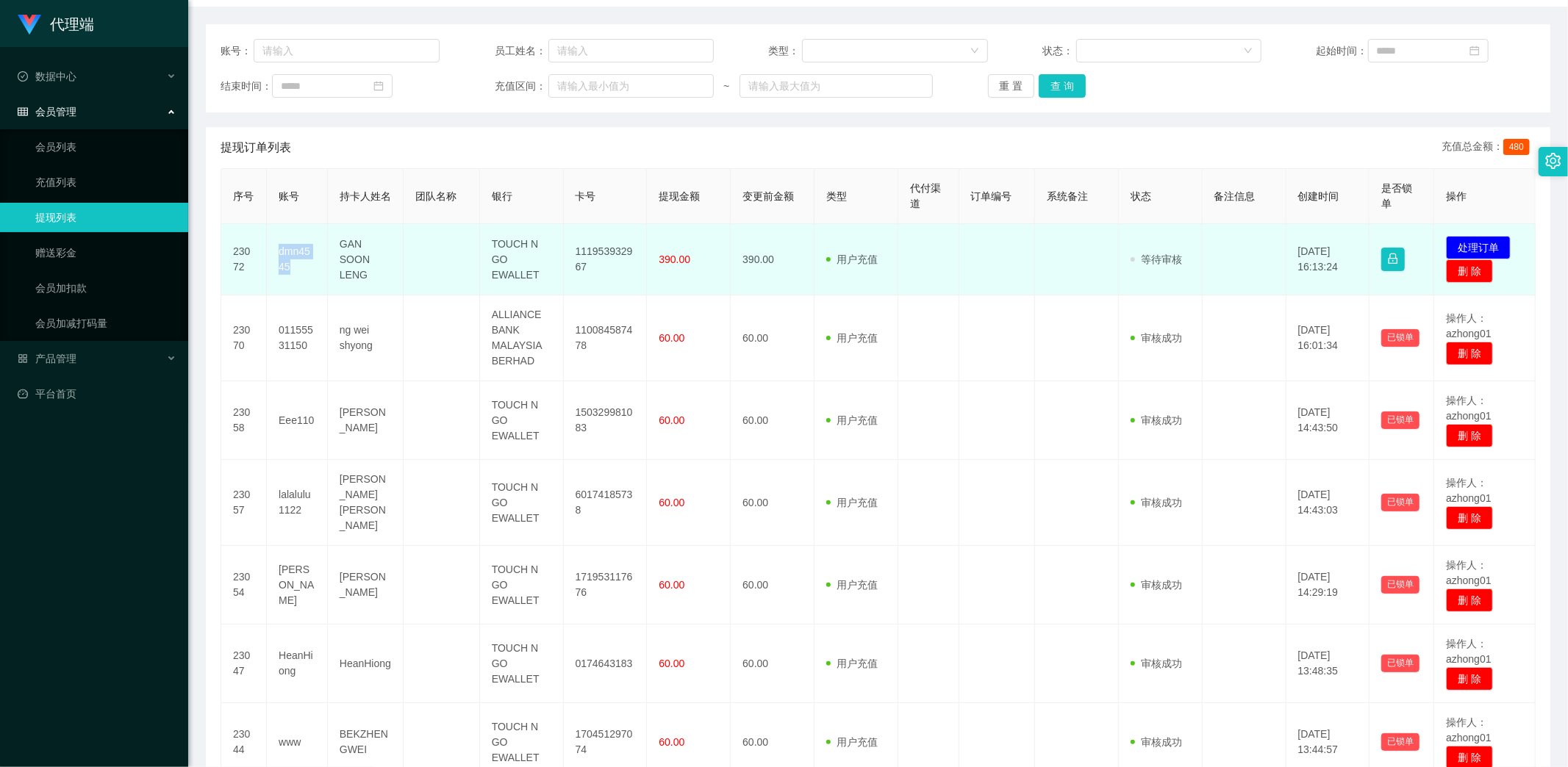
drag, startPoint x: 280, startPoint y: 250, endPoint x: 326, endPoint y: 292, distance: 62.3
click at [307, 271] on td "dmn4545" at bounding box center [297, 260] width 61 height 71
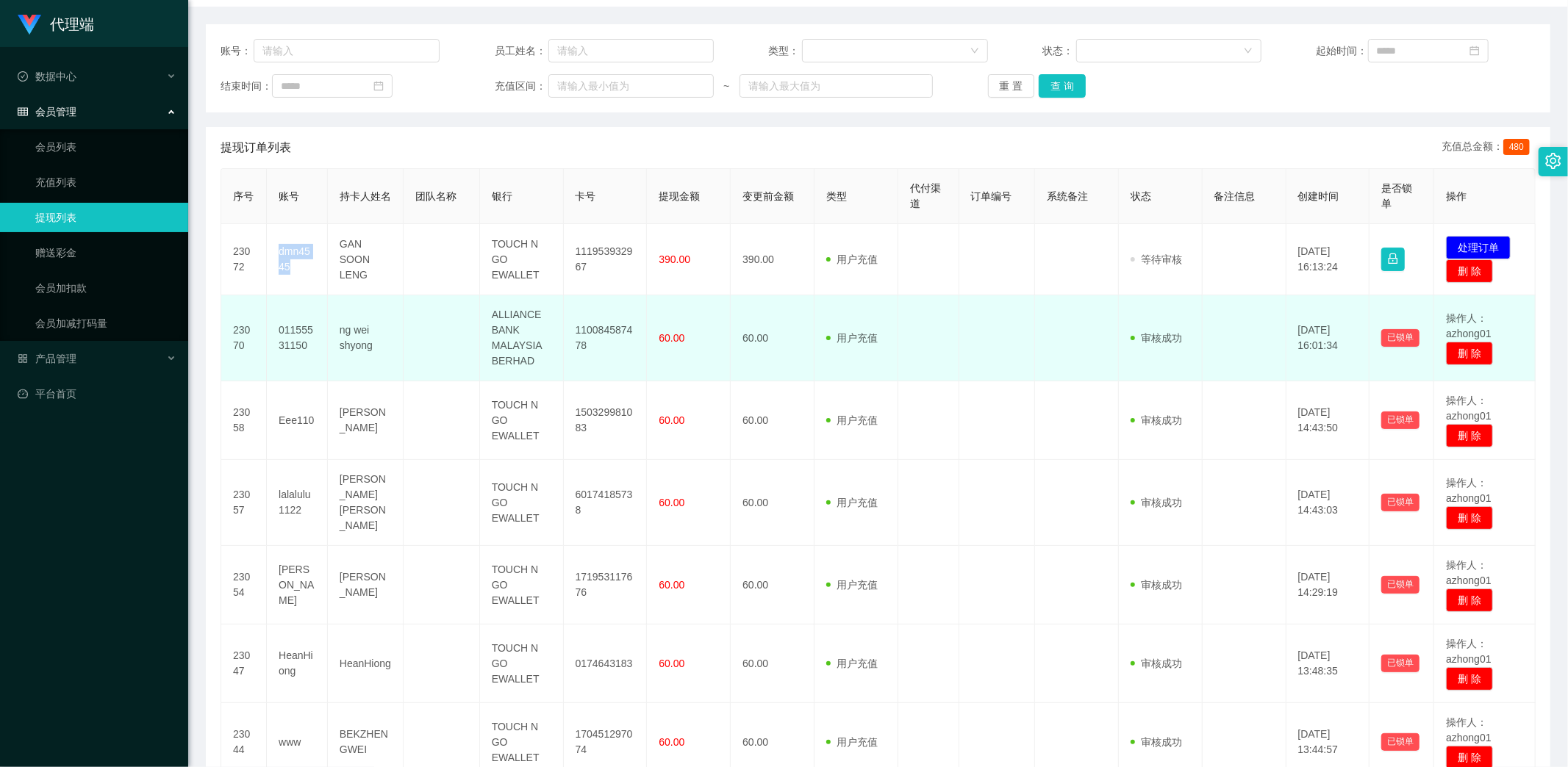
copy td "dmn4545"
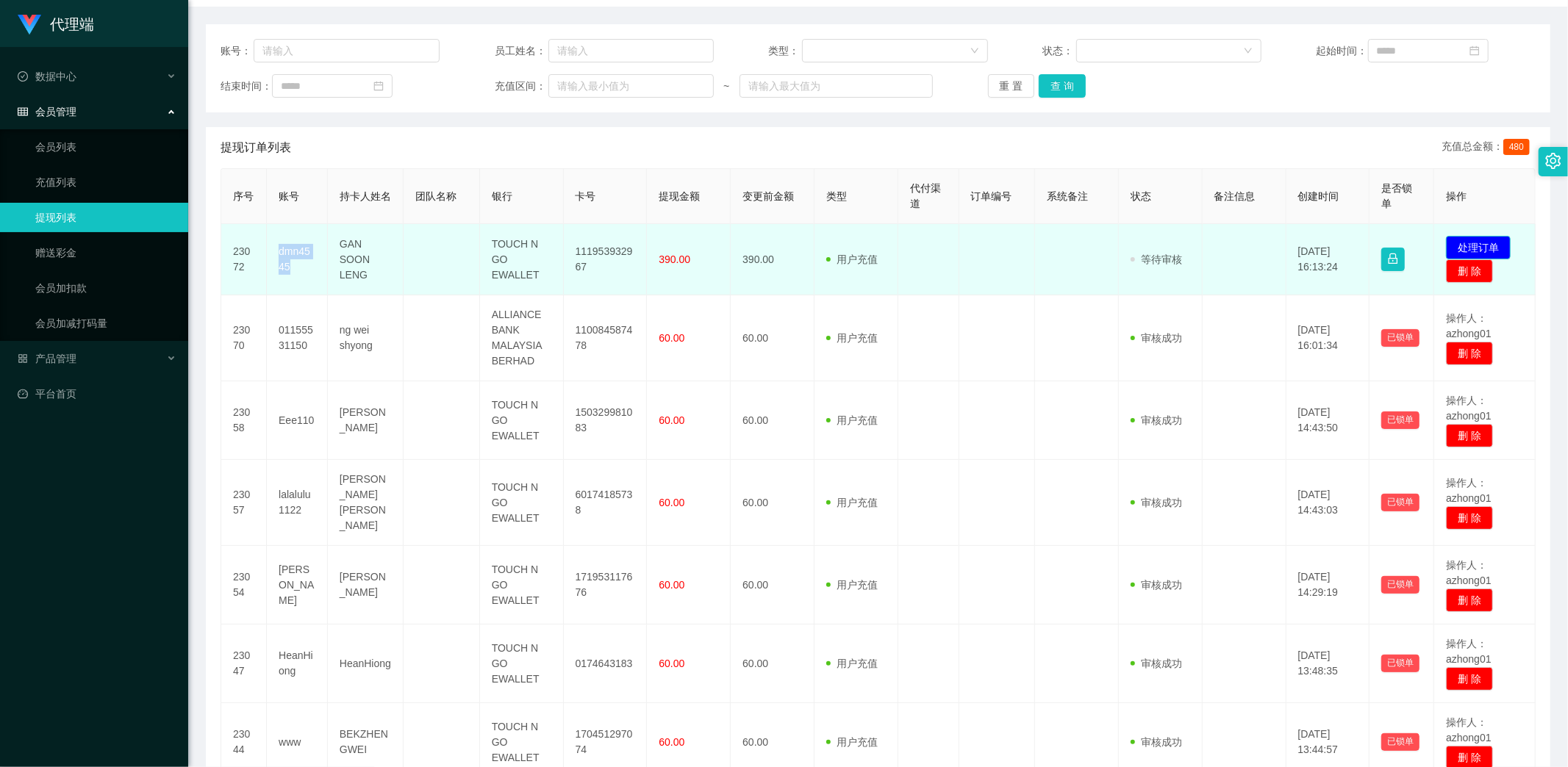
click at [1483, 243] on button "处理订单" at bounding box center [1478, 248] width 65 height 24
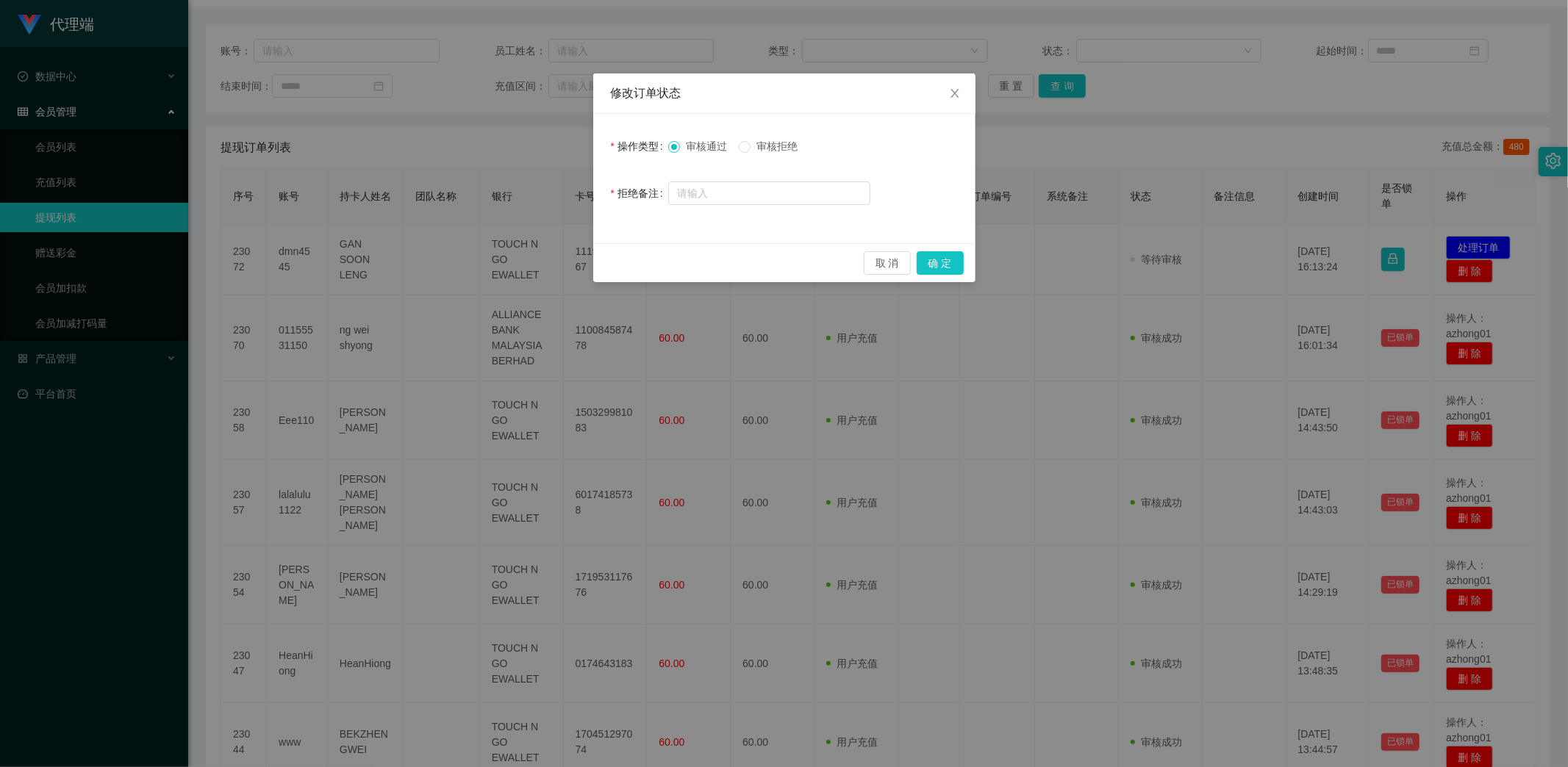
click at [772, 150] on span "审核拒绝" at bounding box center [777, 146] width 53 height 12
click at [949, 265] on button "确 定" at bounding box center [940, 264] width 47 height 24
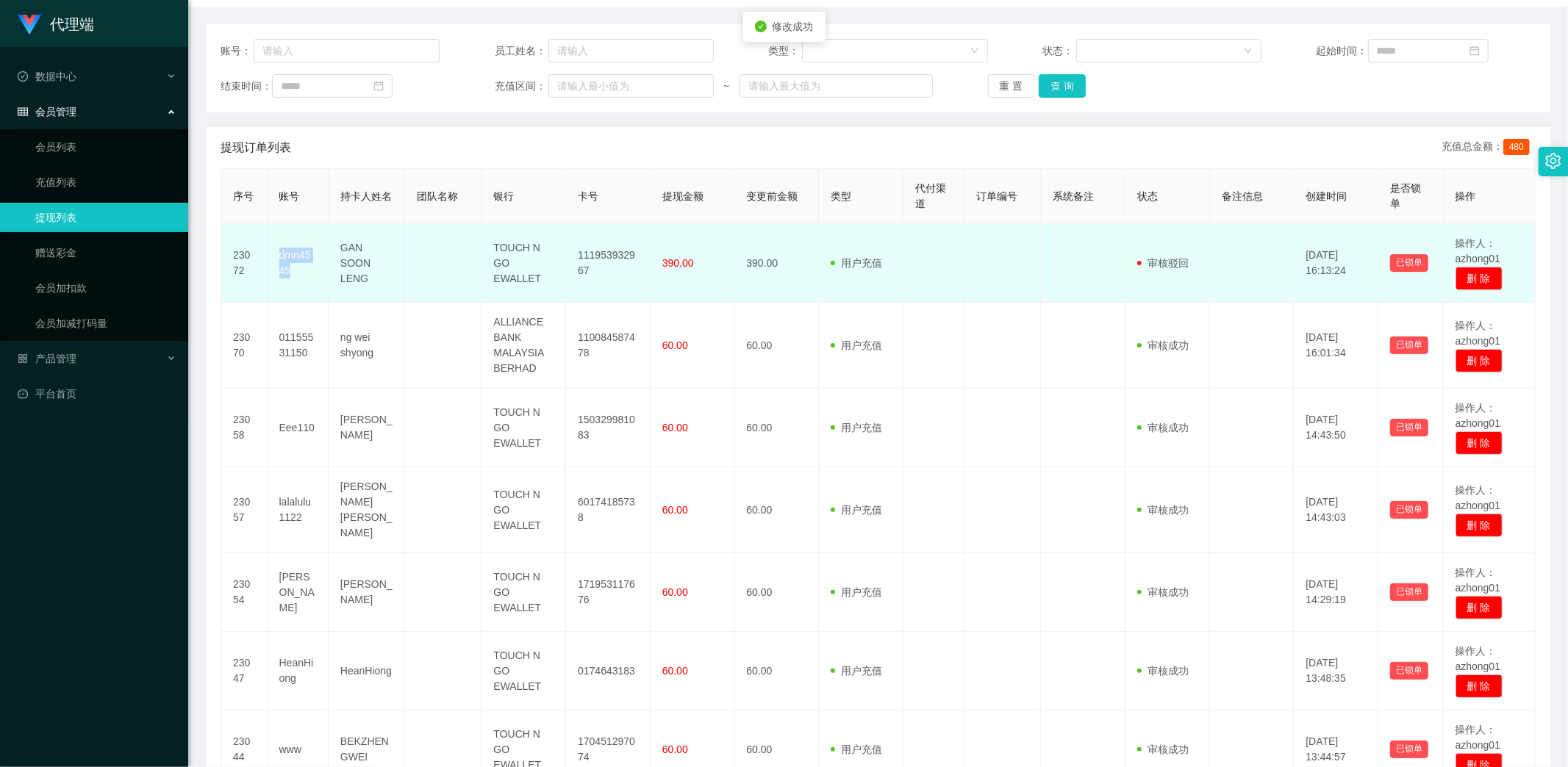
drag, startPoint x: 298, startPoint y: 260, endPoint x: 324, endPoint y: 276, distance: 30.5
click at [324, 276] on td "dmn4545" at bounding box center [298, 264] width 61 height 79
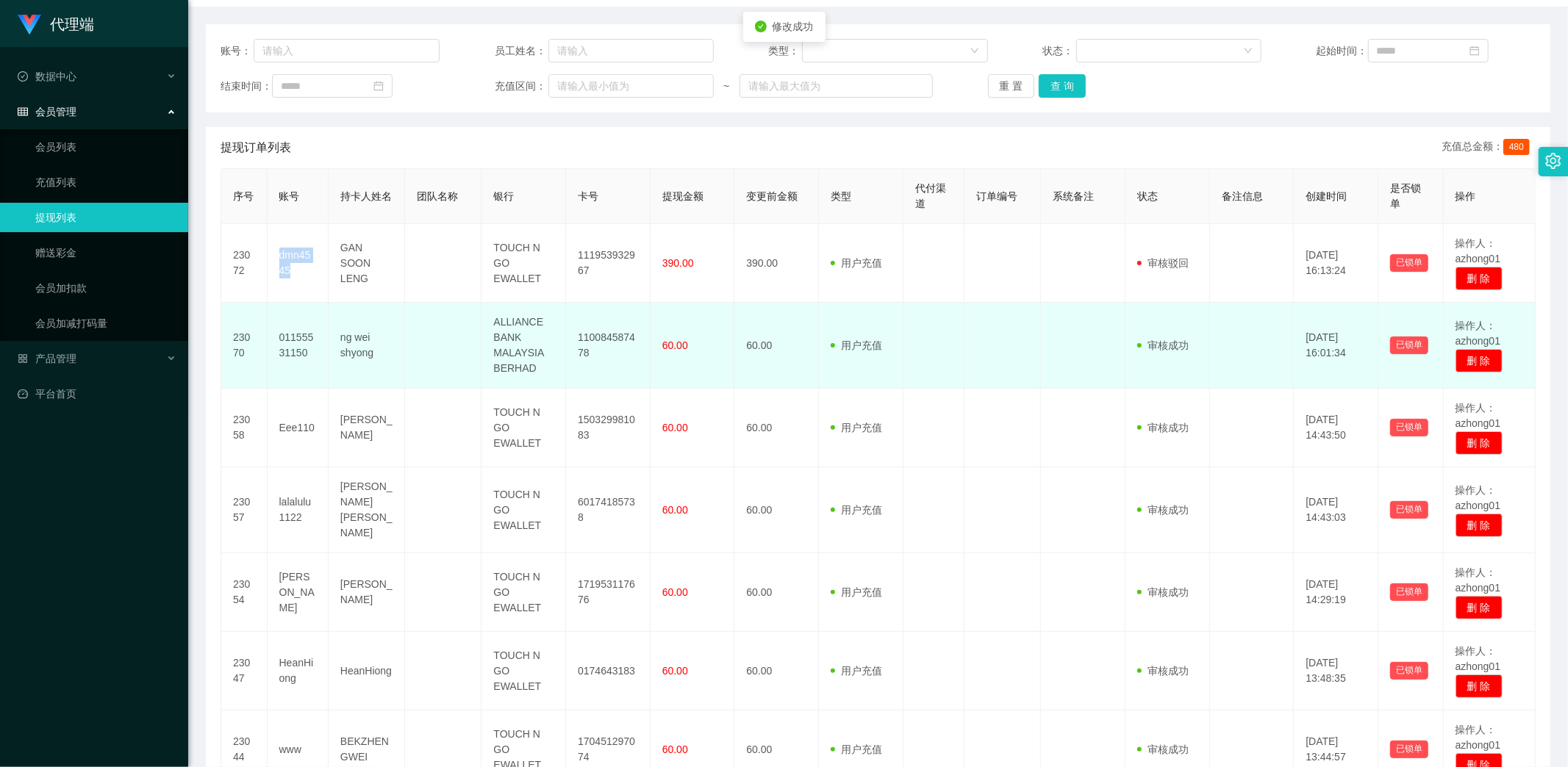
copy td "dmn4545"
